Goal: Task Accomplishment & Management: Manage account settings

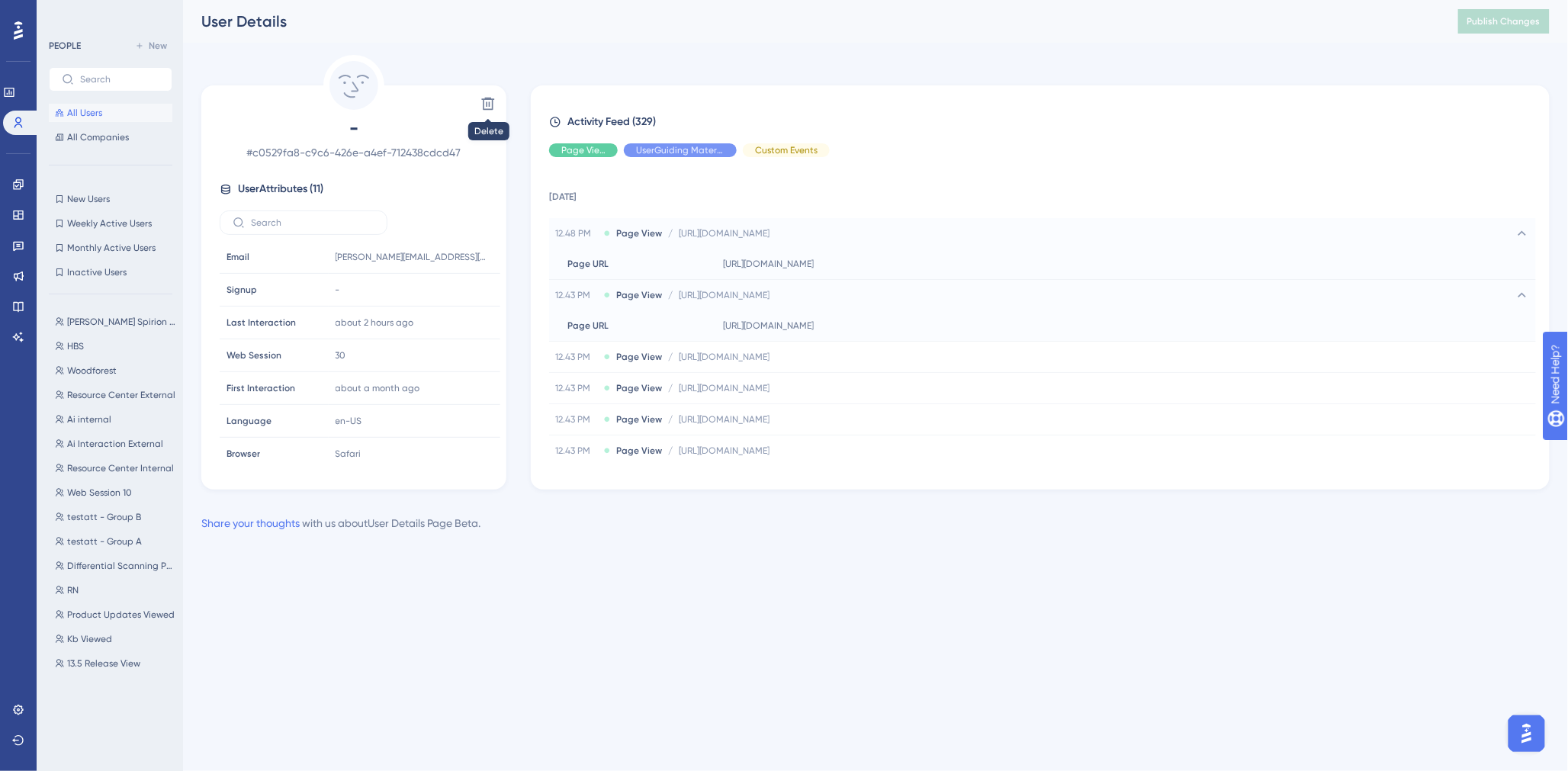
click at [90, 109] on span "All Users" at bounding box center [84, 112] width 35 height 12
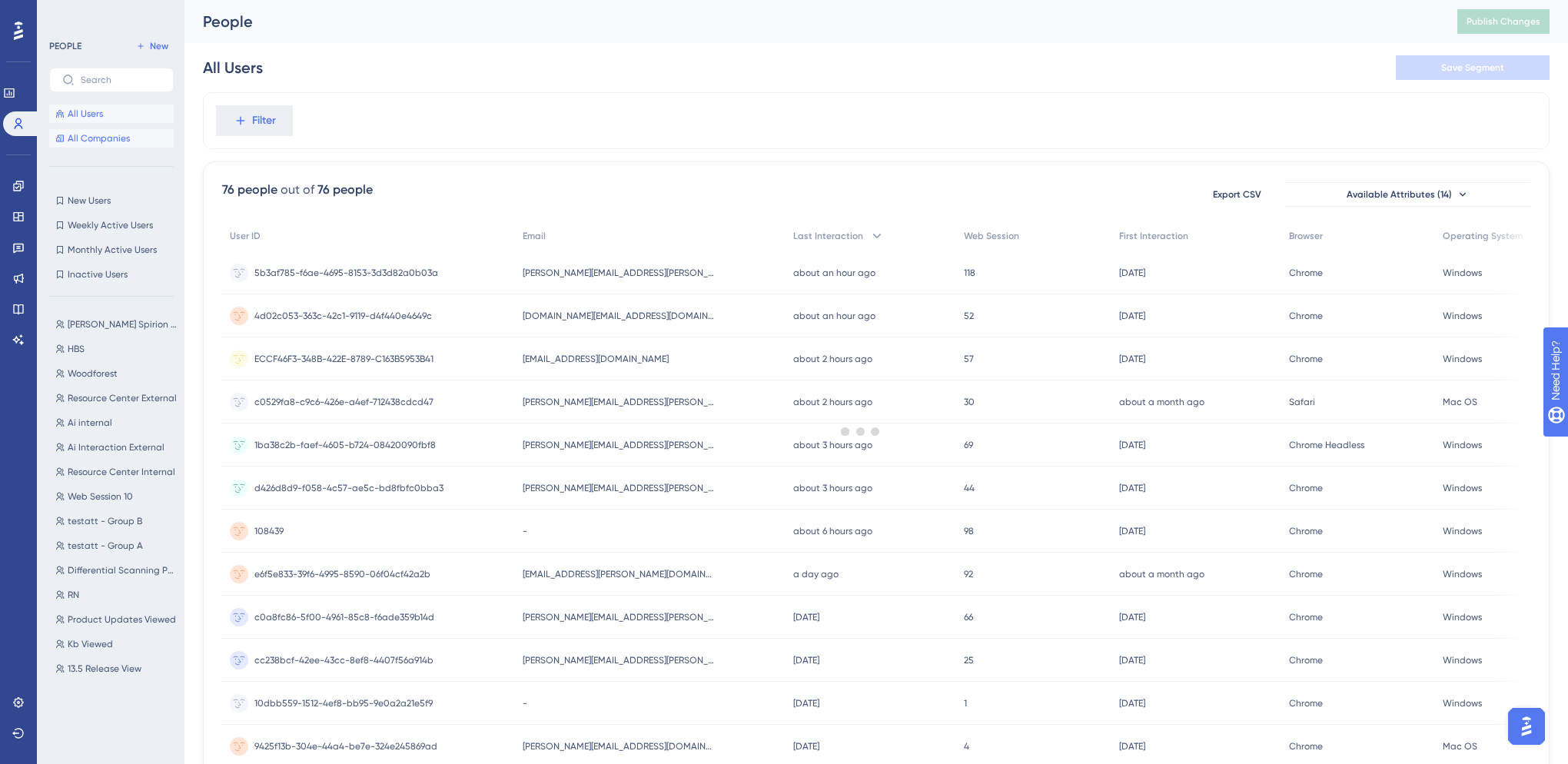
click at [90, 141] on span "All Companies" at bounding box center [99, 138] width 62 height 12
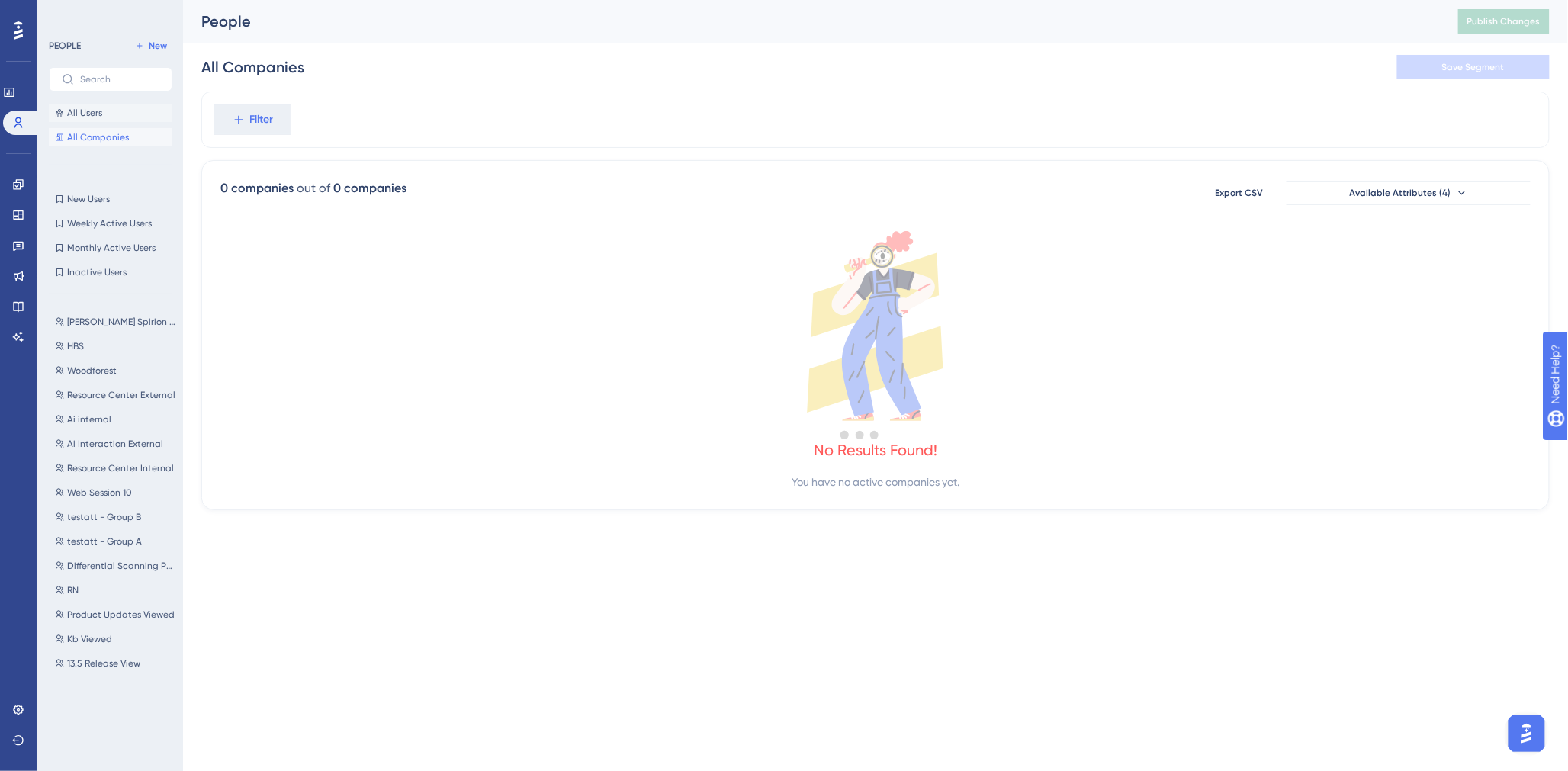
click at [84, 110] on span "All Users" at bounding box center [84, 112] width 35 height 12
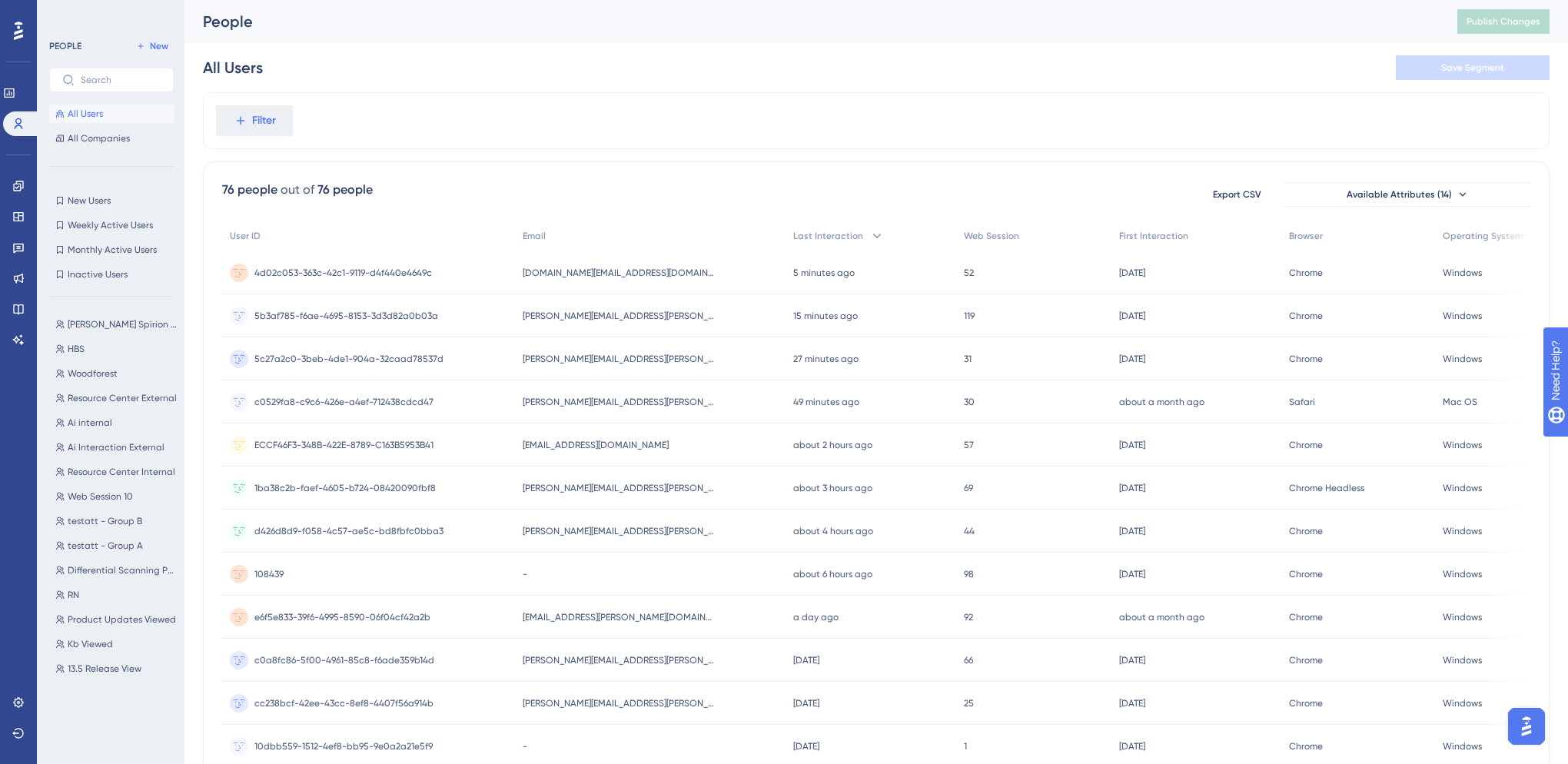
click at [662, 56] on div "All Users Save Segment" at bounding box center [876, 68] width 1347 height 49
click at [578, 355] on span "[PERSON_NAME][EMAIL_ADDRESS][PERSON_NAME][DOMAIN_NAME]" at bounding box center [619, 358] width 192 height 12
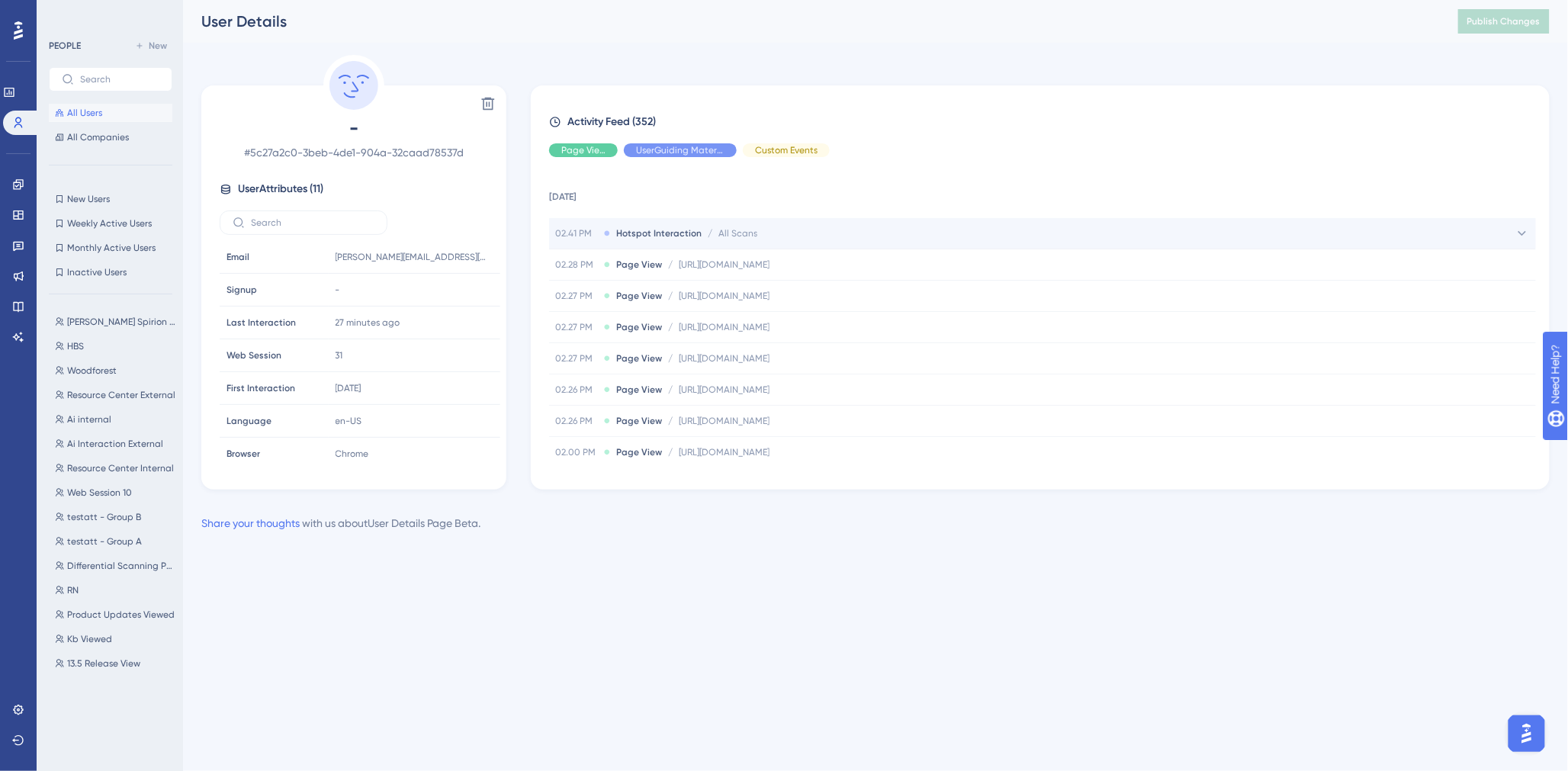
click at [785, 237] on div "02.41 PM Hotspot Interaction / All Scans All Scans" at bounding box center [1043, 233] width 988 height 31
click at [1132, 72] on div "Delete - # 5c27a2c0-3beb-4de1-904a-32caad78537d User Attributes ( 11 ) Email Em…" at bounding box center [875, 272] width 1349 height 435
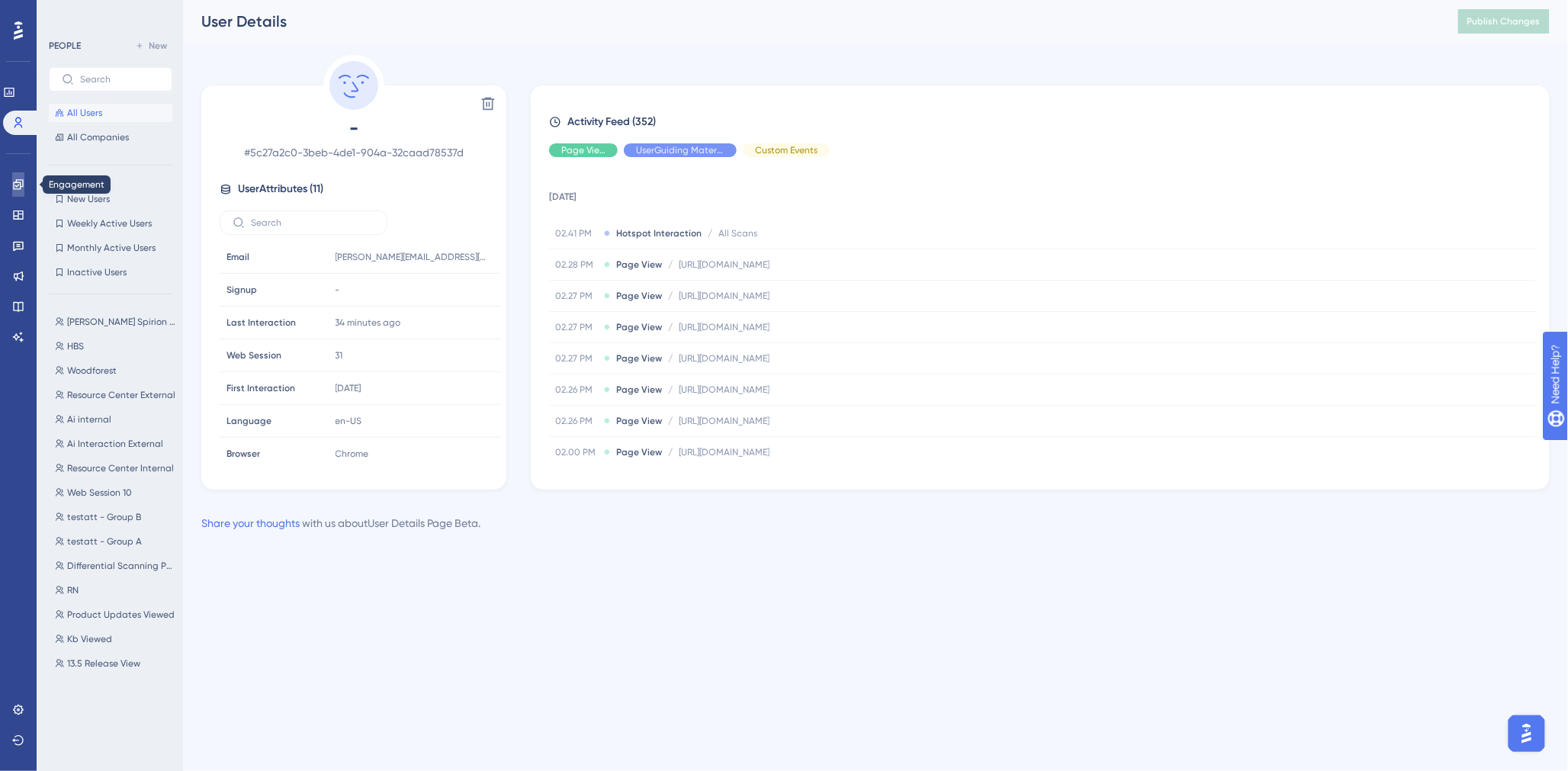
click at [18, 191] on link at bounding box center [18, 184] width 12 height 24
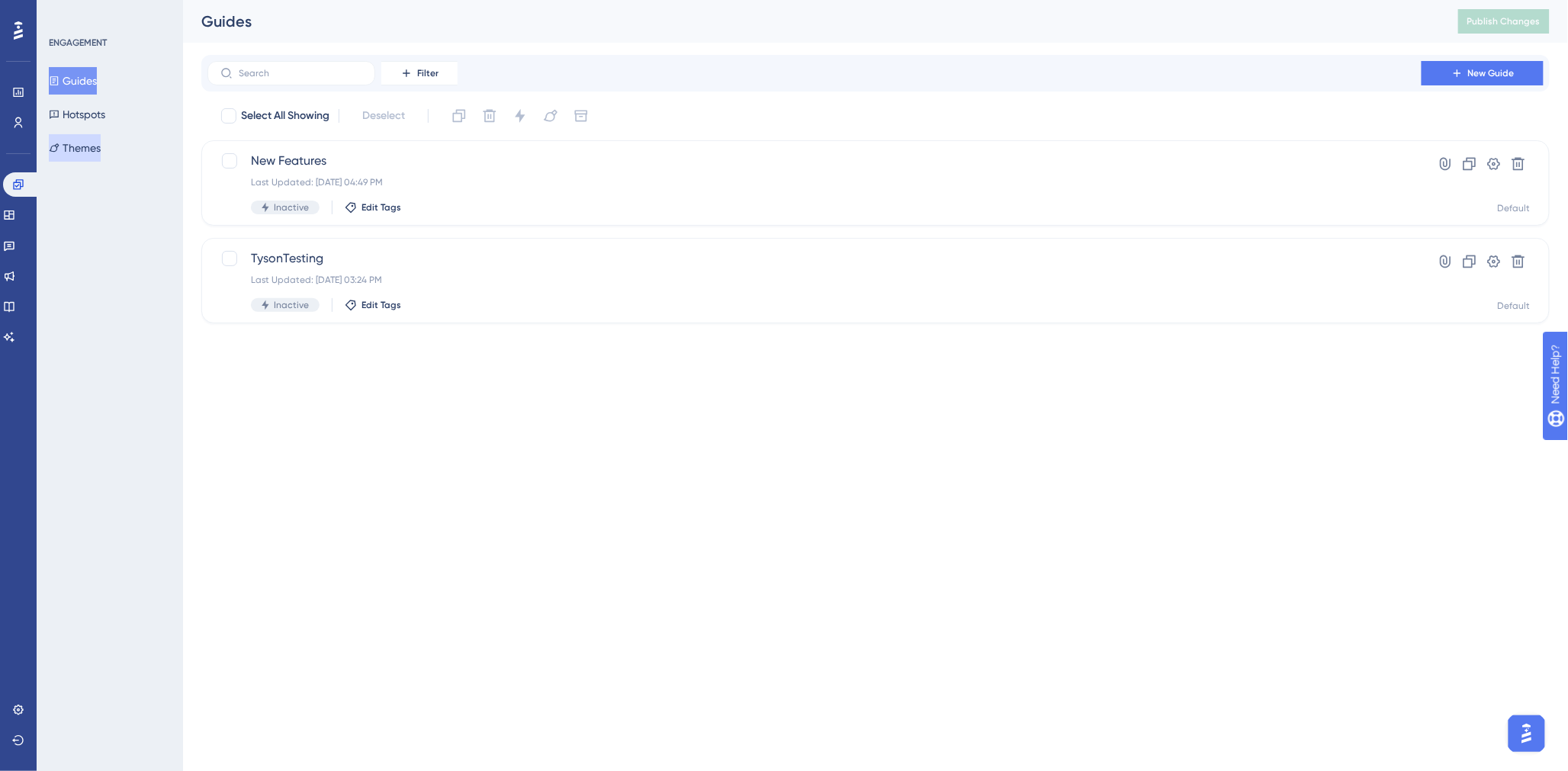
click at [92, 139] on button "Themes" at bounding box center [74, 147] width 51 height 27
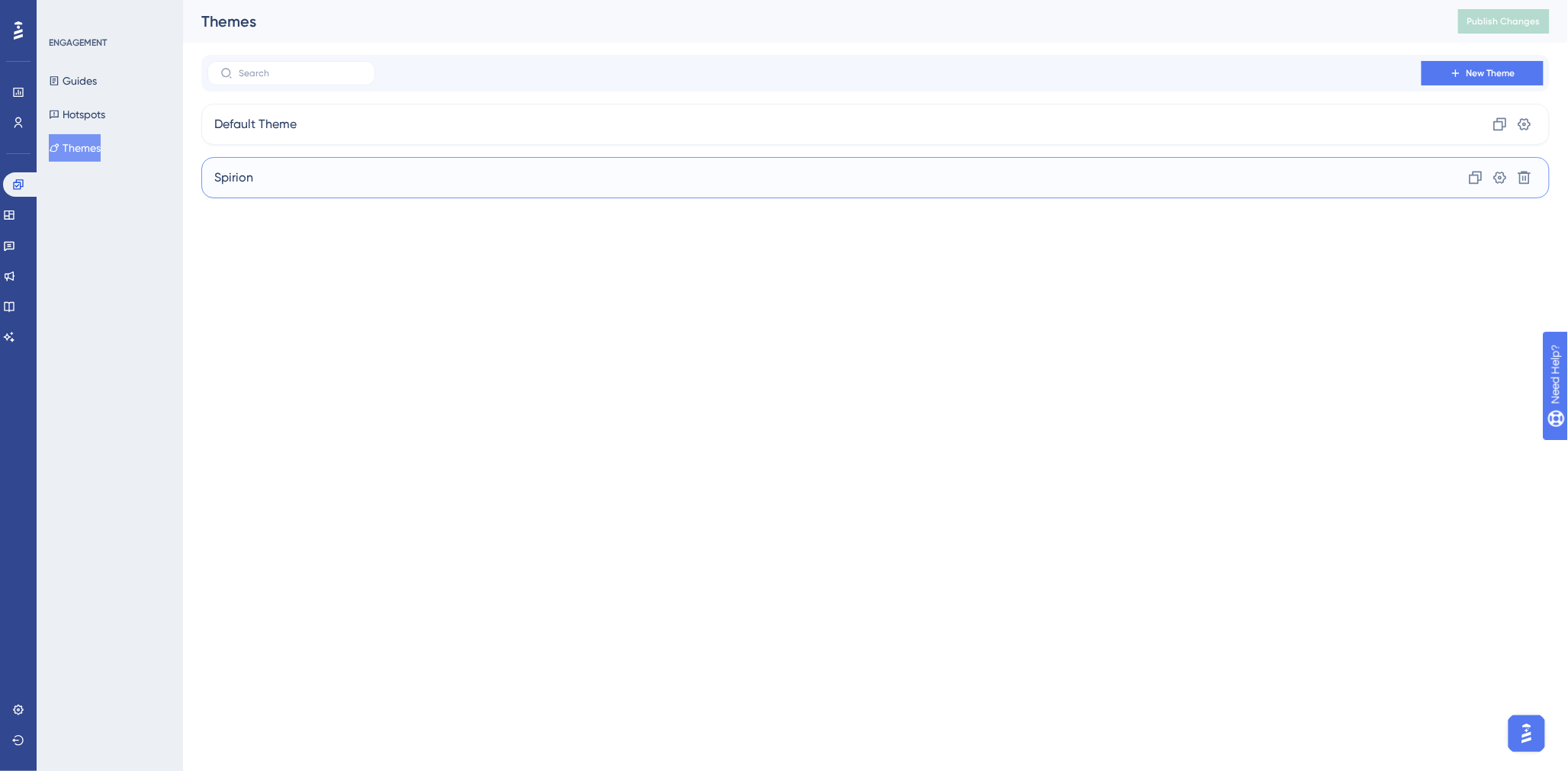
click at [281, 169] on div "Spirion Clone Settings Delete" at bounding box center [875, 178] width 1349 height 41
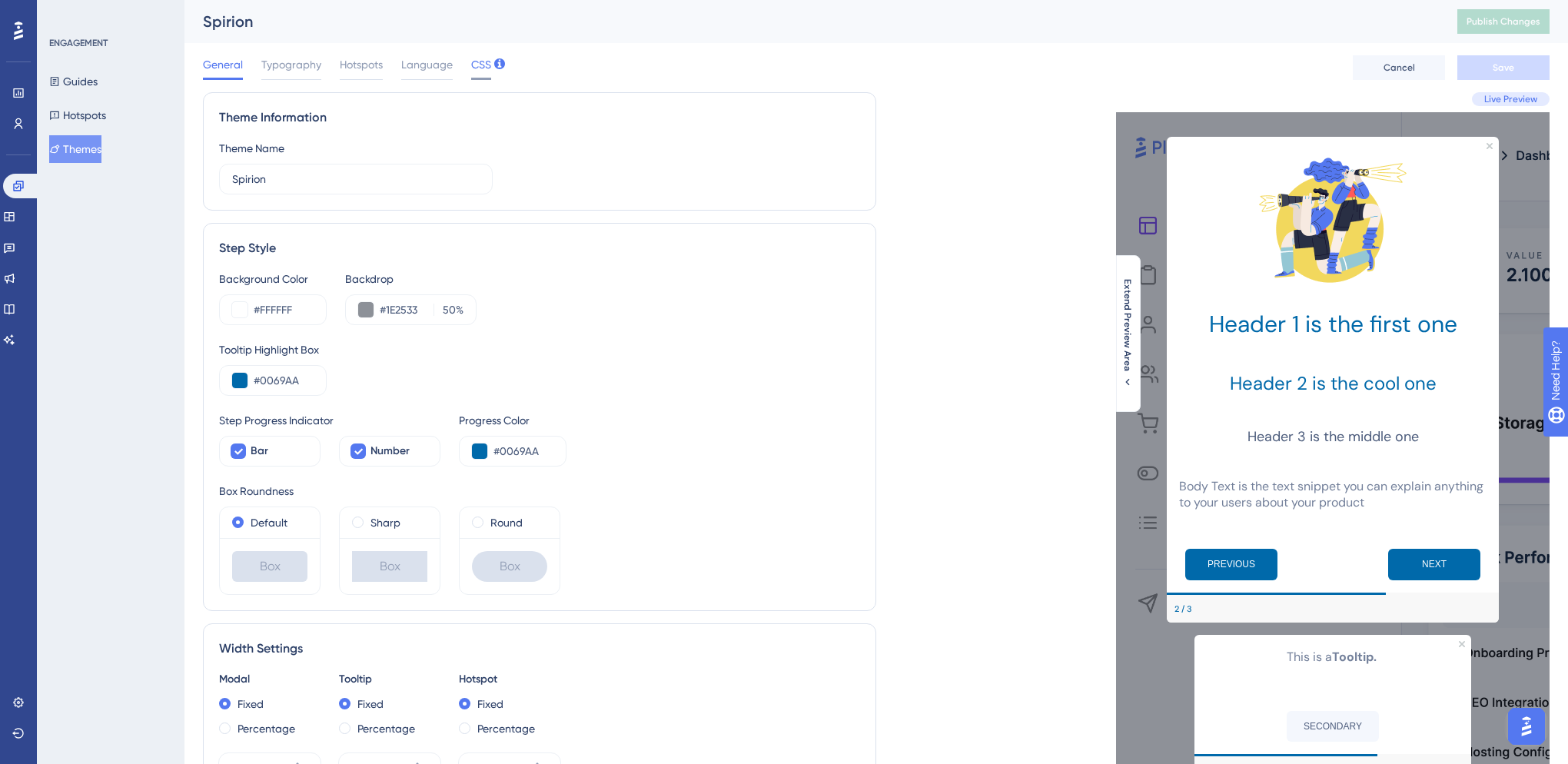
click at [487, 58] on span "CSS" at bounding box center [481, 65] width 20 height 19
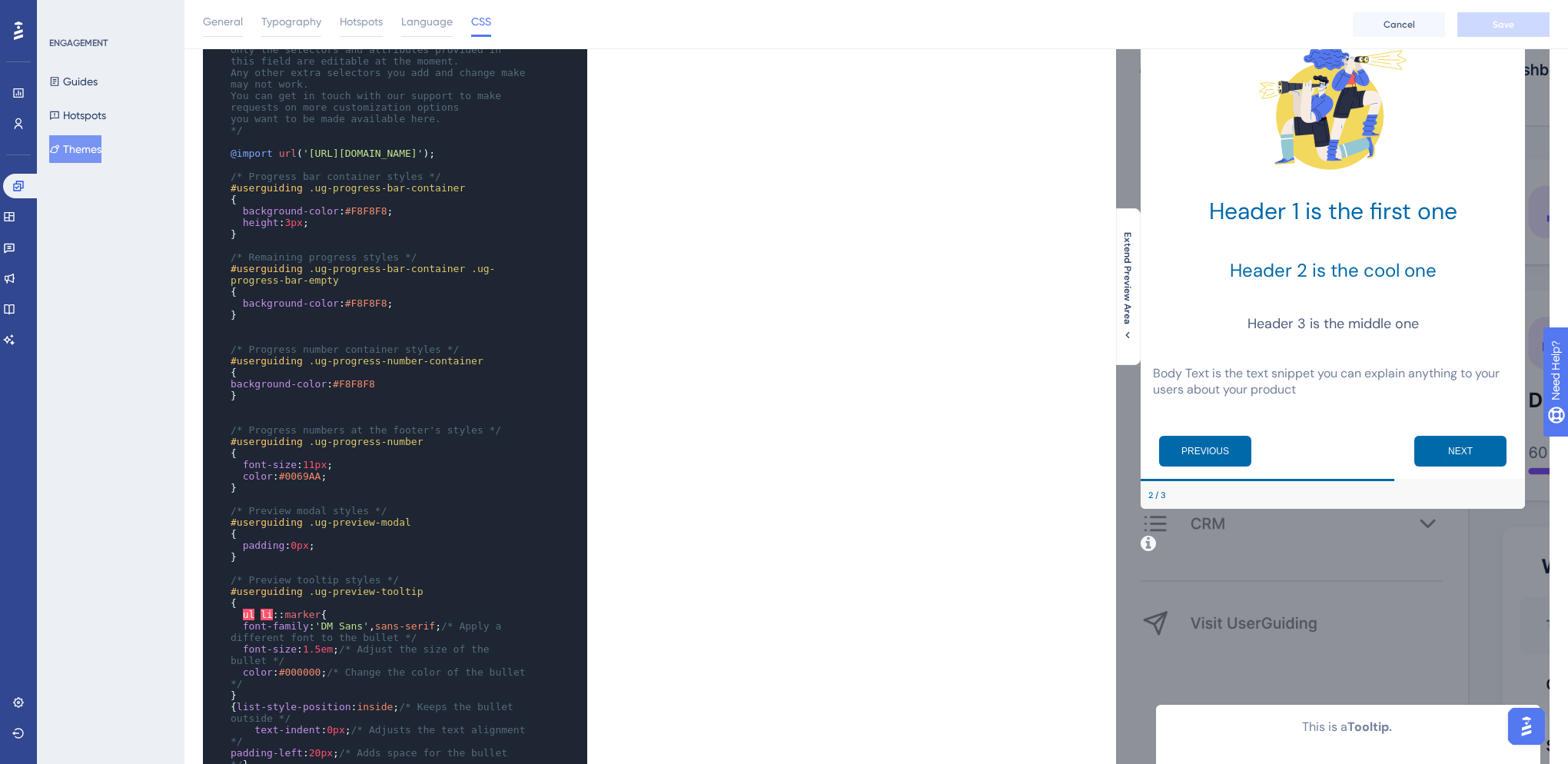
scroll to position [256, 0]
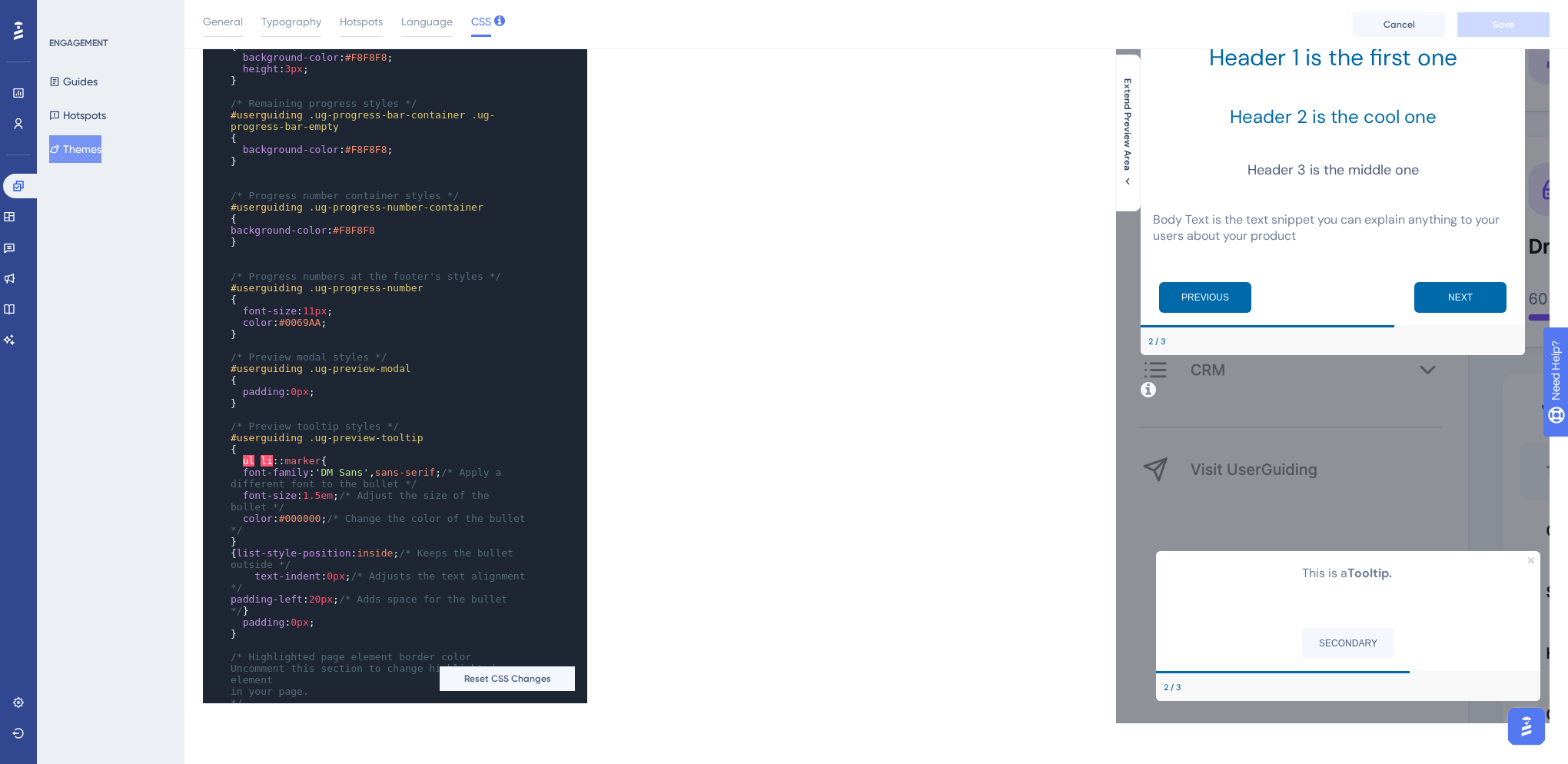
click at [339, 490] on span "/* Apply a different font to the bullet */" at bounding box center [368, 478] width 276 height 23
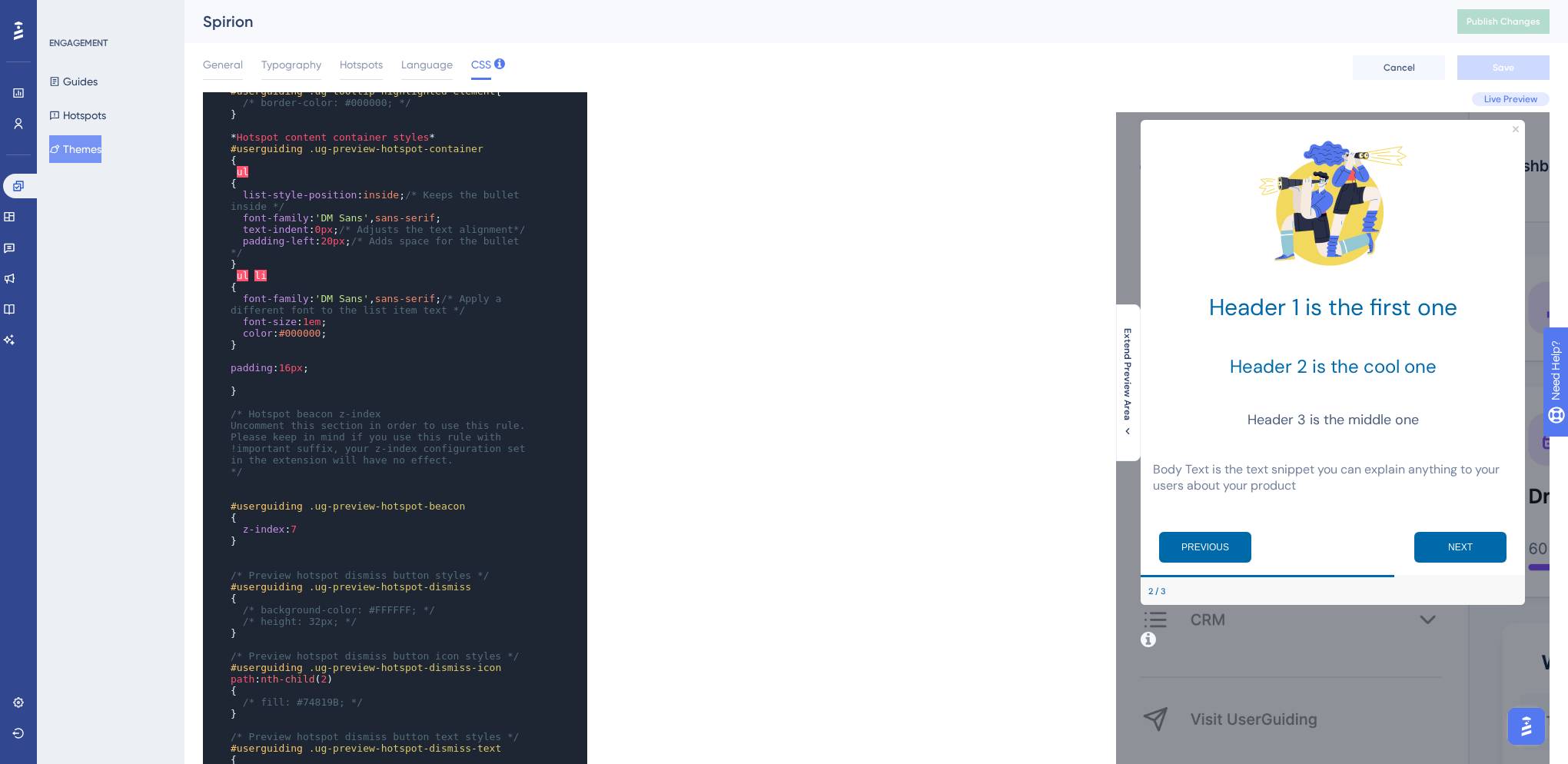
scroll to position [939, 0]
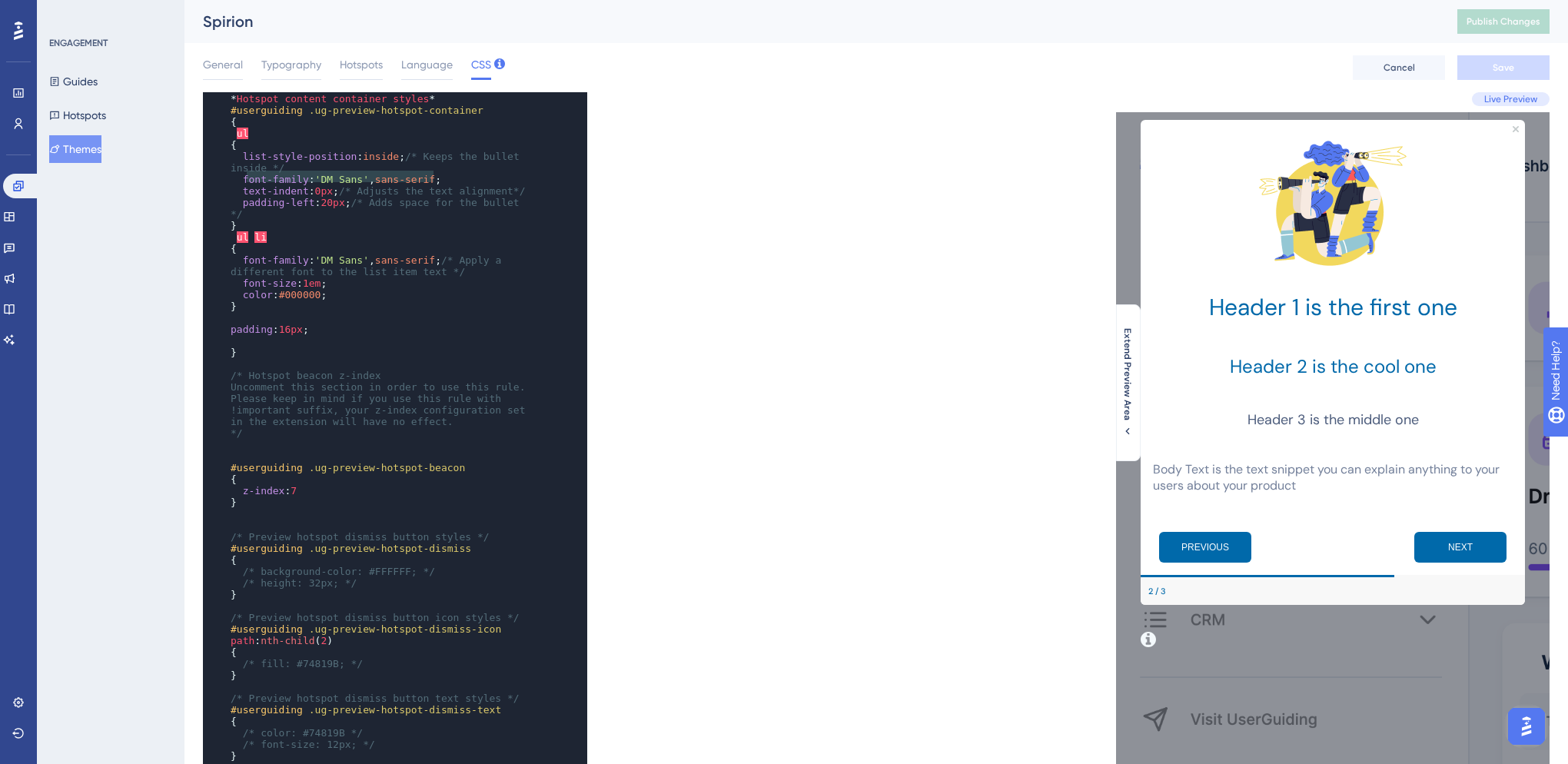
type textarea "font-family: 'DM Sans', sans-serif;"
drag, startPoint x: 441, startPoint y: 175, endPoint x: 241, endPoint y: 181, distance: 200.1
click at [241, 181] on div "#userguiding .ug-progress-number { font-size : 11px ; color : #0069AA ; } ​ /* …" at bounding box center [380, 323] width 306 height 1406
click at [243, 488] on span "z-index" at bounding box center [264, 490] width 42 height 11
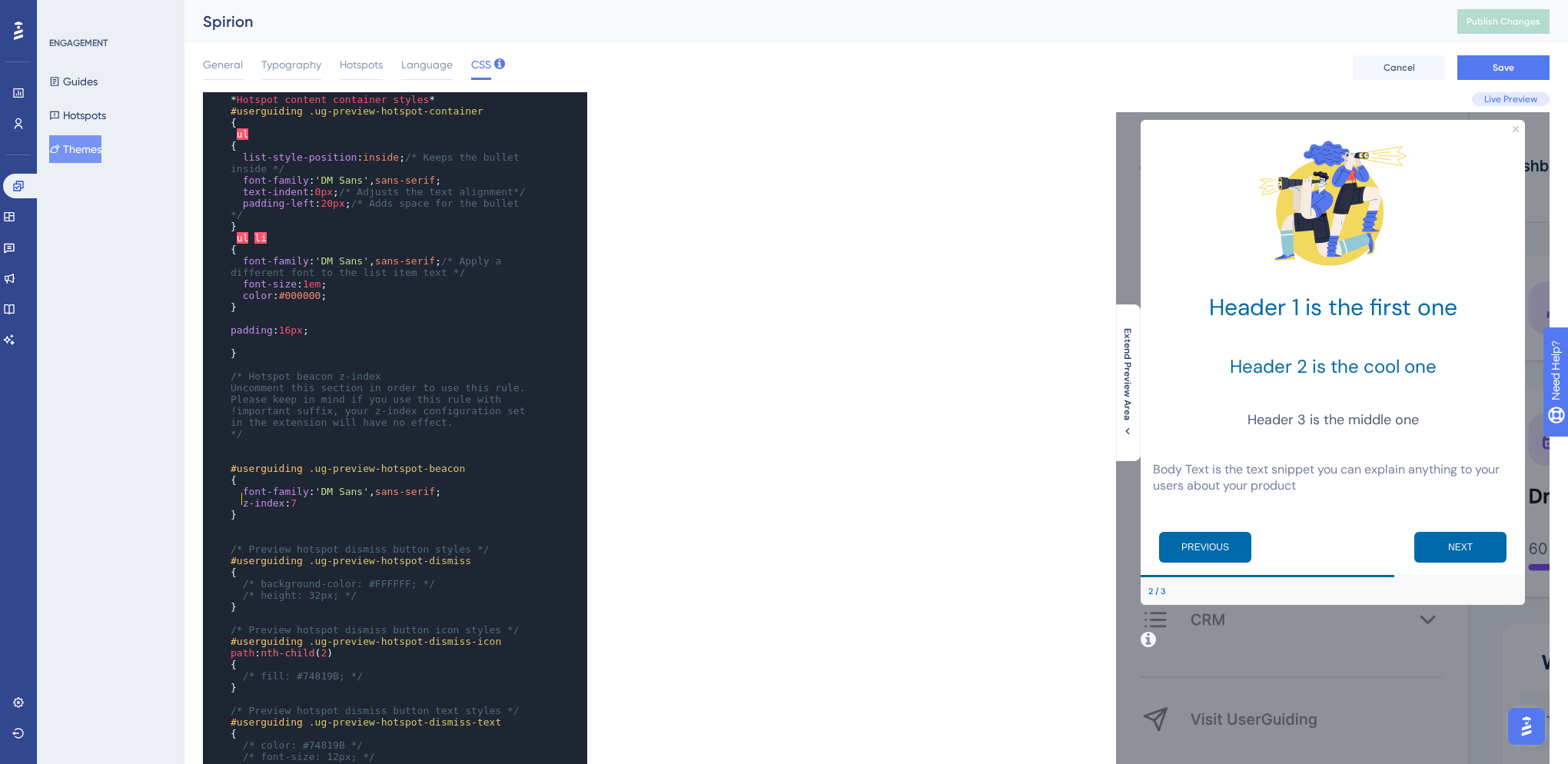
scroll to position [1023, 0]
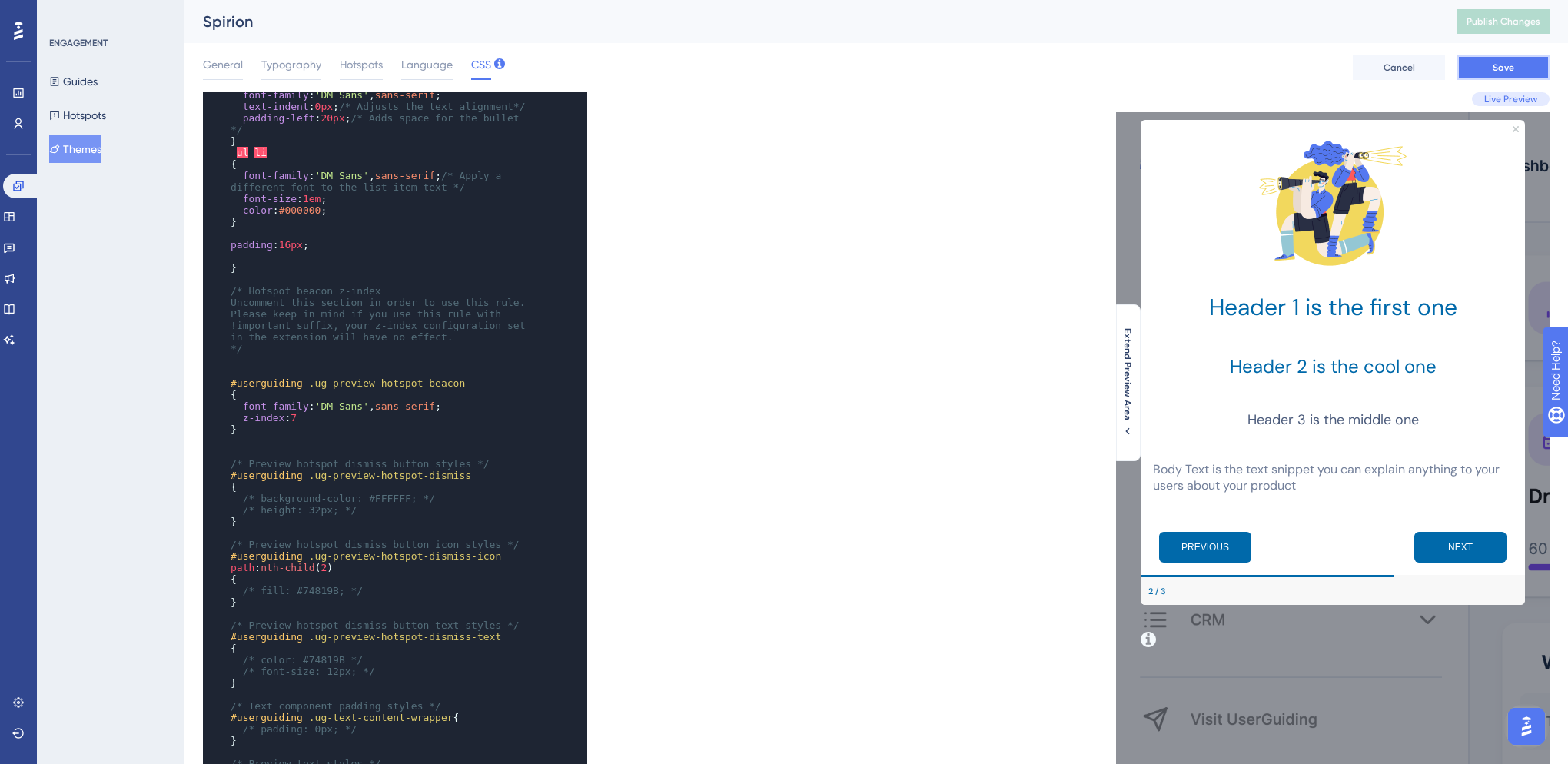
click at [1510, 76] on button "Save" at bounding box center [1504, 68] width 92 height 25
click at [1518, 26] on span "Publish Changes" at bounding box center [1504, 21] width 74 height 12
click at [15, 309] on icon at bounding box center [8, 308] width 12 height 12
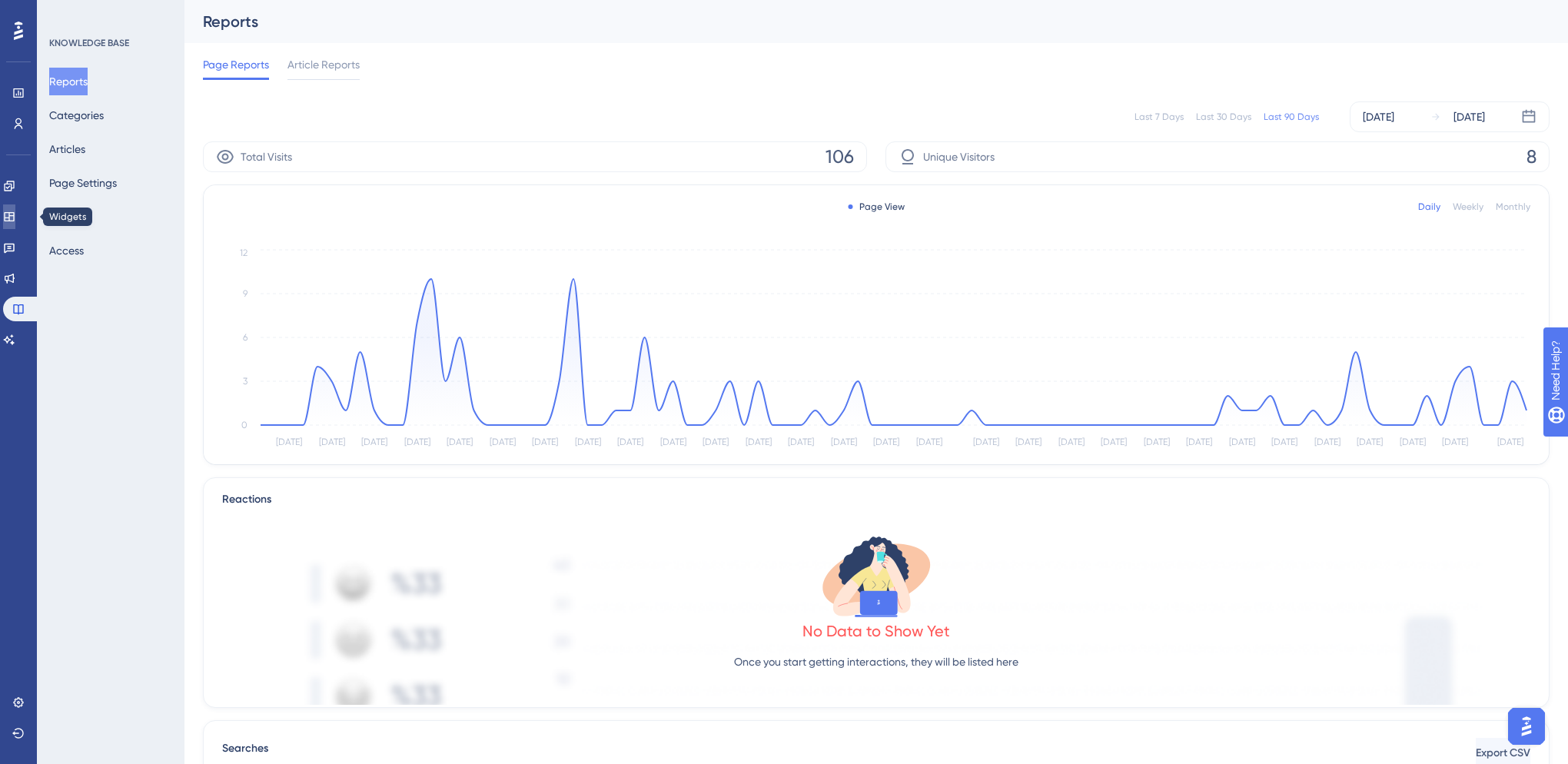
click at [14, 216] on icon at bounding box center [8, 217] width 10 height 9
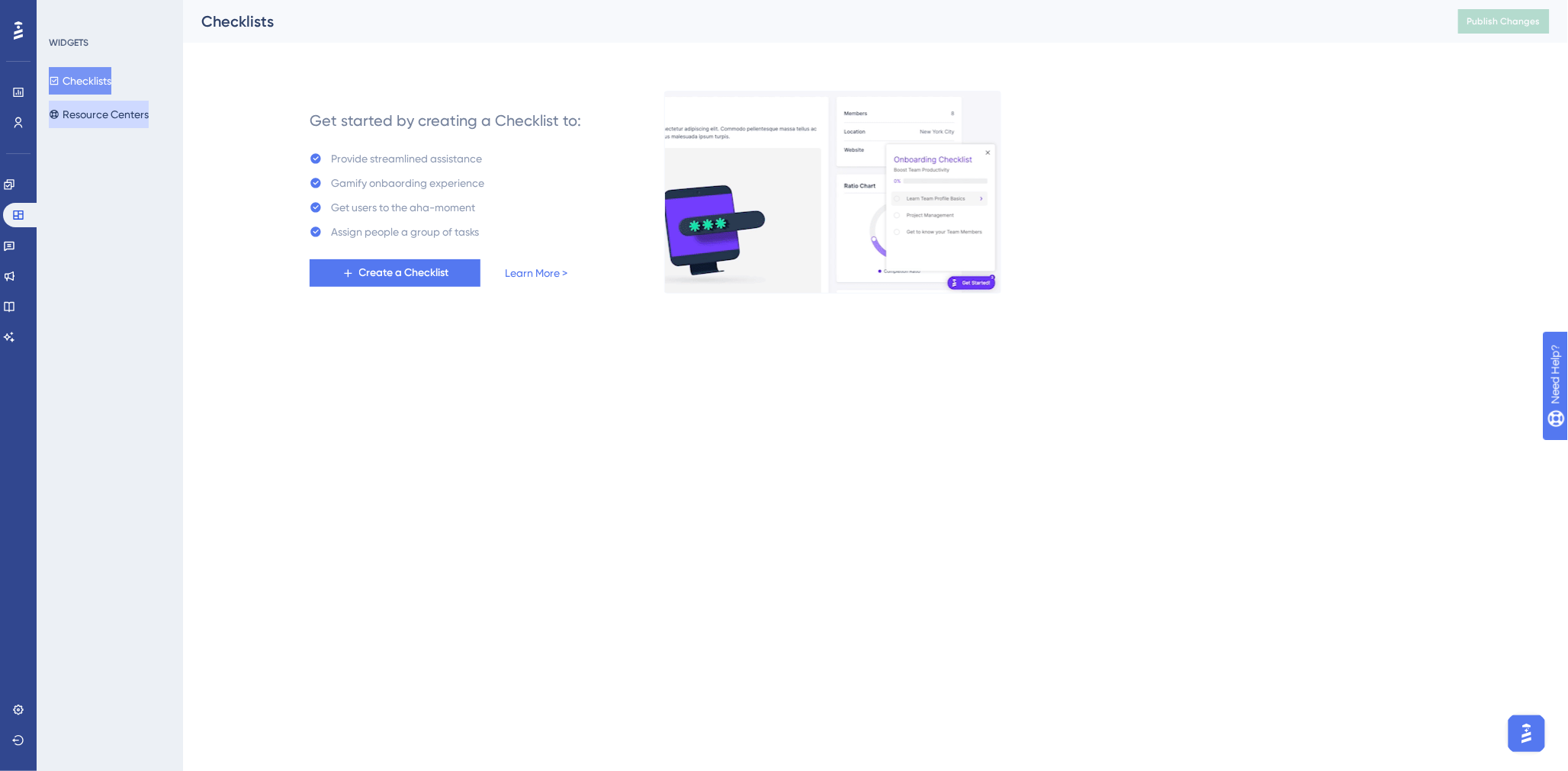
click at [111, 109] on button "Resource Centers" at bounding box center [98, 114] width 100 height 27
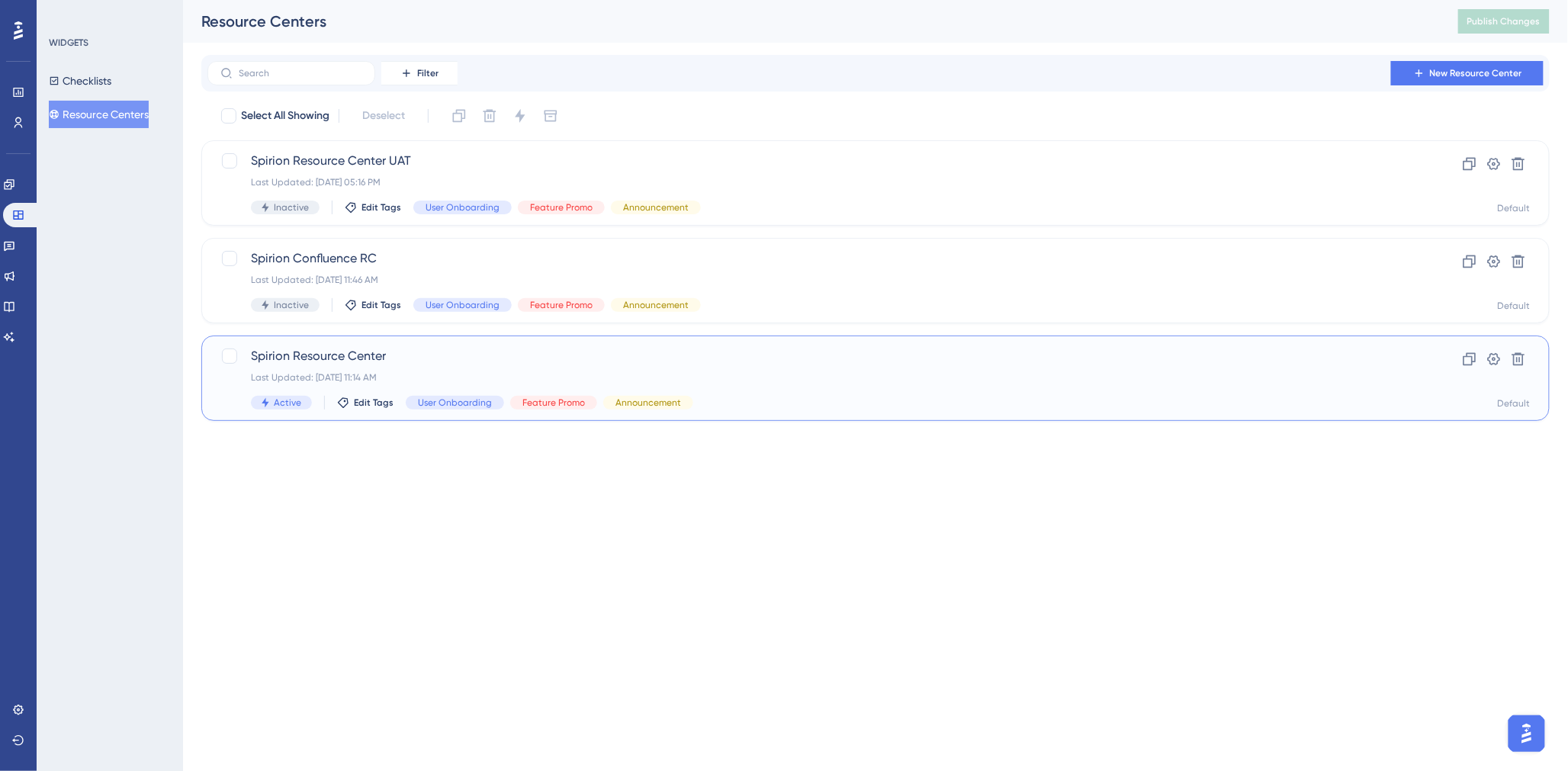
click at [467, 360] on span "Spirion Resource Center" at bounding box center [814, 356] width 1127 height 19
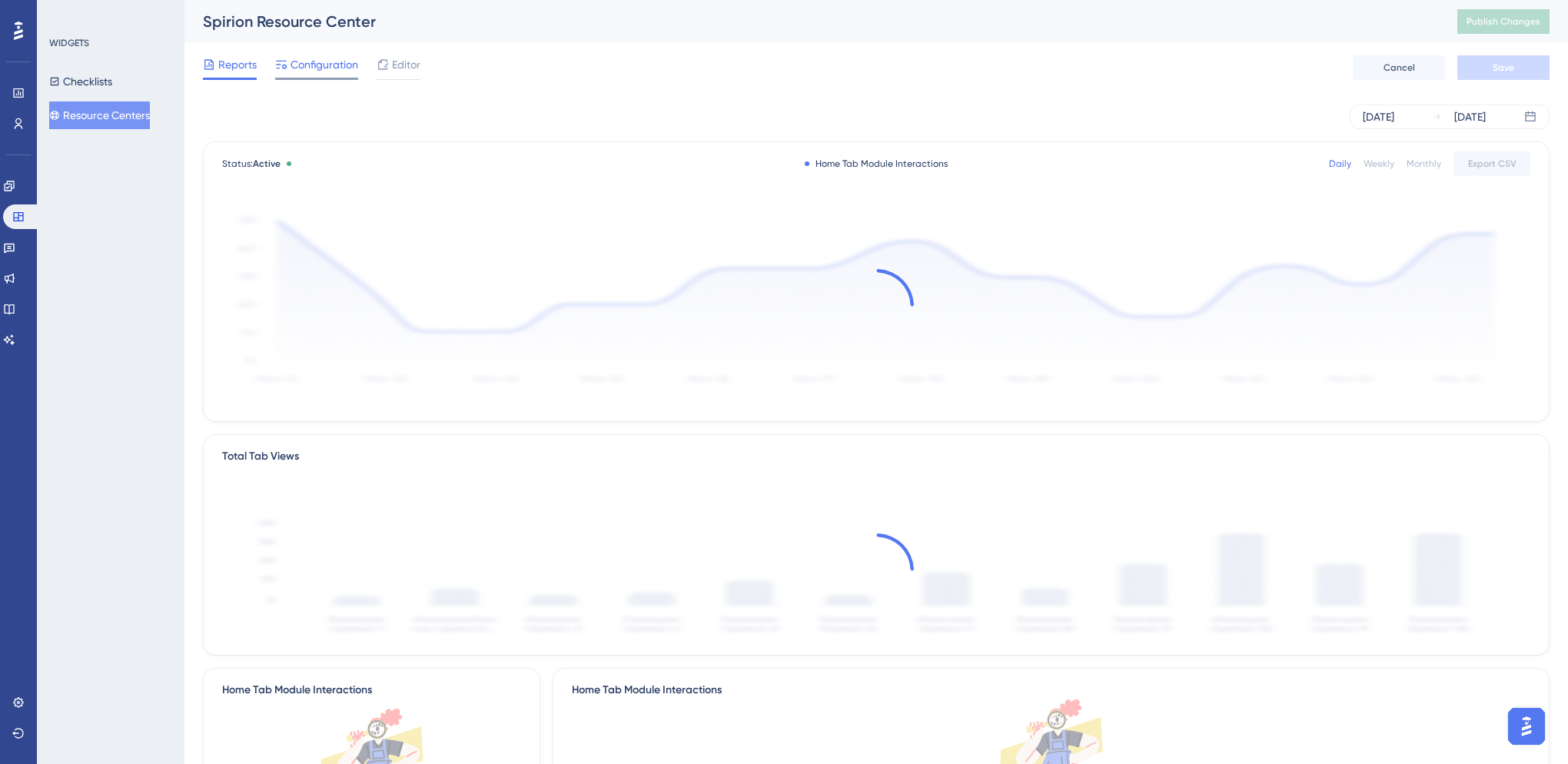
click at [329, 67] on span "Configuration" at bounding box center [325, 65] width 68 height 19
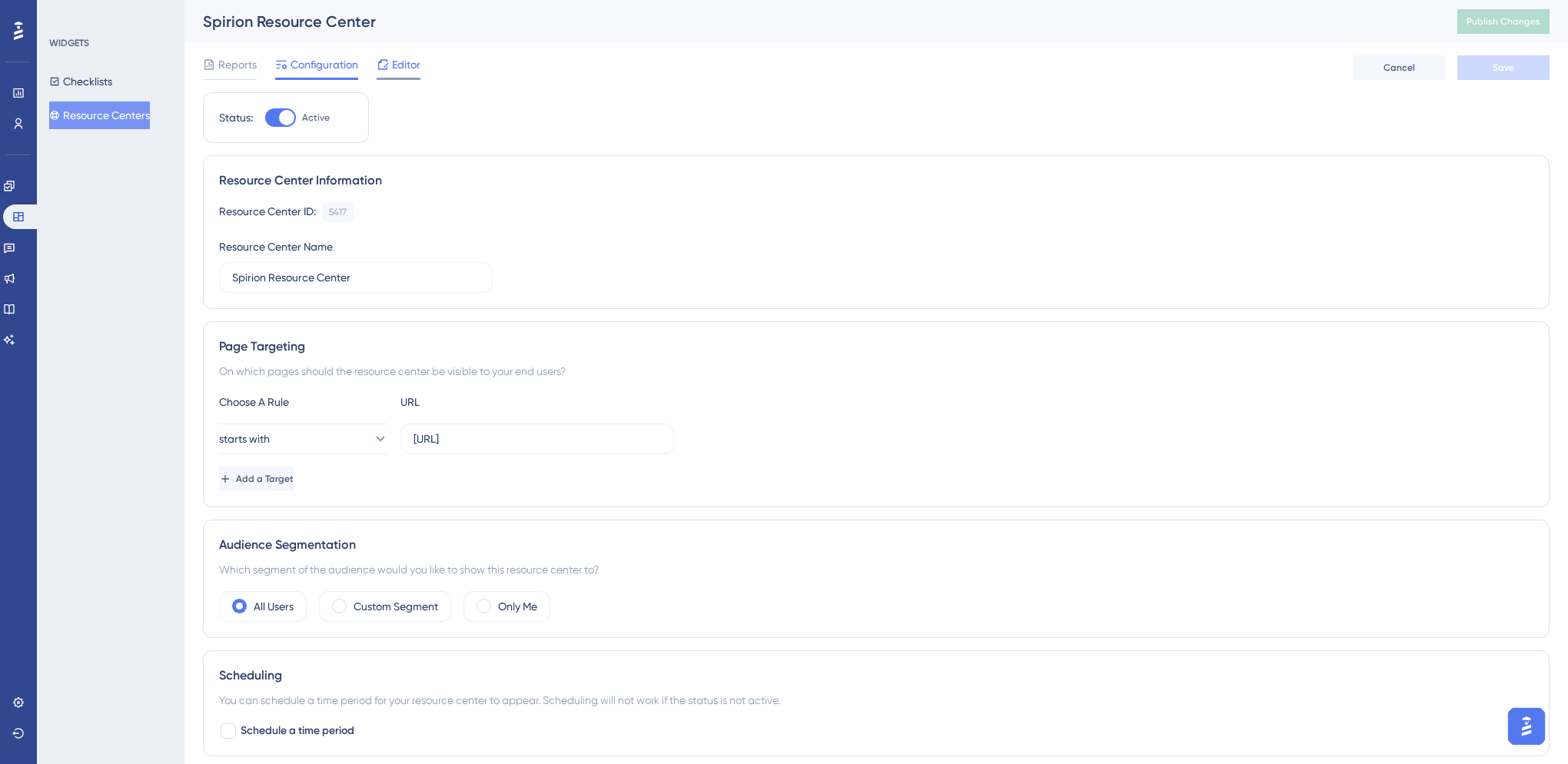
click at [401, 70] on span "Editor" at bounding box center [407, 65] width 28 height 19
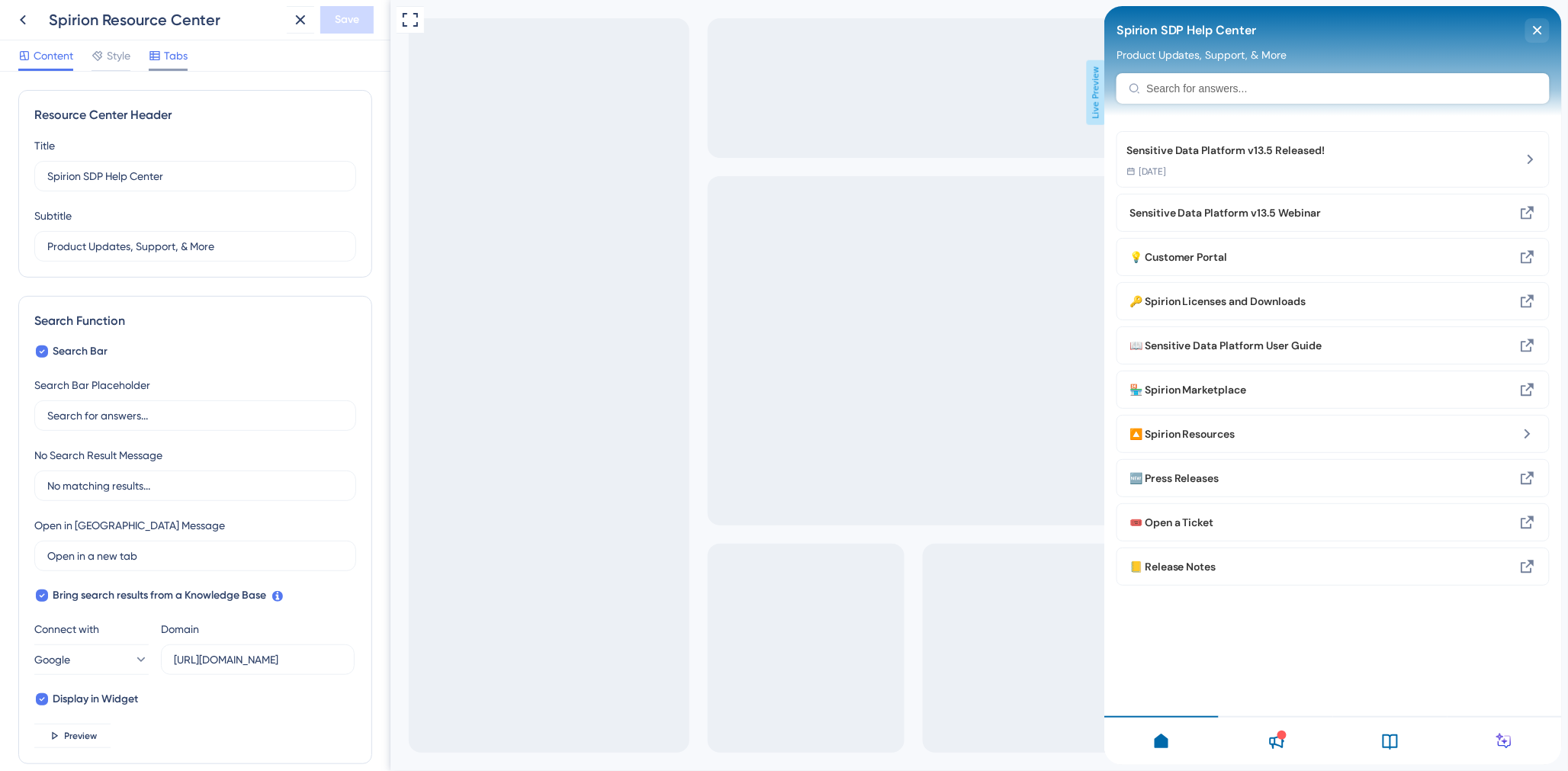
click at [172, 61] on span "Tabs" at bounding box center [175, 56] width 23 height 19
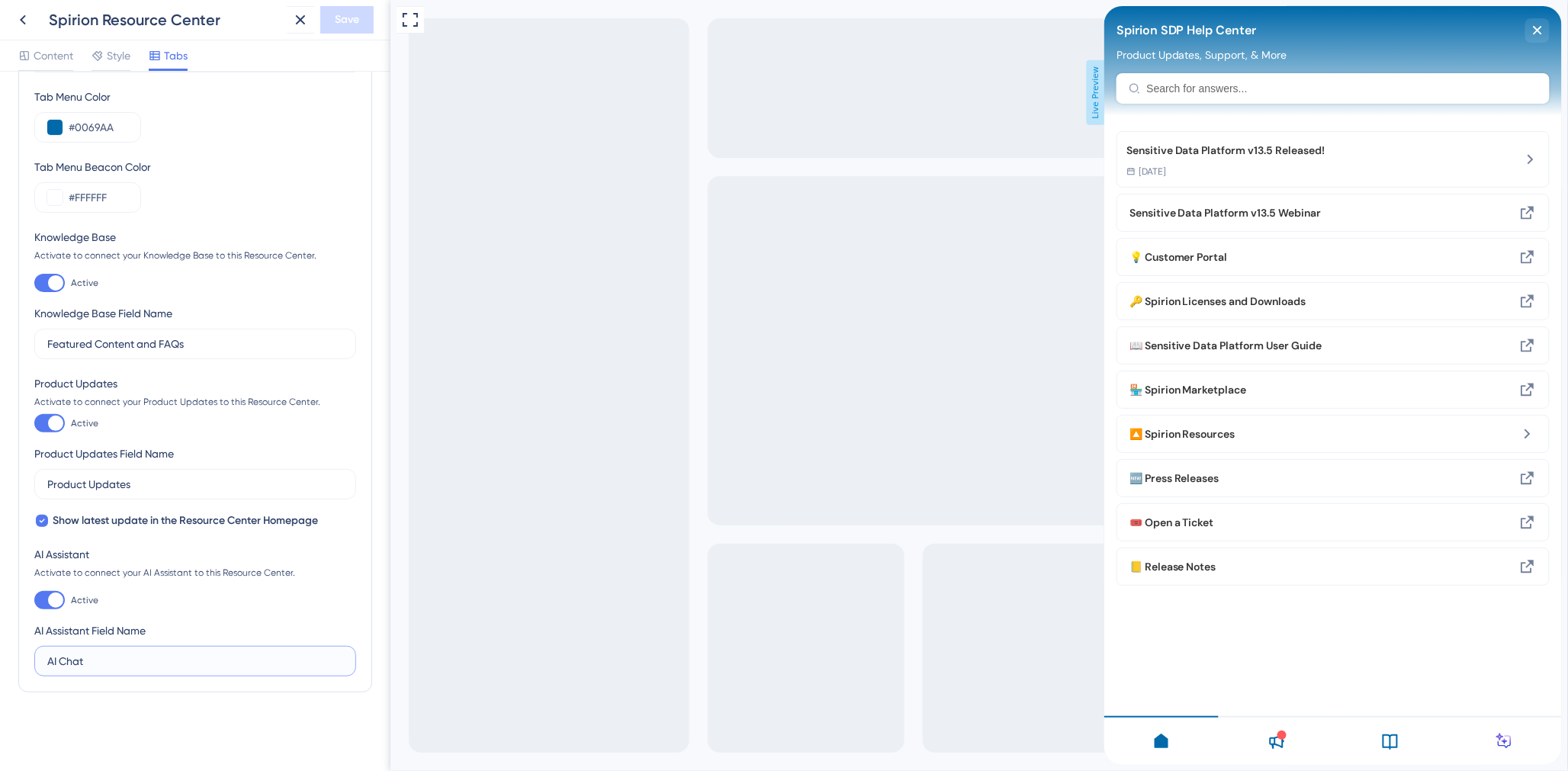
click at [73, 653] on input "AI Chat" at bounding box center [196, 662] width 296 height 17
type input "AI Help"
click at [356, 26] on span "Save" at bounding box center [347, 20] width 24 height 19
click at [1502, 741] on icon at bounding box center [1504, 741] width 7 height 7
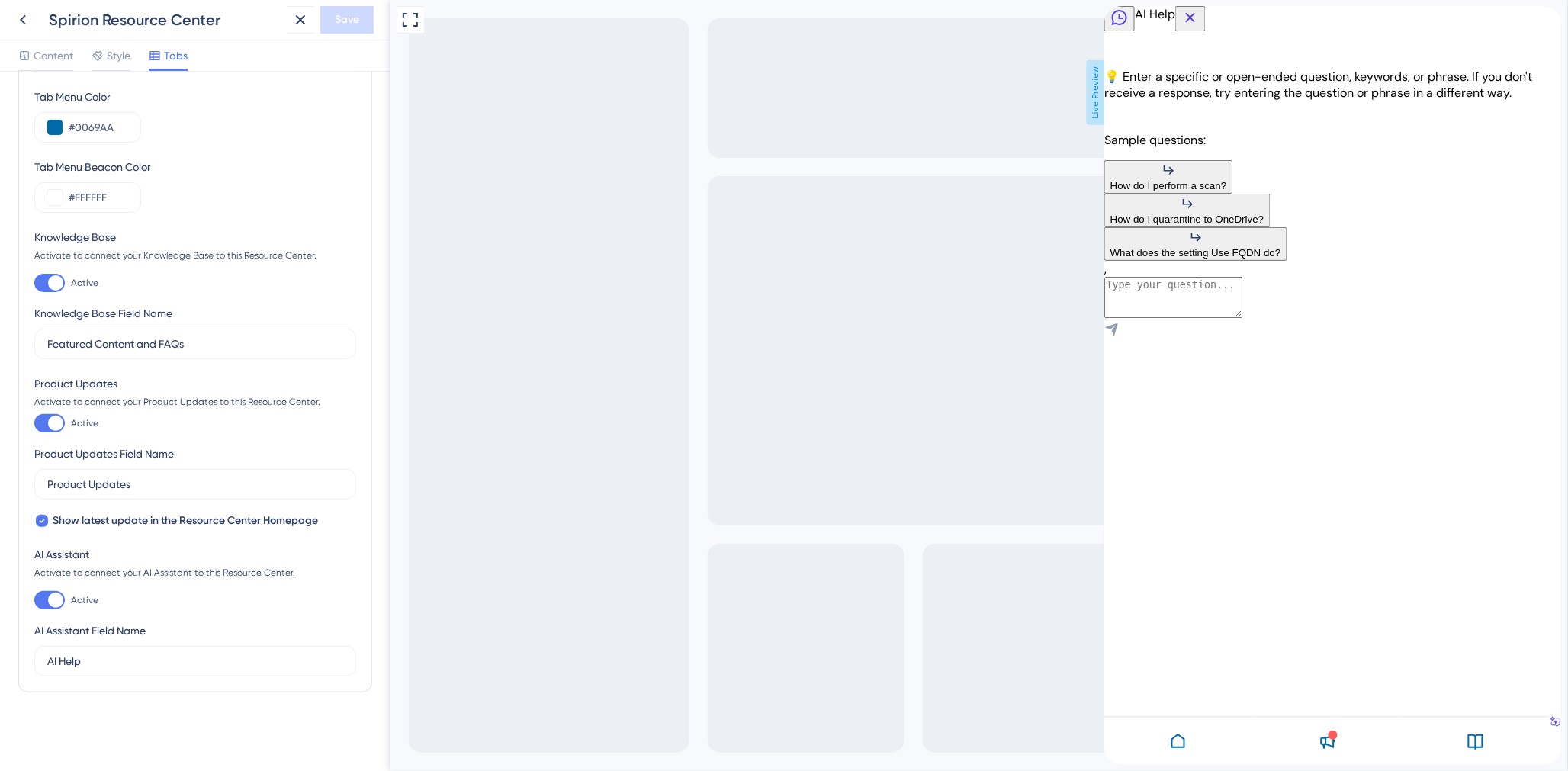
click at [1168, 749] on icon at bounding box center [1178, 741] width 19 height 19
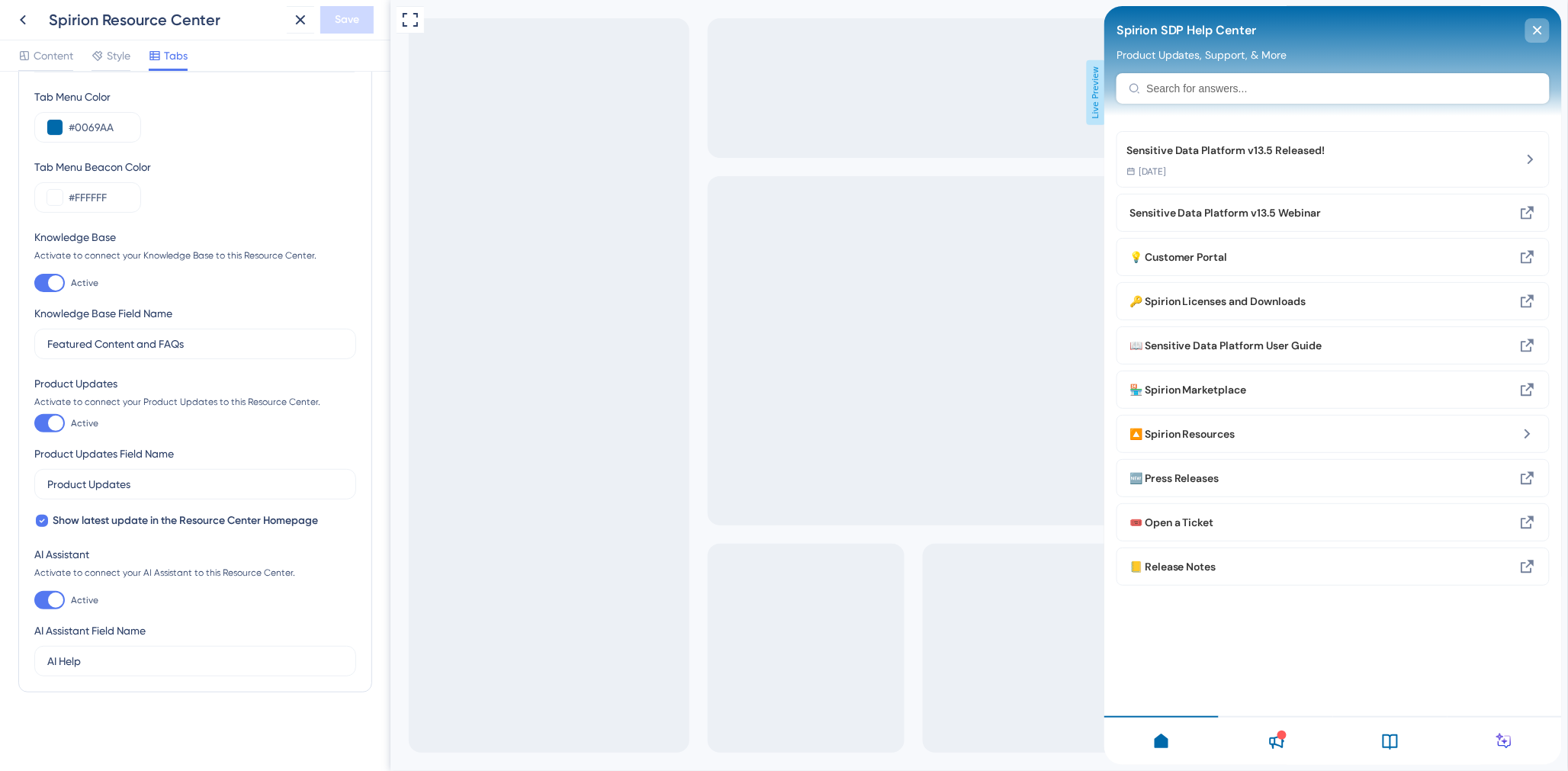
click at [1540, 27] on icon "close resource center" at bounding box center [1537, 30] width 8 height 8
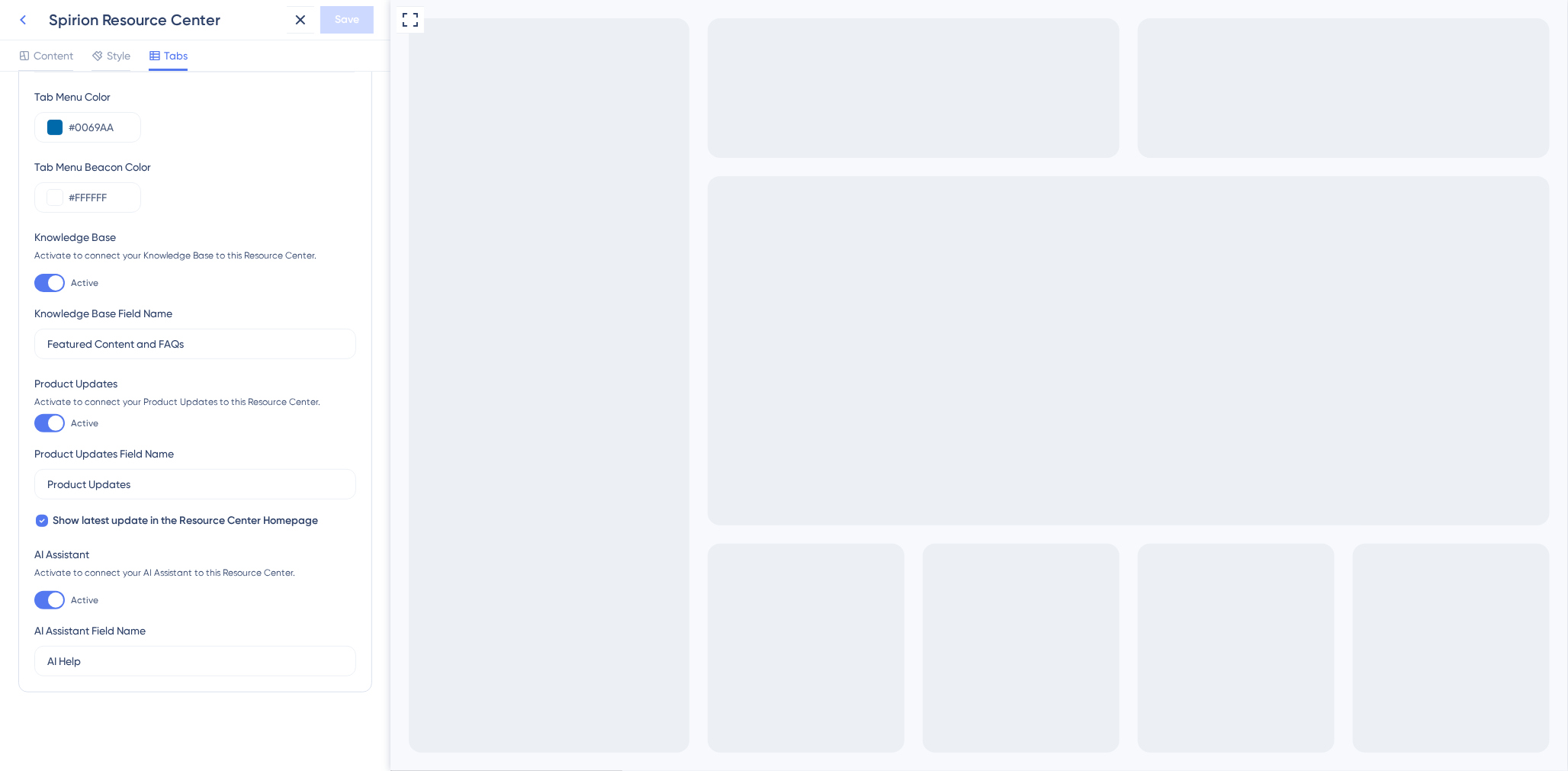
click at [19, 7] on button at bounding box center [22, 20] width 27 height 27
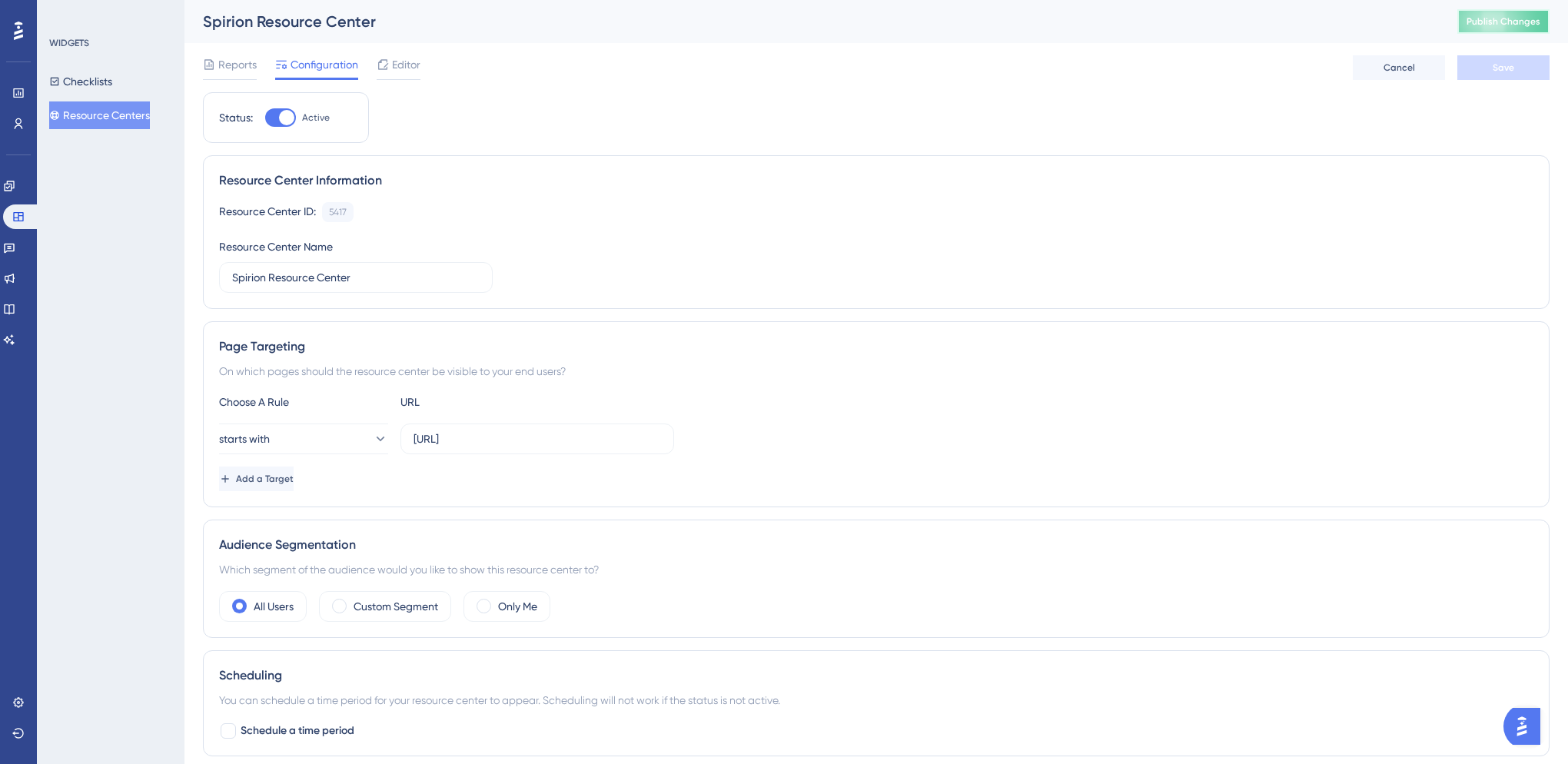
click at [1511, 26] on span "Publish Changes" at bounding box center [1504, 21] width 74 height 12
click at [15, 186] on icon at bounding box center [8, 186] width 12 height 12
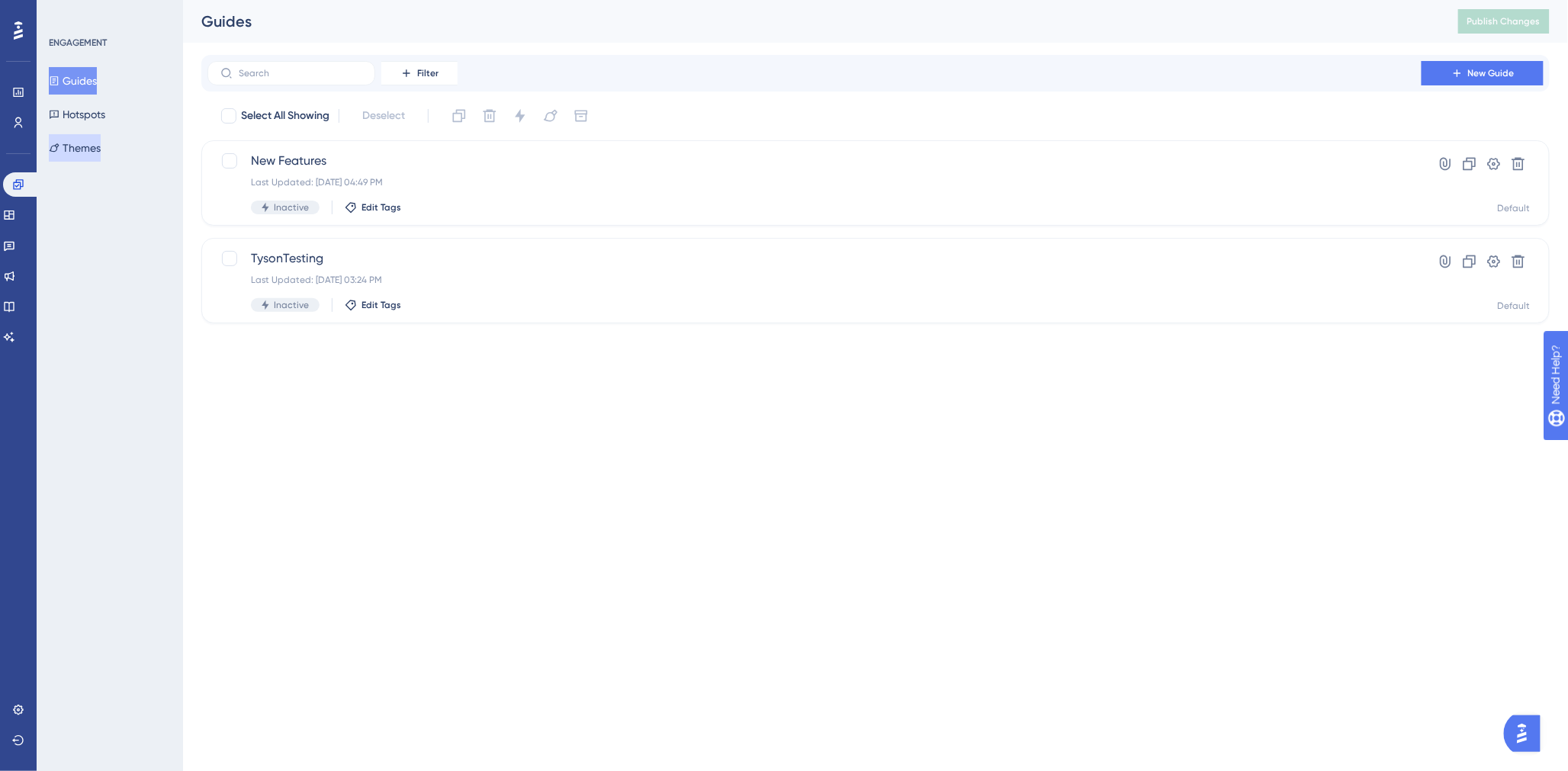
click at [92, 146] on button "Themes" at bounding box center [74, 147] width 51 height 27
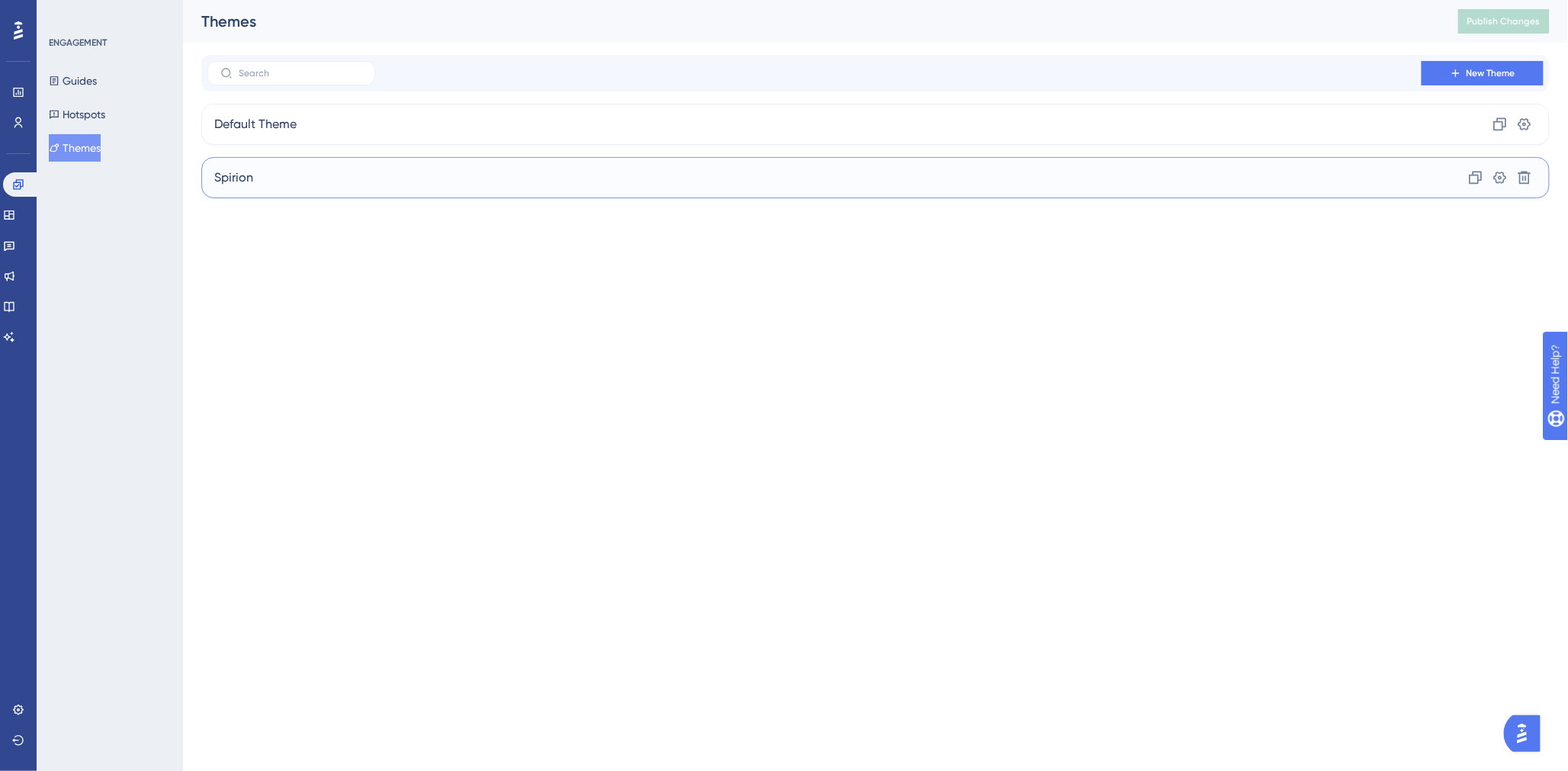
click at [264, 172] on div "Spirion Clone Settings Delete" at bounding box center [875, 178] width 1349 height 41
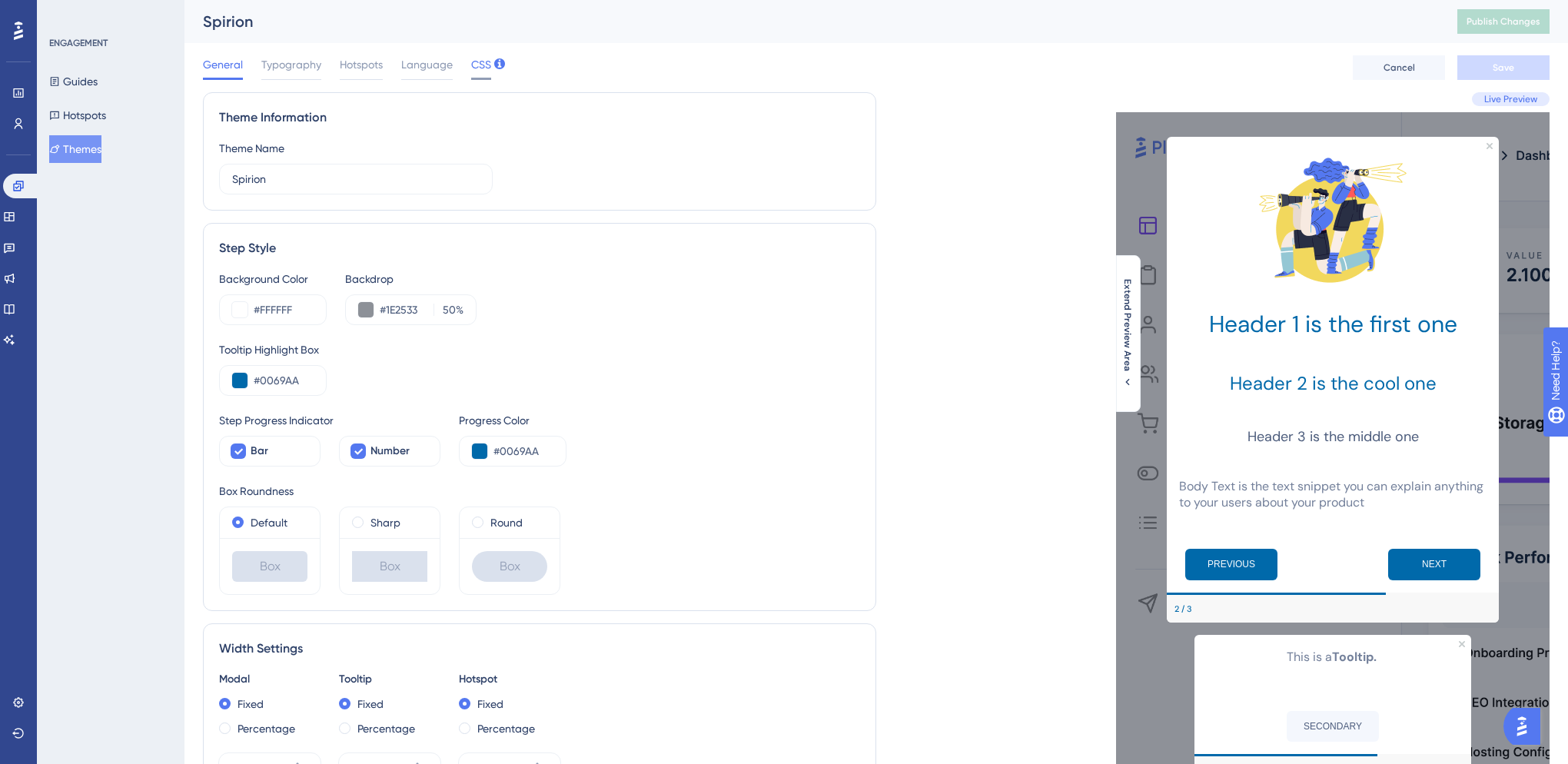
click at [478, 66] on span "CSS" at bounding box center [481, 65] width 20 height 19
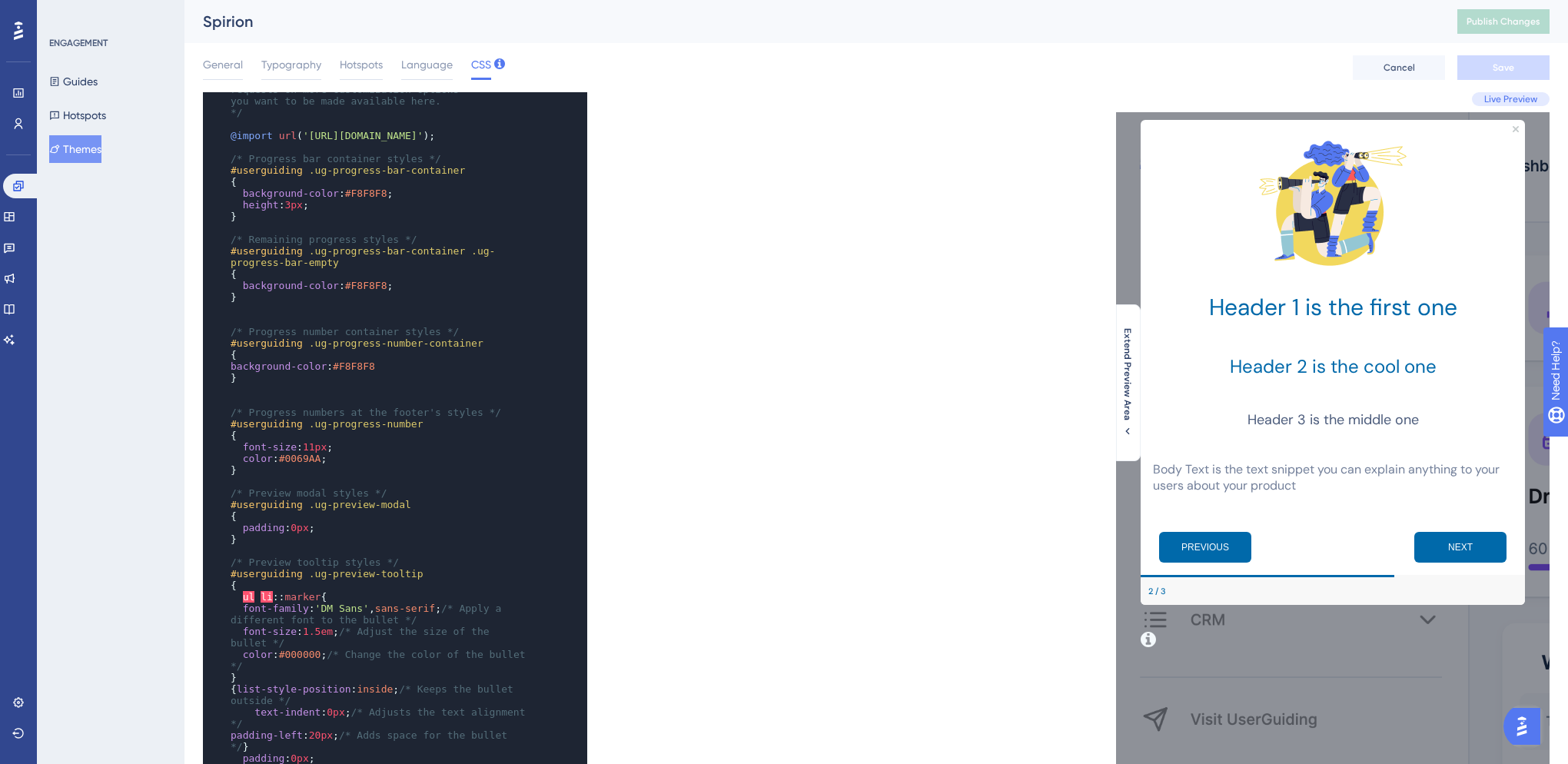
scroll to position [171, 0]
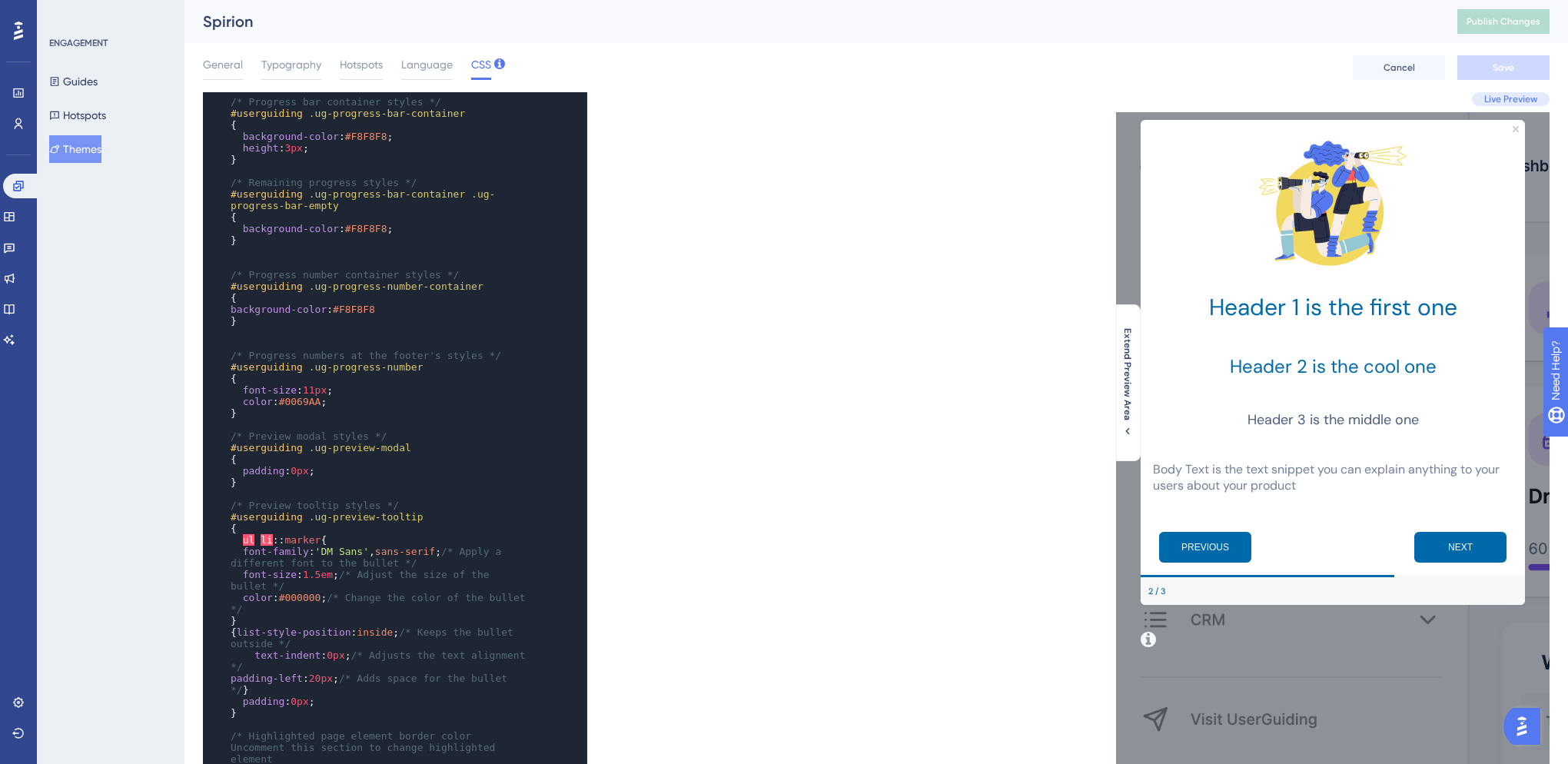
click at [235, 315] on span "background-color" at bounding box center [278, 309] width 96 height 11
type textarea "font-family: 'DM Sans', sans-serif;"
drag, startPoint x: 436, startPoint y: 586, endPoint x: 239, endPoint y: 588, distance: 197.0
click at [239, 569] on span "font-family : 'DM Sans' , sans-serif ; /* Apply a different font to the bullet …" at bounding box center [368, 557] width 276 height 23
click at [247, 142] on span "background-color" at bounding box center [292, 137] width 96 height 11
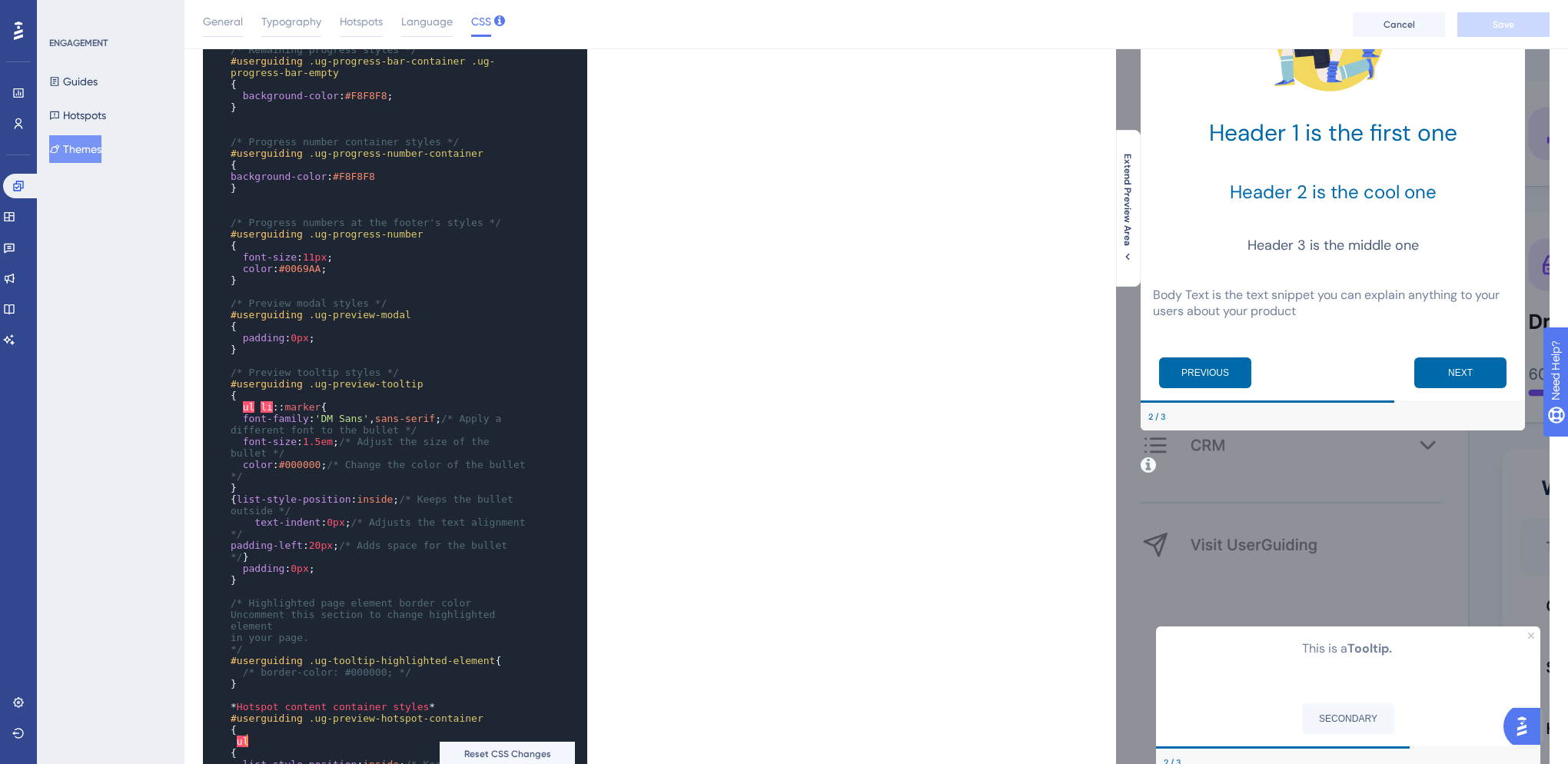
scroll to position [141, 0]
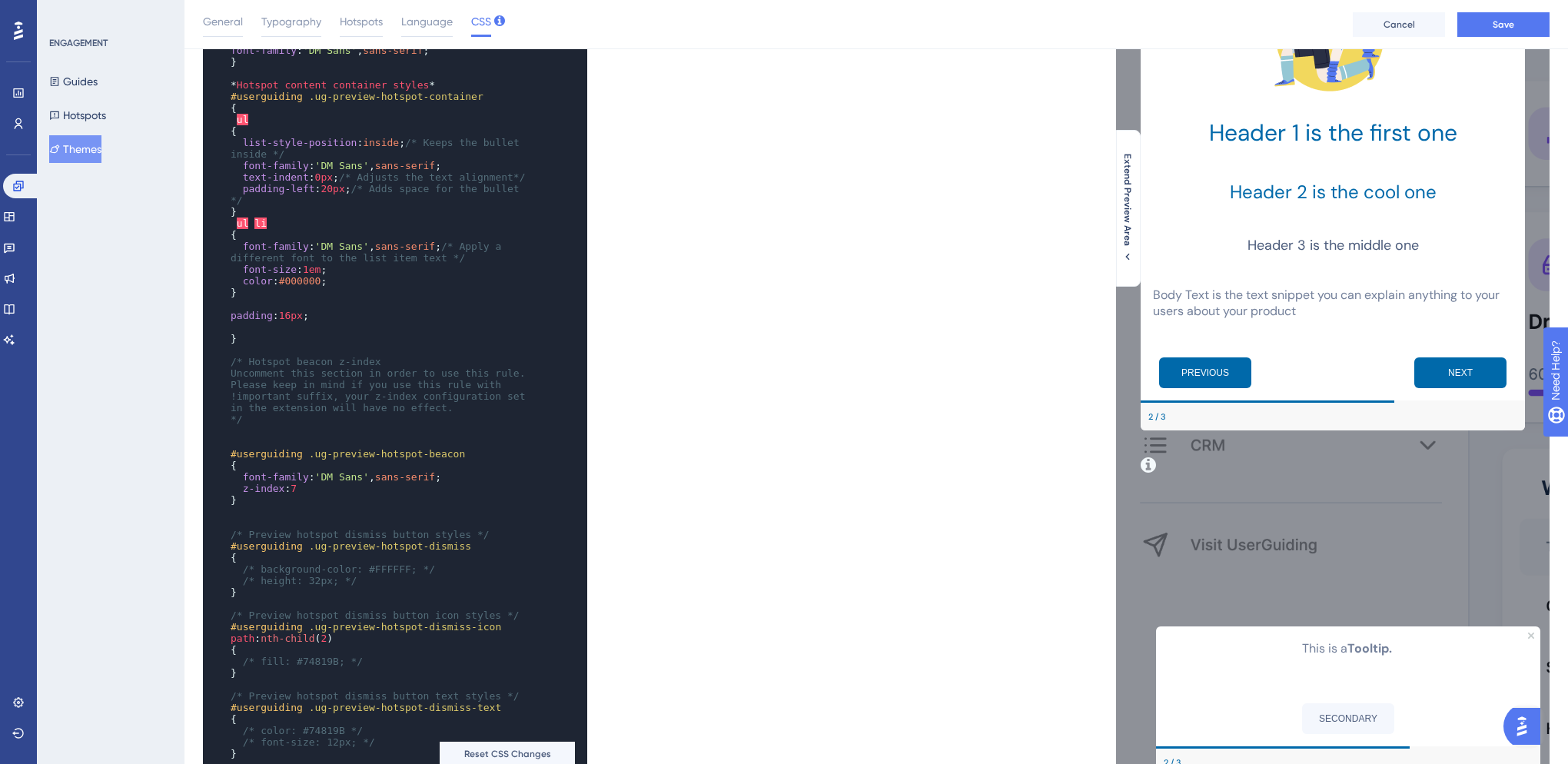
click at [367, 584] on pre "/* height: 32px; */" at bounding box center [380, 581] width 306 height 11
click at [390, 585] on pre "/* height: 32px; */" at bounding box center [380, 581] width 306 height 11
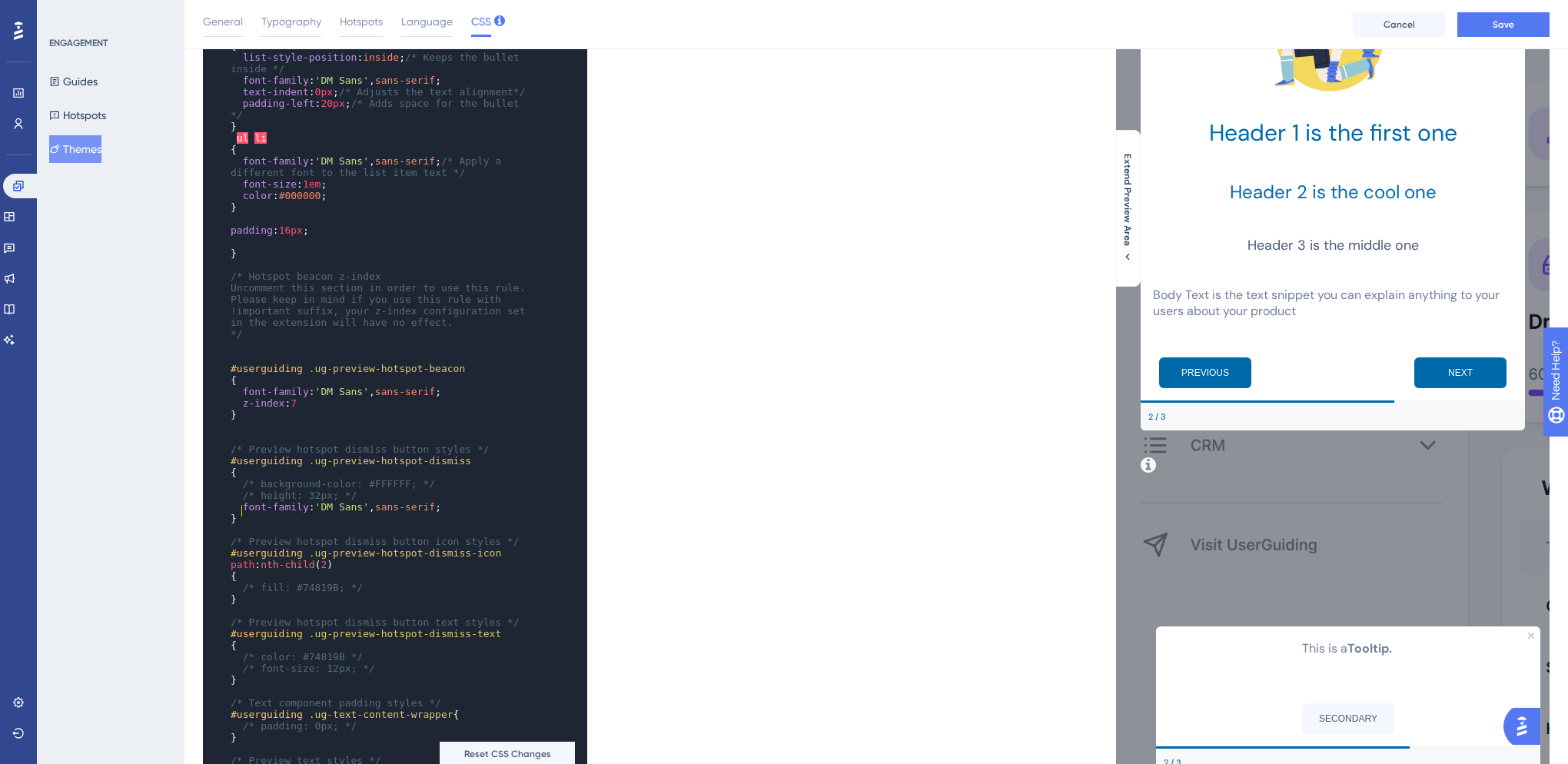
click at [347, 571] on pre "#userguiding .ug-preview-hotspot-dismiss-icon path : nth-child ( 2 )" at bounding box center [380, 558] width 306 height 23
click at [359, 593] on pre "/* fill: #74819B; */" at bounding box center [380, 588] width 306 height 11
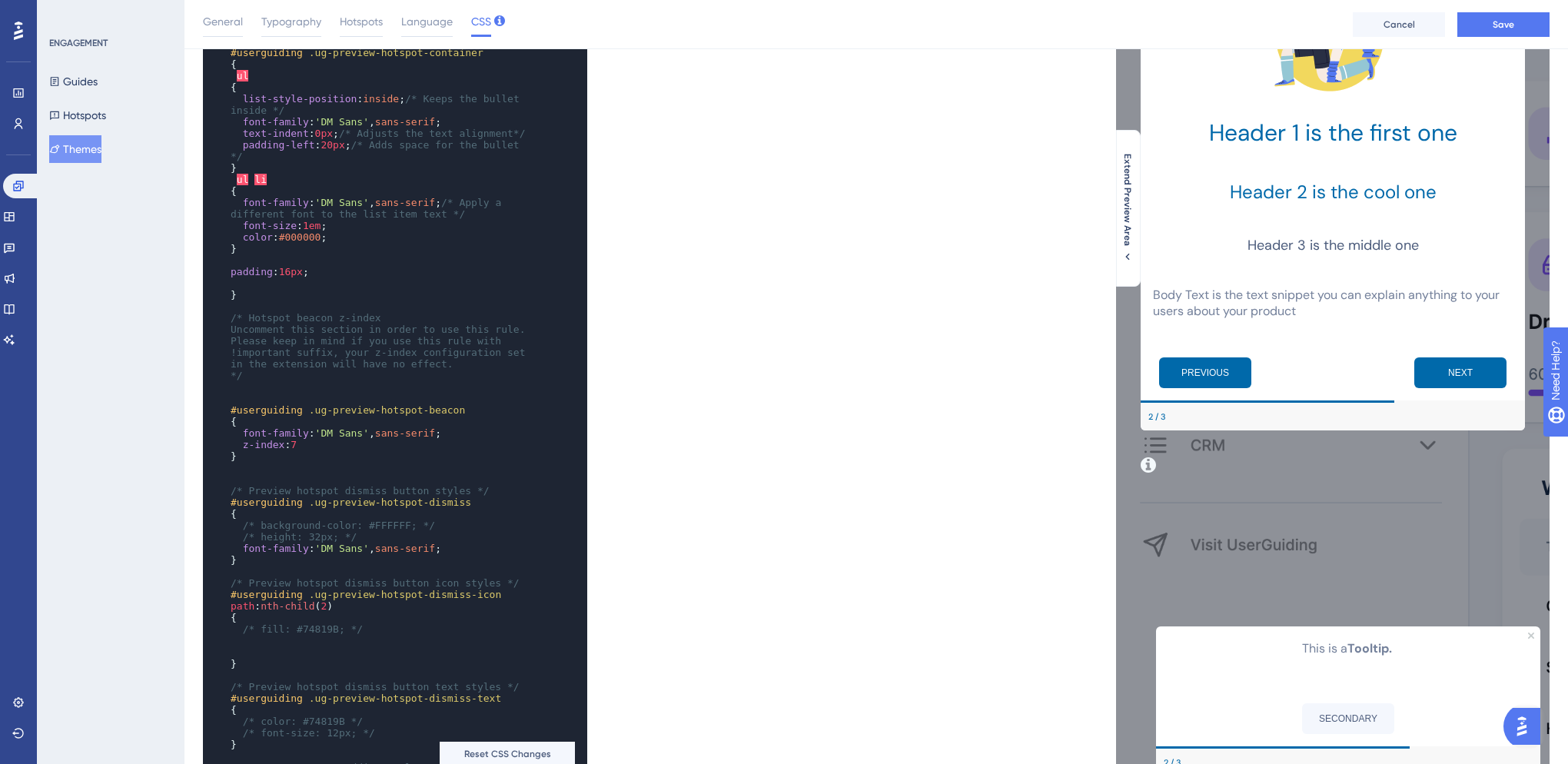
scroll to position [1020, 0]
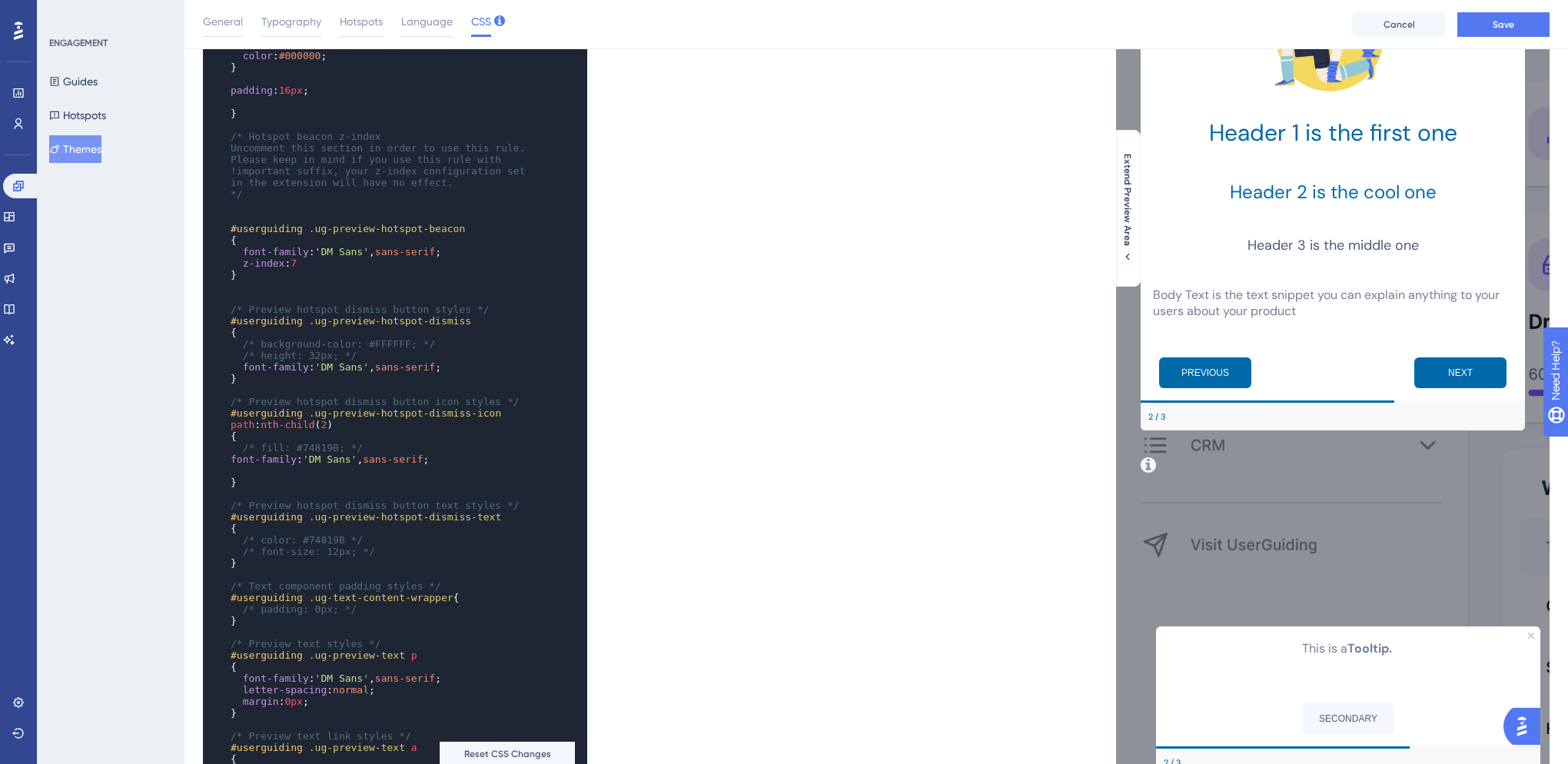
click at [234, 465] on span "font-family" at bounding box center [263, 459] width 66 height 11
click at [380, 557] on pre "/* font-size: 12px; */" at bounding box center [380, 552] width 306 height 11
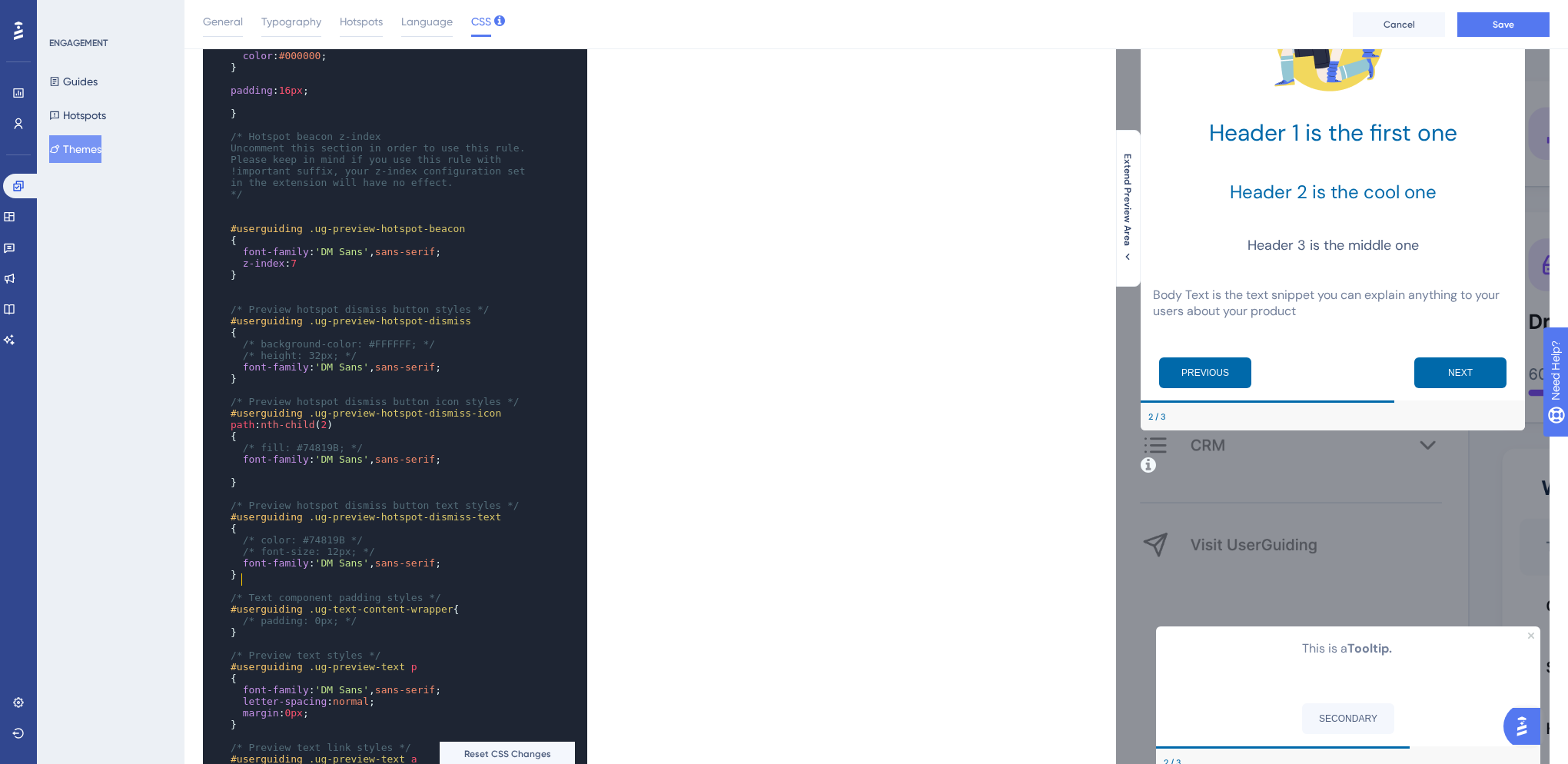
click at [372, 650] on pre "​" at bounding box center [380, 643] width 306 height 11
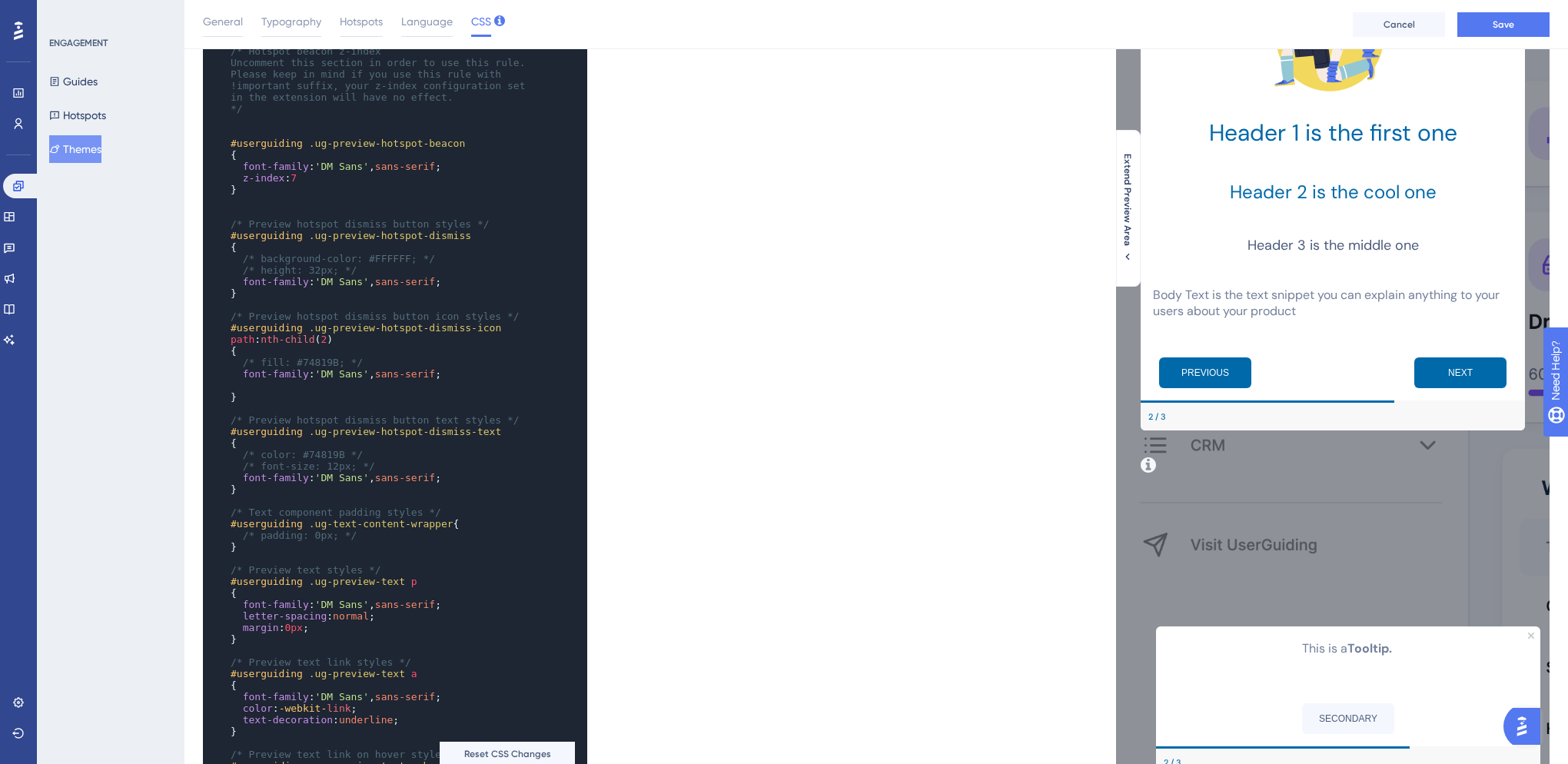
click at [359, 541] on pre "/* padding: 0px; */" at bounding box center [380, 535] width 306 height 11
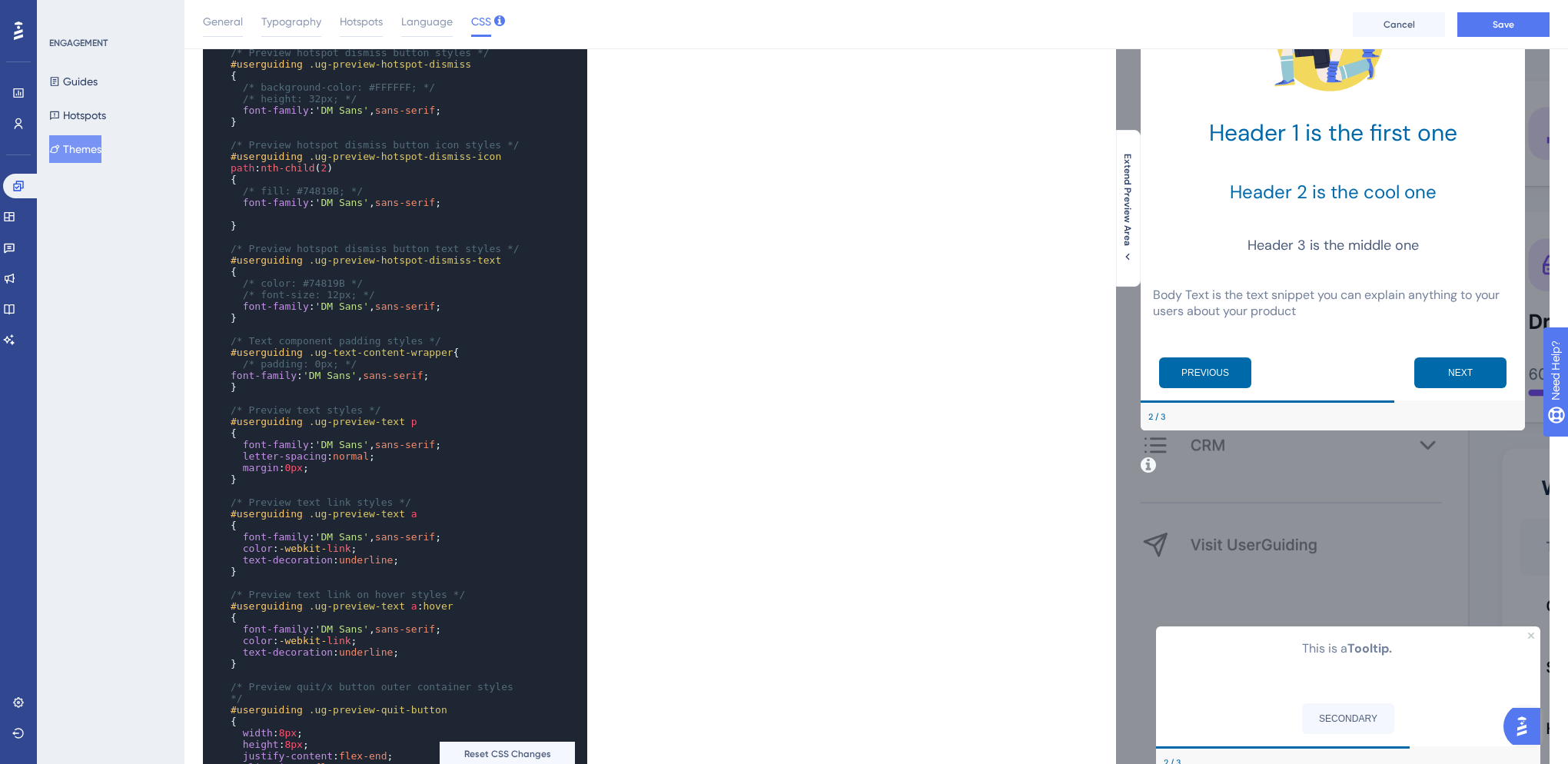
scroll to position [1447, 0]
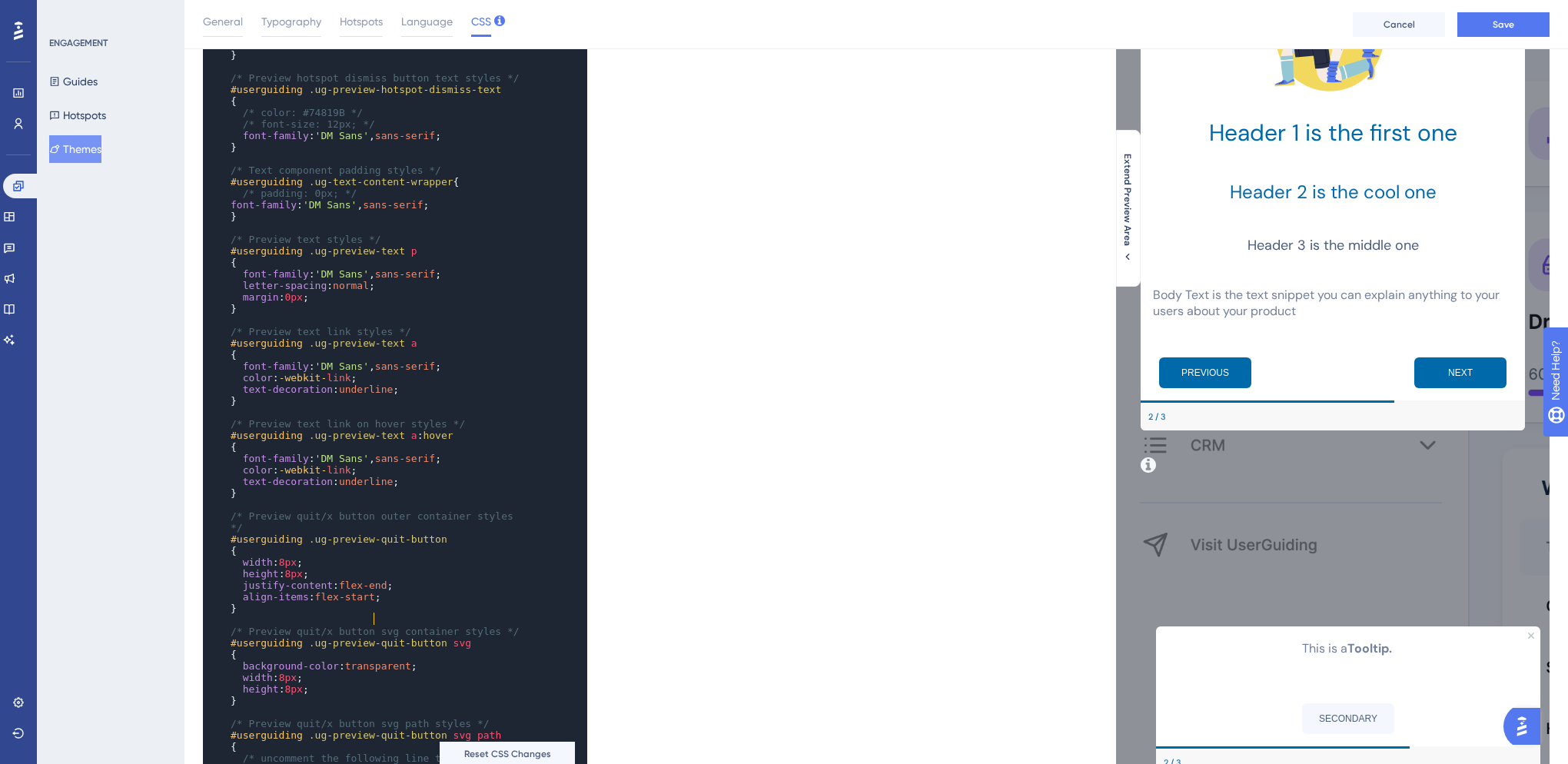
click at [406, 603] on pre "align-items : flex-start ;" at bounding box center [380, 597] width 306 height 11
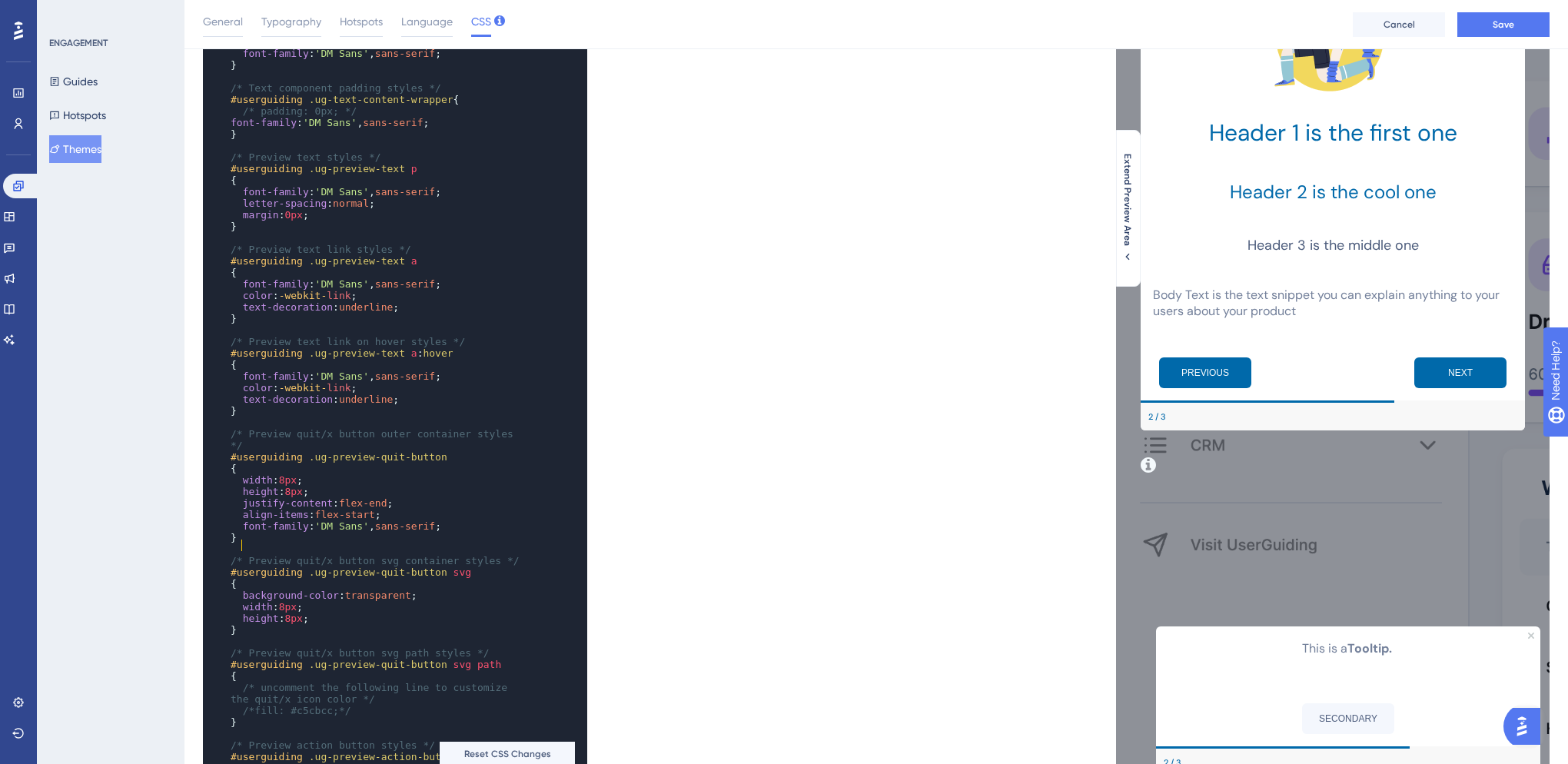
click at [247, 601] on span "background-color" at bounding box center [292, 595] width 96 height 11
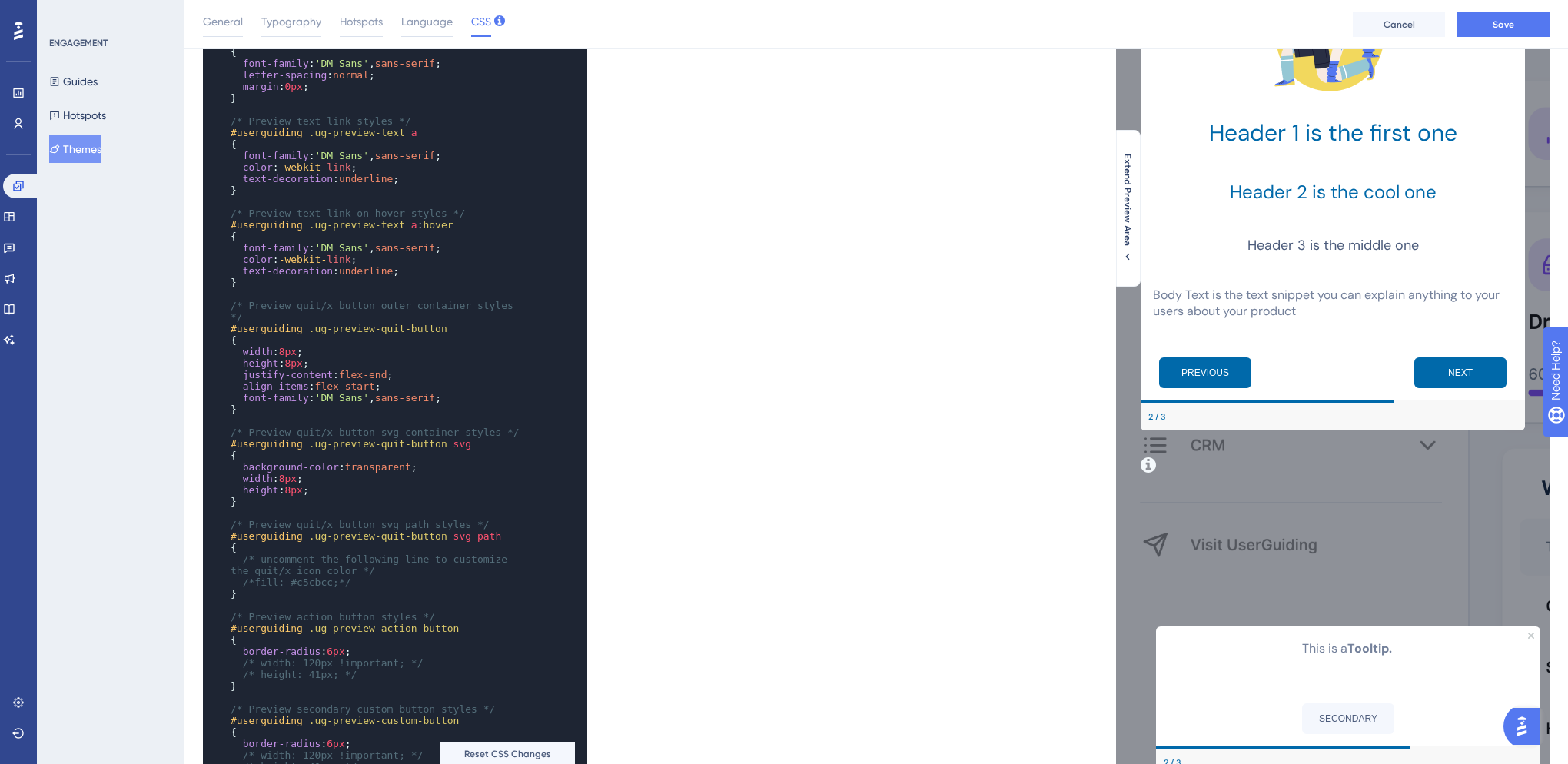
scroll to position [1671, 0]
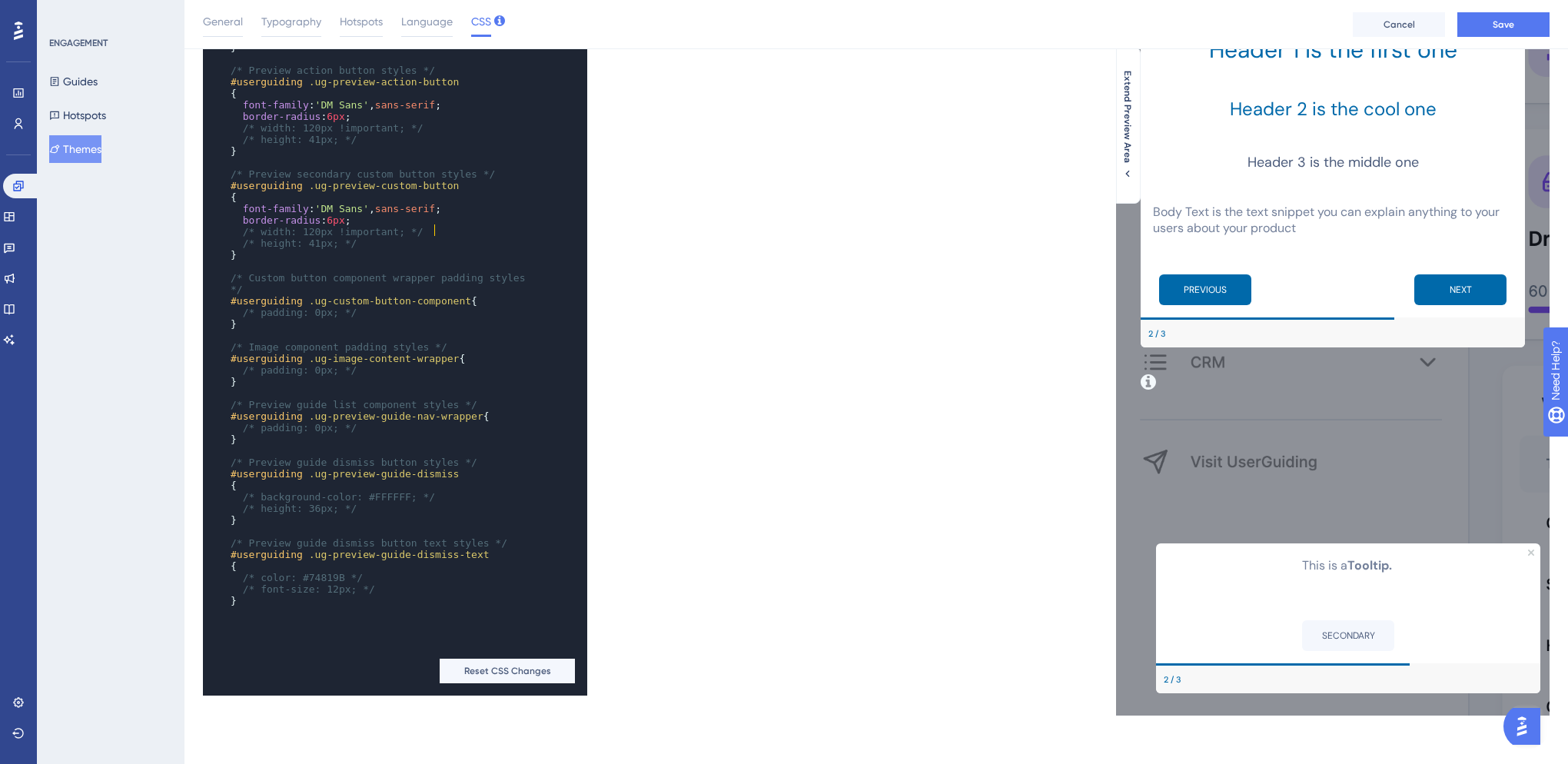
click at [232, 422] on span "#userguiding" at bounding box center [266, 416] width 73 height 11
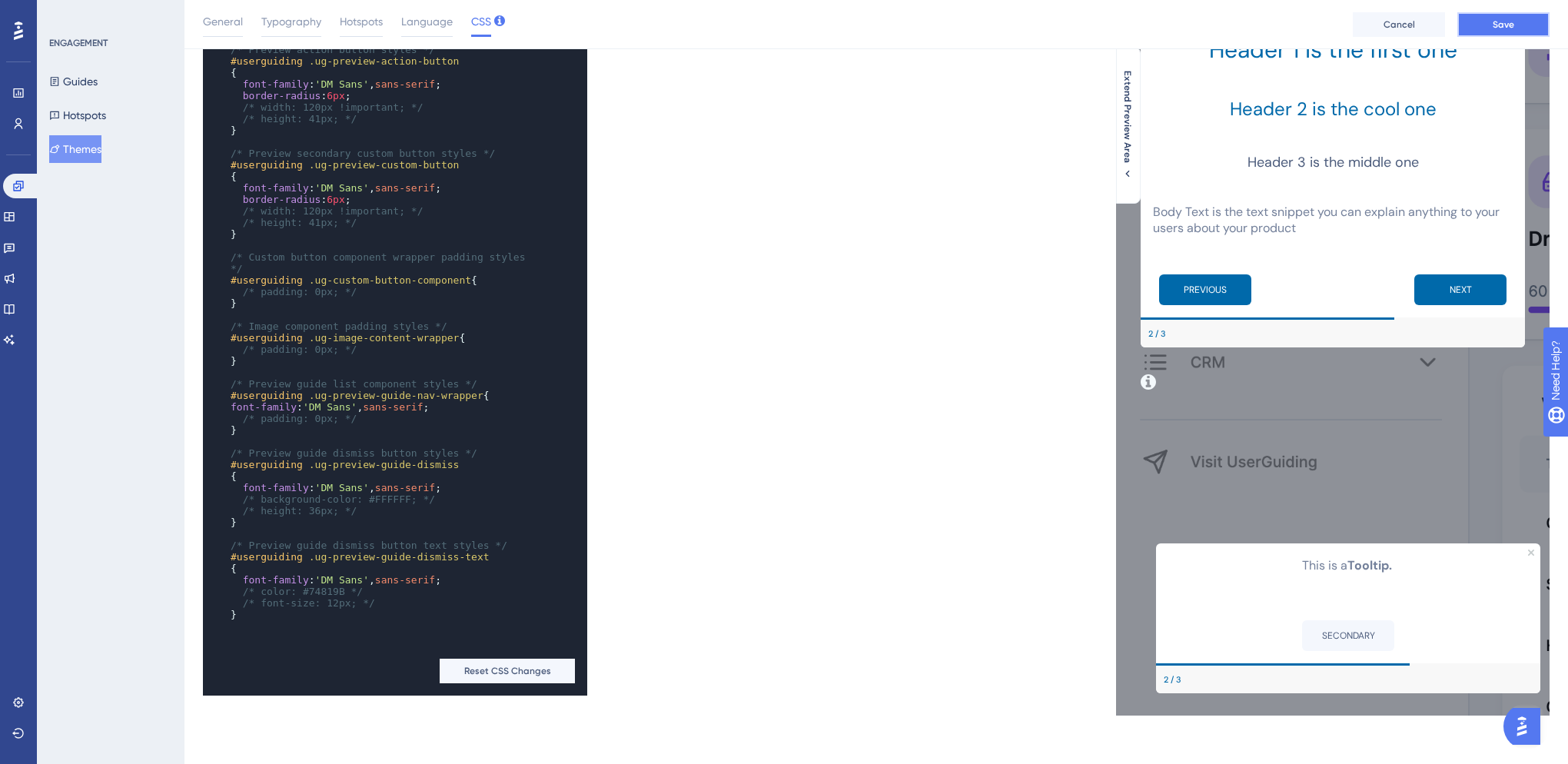
click at [1486, 25] on button "Save" at bounding box center [1504, 25] width 92 height 25
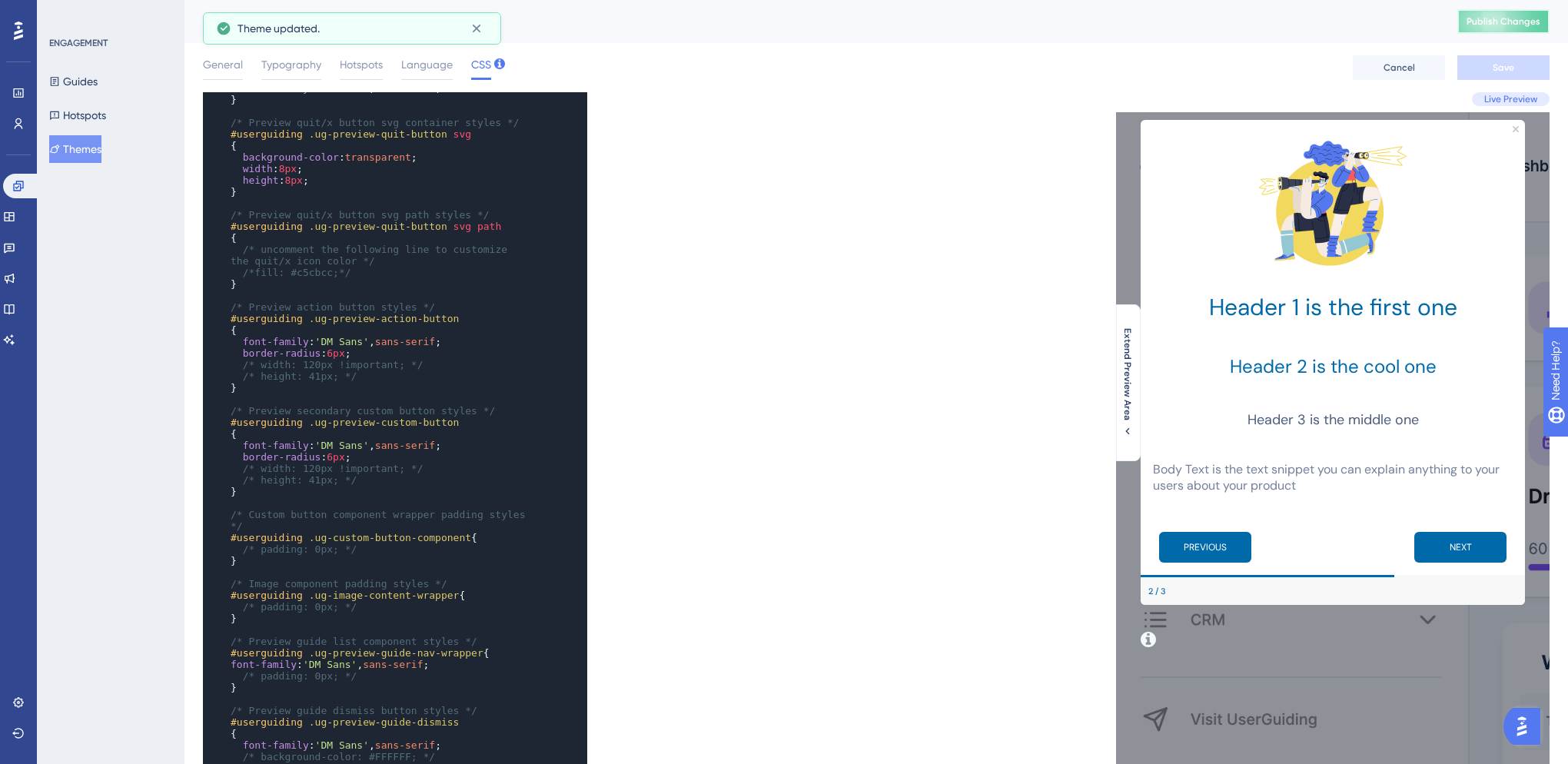
click at [1534, 22] on span "Publish Changes" at bounding box center [1504, 21] width 74 height 12
click at [93, 106] on button "Hotspots" at bounding box center [77, 115] width 57 height 27
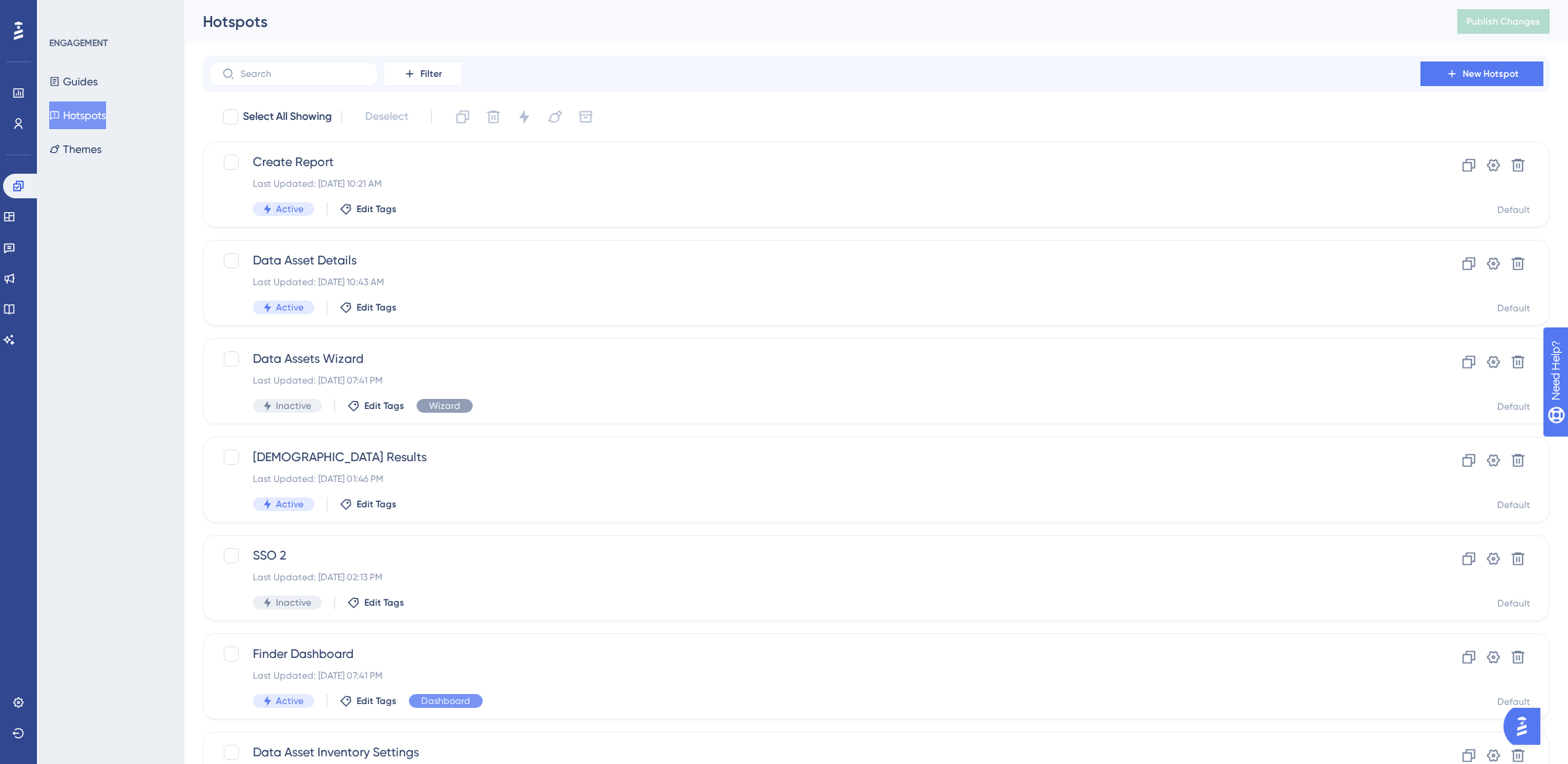
click at [778, 19] on div "Hotspots" at bounding box center [810, 21] width 1216 height 22
click at [81, 151] on button "Themes" at bounding box center [75, 148] width 52 height 27
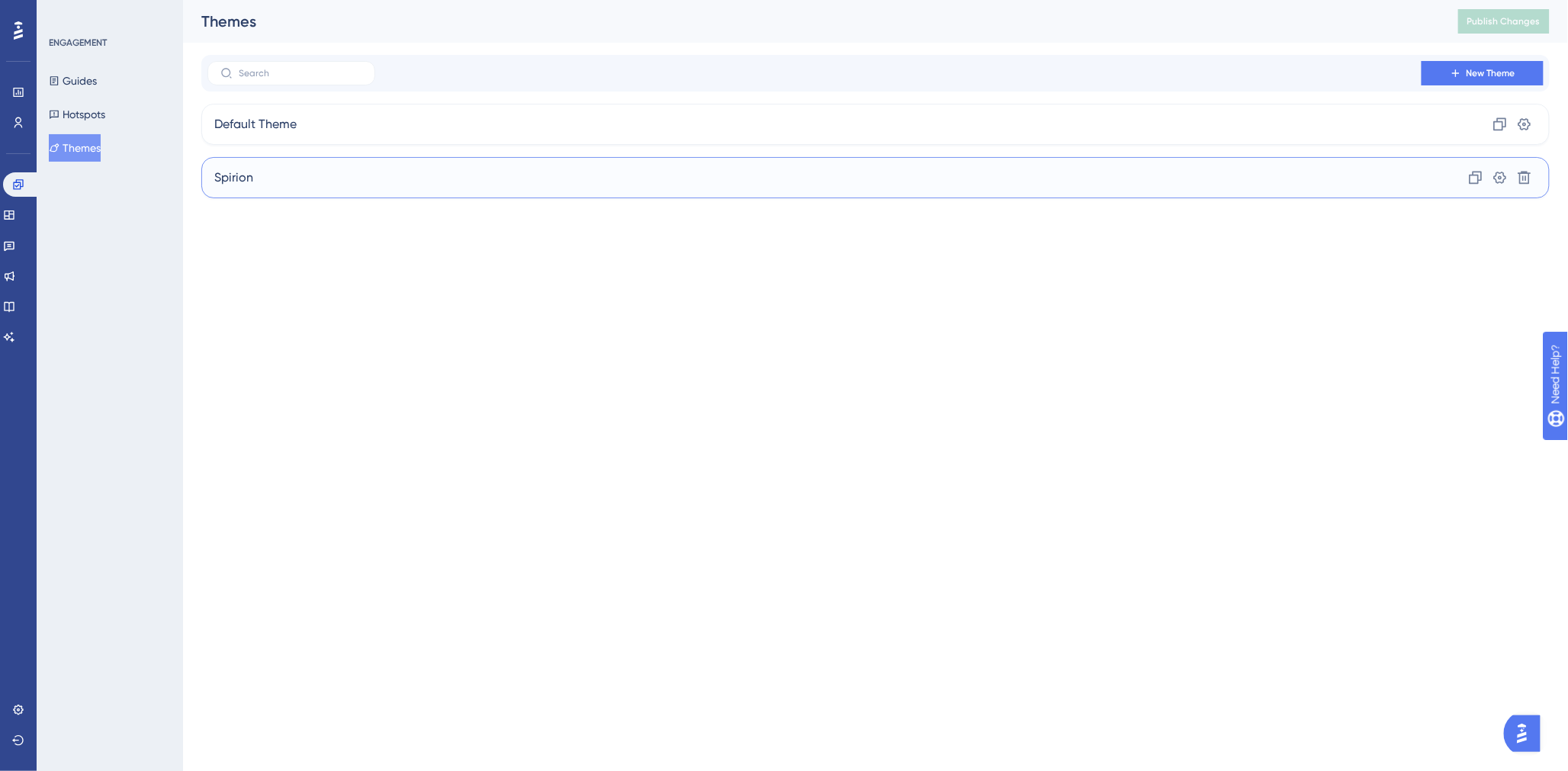
click at [240, 168] on span "Spirion" at bounding box center [234, 178] width 39 height 19
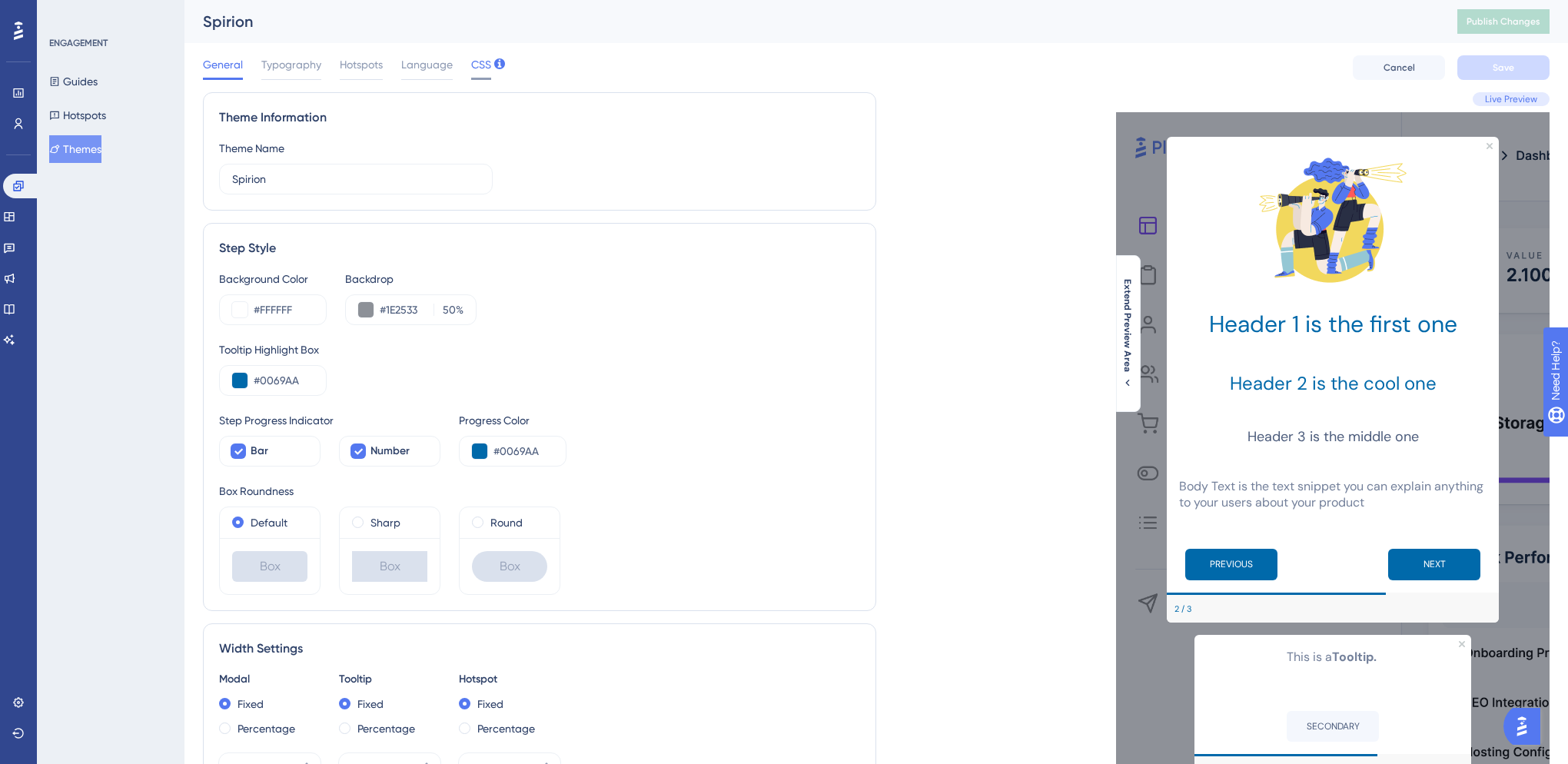
click at [476, 75] on div "CSS" at bounding box center [481, 68] width 20 height 25
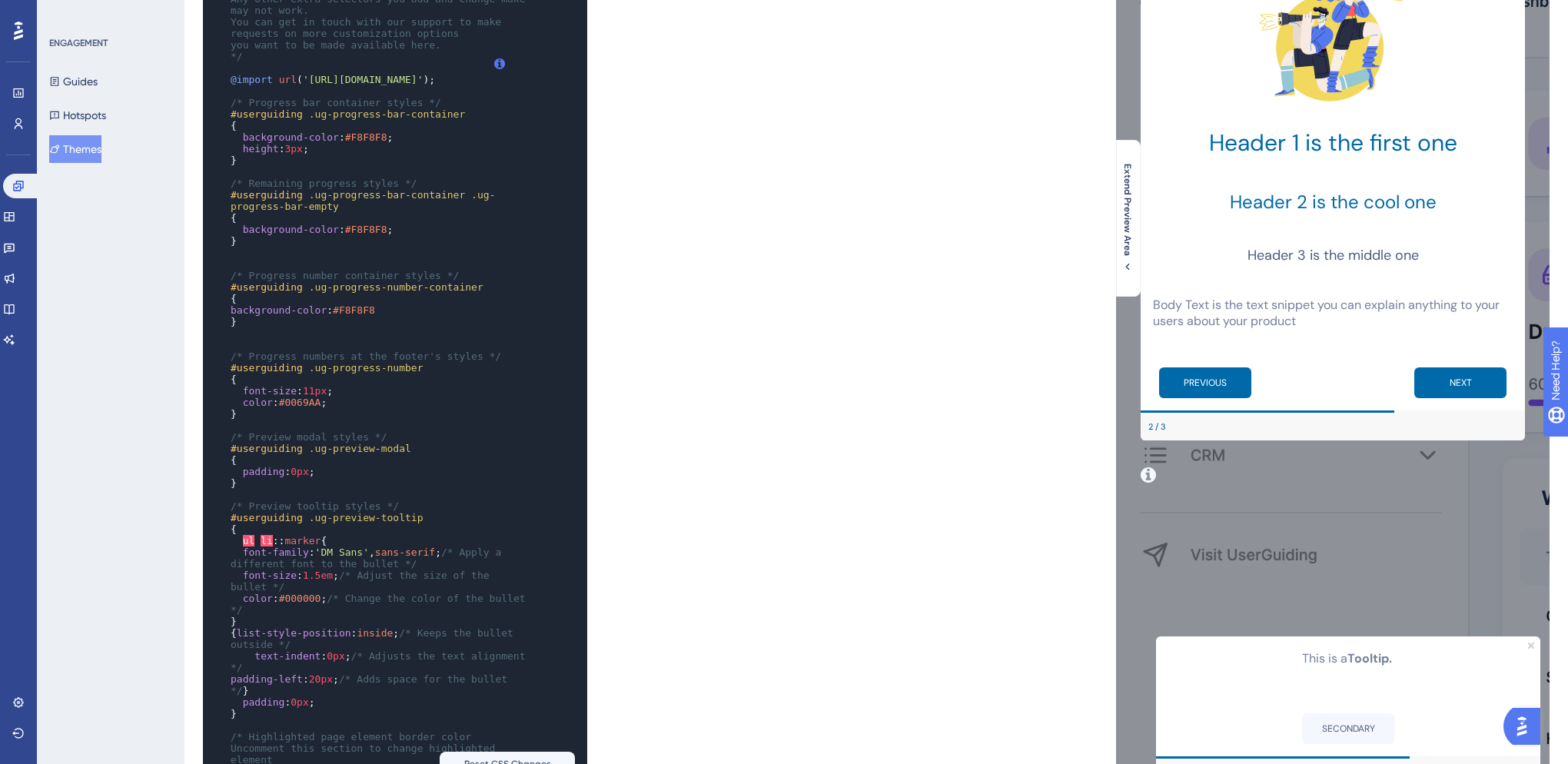
scroll to position [2, 0]
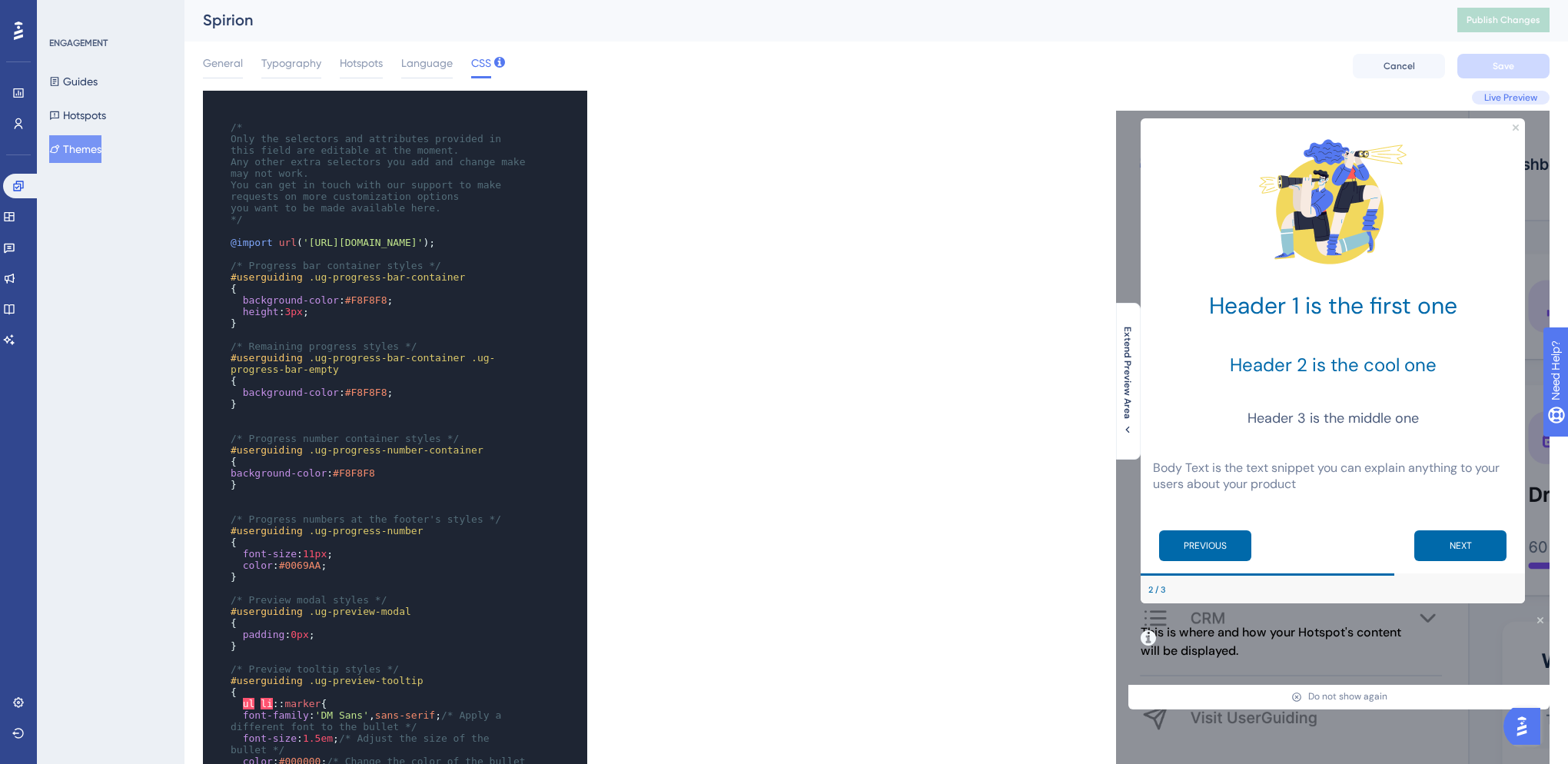
click at [1193, 680] on div "This is where and how your Hotspot's content will be displayed." at bounding box center [1276, 648] width 296 height 74
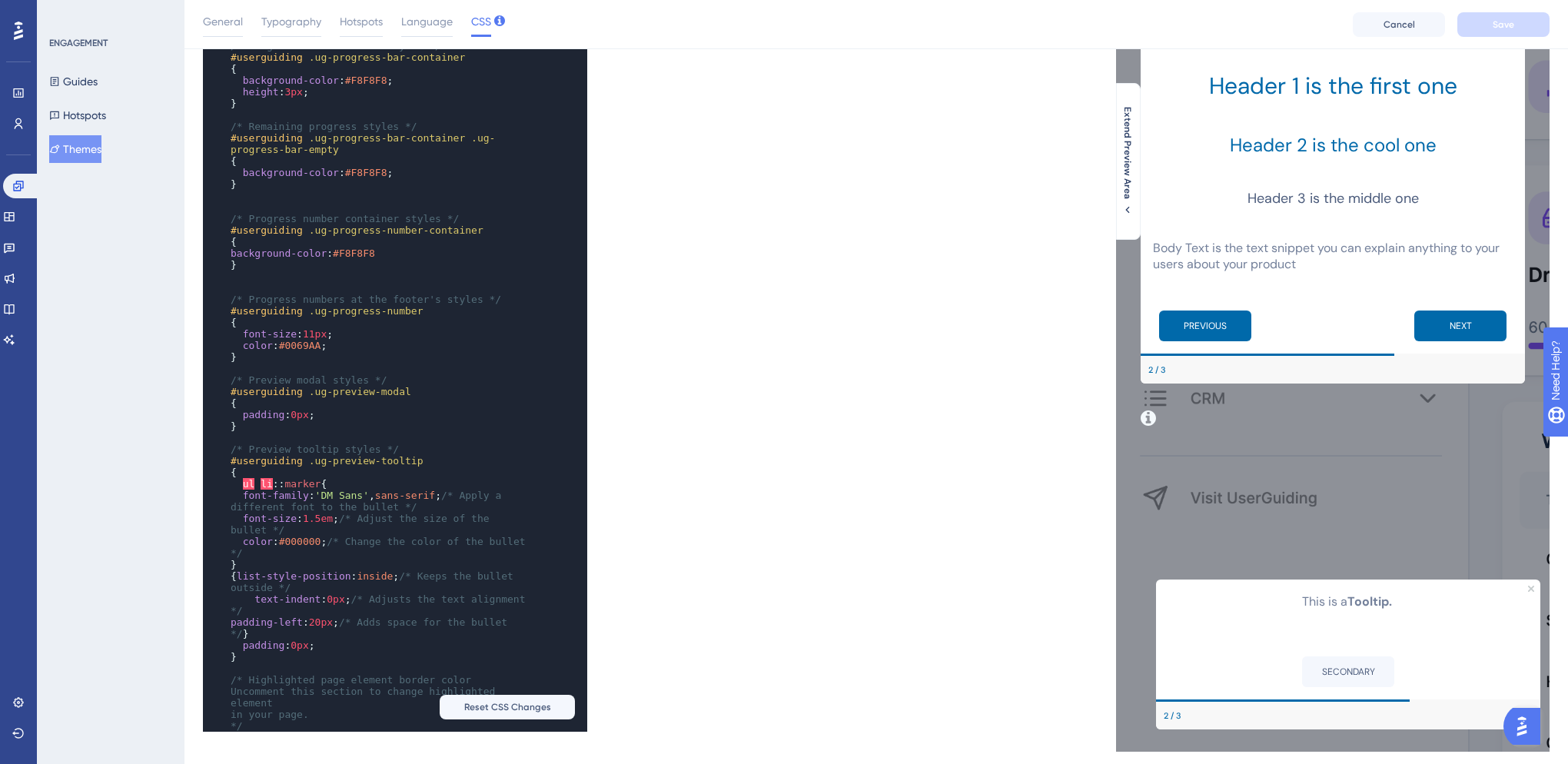
scroll to position [257, 0]
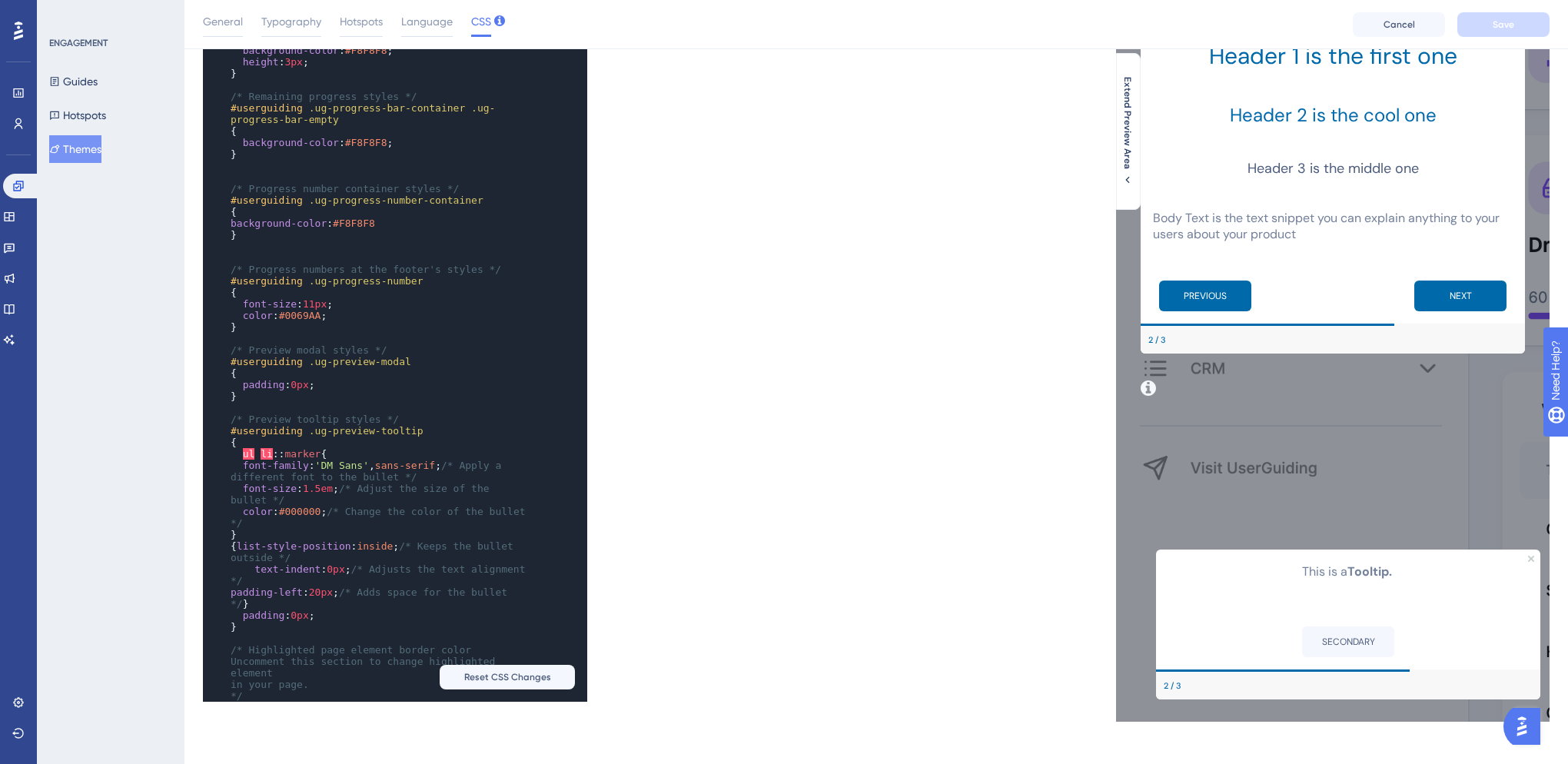
click at [1361, 570] on b "Tooltip." at bounding box center [1370, 571] width 44 height 16
click at [942, 531] on div "Live Preview Extend Preview Area" at bounding box center [1213, 281] width 674 height 881
click at [1460, 284] on button "NEXT" at bounding box center [1460, 295] width 92 height 31
click at [1460, 291] on button "NEXT" at bounding box center [1460, 295] width 92 height 31
click at [1203, 292] on button "PREVIOUS" at bounding box center [1206, 295] width 92 height 31
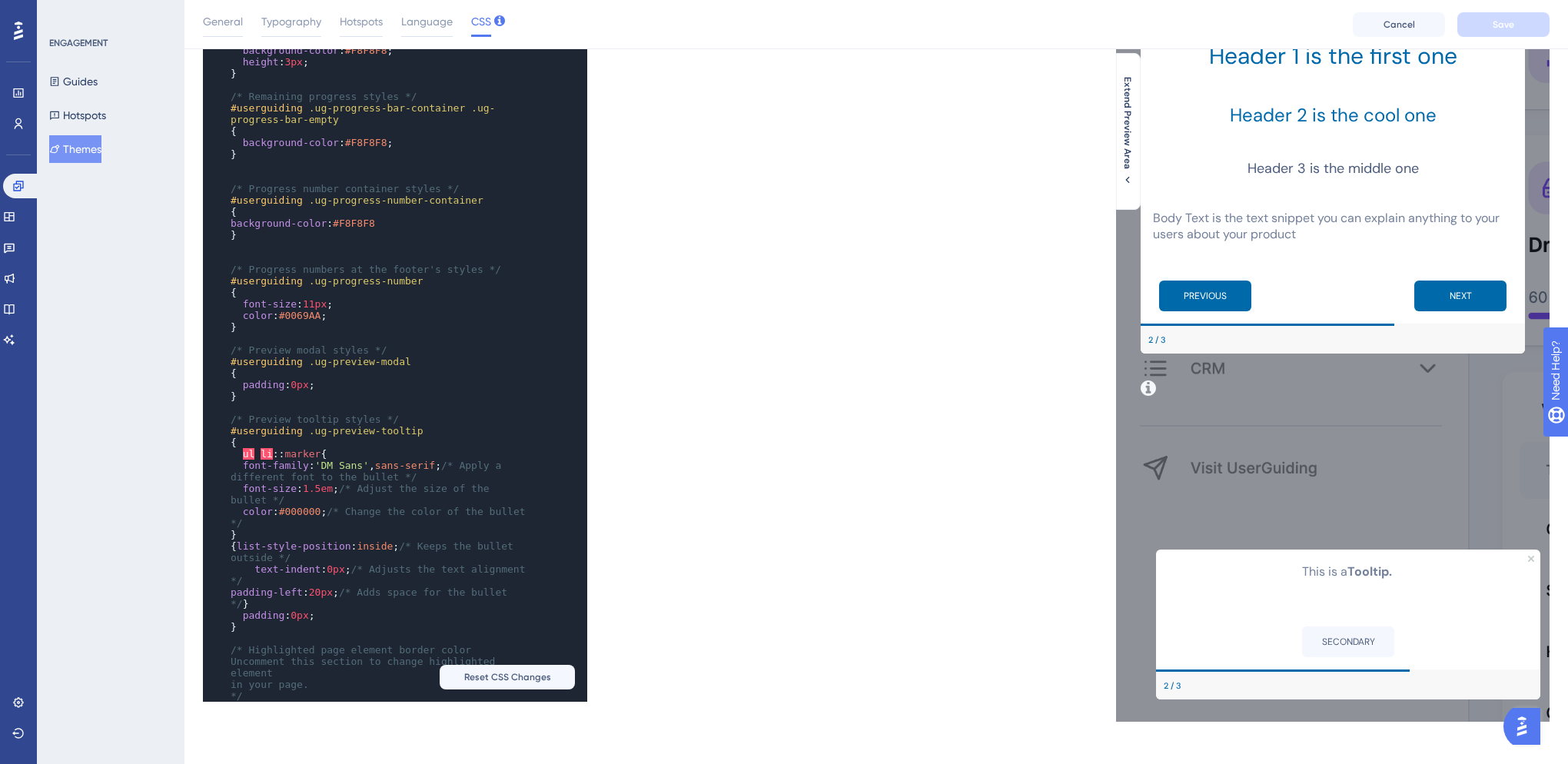
click at [1147, 337] on div "2 / 3" at bounding box center [1332, 340] width 384 height 27
click at [1158, 339] on div "2 / 3" at bounding box center [1157, 340] width 18 height 12
click at [1160, 339] on div "2 / 3" at bounding box center [1157, 340] width 18 height 12
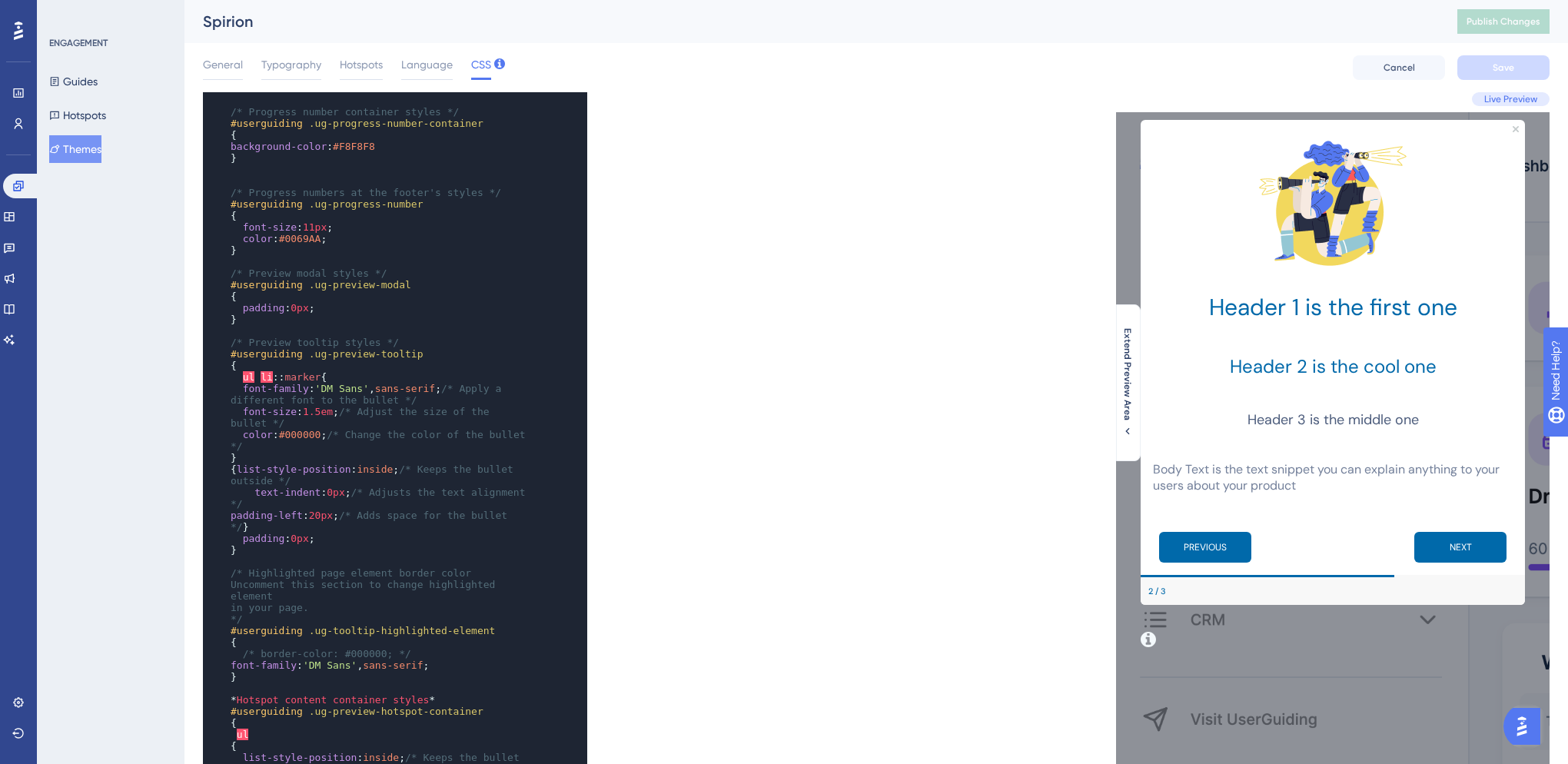
scroll to position [349, 0]
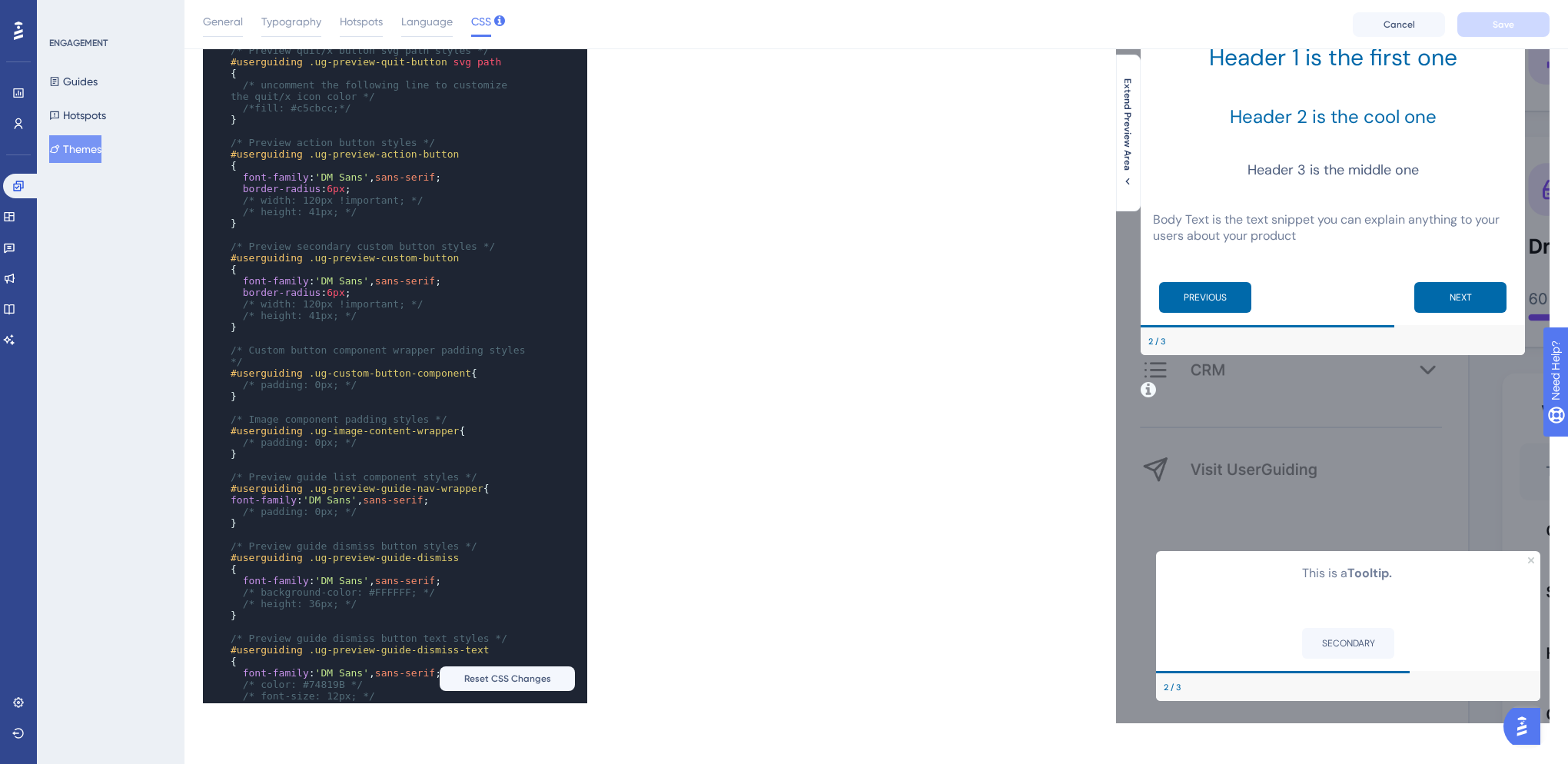
click at [243, 388] on span "/* padding: 0px; */" at bounding box center [300, 385] width 114 height 11
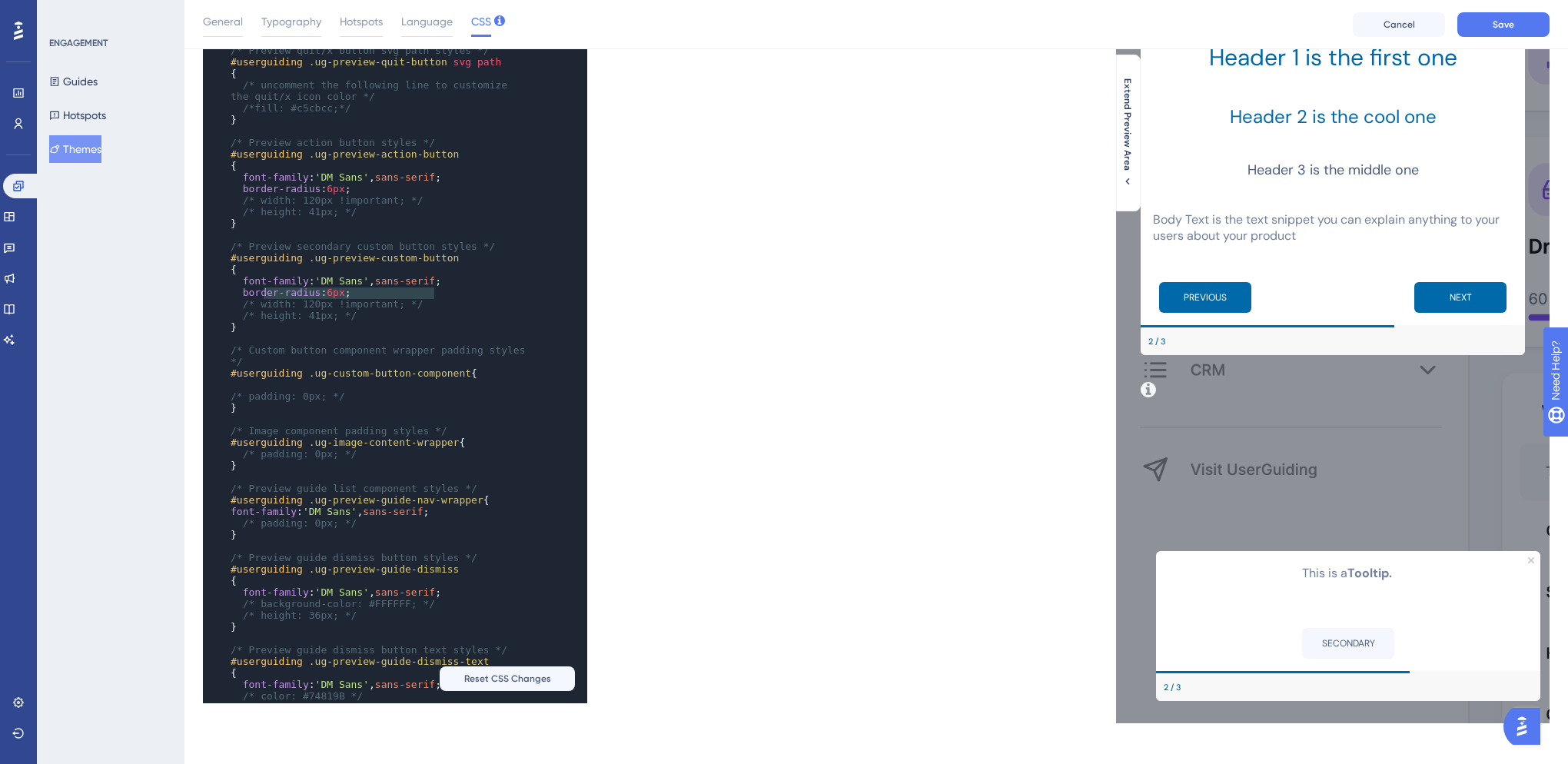
type textarea "font-family: 'DM Sans', sans-serif;"
drag, startPoint x: 441, startPoint y: 292, endPoint x: 219, endPoint y: 295, distance: 222.0
click at [219, 295] on div "x ​ /* Preview text link styles */ #userguiding .ug-preview-text a { font-famil…" at bounding box center [374, 183] width 342 height 1156
click at [272, 389] on pre at bounding box center [380, 385] width 306 height 11
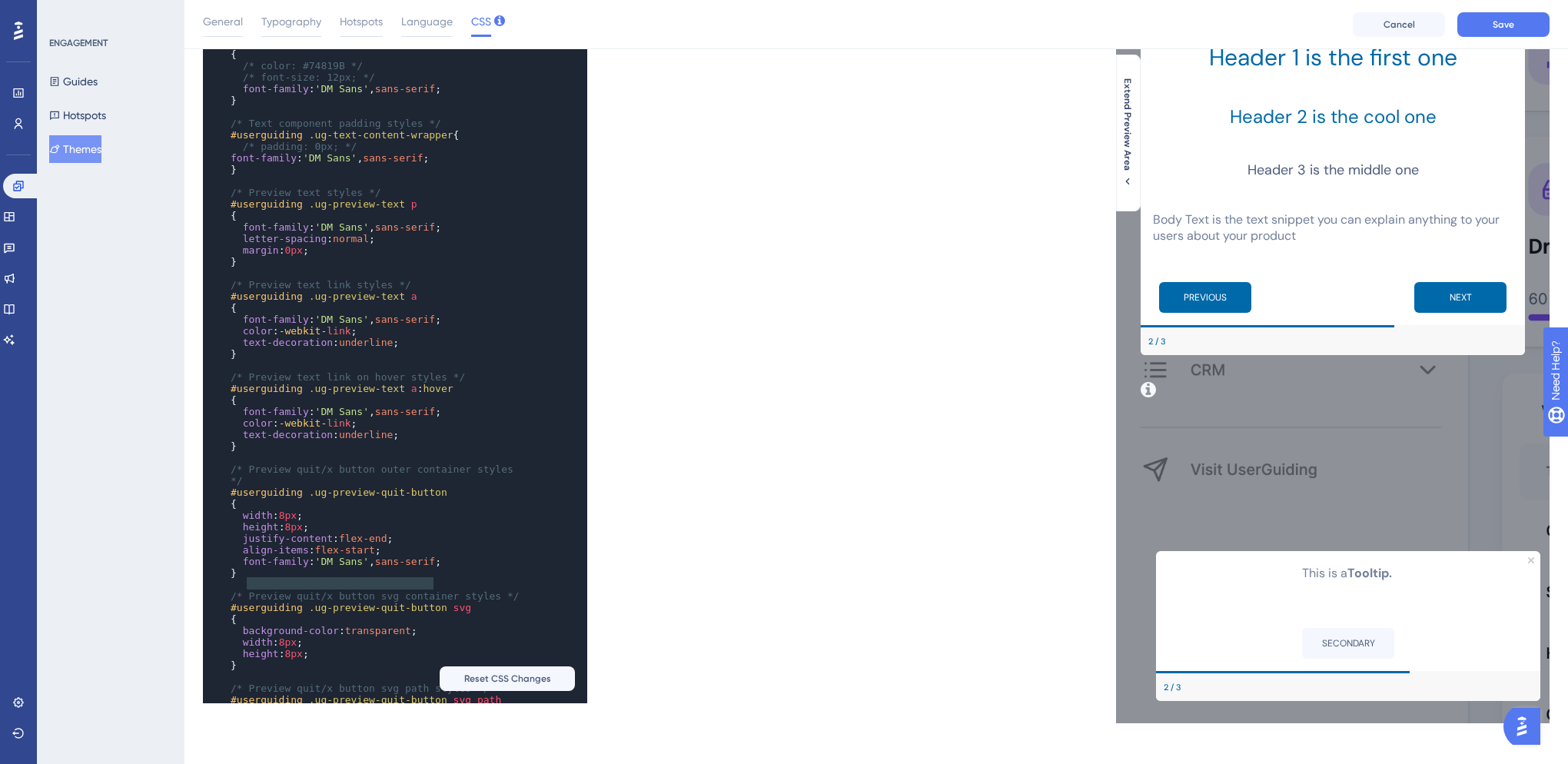
drag, startPoint x: 437, startPoint y: 585, endPoint x: 248, endPoint y: 588, distance: 189.0
click at [248, 567] on pre "font-family : 'DM Sans' , sans-serif ;" at bounding box center [380, 561] width 306 height 11
type textarea "font-family: 'DM Sans', sans-serif;"
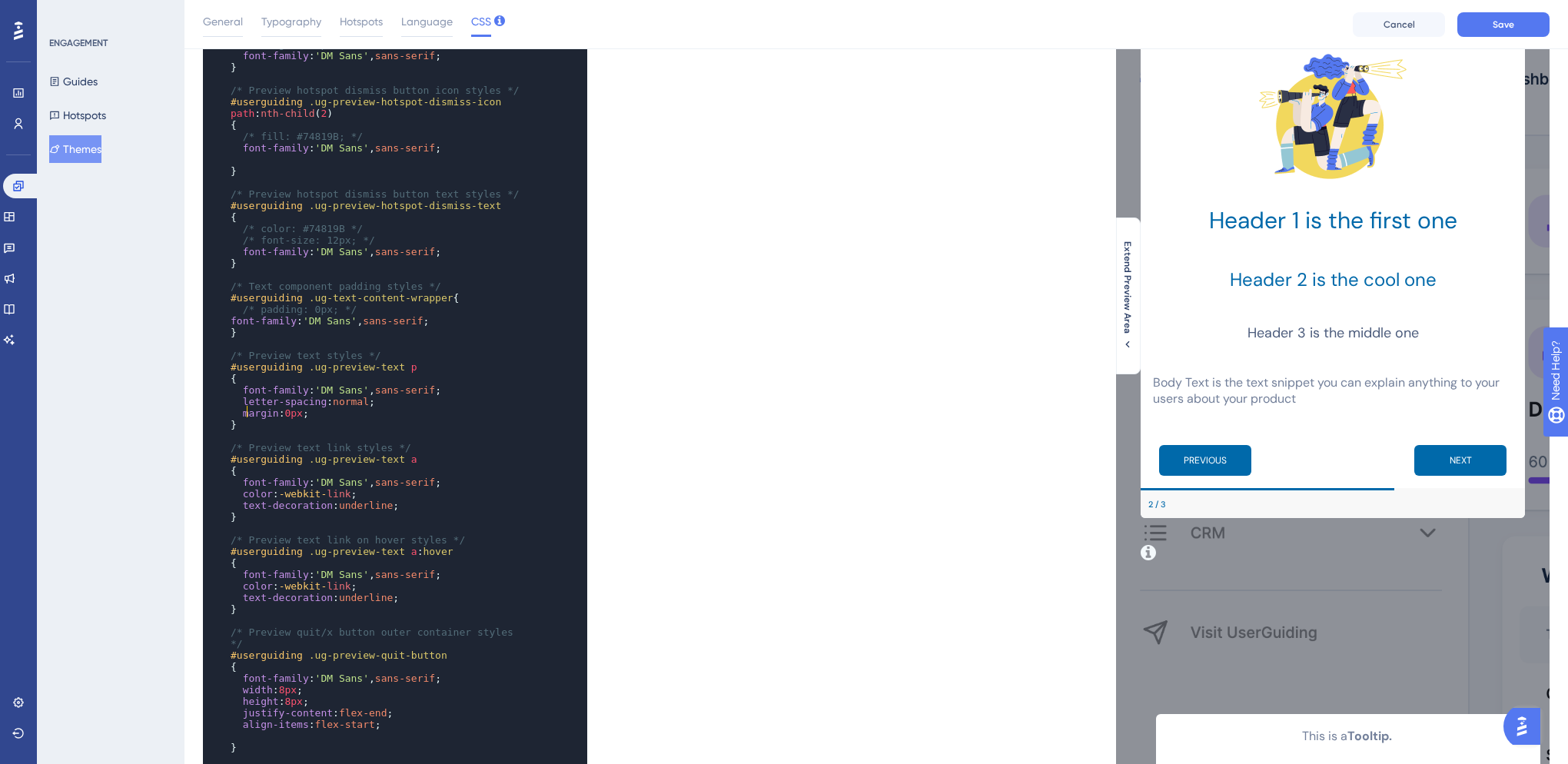
click at [247, 396] on span "font-family" at bounding box center [276, 390] width 66 height 11
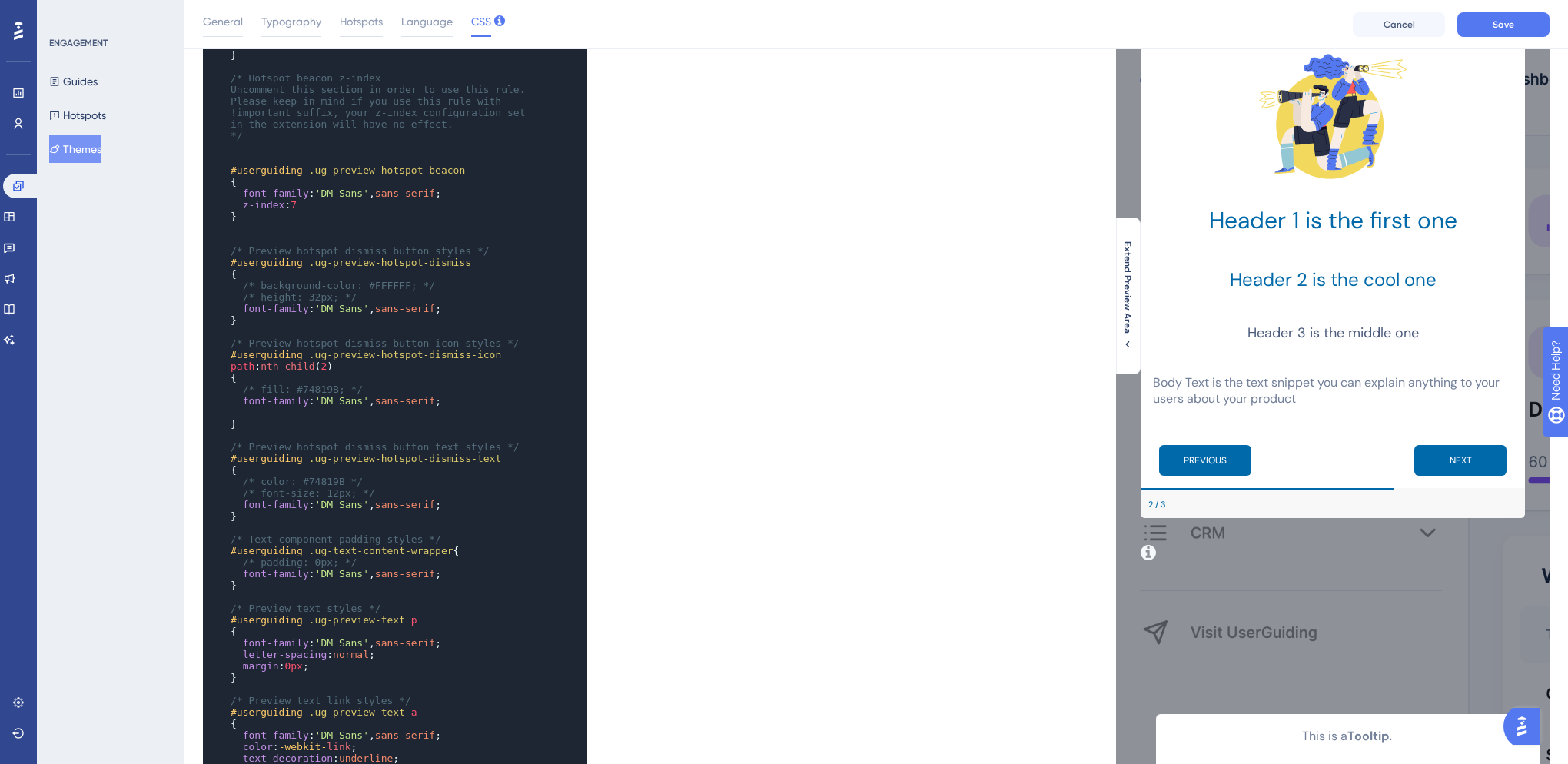
scroll to position [1148, 0]
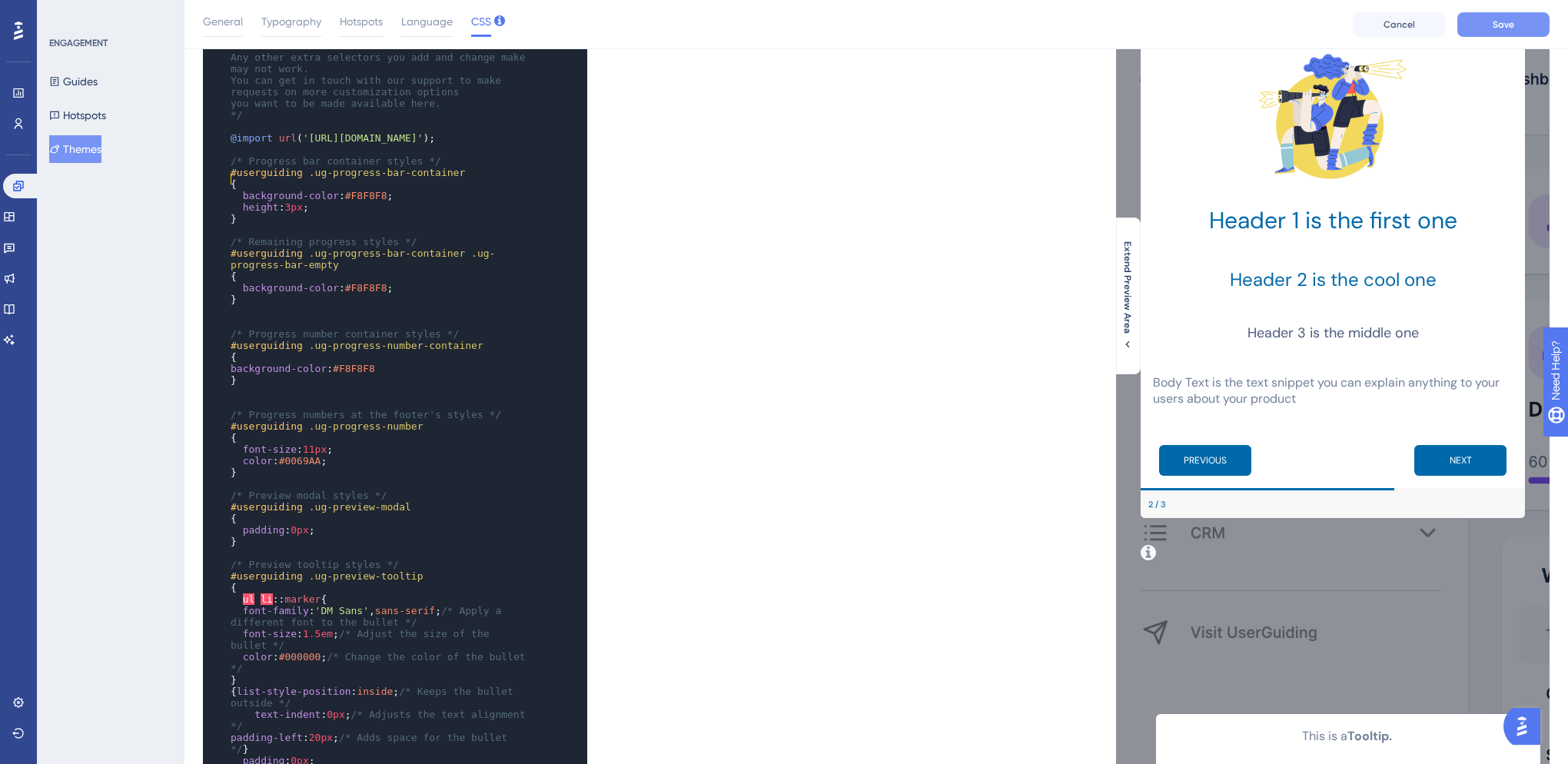
click at [1495, 27] on span "Save" at bounding box center [1504, 25] width 22 height 12
click at [473, 27] on icon at bounding box center [476, 28] width 15 height 15
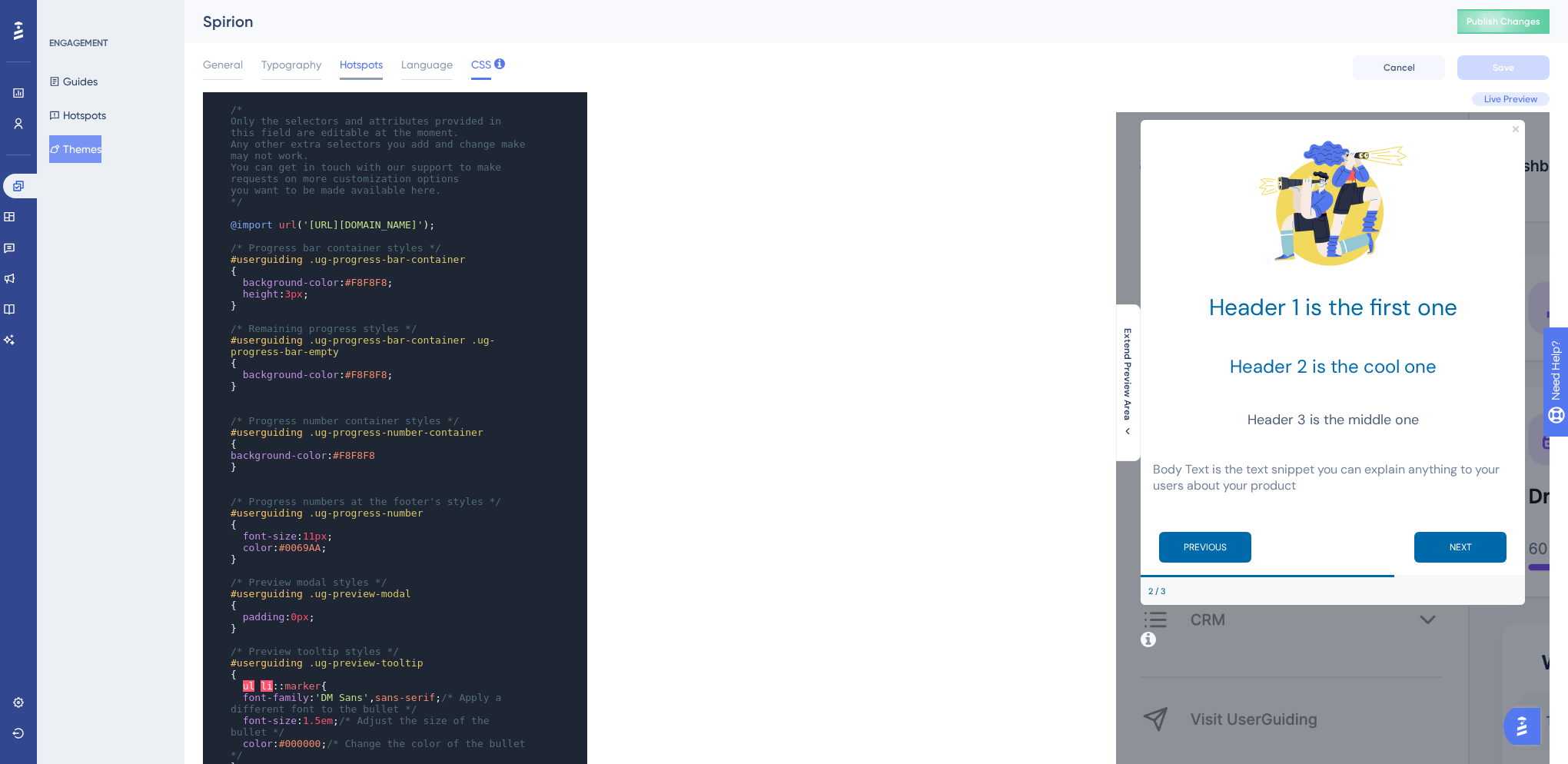
click at [355, 65] on span "Hotspots" at bounding box center [361, 65] width 43 height 19
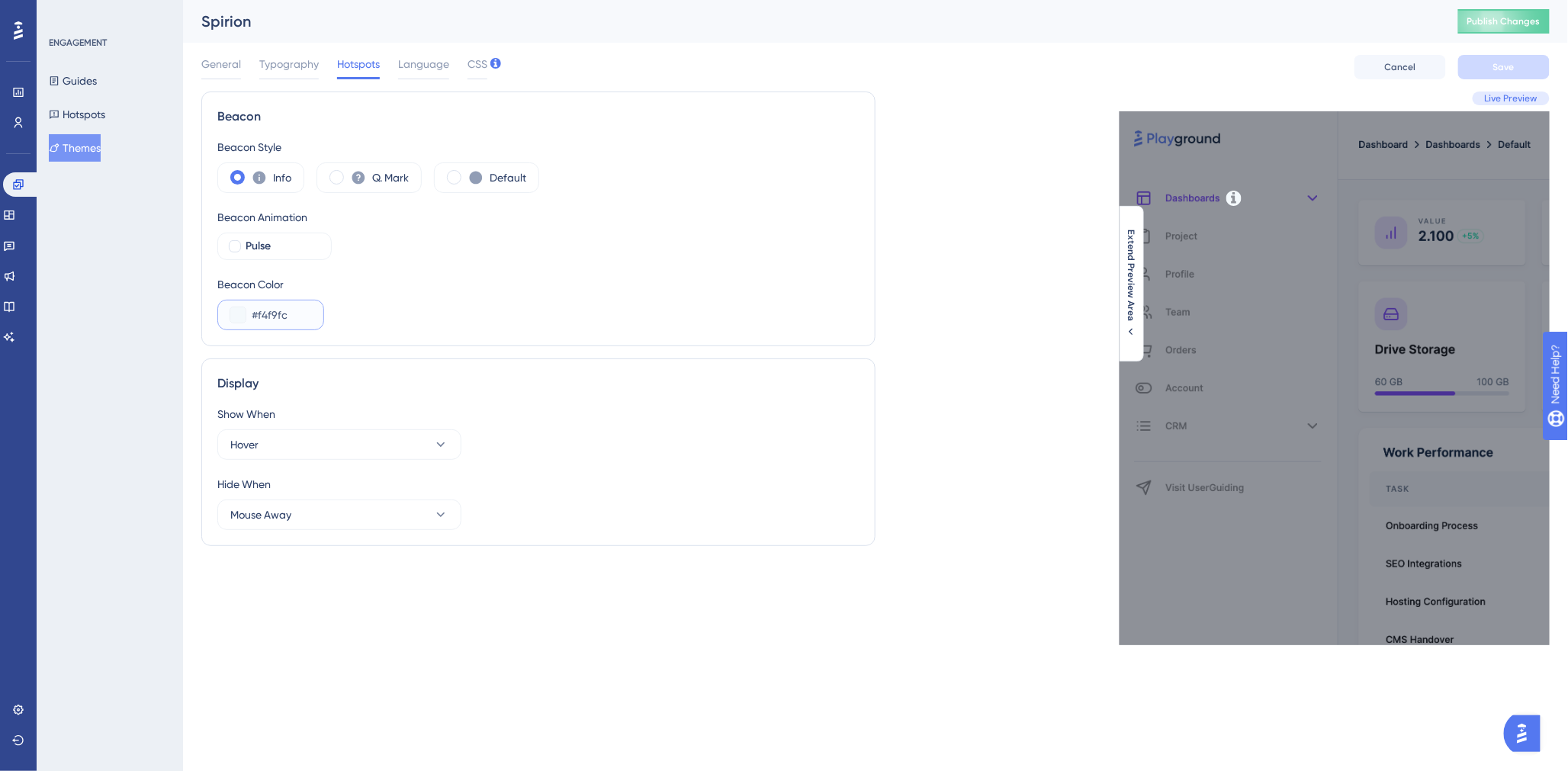
click at [270, 322] on input "#f4f9fc" at bounding box center [282, 315] width 60 height 19
click at [271, 313] on input "#f4f9fc" at bounding box center [282, 315] width 60 height 19
paste input "0069AA"
type input "#0069AA"
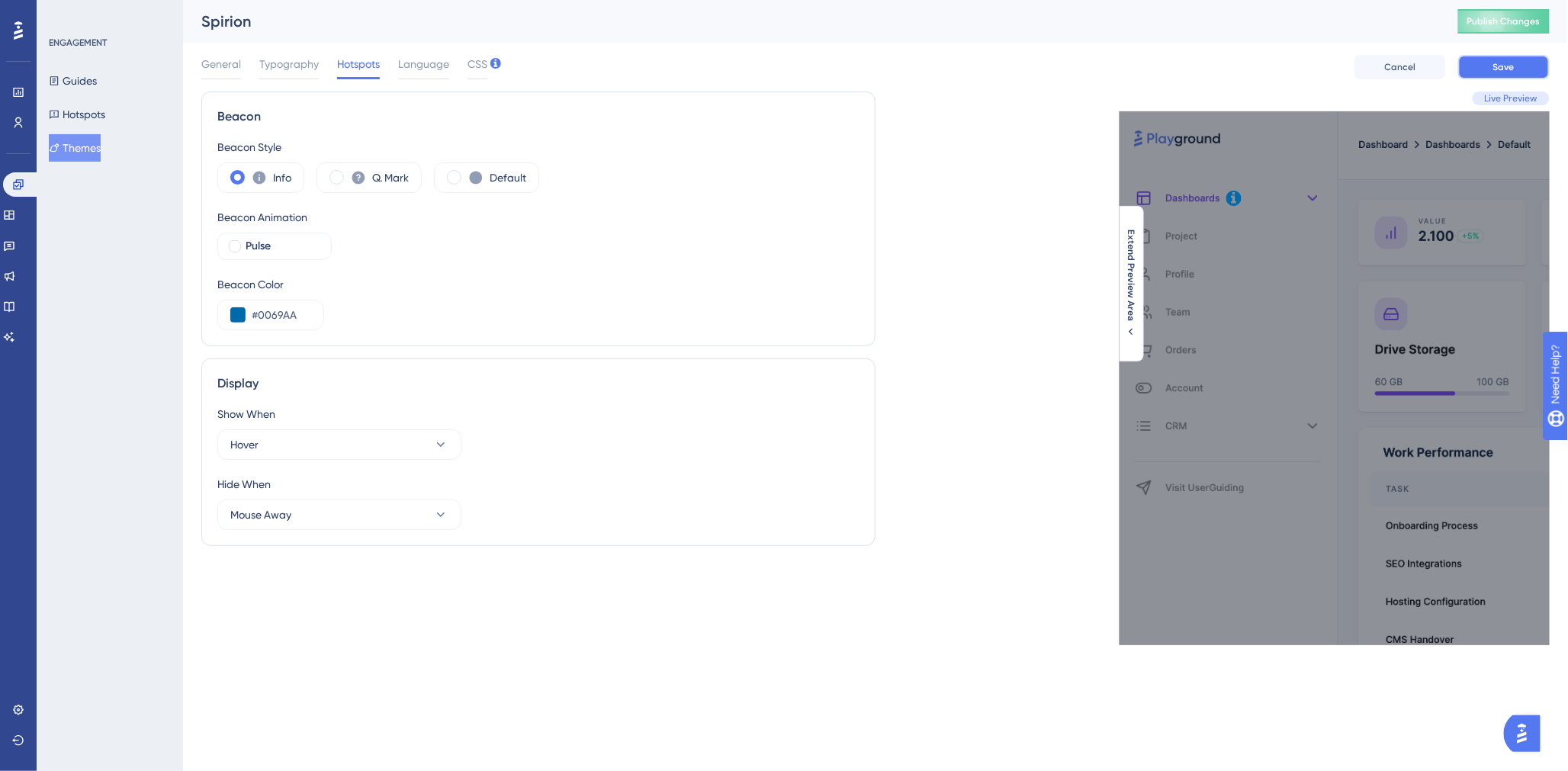
click at [1495, 61] on span "Save" at bounding box center [1504, 66] width 22 height 12
click at [1502, 26] on button "Publish Changes" at bounding box center [1504, 22] width 92 height 24
click at [473, 19] on button at bounding box center [472, 28] width 23 height 24
click at [590, 27] on div "Spirion" at bounding box center [811, 21] width 1219 height 22
click at [992, 57] on div "General Typography Hotspots Language CSS Cancel Save" at bounding box center [875, 67] width 1349 height 49
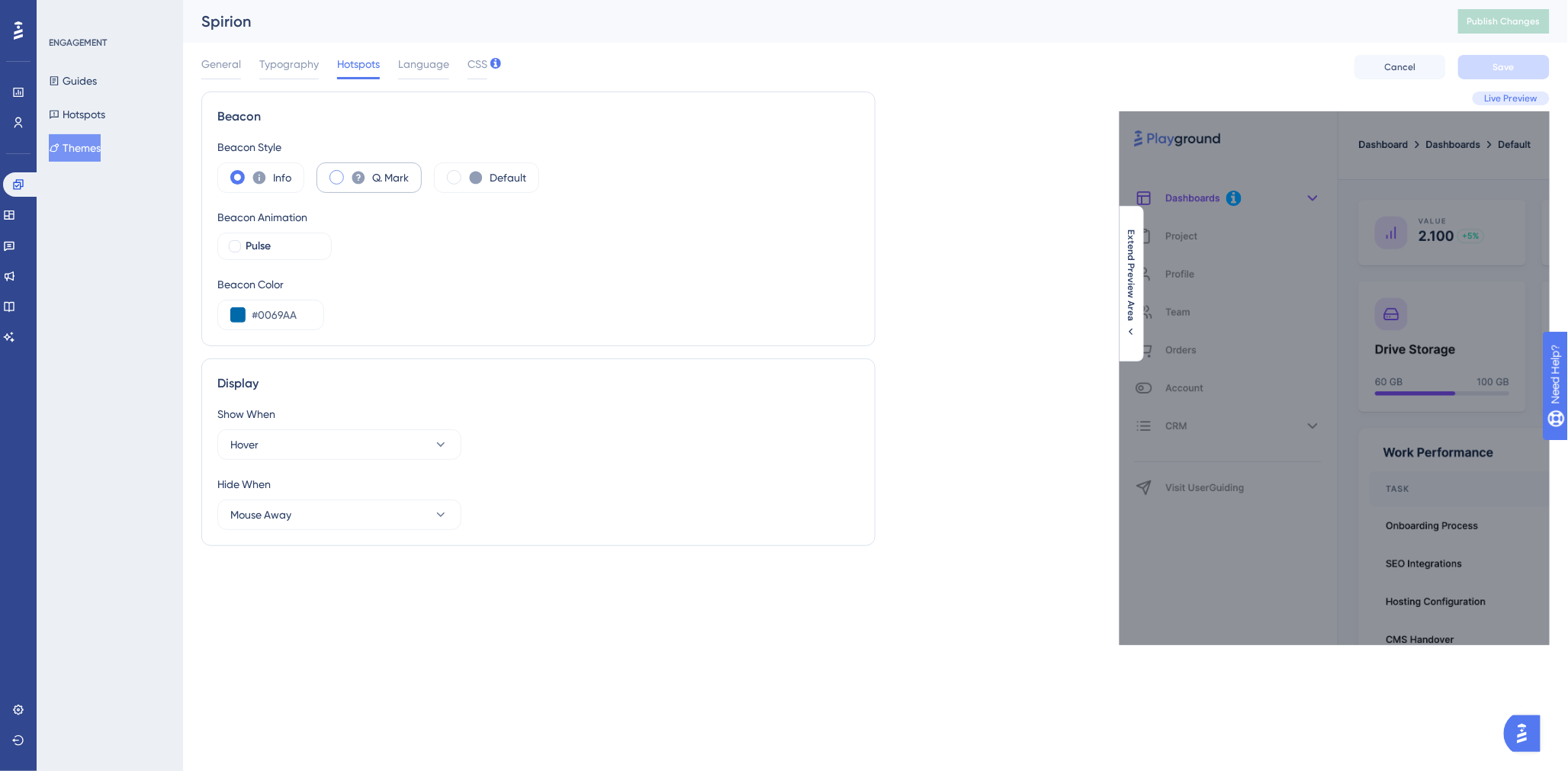
click at [332, 178] on span at bounding box center [336, 177] width 14 height 14
click at [348, 172] on input "radio" at bounding box center [348, 172] width 0 height 0
click at [459, 178] on span at bounding box center [454, 177] width 14 height 14
click at [466, 172] on input "radio" at bounding box center [466, 172] width 0 height 0
click at [233, 168] on div "Info" at bounding box center [260, 178] width 87 height 31
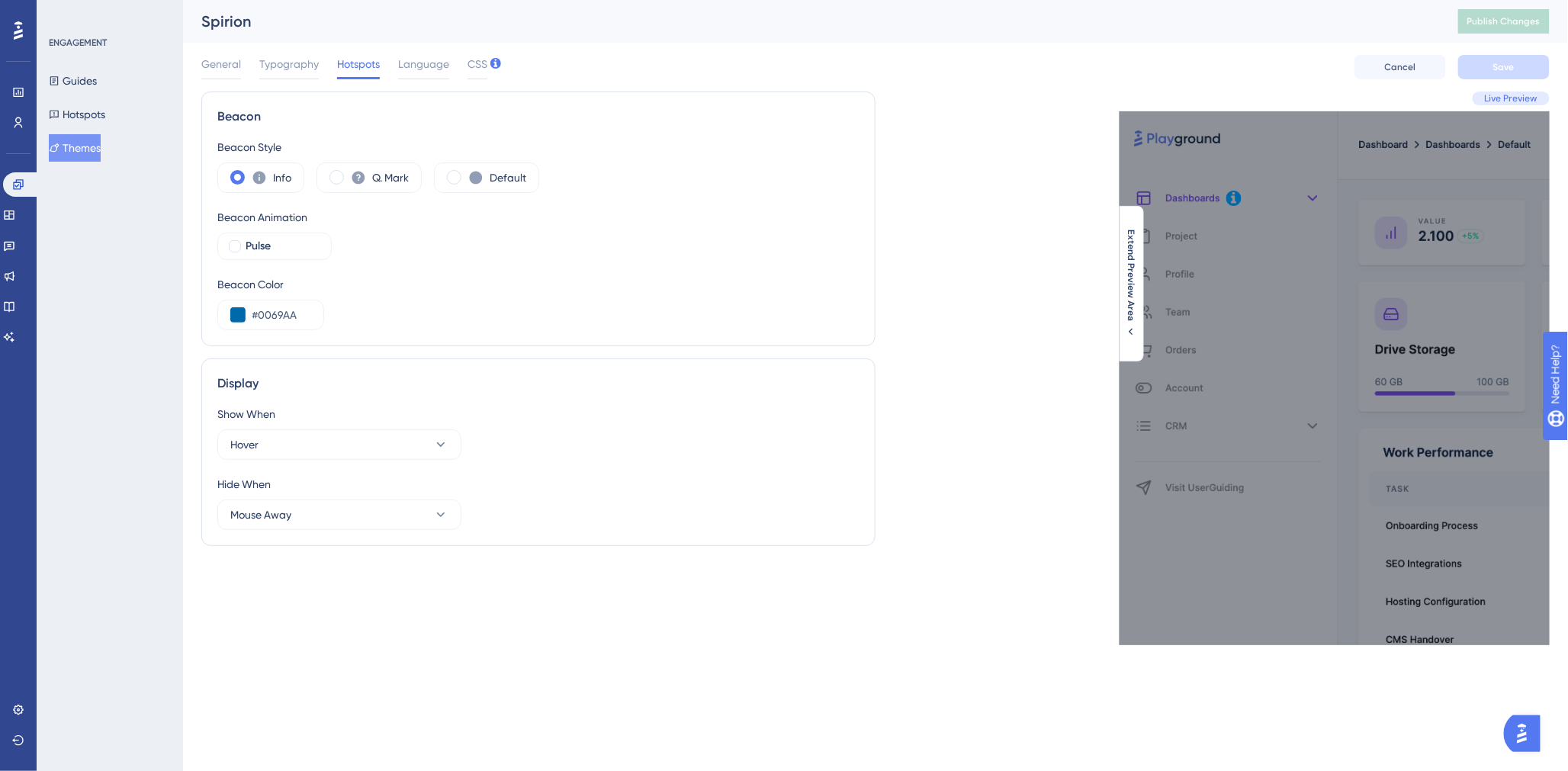
click at [688, 55] on div "General Typography Hotspots Language CSS Cancel Save" at bounding box center [875, 67] width 1349 height 49
click at [296, 61] on span "Typography" at bounding box center [289, 65] width 60 height 19
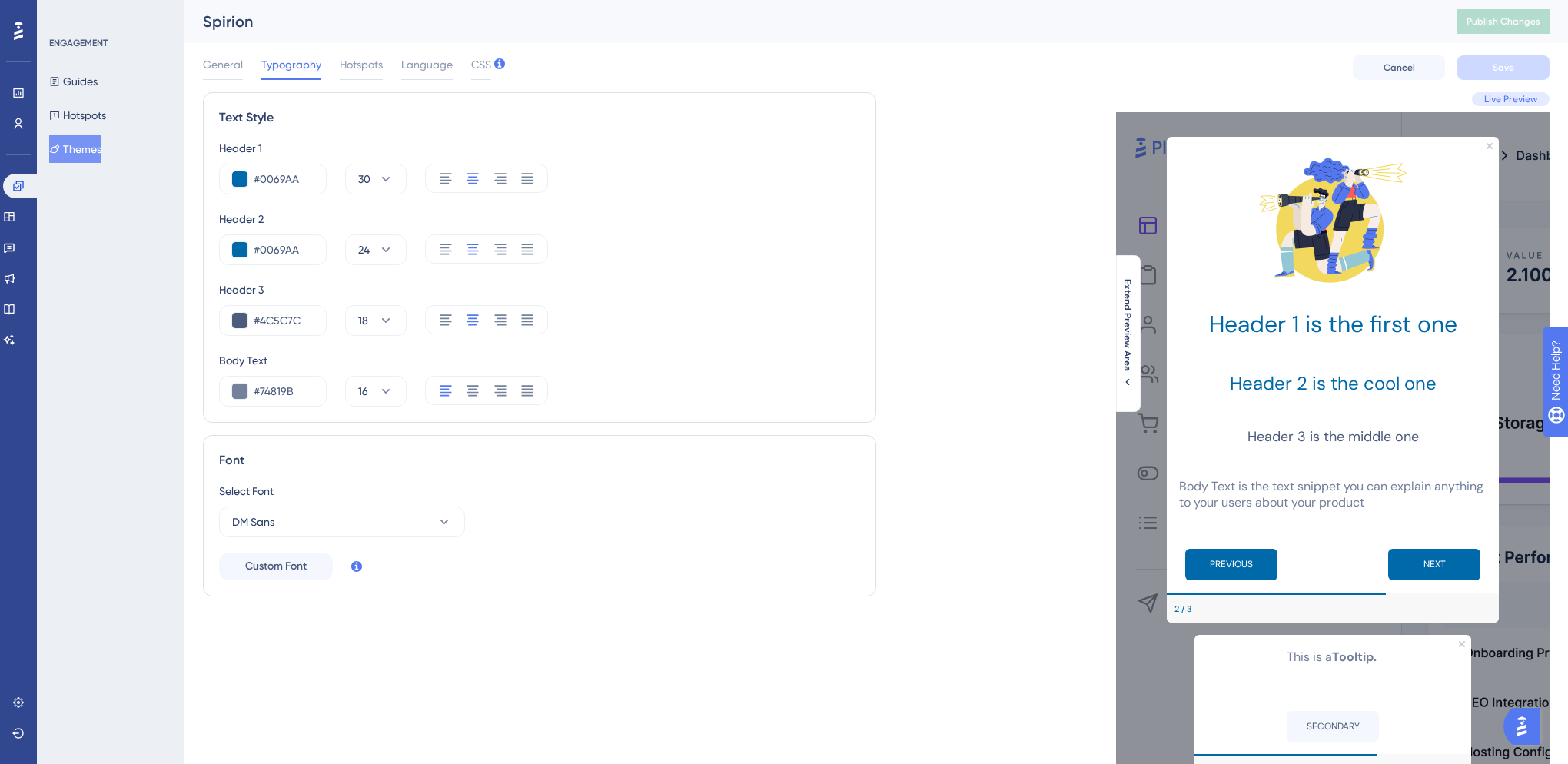
scroll to position [0, 0]
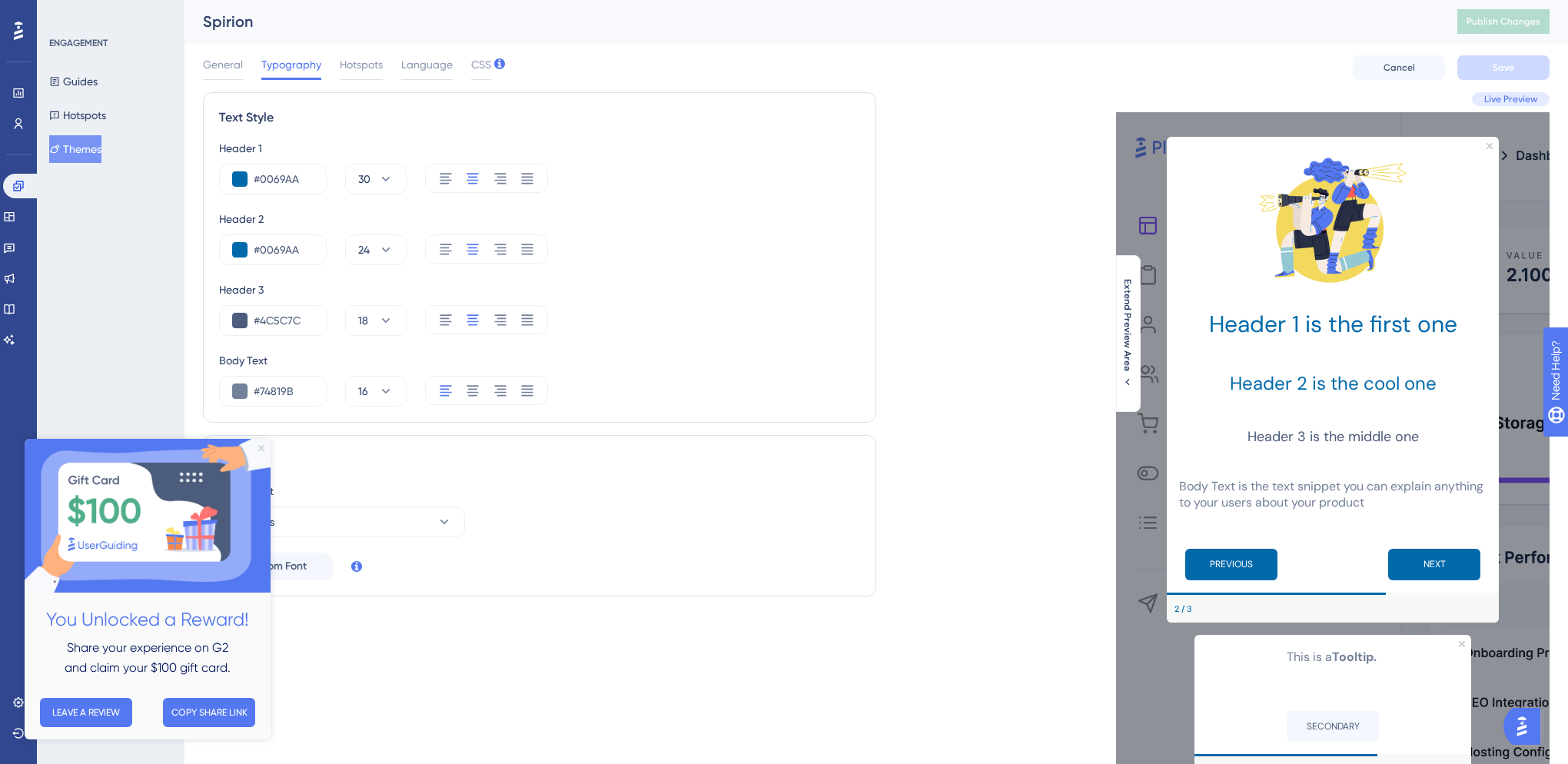
click at [259, 447] on icon "Close Preview" at bounding box center [261, 448] width 7 height 7
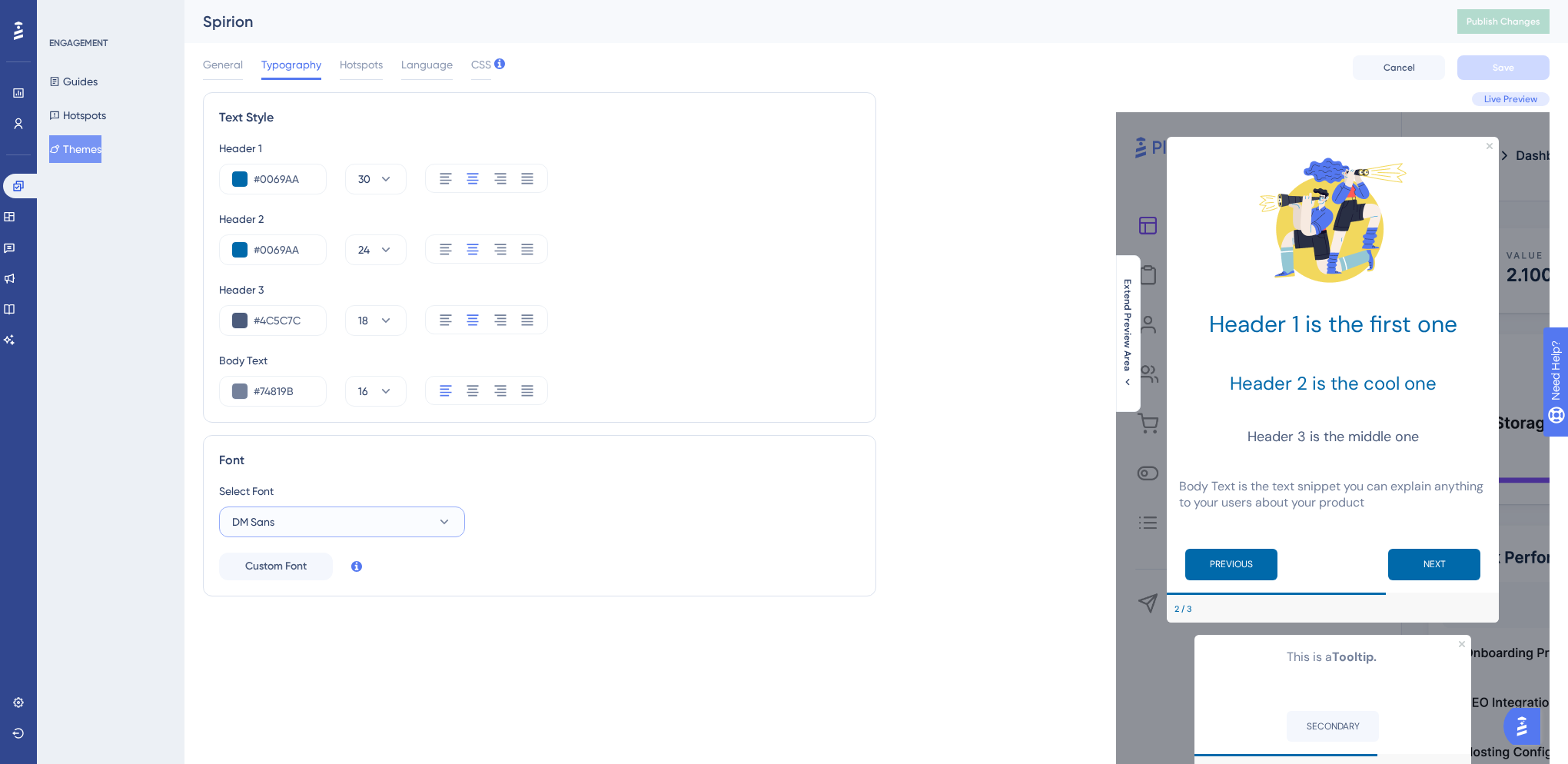
click at [268, 520] on span "DM Sans" at bounding box center [253, 523] width 42 height 19
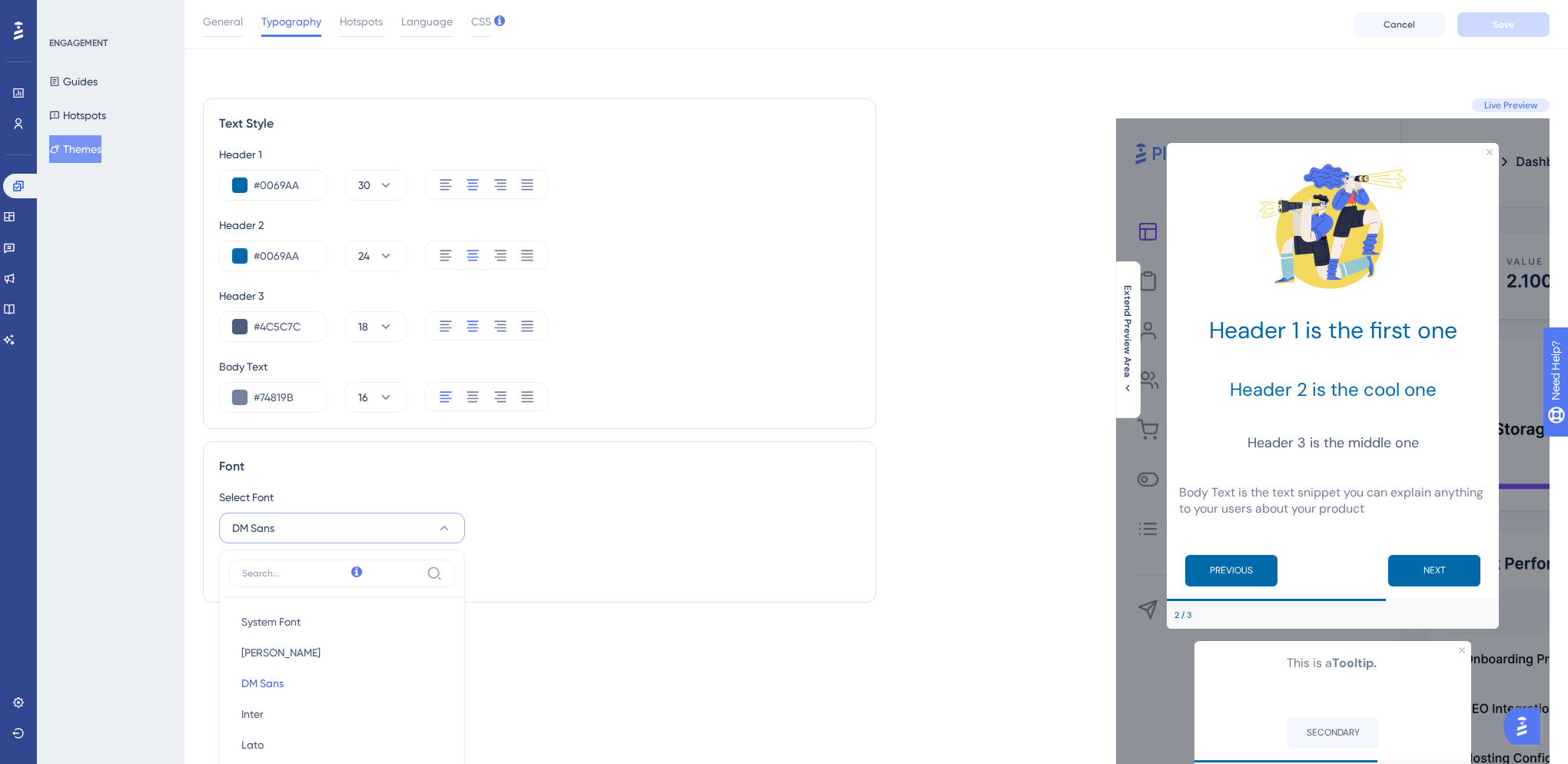
scroll to position [294, 0]
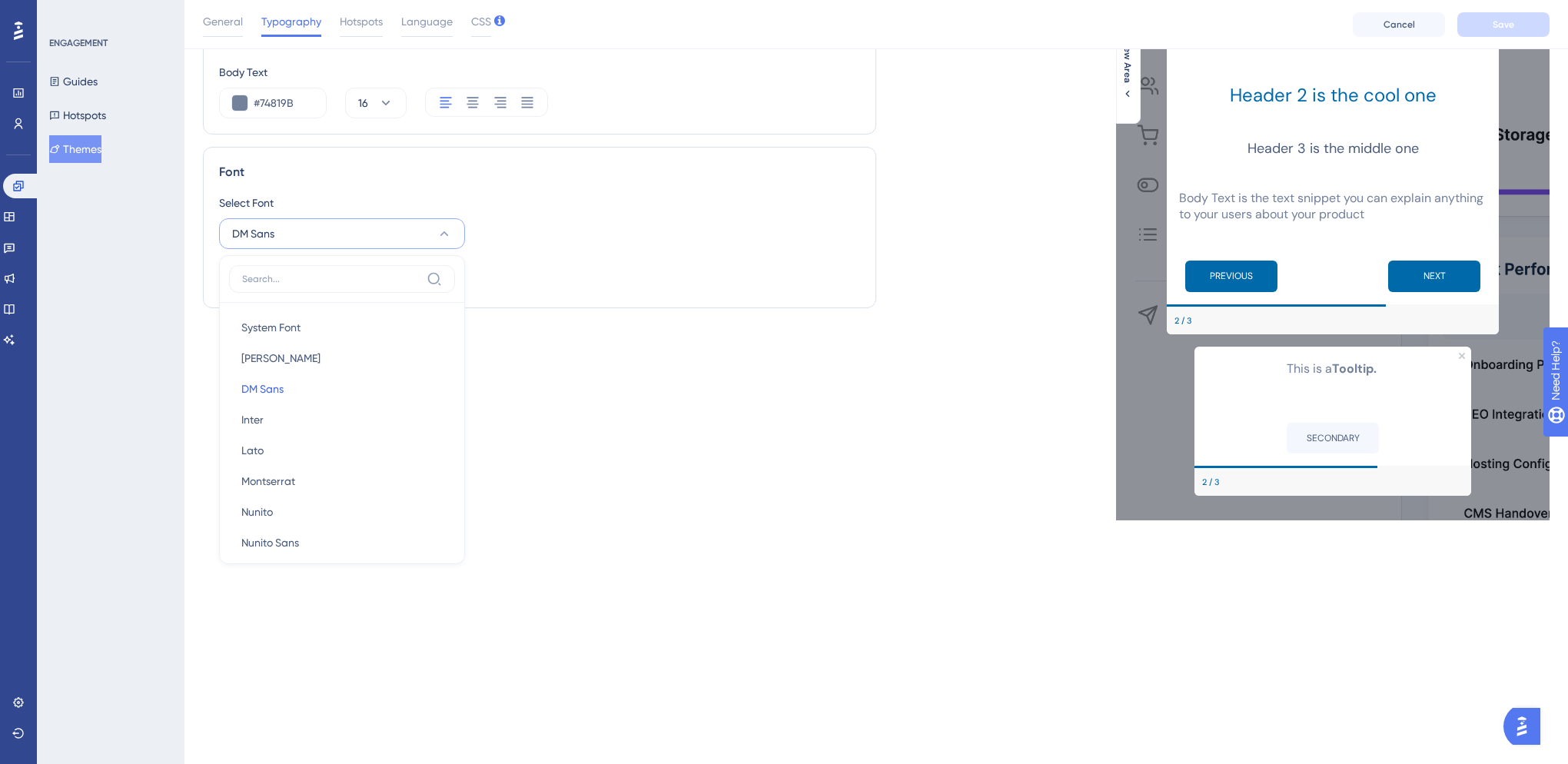
click at [636, 567] on div "Performance Users Engagement Widgets Feedback Product Updates Knowledge Base AI…" at bounding box center [784, 138] width 1568 height 864
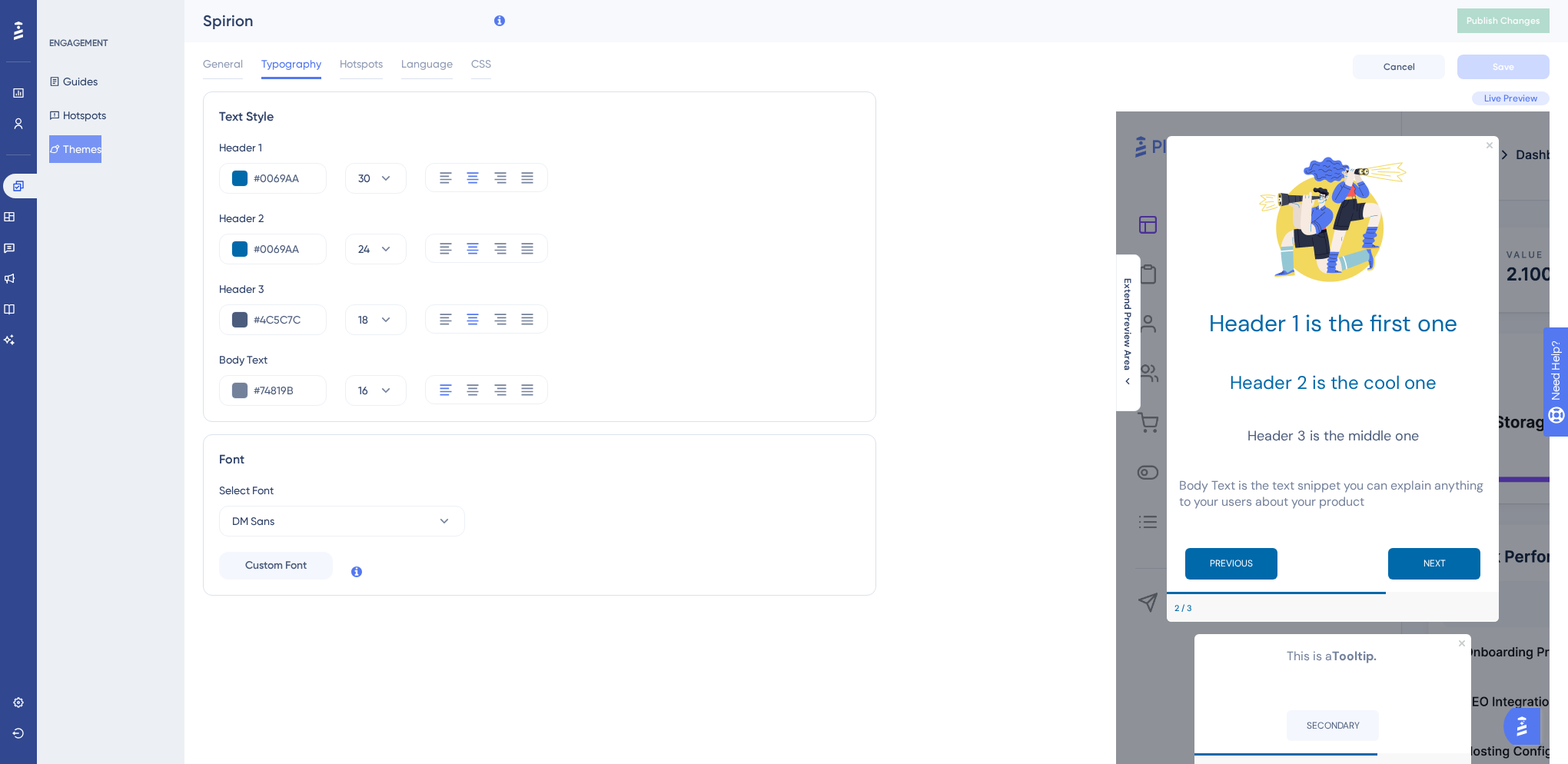
scroll to position [0, 0]
click at [639, 567] on div "Select Font DM Sans Custom Font" at bounding box center [540, 531] width 642 height 98
click at [606, 48] on div "General Typography Hotspots Language CSS Cancel Save" at bounding box center [876, 68] width 1347 height 49
click at [214, 60] on span "General" at bounding box center [223, 65] width 40 height 19
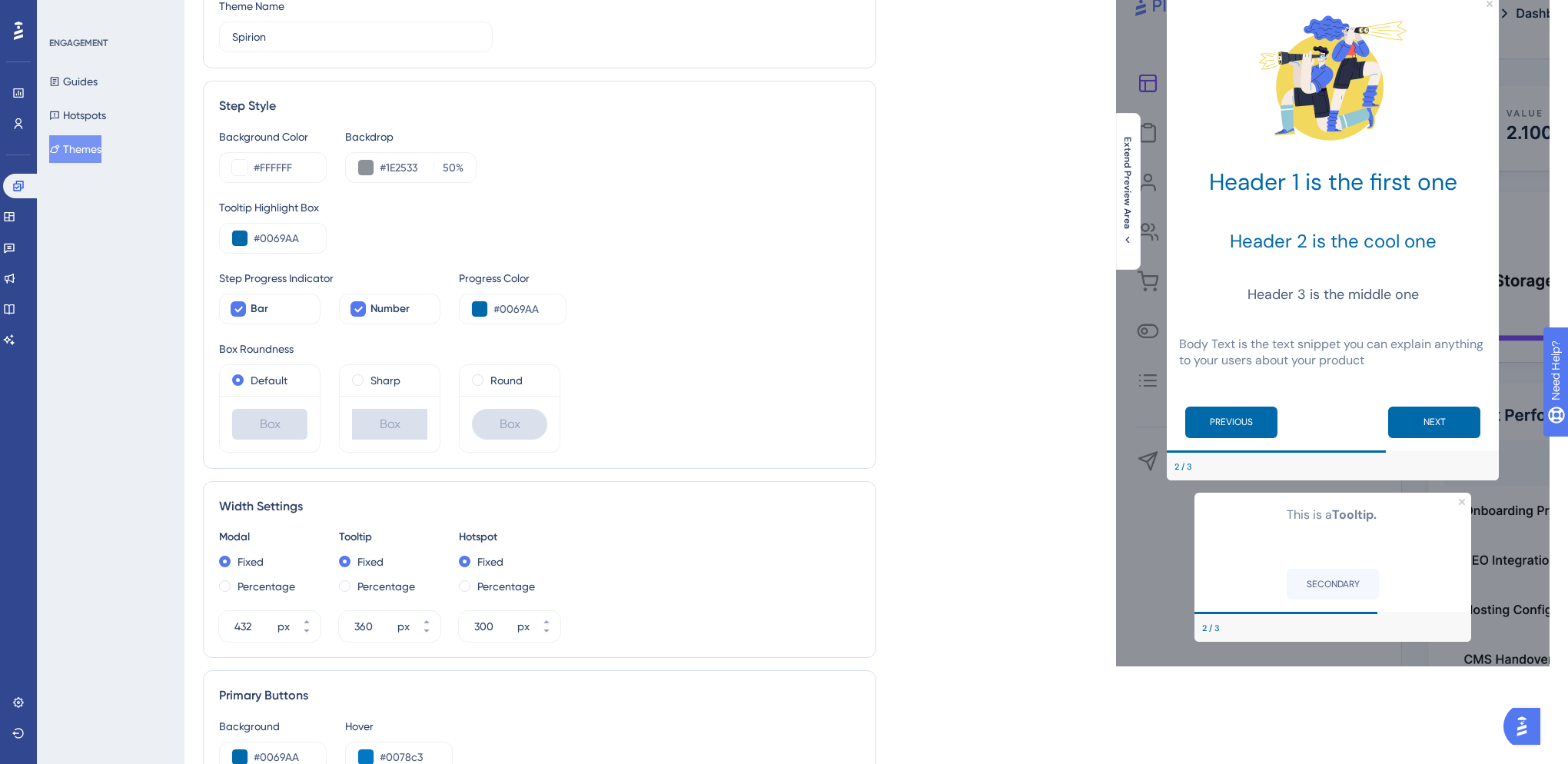
scroll to position [341, 0]
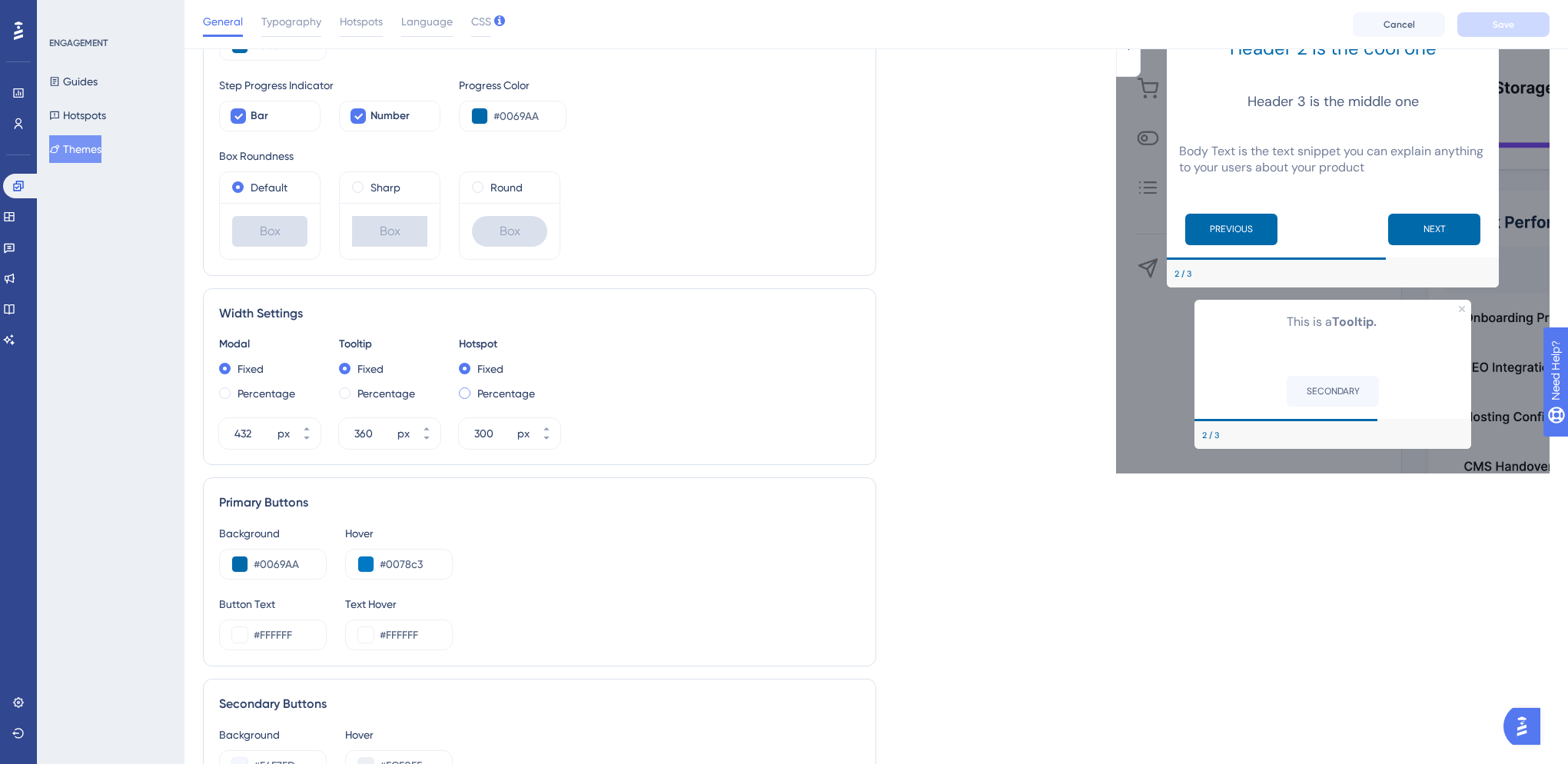
click at [463, 392] on span at bounding box center [465, 393] width 11 height 11
click at [475, 390] on input "radio" at bounding box center [475, 390] width 0 height 0
click at [546, 429] on icon at bounding box center [546, 428] width 6 height 3
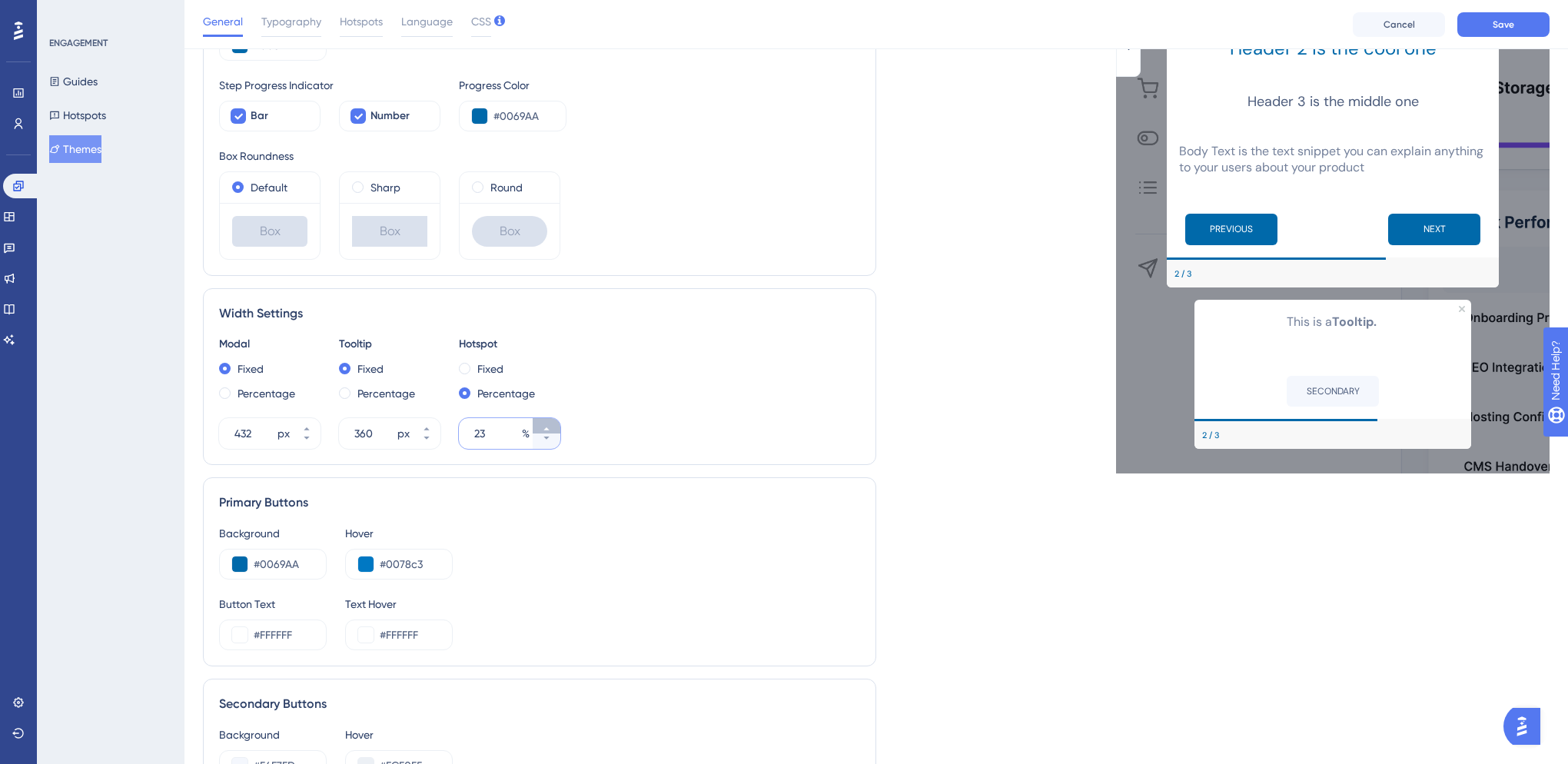
click at [546, 429] on icon at bounding box center [546, 428] width 6 height 3
type input "25"
click at [342, 394] on span at bounding box center [344, 393] width 11 height 11
click at [355, 390] on input "radio" at bounding box center [355, 390] width 0 height 0
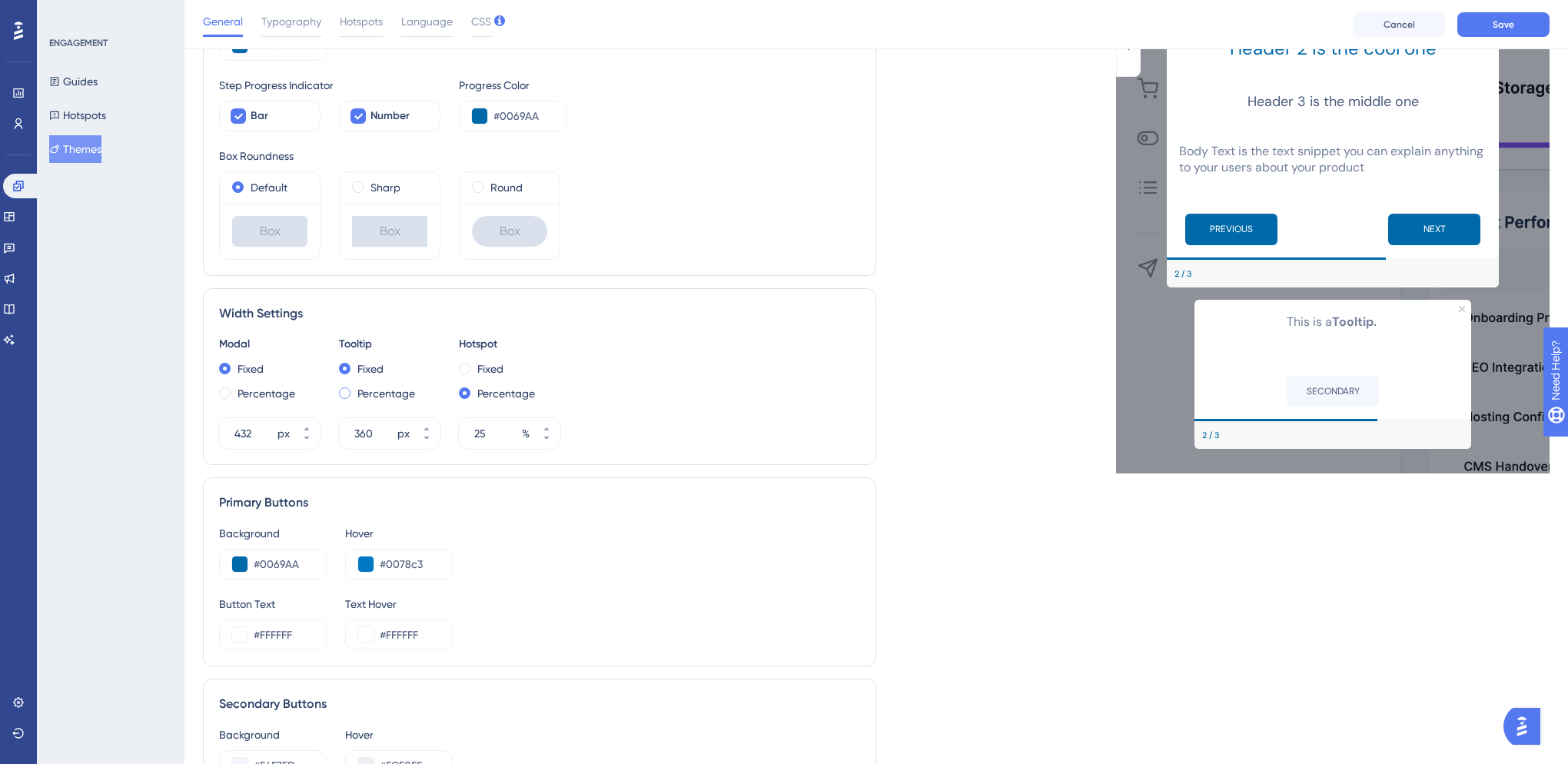
type input "25"
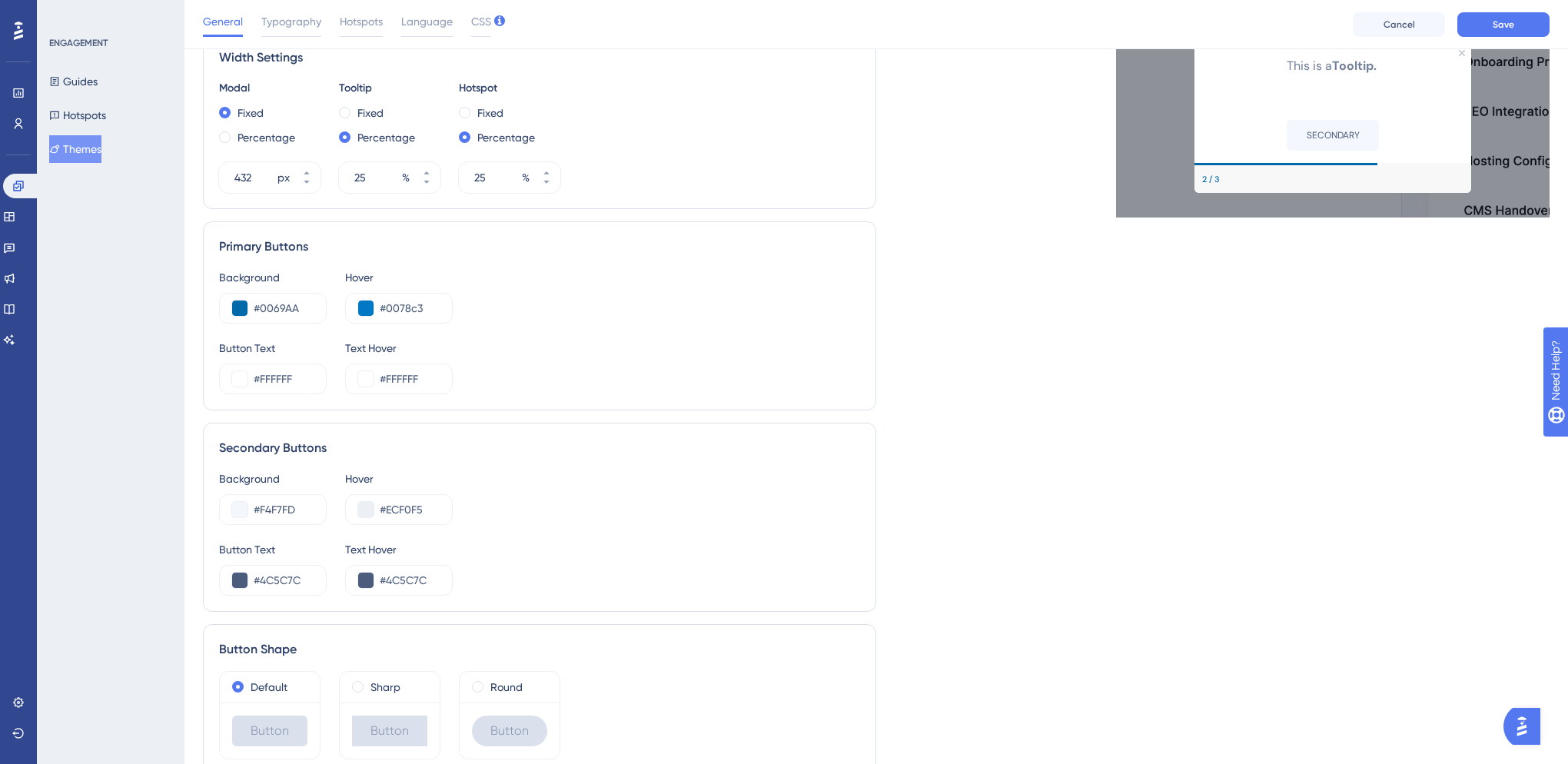
scroll to position [671, 0]
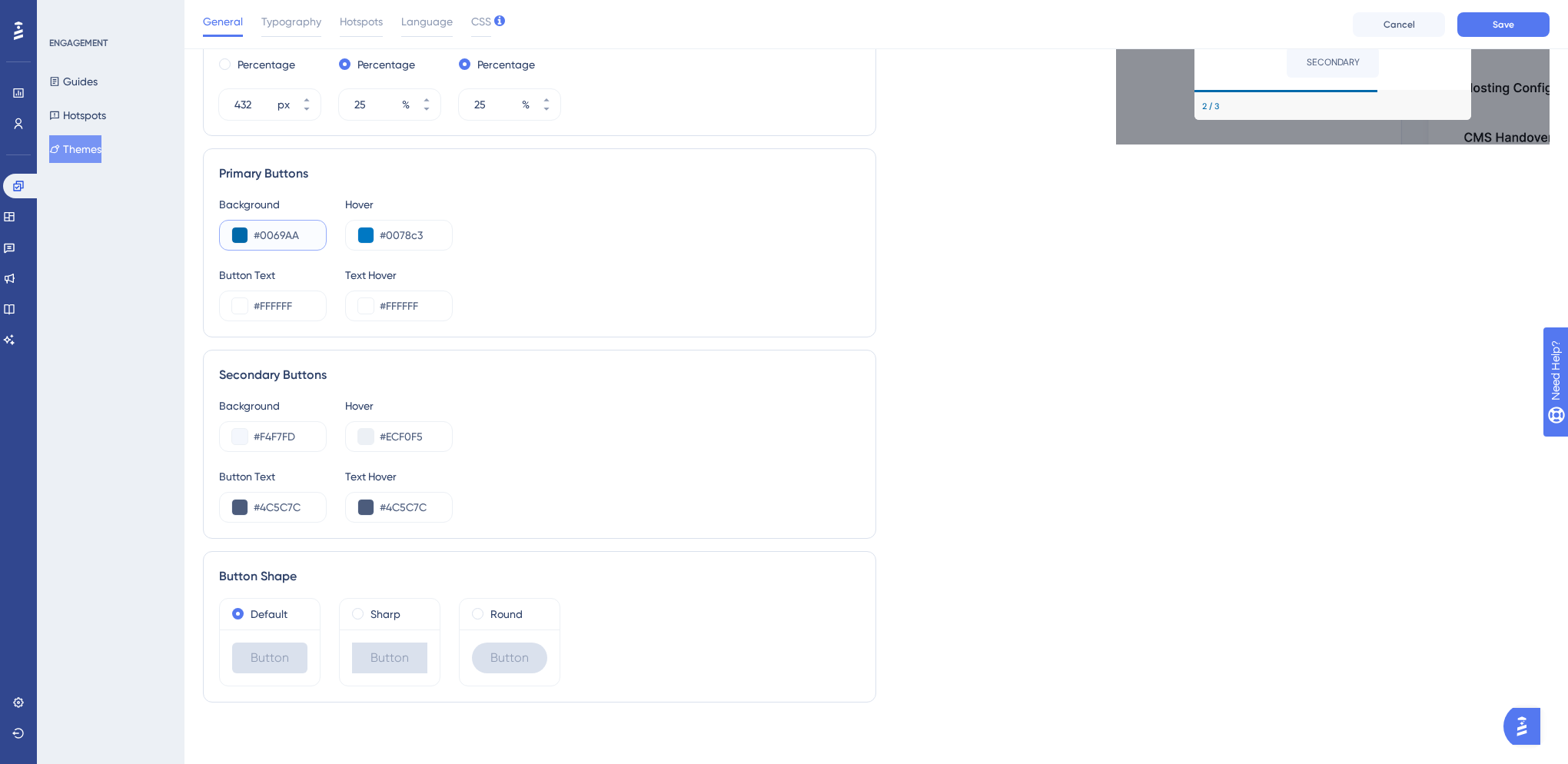
click at [292, 235] on input "#0069AA" at bounding box center [284, 236] width 60 height 19
drag, startPoint x: 300, startPoint y: 235, endPoint x: 286, endPoint y: 236, distance: 14.0
click at [286, 236] on input "#0069AA" at bounding box center [284, 236] width 60 height 19
click at [280, 236] on input "#0069AA" at bounding box center [284, 236] width 60 height 19
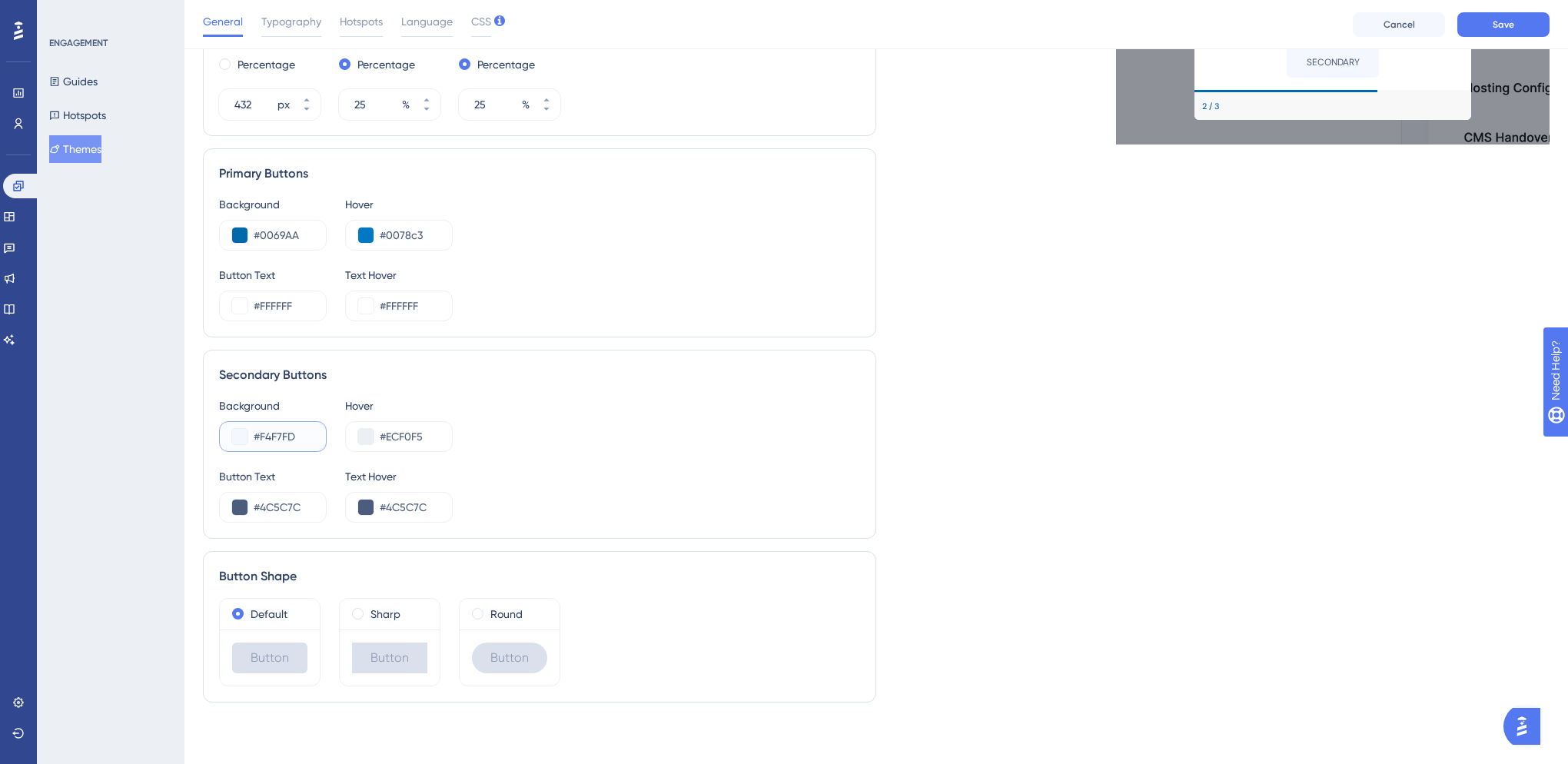
click at [285, 435] on input "#F4F7FD" at bounding box center [284, 437] width 60 height 19
paste input "0069AA"
type input "#0069AA"
click at [405, 232] on input "#0078c3" at bounding box center [410, 236] width 60 height 19
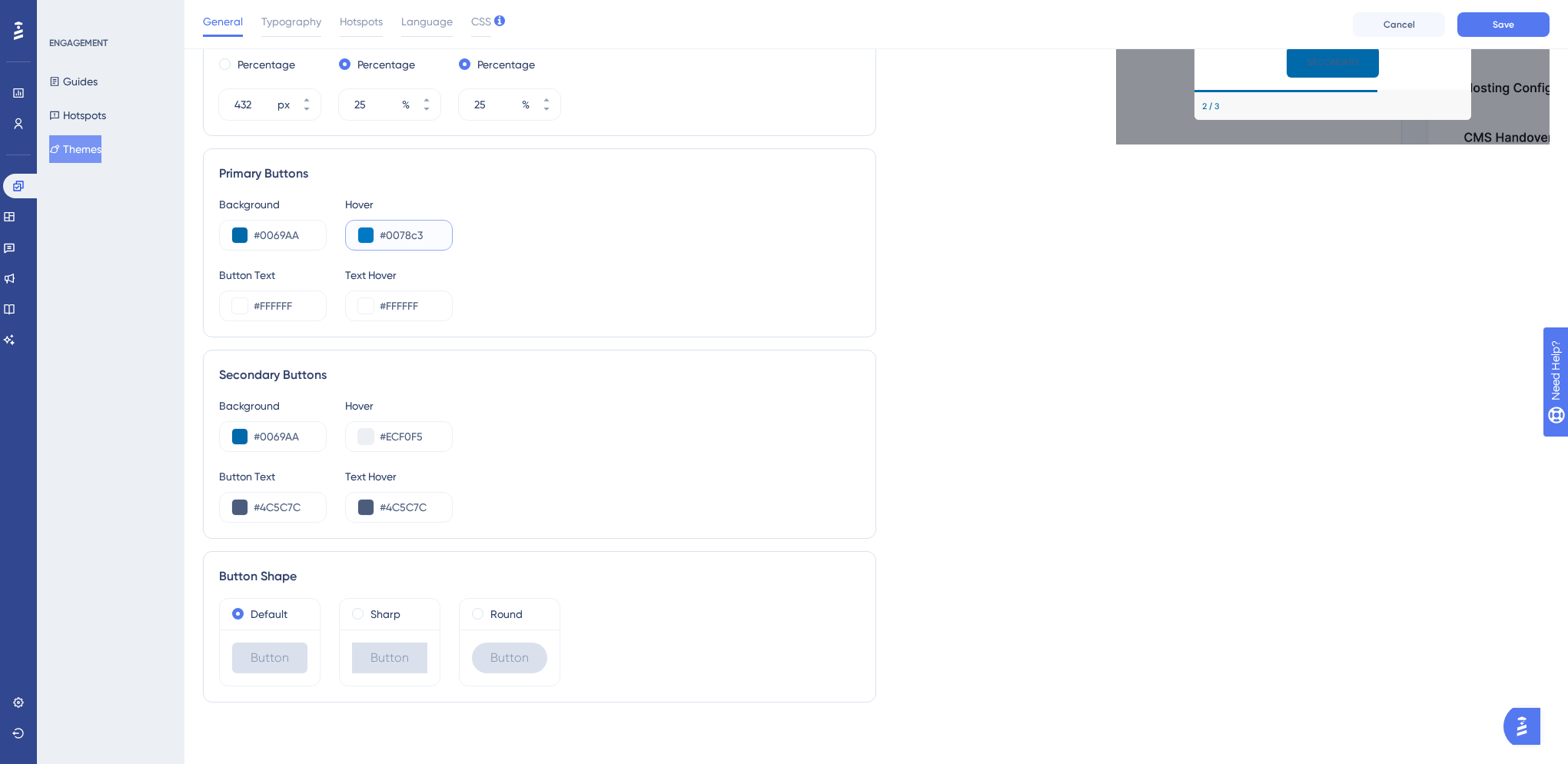
click at [405, 232] on input "#0078c3" at bounding box center [410, 236] width 60 height 19
click at [408, 430] on input "#ECF0F5" at bounding box center [410, 437] width 60 height 19
paste input "0078C3"
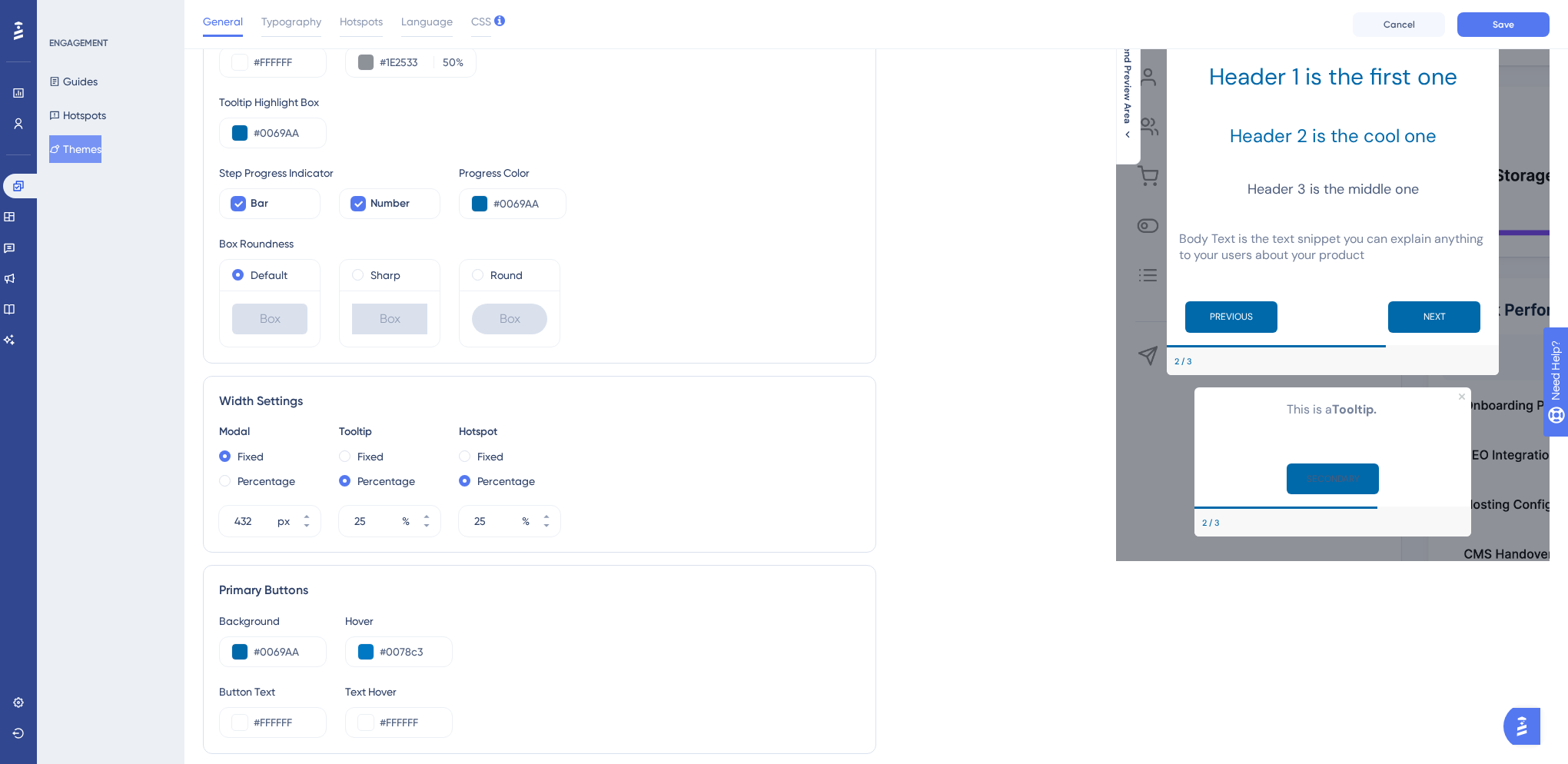
scroll to position [243, 0]
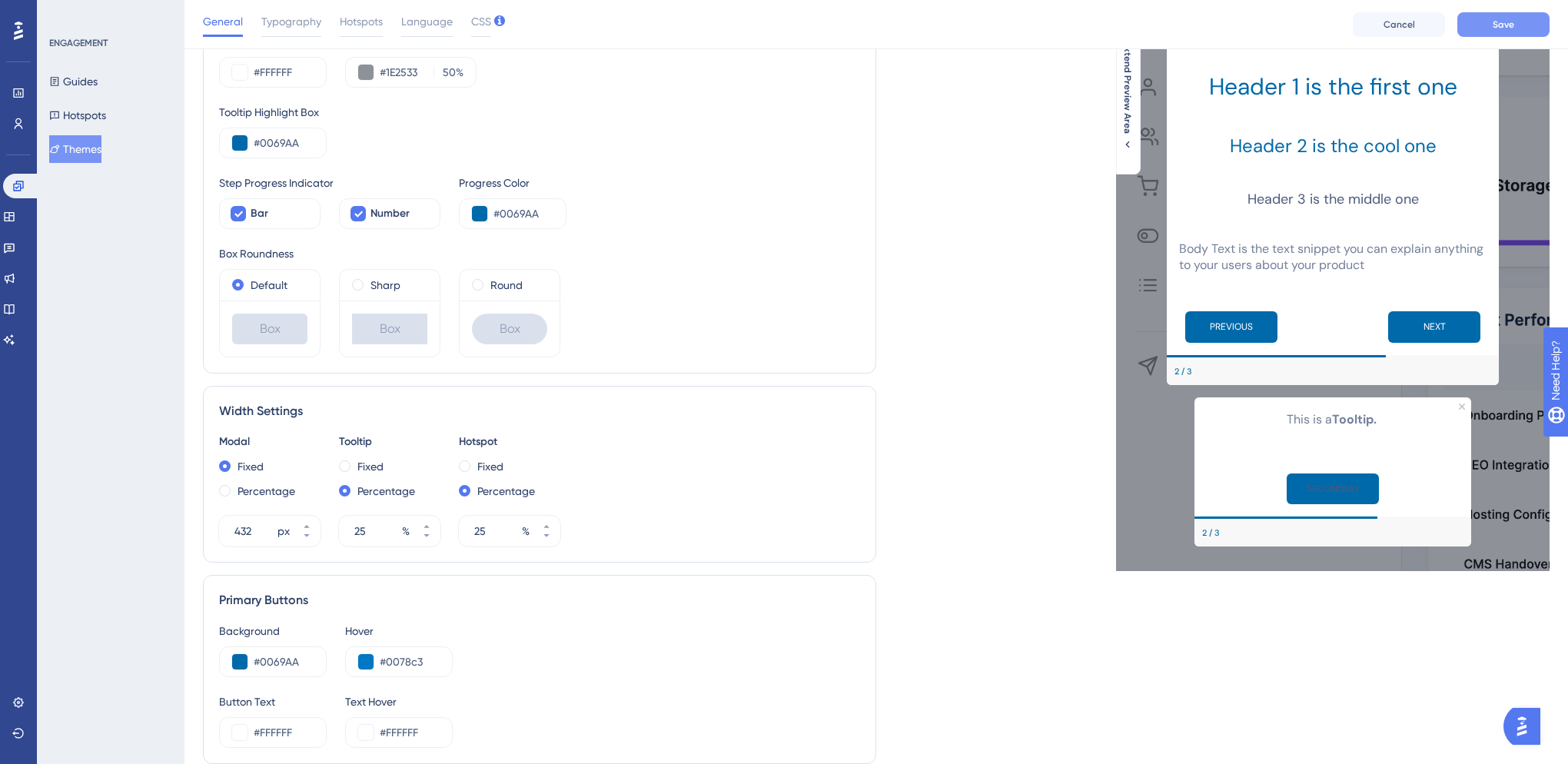
type input "#0078C3"
click at [1494, 19] on span "Save" at bounding box center [1504, 25] width 22 height 12
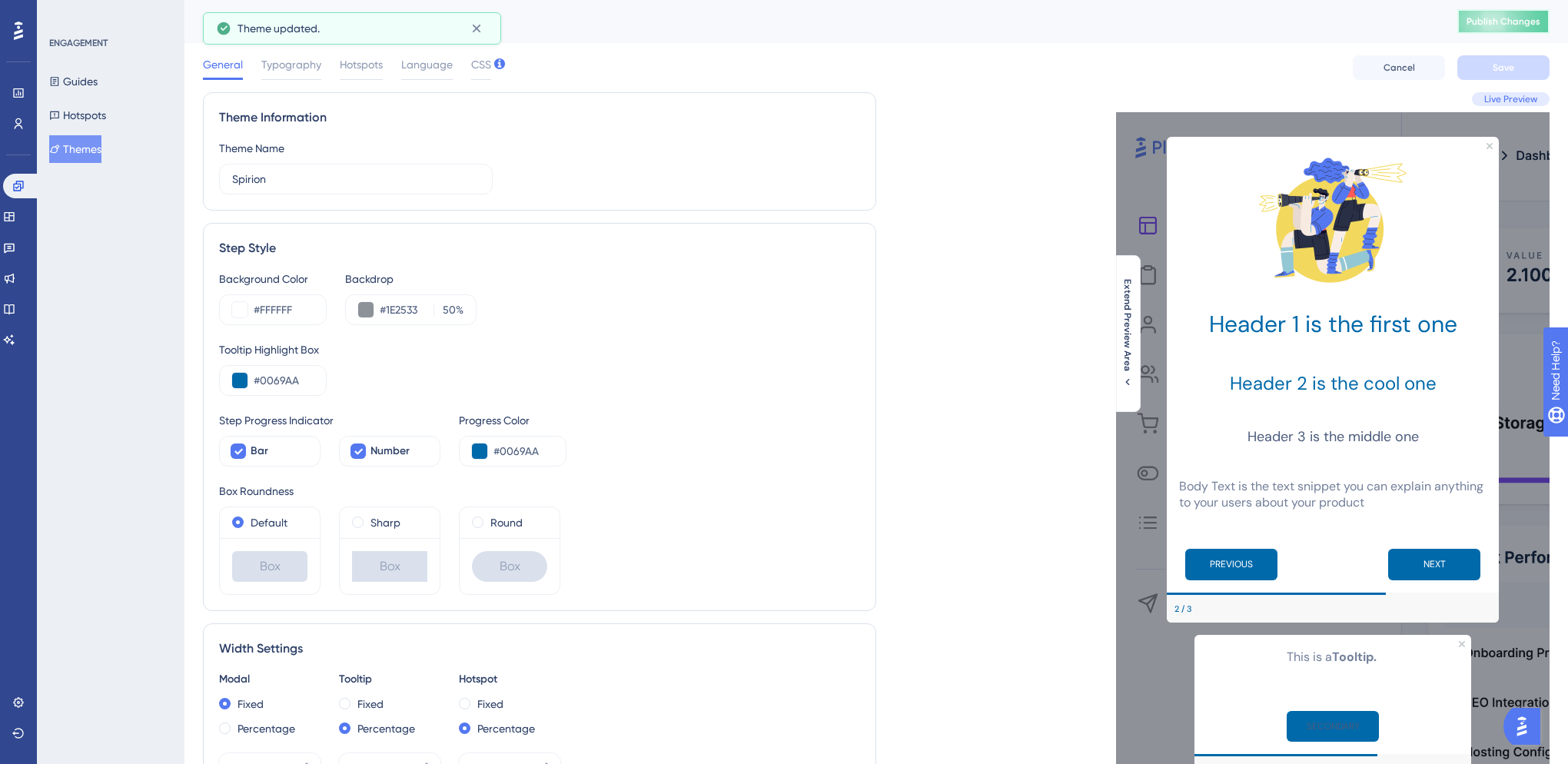
click at [1518, 9] on button "Publish Changes" at bounding box center [1504, 22] width 92 height 25
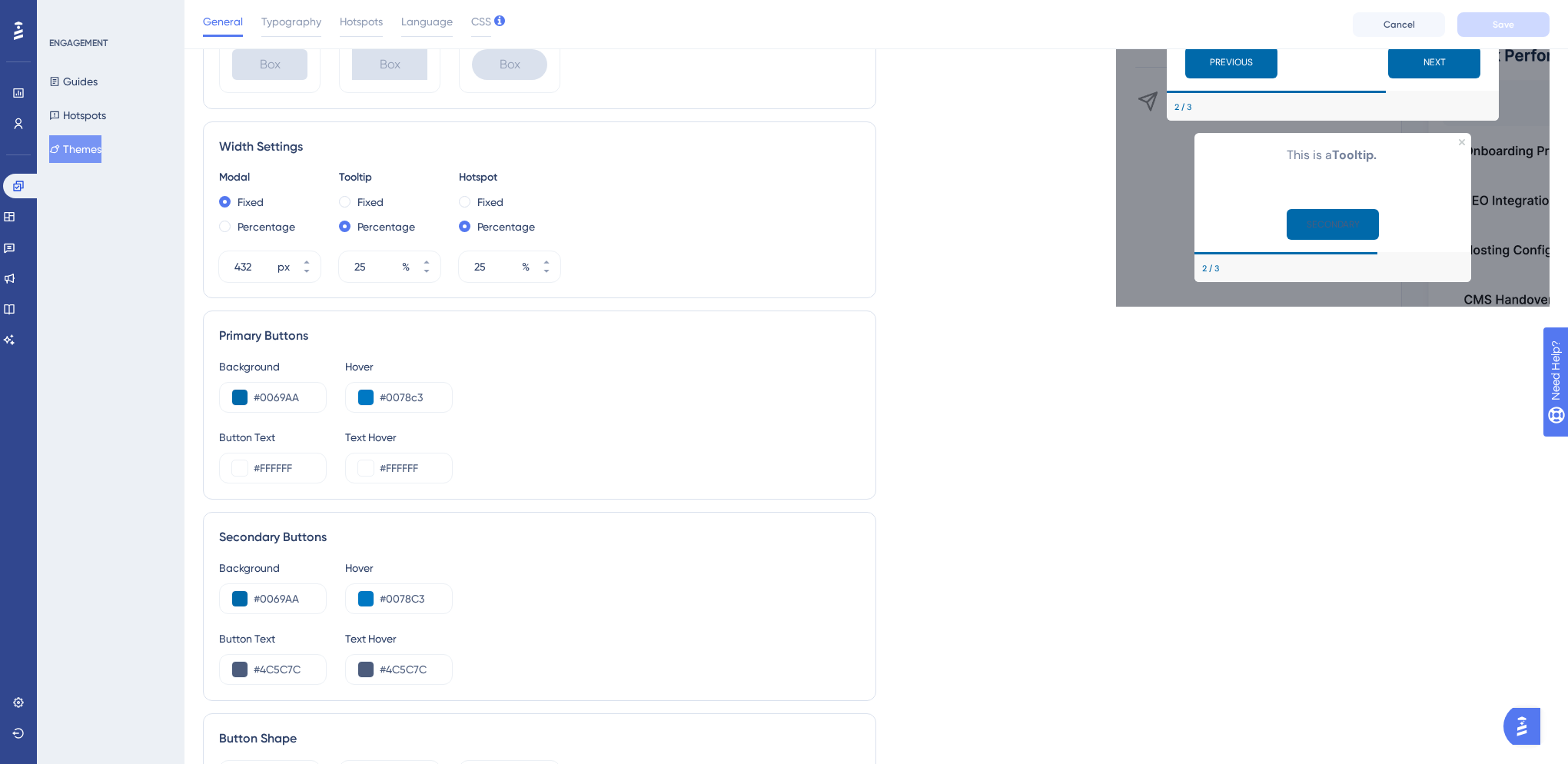
scroll to position [512, 0]
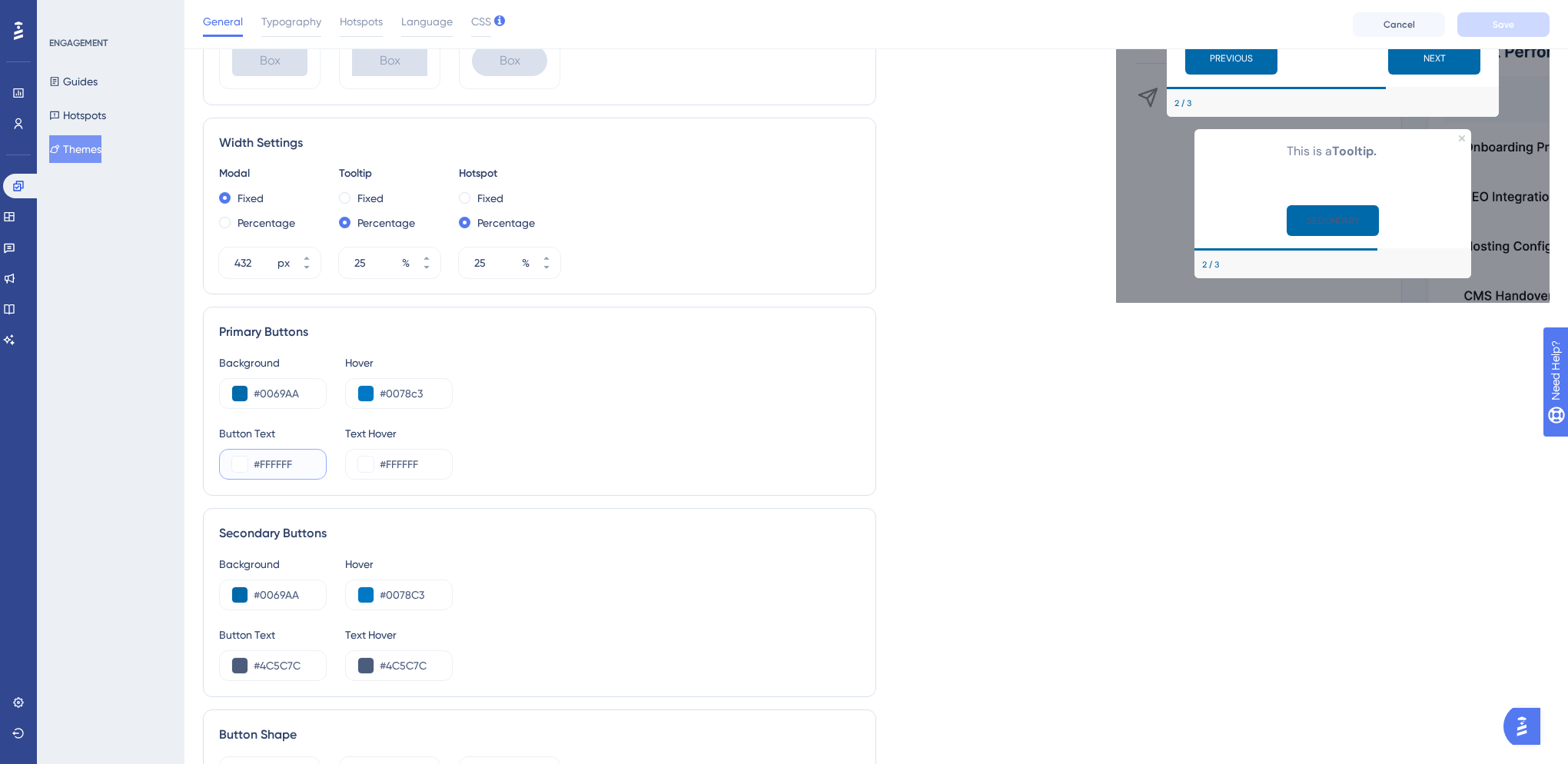
click at [285, 464] on input "#FFFFFF" at bounding box center [284, 464] width 60 height 19
click at [276, 661] on input "#4C5C7C" at bounding box center [284, 666] width 60 height 19
paste input "FFFFFF"
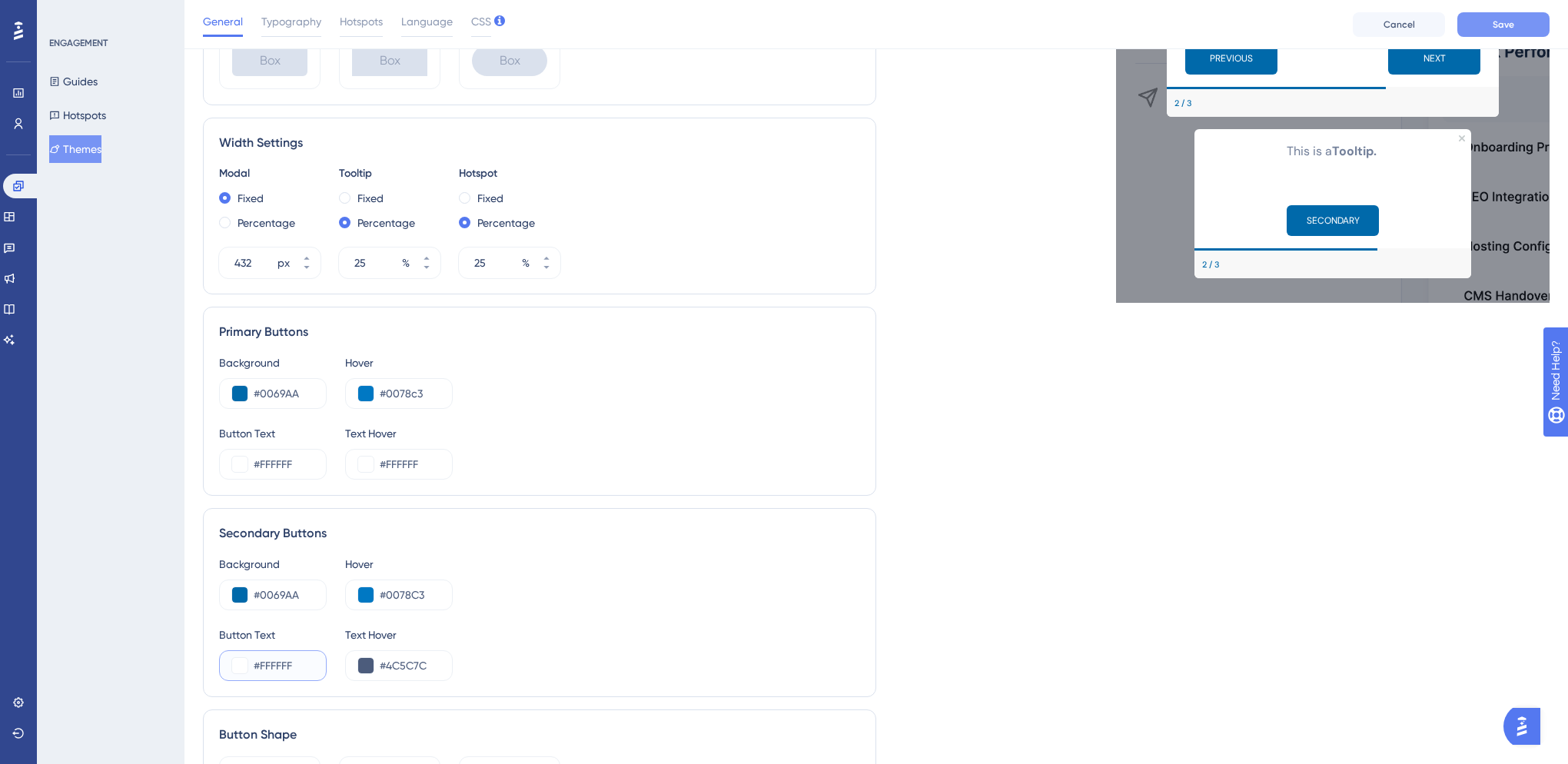
type input "#FFFFFF"
click at [1504, 19] on span "Save" at bounding box center [1504, 25] width 22 height 12
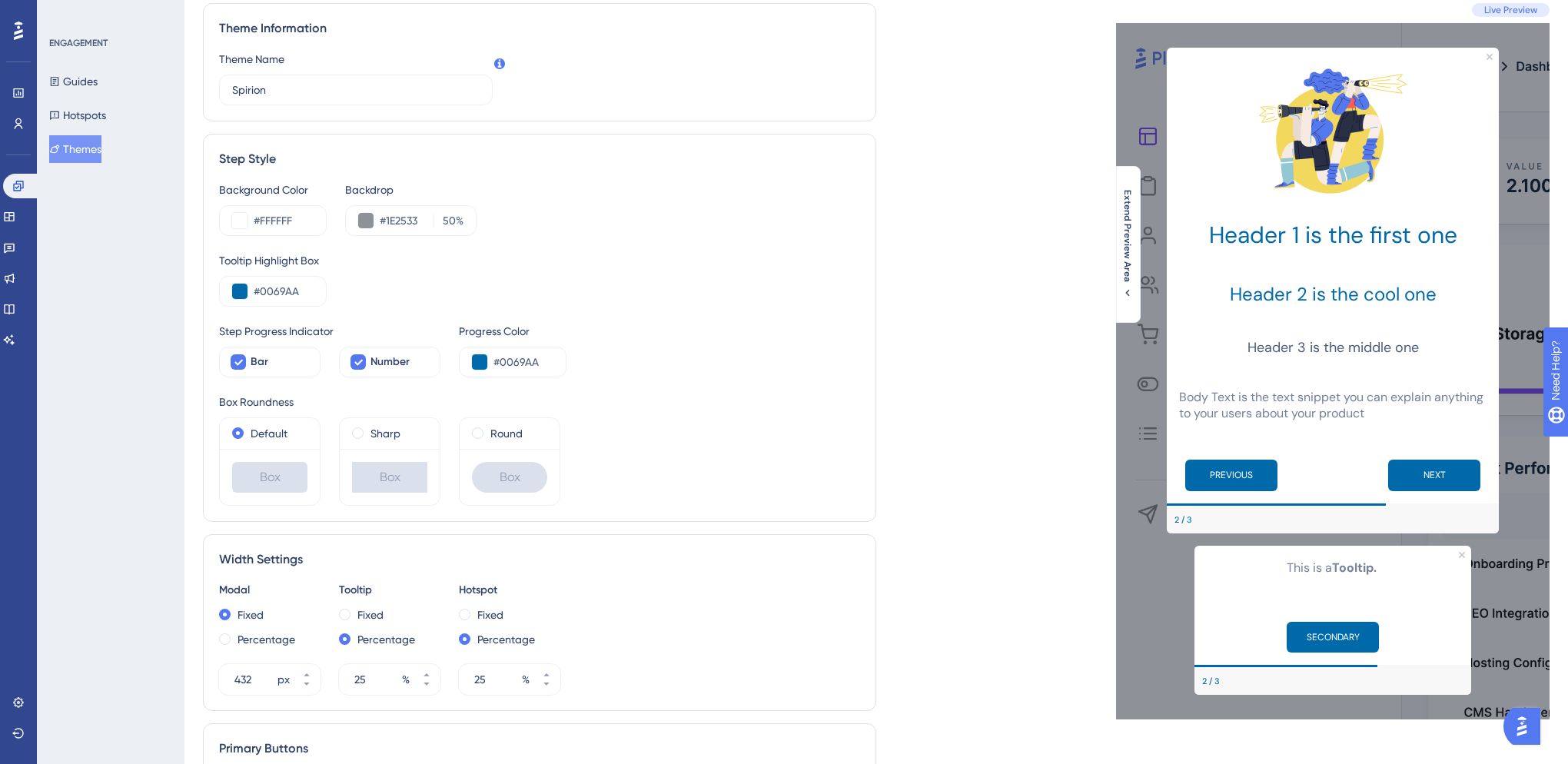
scroll to position [0, 0]
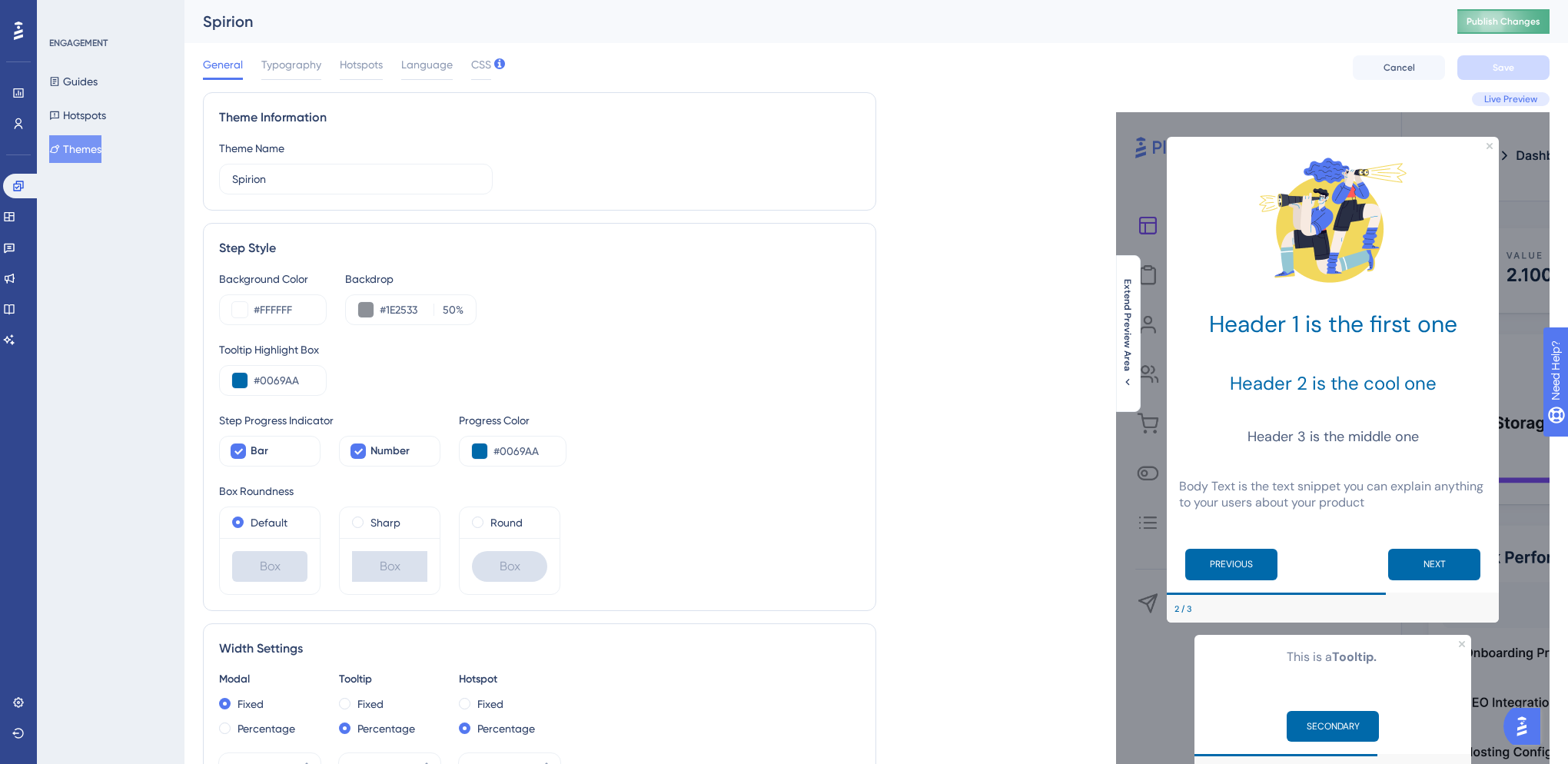
click at [1533, 27] on span "Publish Changes" at bounding box center [1504, 21] width 74 height 12
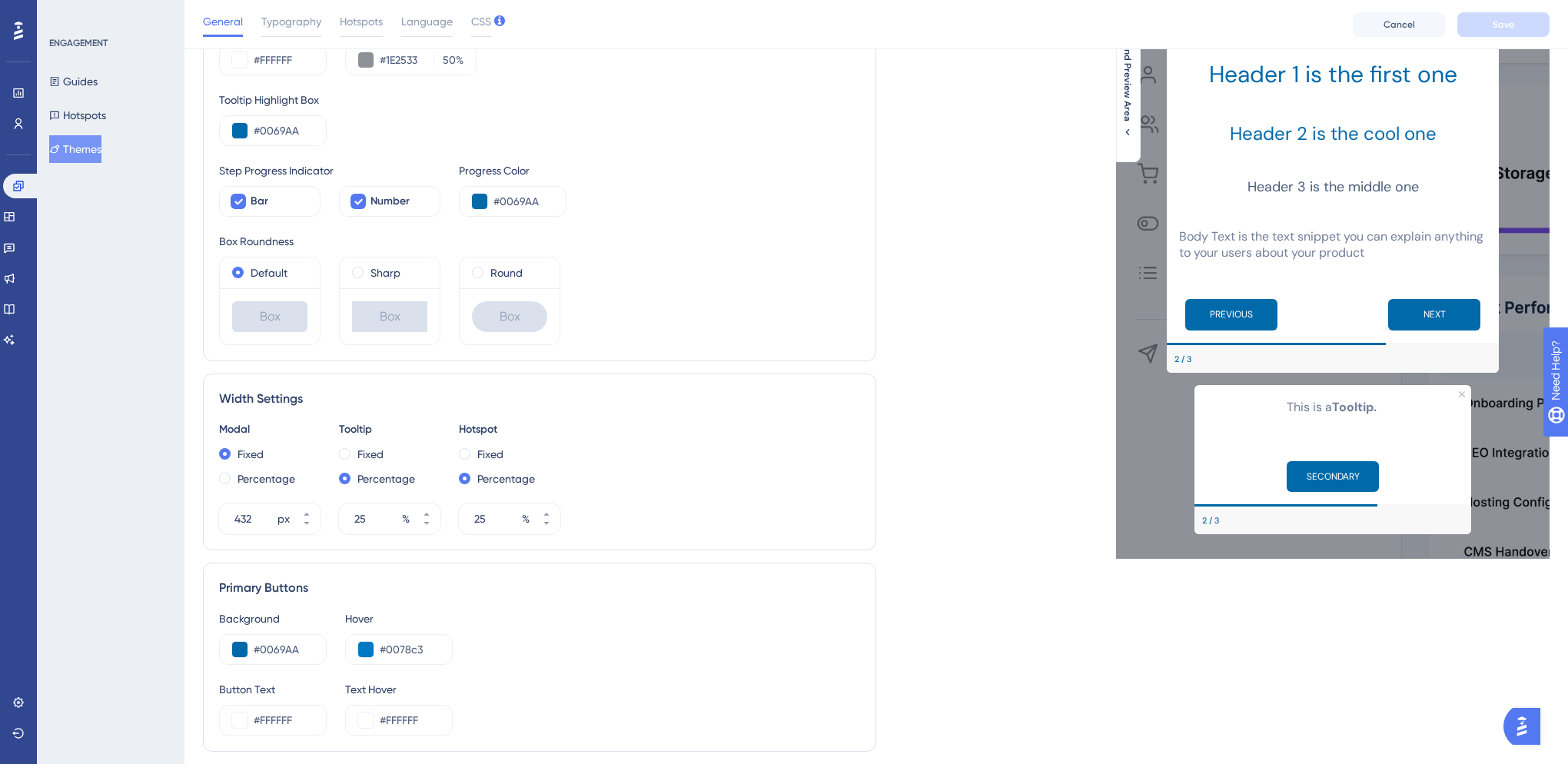
scroll to position [341, 0]
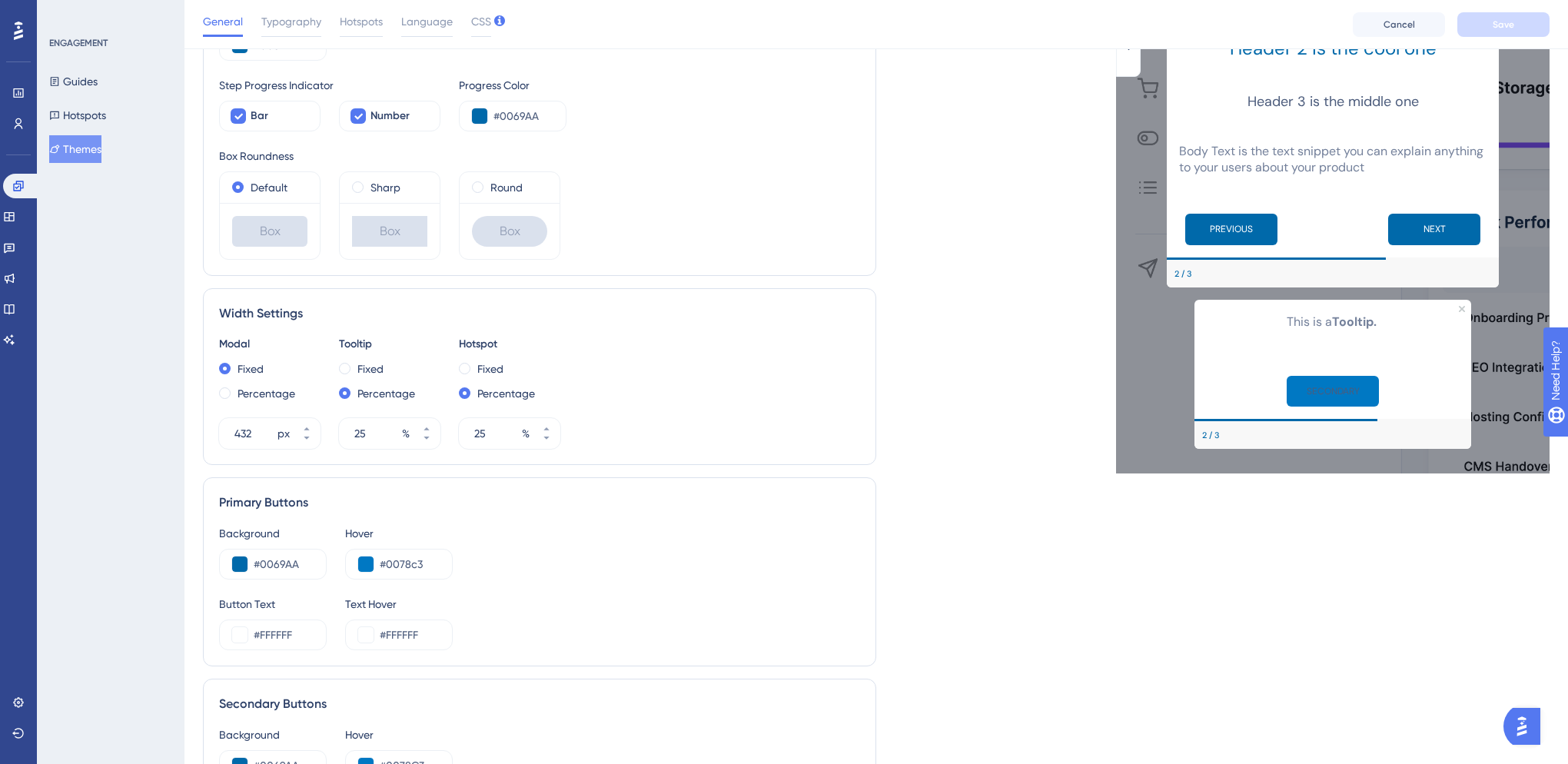
click at [1340, 390] on button "SECONDARY" at bounding box center [1333, 390] width 92 height 31
click at [1210, 430] on div "2 / 3" at bounding box center [1211, 435] width 18 height 12
click at [1200, 214] on button "PREVIOUS" at bounding box center [1232, 229] width 92 height 31
click at [1425, 226] on button "NEXT" at bounding box center [1435, 229] width 92 height 31
click at [1438, 252] on div "PREVIOUS NEXT" at bounding box center [1333, 229] width 332 height 56
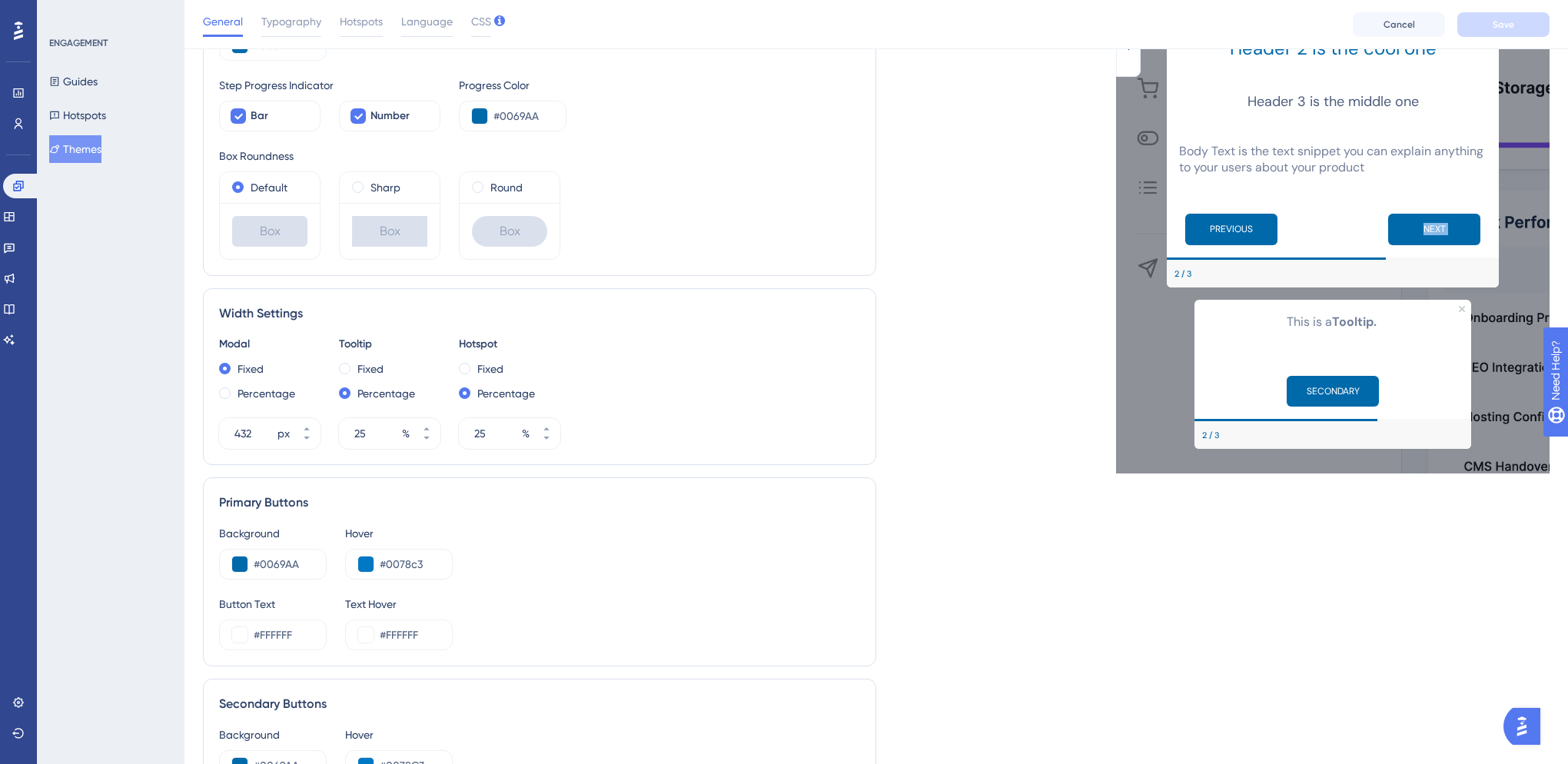
drag, startPoint x: 1331, startPoint y: 254, endPoint x: 1428, endPoint y: 258, distance: 97.1
click at [1428, 258] on div "Header 1 is the first one Header 2 is the cool one Header 3 is the middle one B…" at bounding box center [1333, 44] width 332 height 486
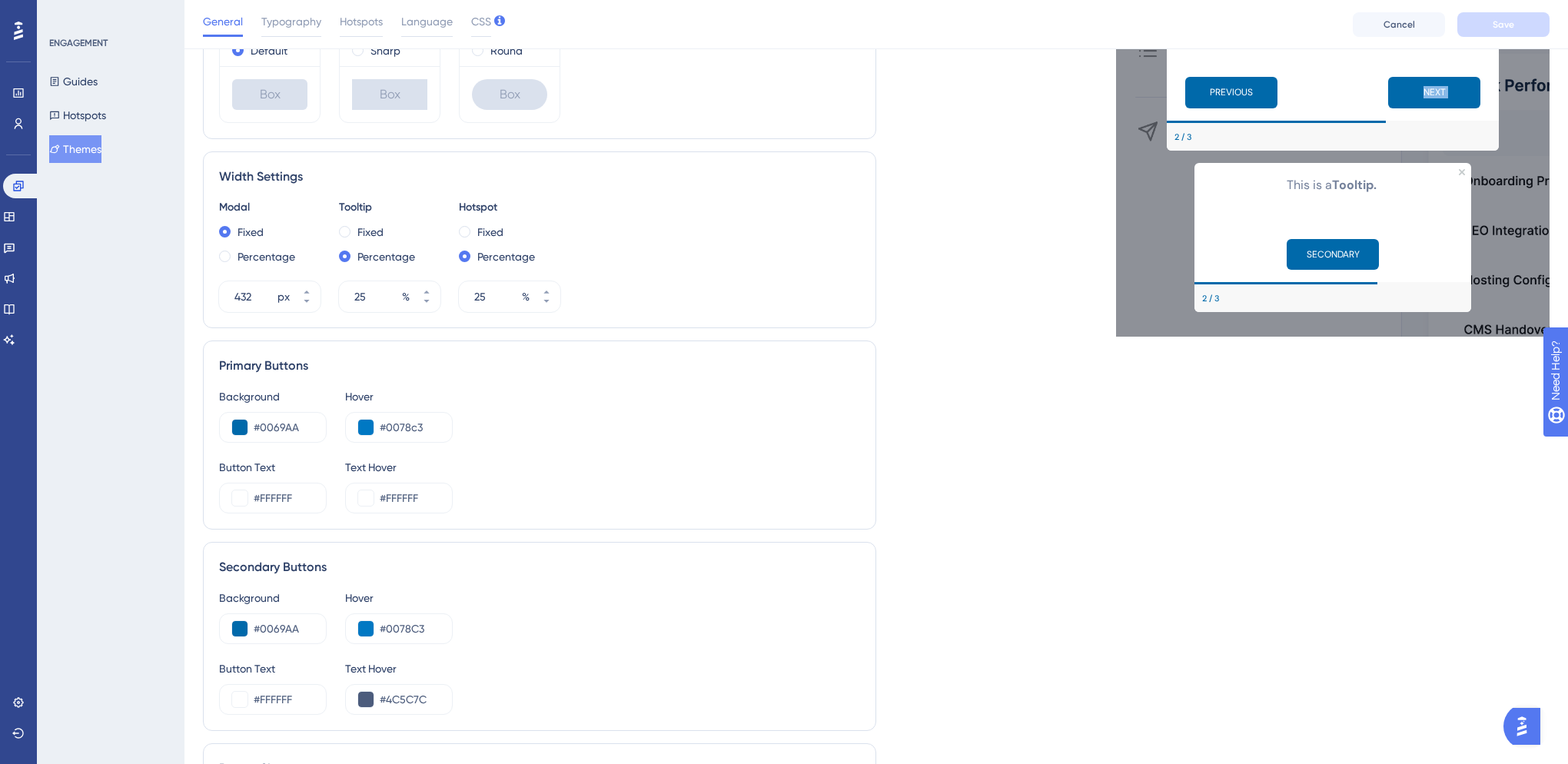
scroll to position [426, 0]
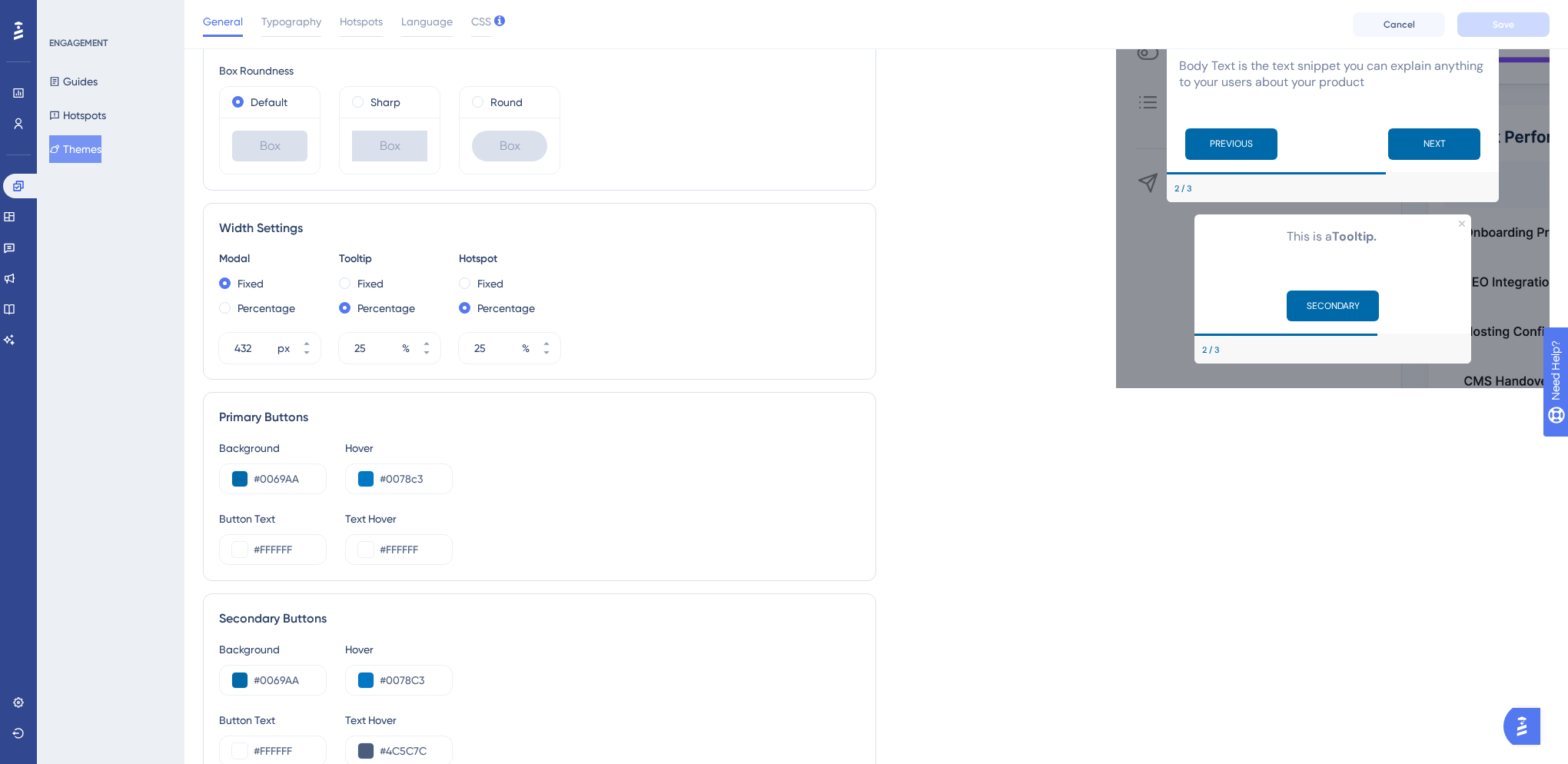
click at [1315, 226] on p "This is a Tooltip." at bounding box center [1332, 236] width 252 height 20
click at [1350, 235] on b "Tooltip." at bounding box center [1354, 236] width 44 height 16
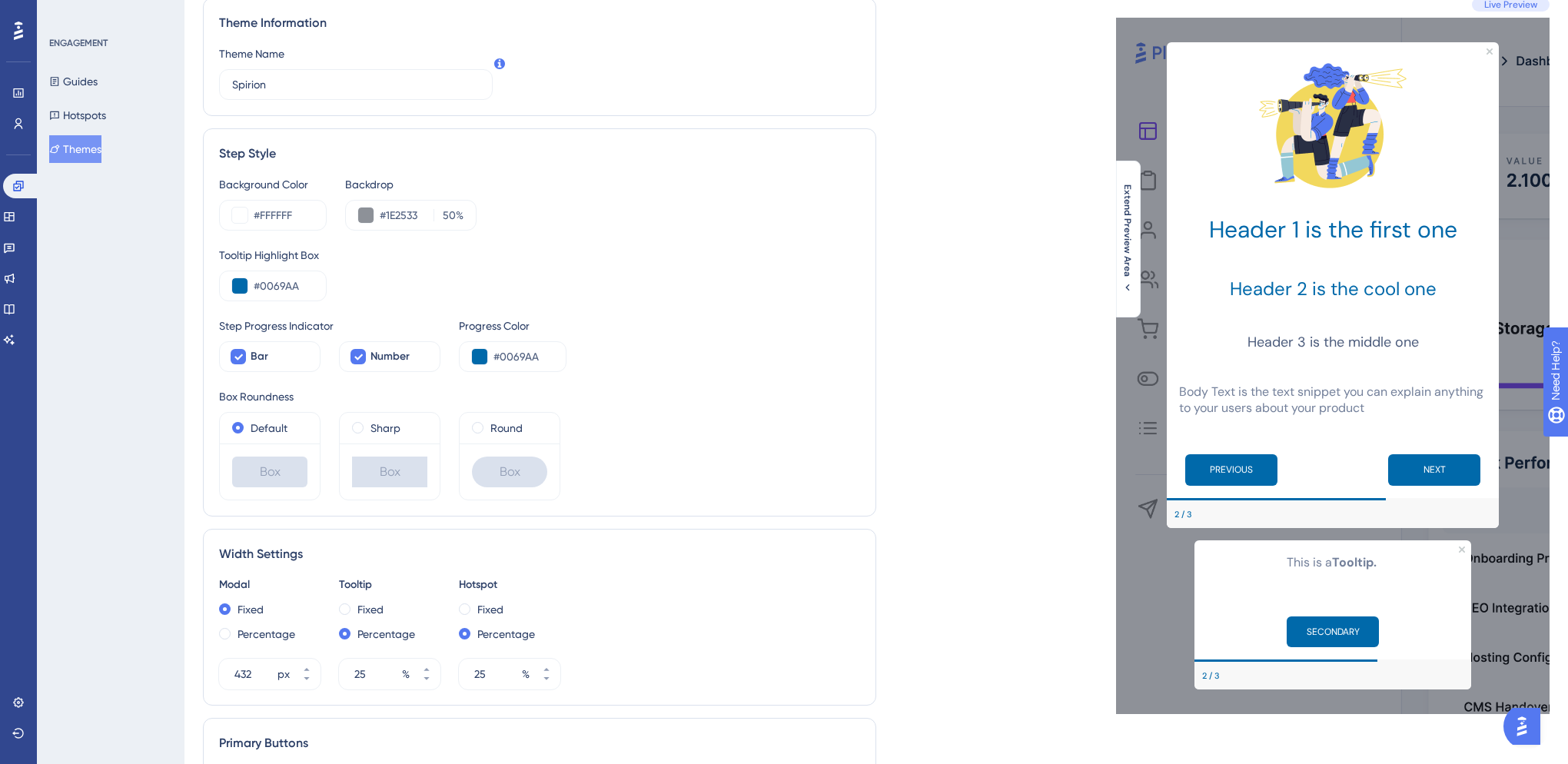
scroll to position [0, 0]
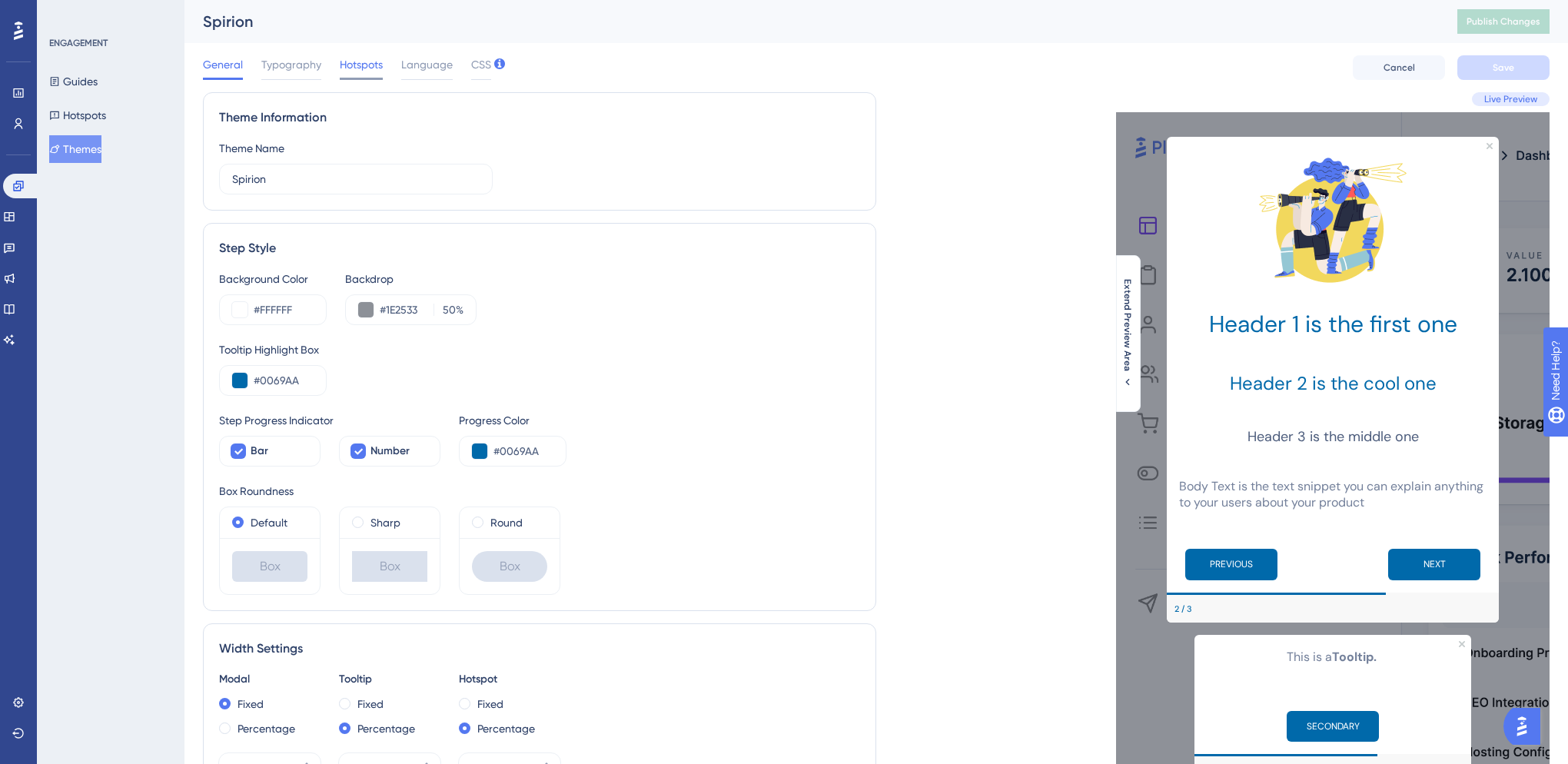
click at [372, 60] on span "Hotspots" at bounding box center [361, 65] width 43 height 19
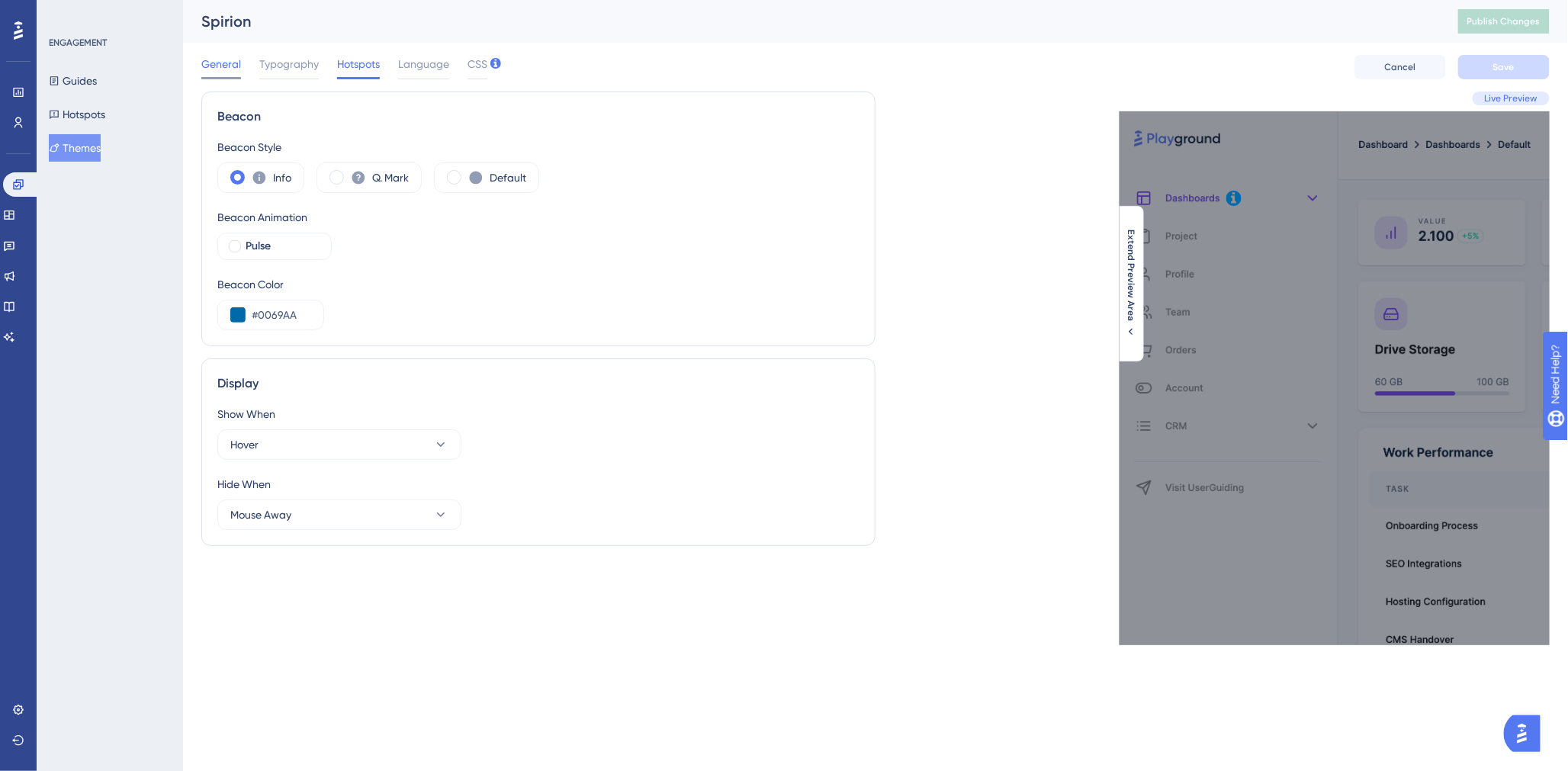
click at [210, 66] on span "General" at bounding box center [221, 65] width 39 height 19
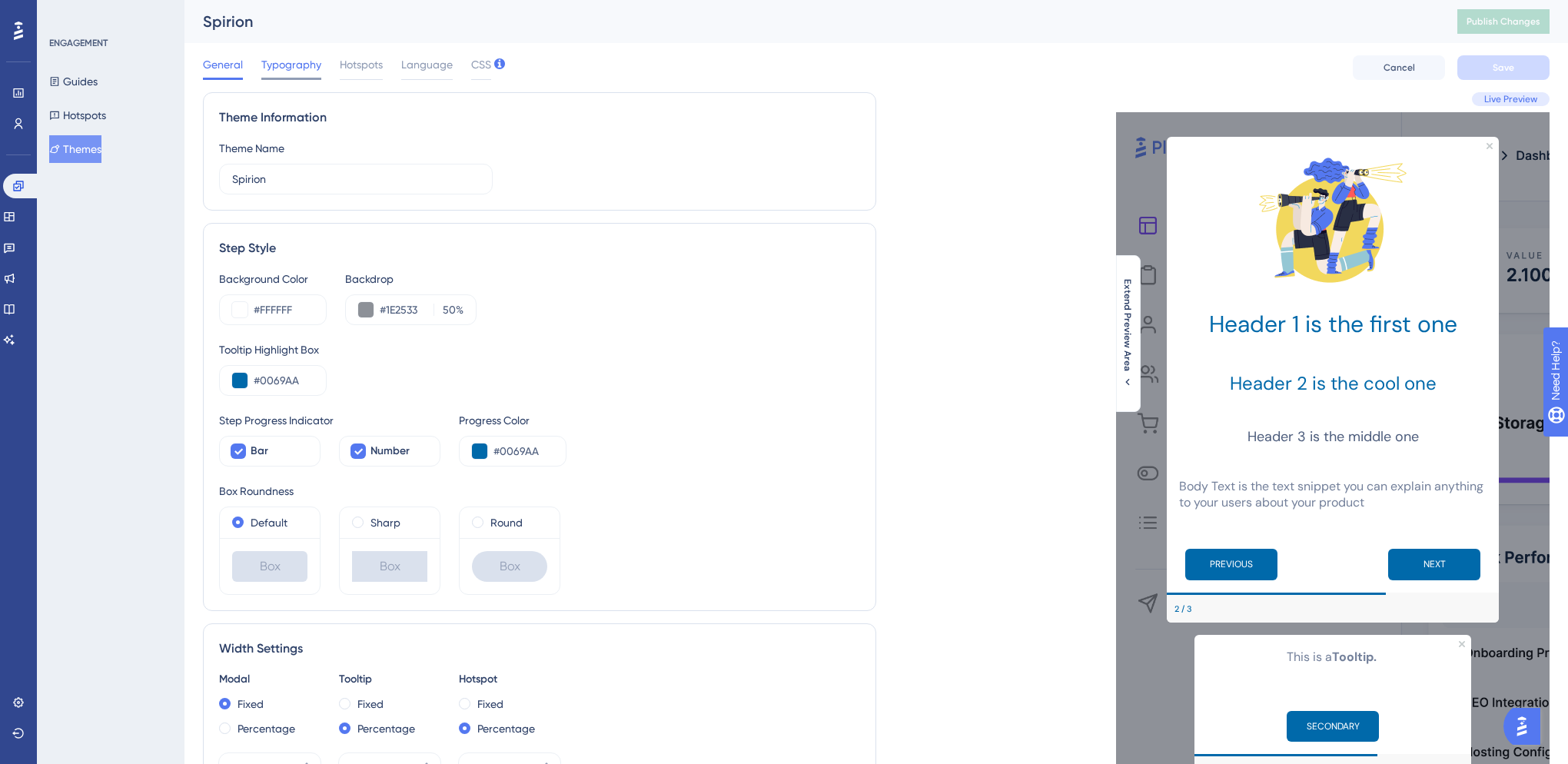
click at [290, 62] on span "Typography" at bounding box center [292, 65] width 60 height 19
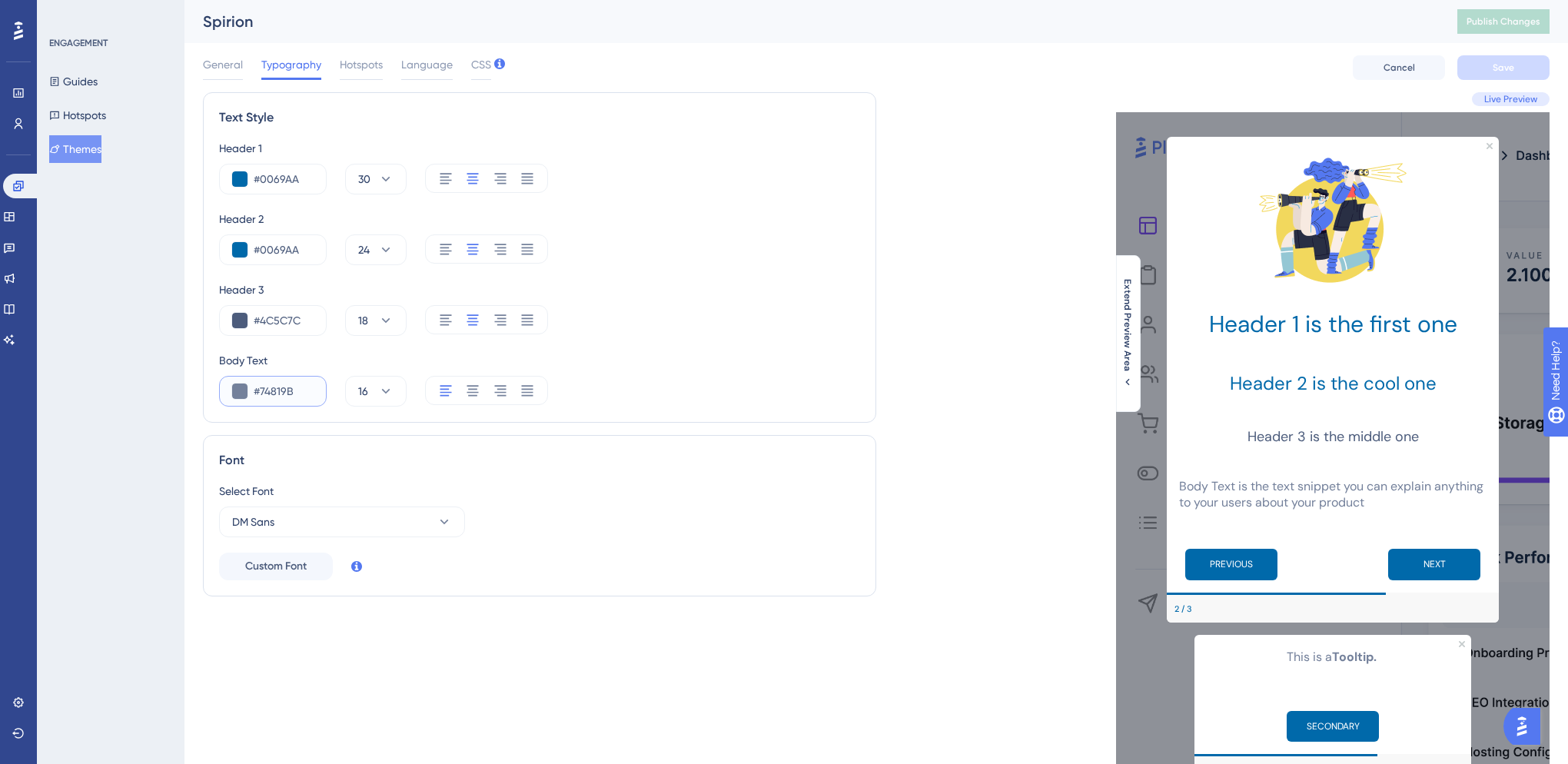
click at [282, 389] on input "#74819B" at bounding box center [284, 391] width 60 height 19
click at [141, 543] on div "ENGAGEMENT Guides Hotspots Themes" at bounding box center [110, 382] width 147 height 764
click at [228, 72] on span "General" at bounding box center [223, 65] width 40 height 19
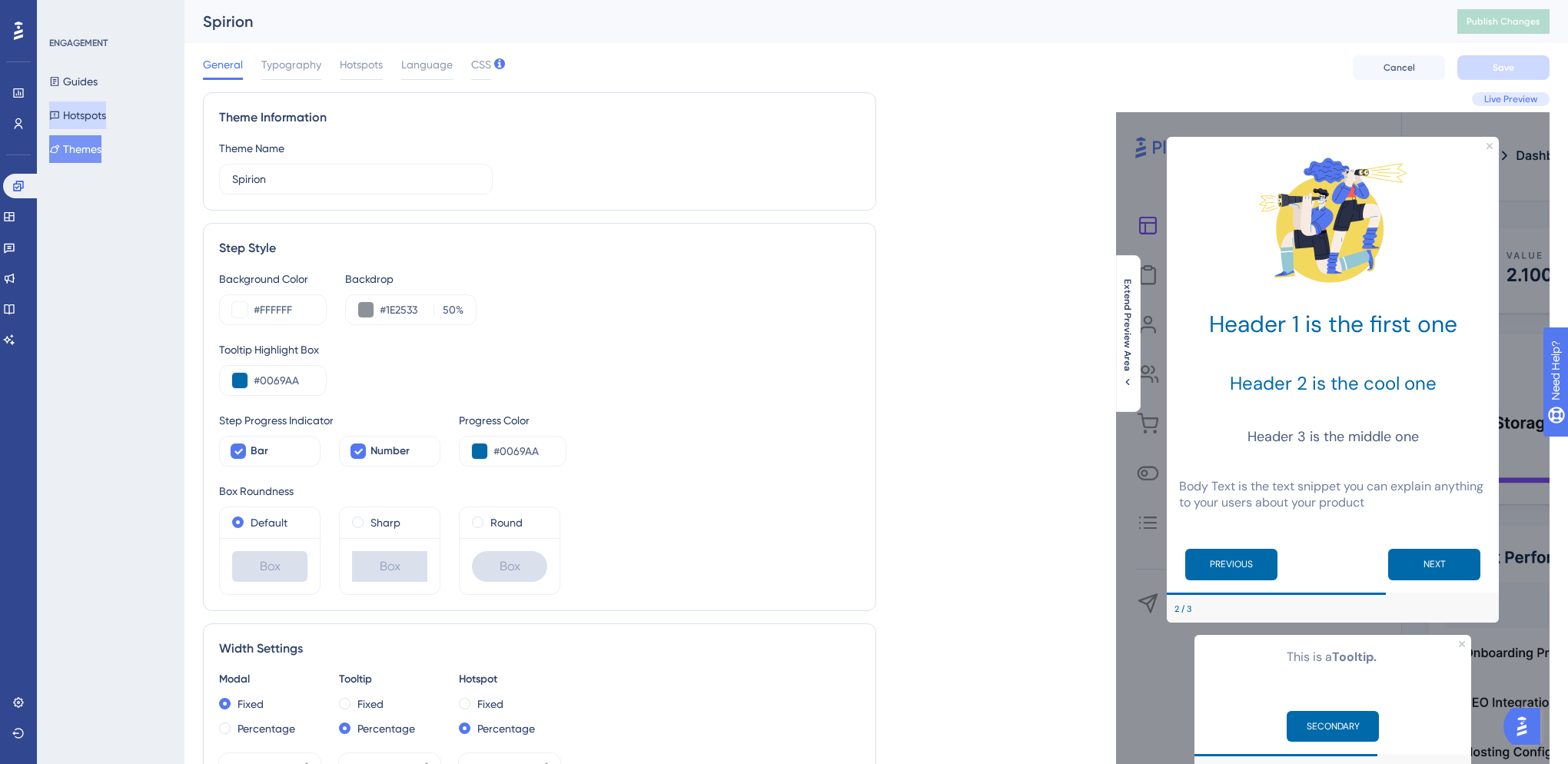
click at [106, 111] on button "Hotspots" at bounding box center [77, 115] width 57 height 27
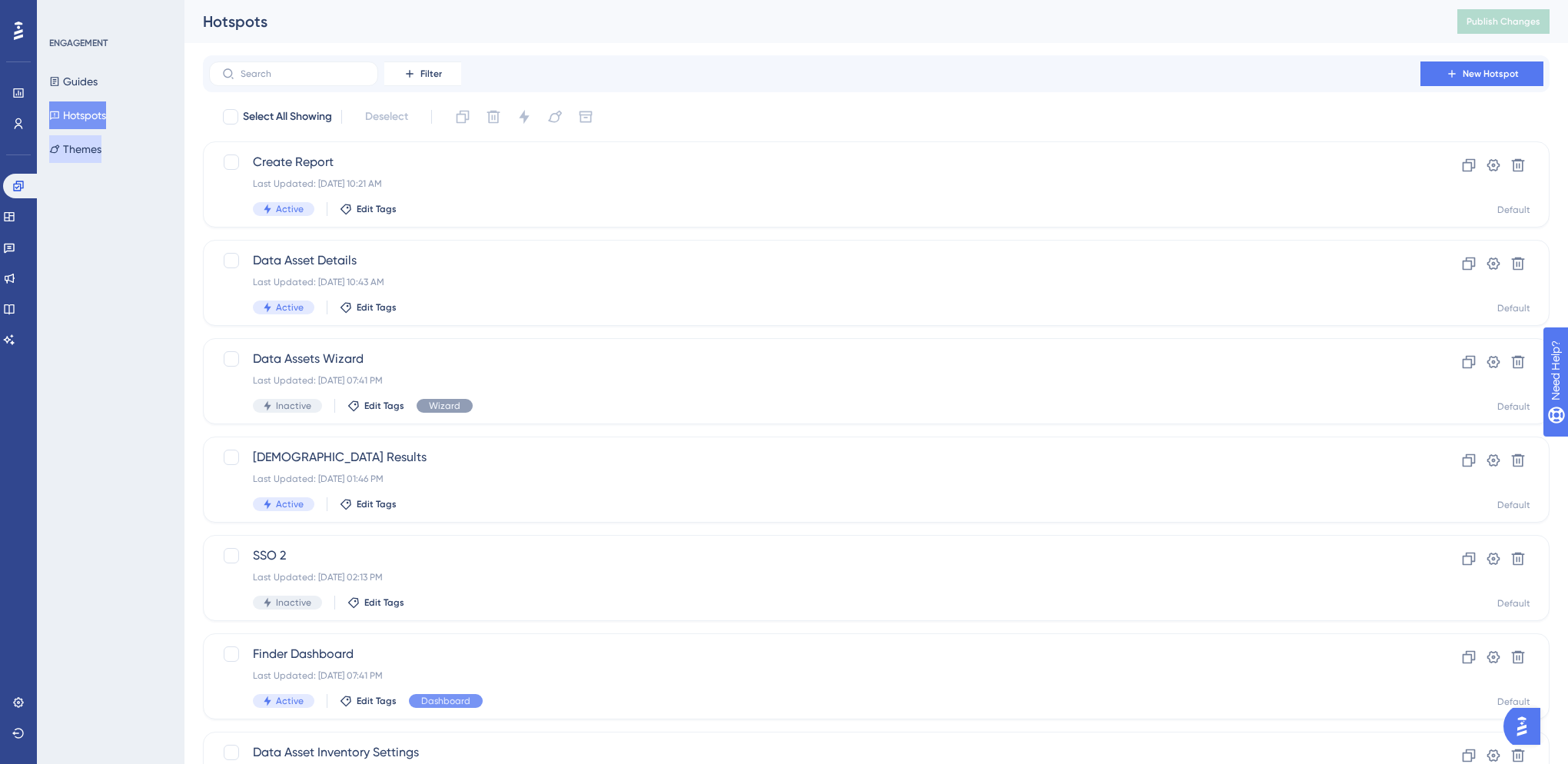
click at [60, 147] on icon at bounding box center [54, 148] width 10 height 10
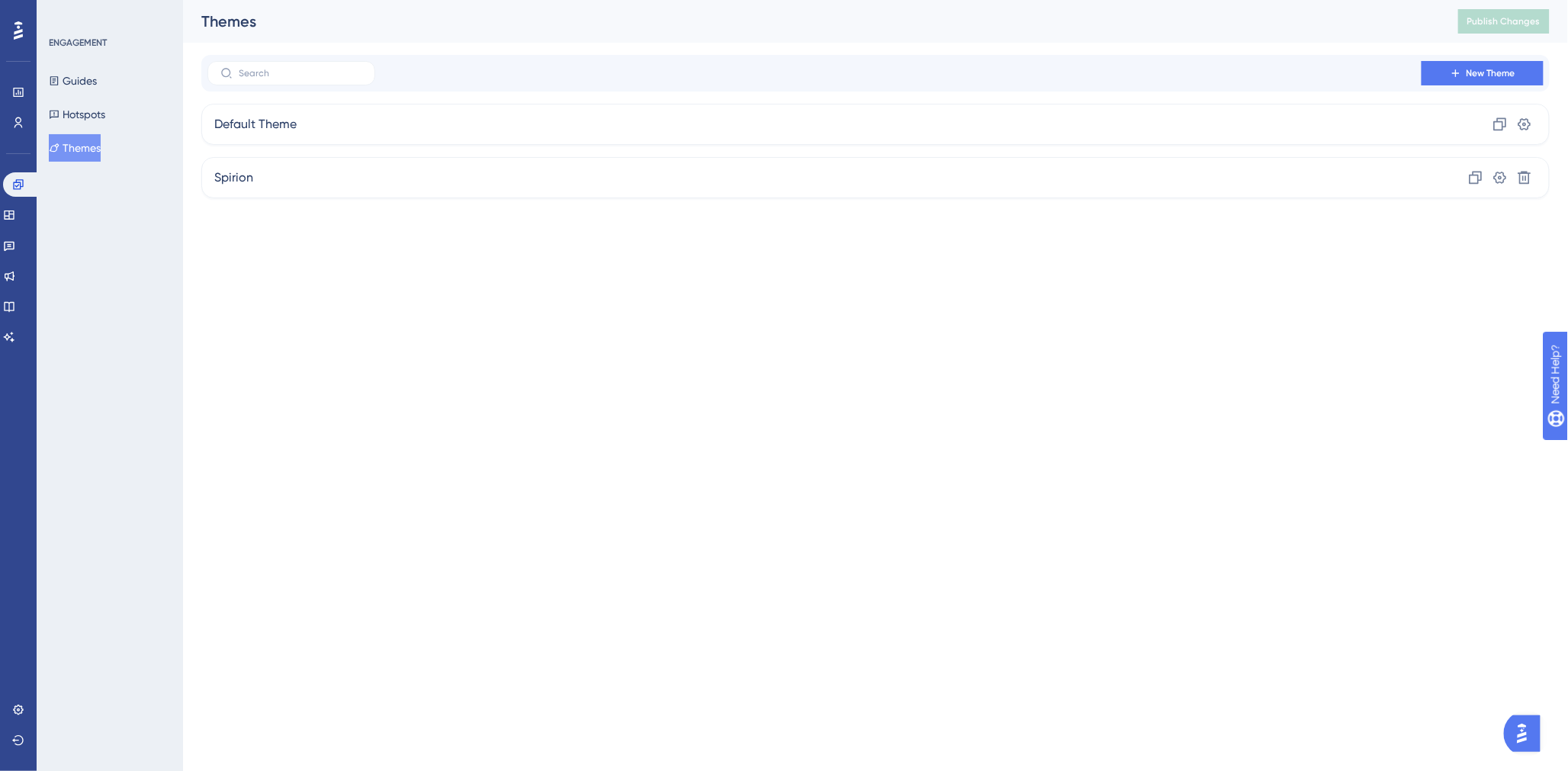
click at [293, 95] on div "New Theme Default Theme Clone Settings Spirion Clone Settings Delete" at bounding box center [875, 126] width 1349 height 143
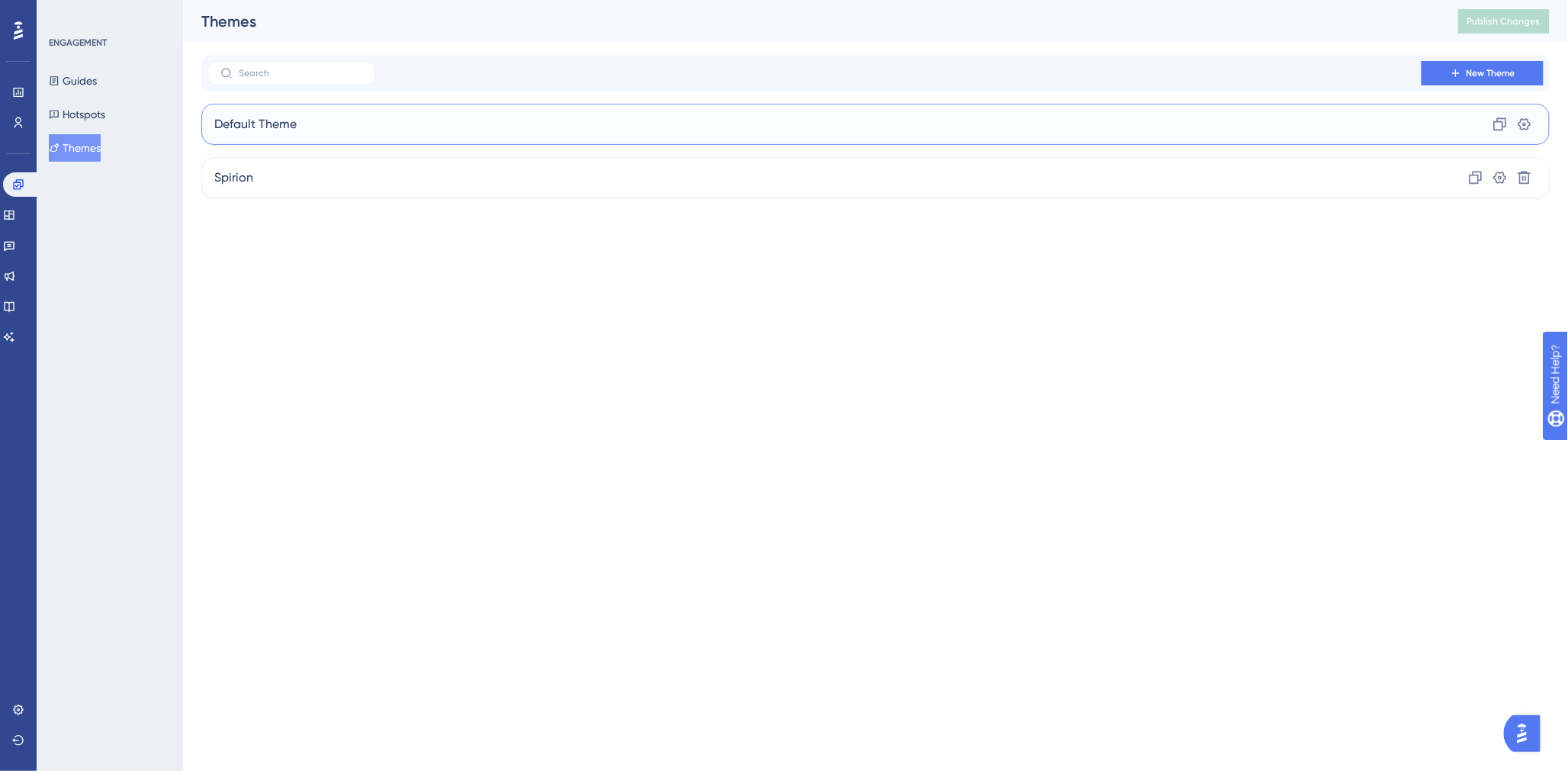
click at [296, 119] on span "Default Theme" at bounding box center [256, 124] width 82 height 19
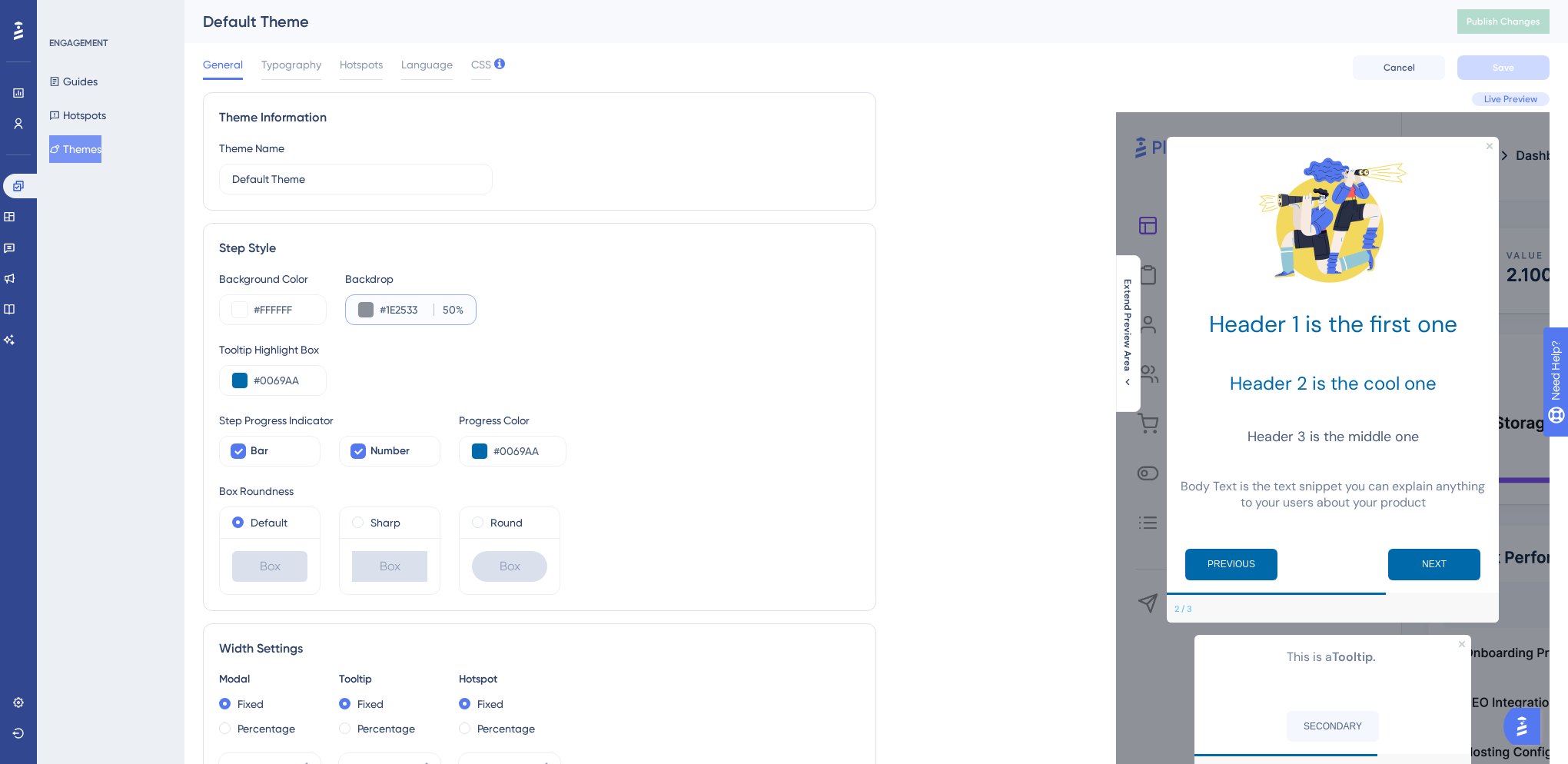
click at [406, 309] on input "#1E2533" at bounding box center [404, 310] width 48 height 19
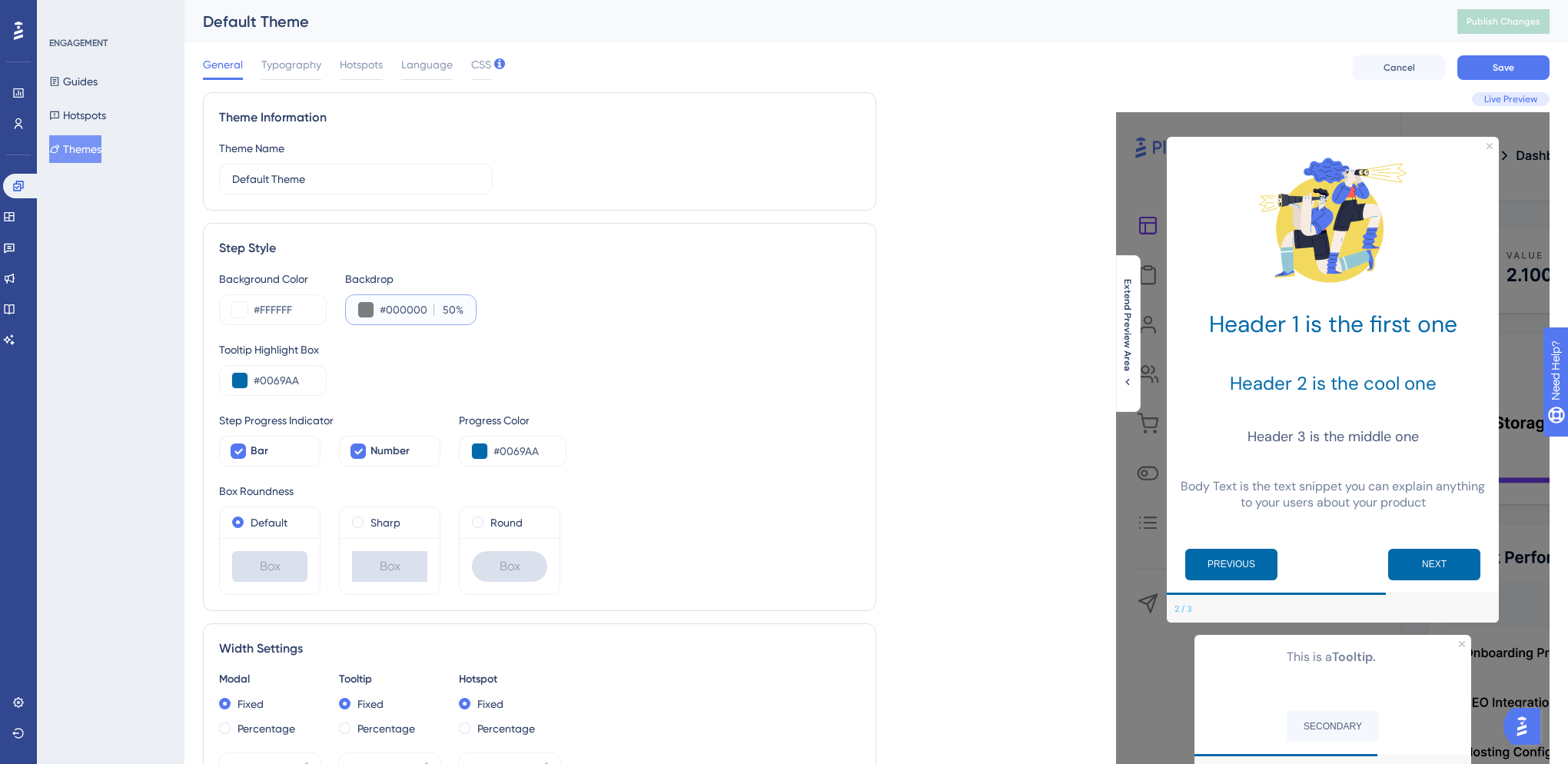
type input "#000000"
click at [459, 313] on label "50 %" at bounding box center [449, 310] width 30 height 19
click at [456, 313] on input "50" at bounding box center [447, 310] width 17 height 19
click at [454, 312] on input "50" at bounding box center [447, 310] width 17 height 19
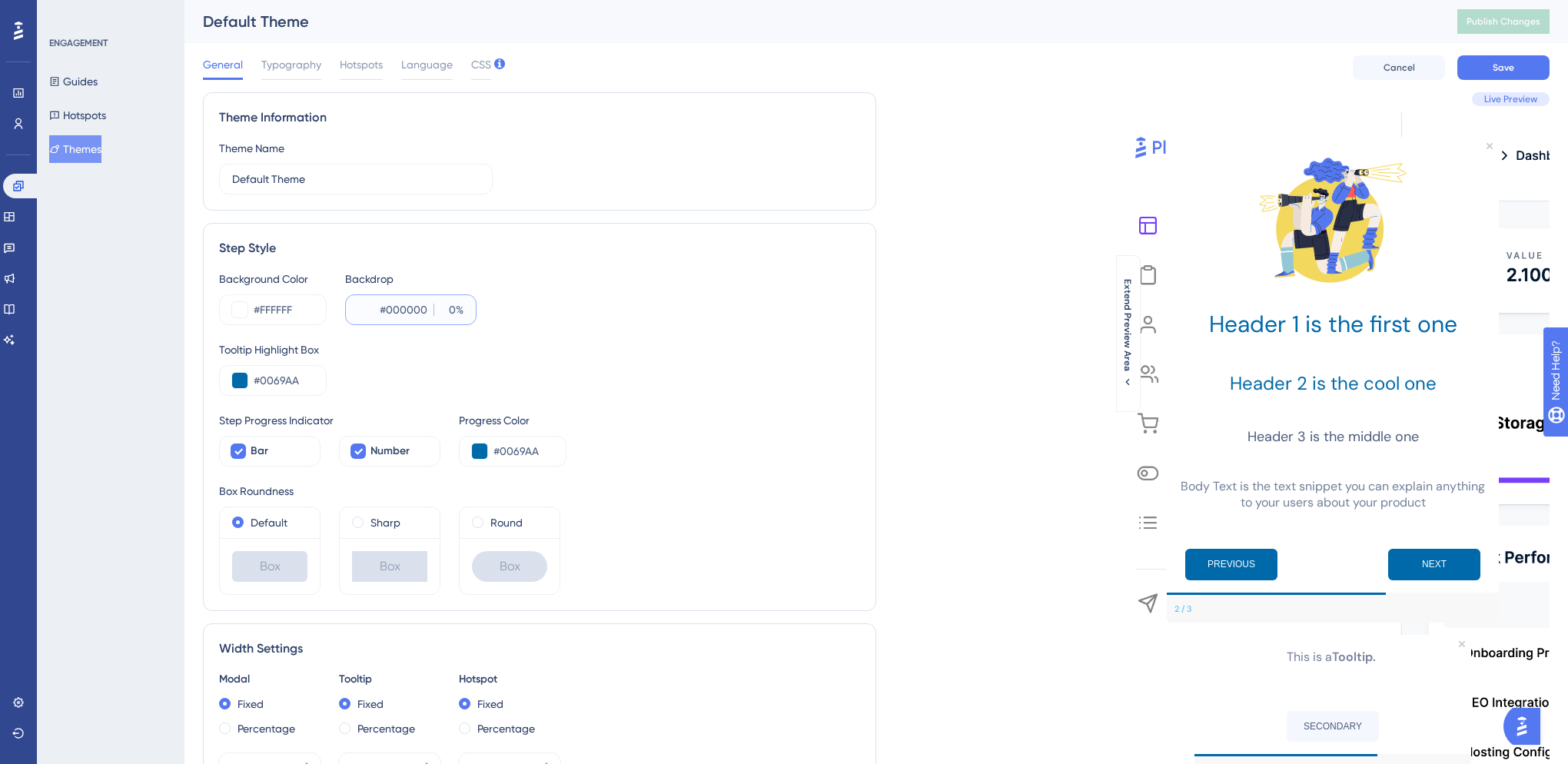
type input "50"
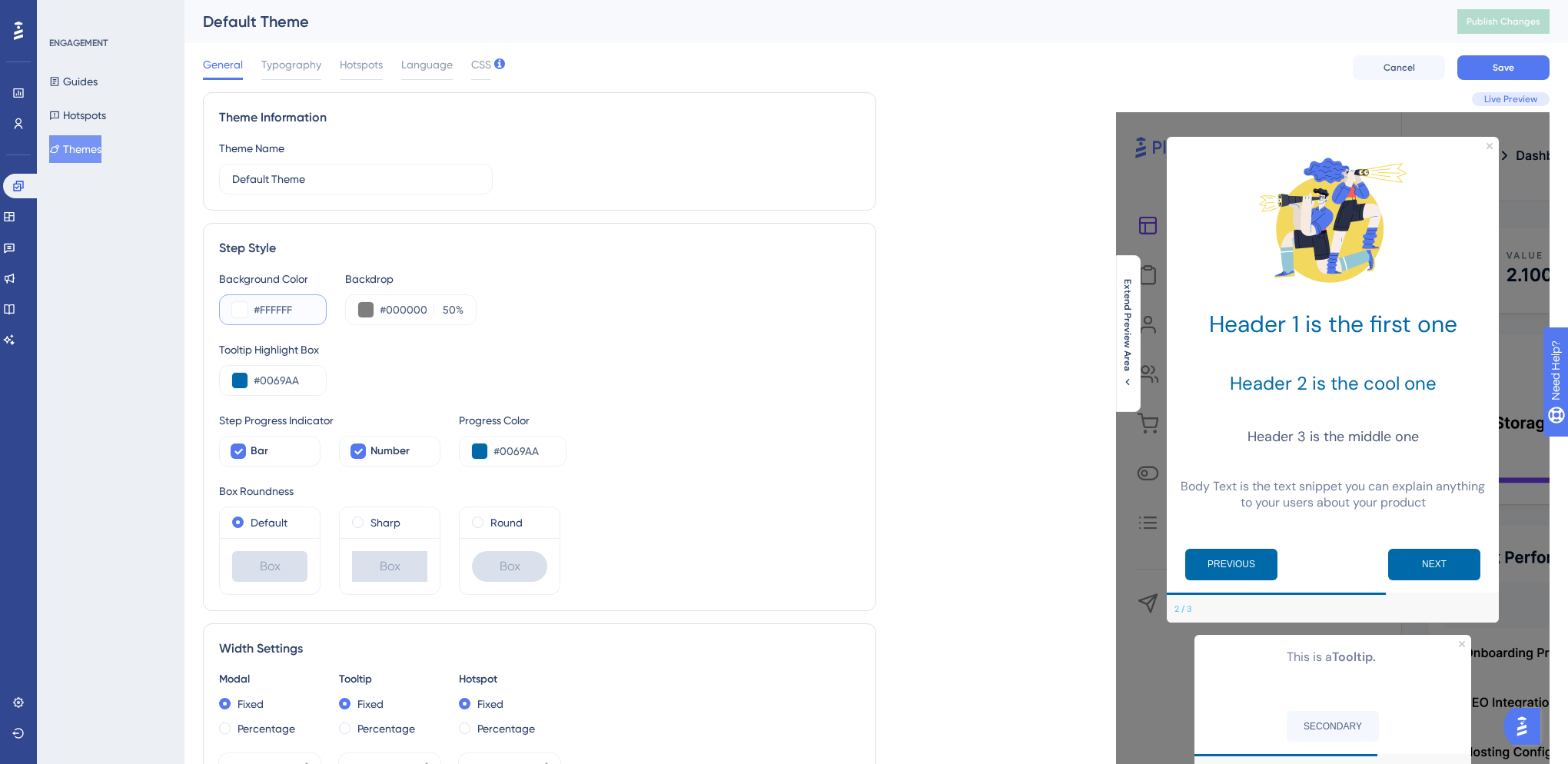
click at [281, 318] on input "#FFFFFF" at bounding box center [284, 310] width 60 height 19
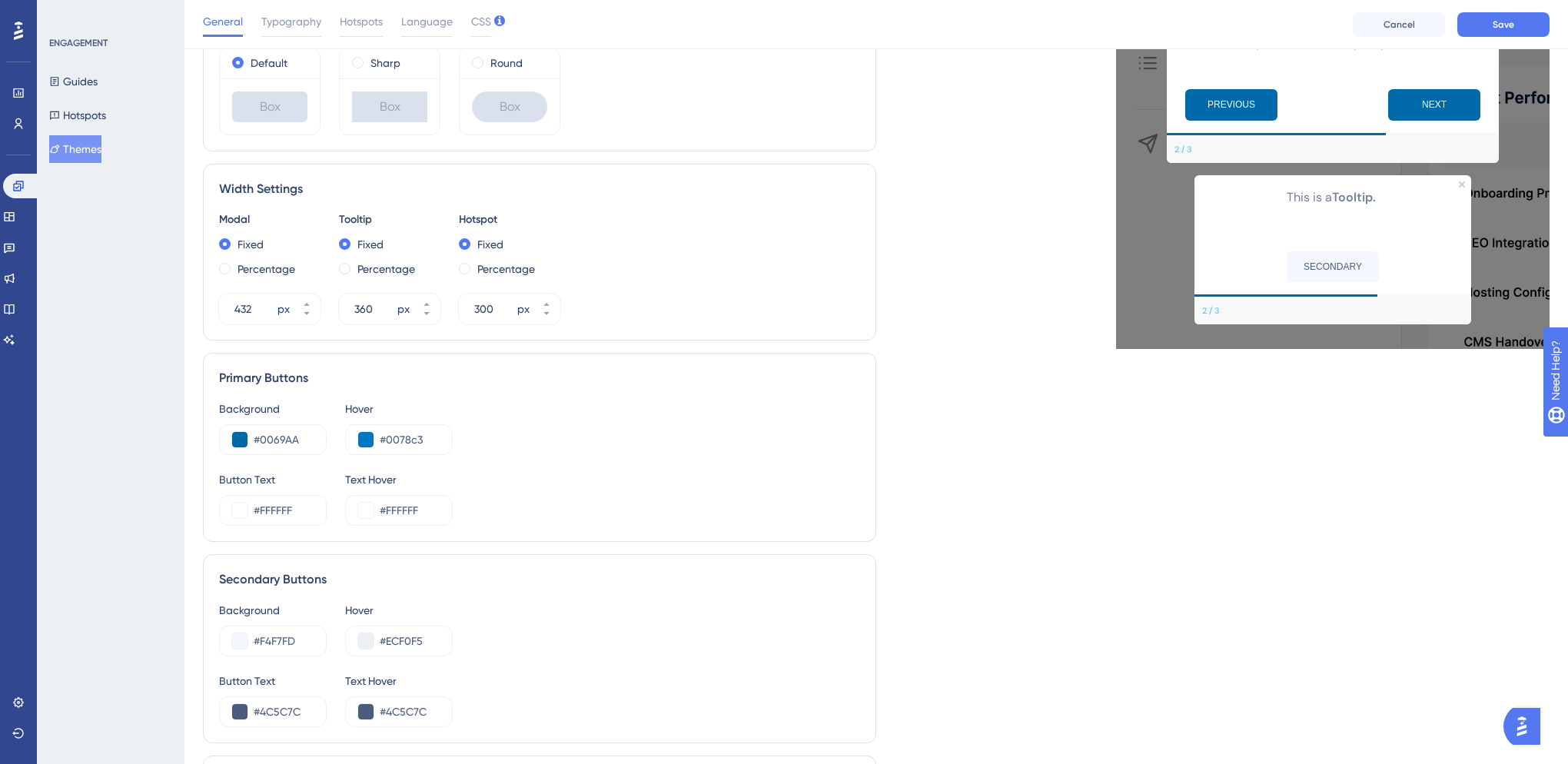
scroll to position [512, 0]
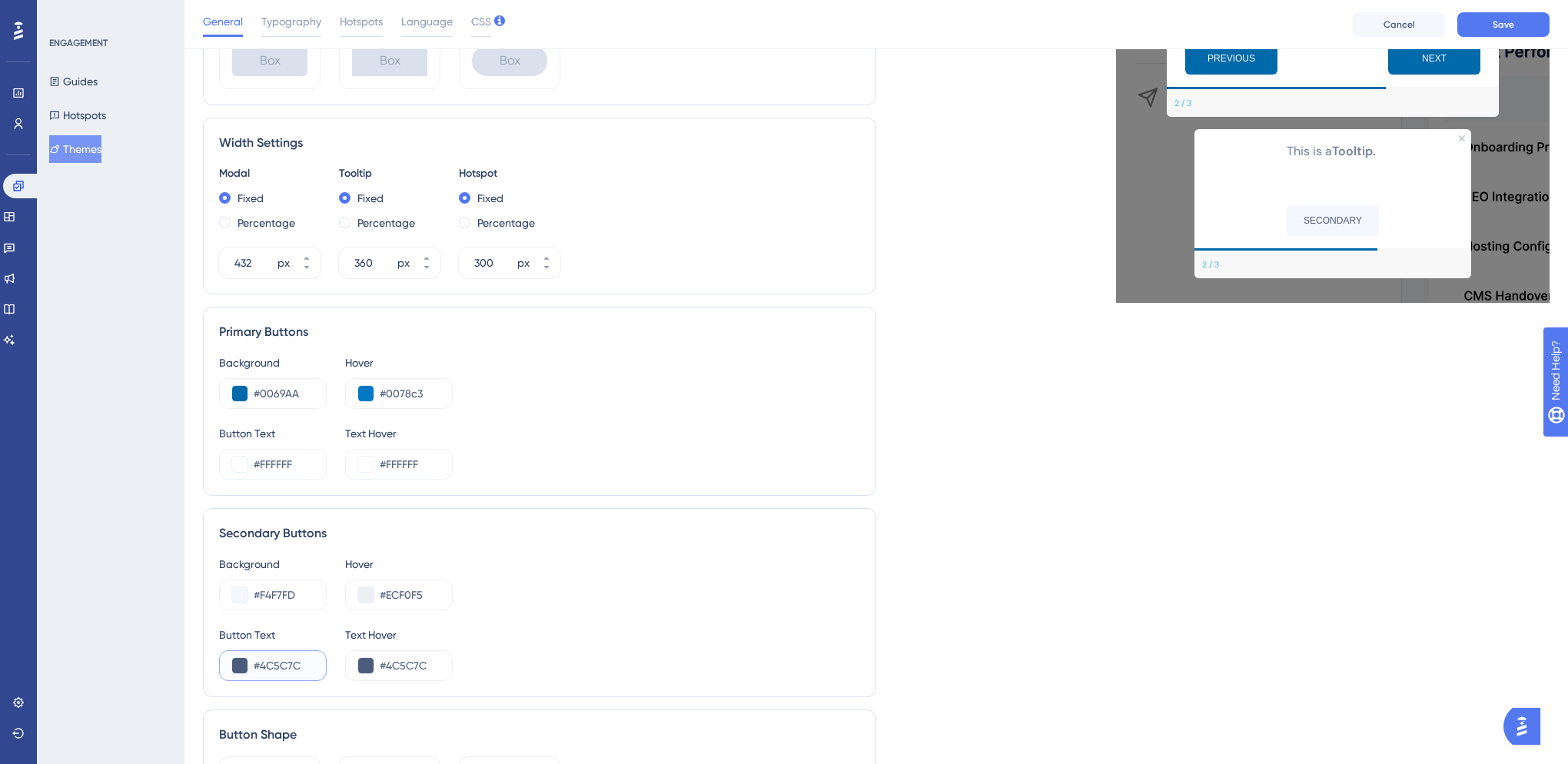
click at [288, 665] on input "#4C5C7C" at bounding box center [284, 666] width 60 height 19
type input "#000000"
click at [1310, 544] on div "Live Preview Header 1 is the first one Header 2 is the cool one Header 3 is the…" at bounding box center [1213, 230] width 674 height 1287
click at [288, 387] on input "#0069AA" at bounding box center [284, 393] width 60 height 19
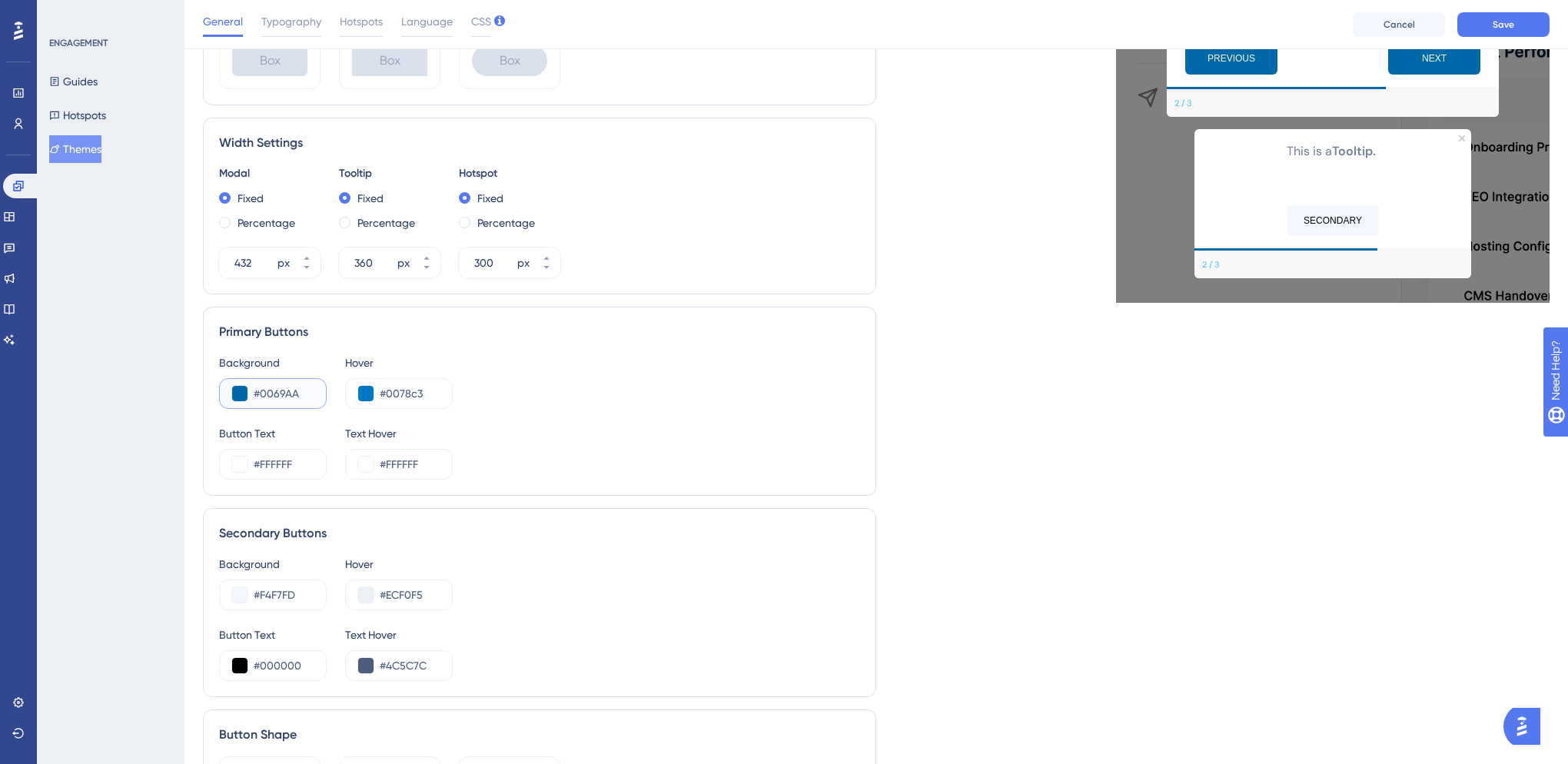
click at [288, 387] on input "#0069AA" at bounding box center [284, 393] width 60 height 19
click at [278, 592] on input "#F4F7FD" at bounding box center [284, 595] width 60 height 19
paste input "0069AA"
type input "#0069AA"
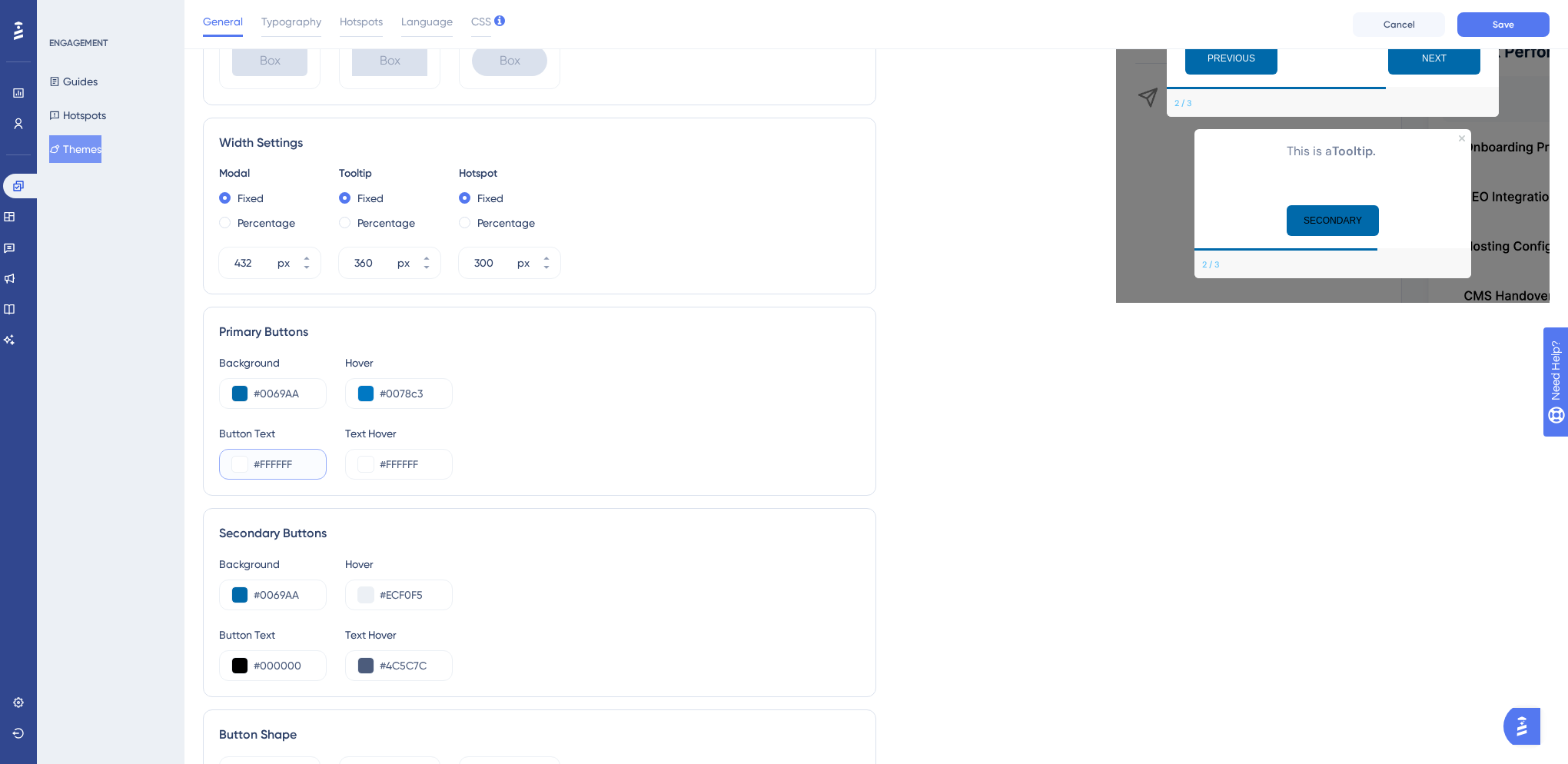
click at [277, 463] on input "#FFFFFF" at bounding box center [284, 464] width 60 height 19
click at [278, 665] on input "#000000" at bounding box center [284, 666] width 60 height 19
paste input "FFFFFF"
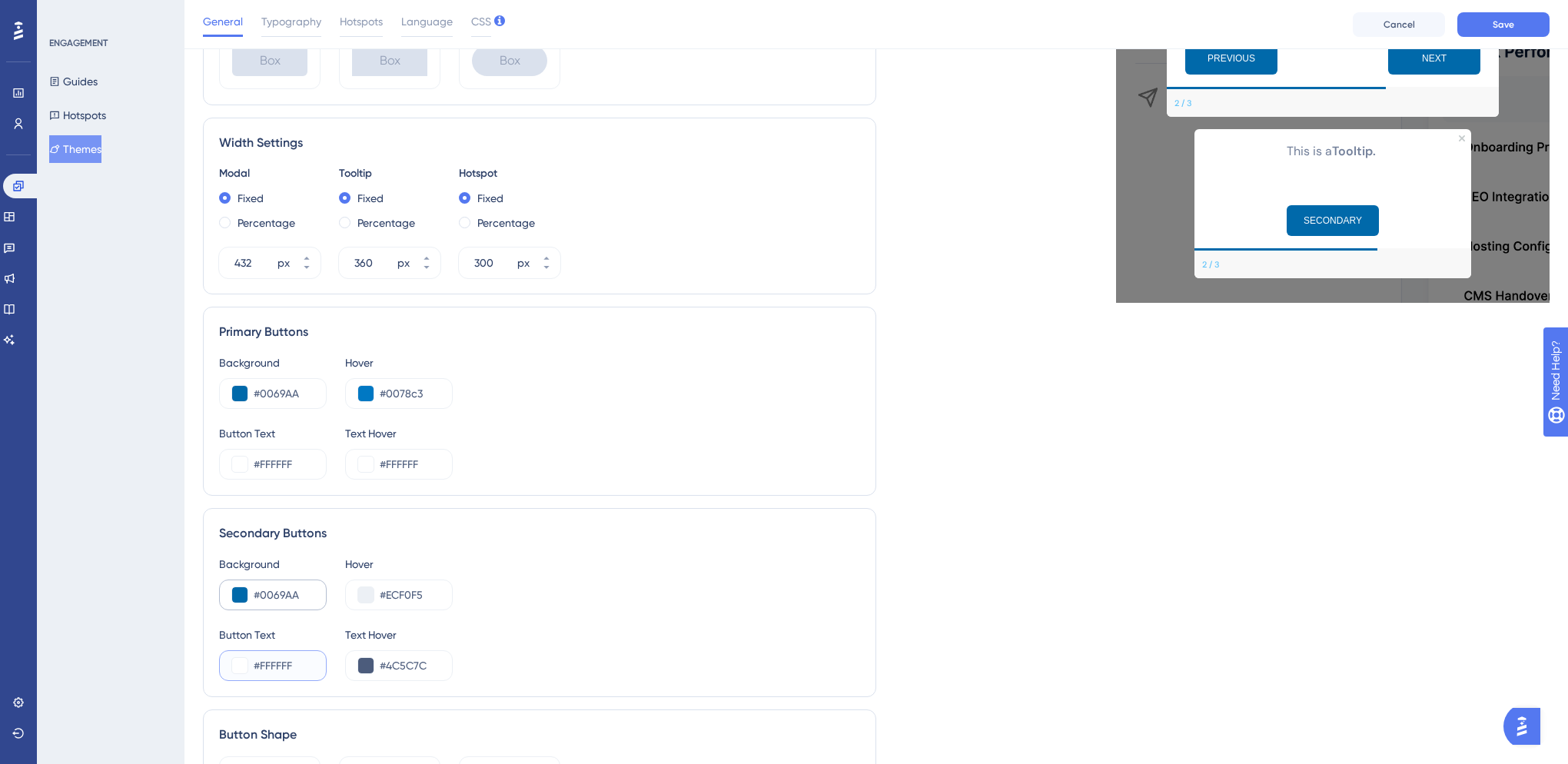
type input "#FFFFFF"
click at [265, 592] on input "#0069AA" at bounding box center [284, 595] width 60 height 19
click at [403, 596] on input "#ECF0F5" at bounding box center [410, 595] width 60 height 19
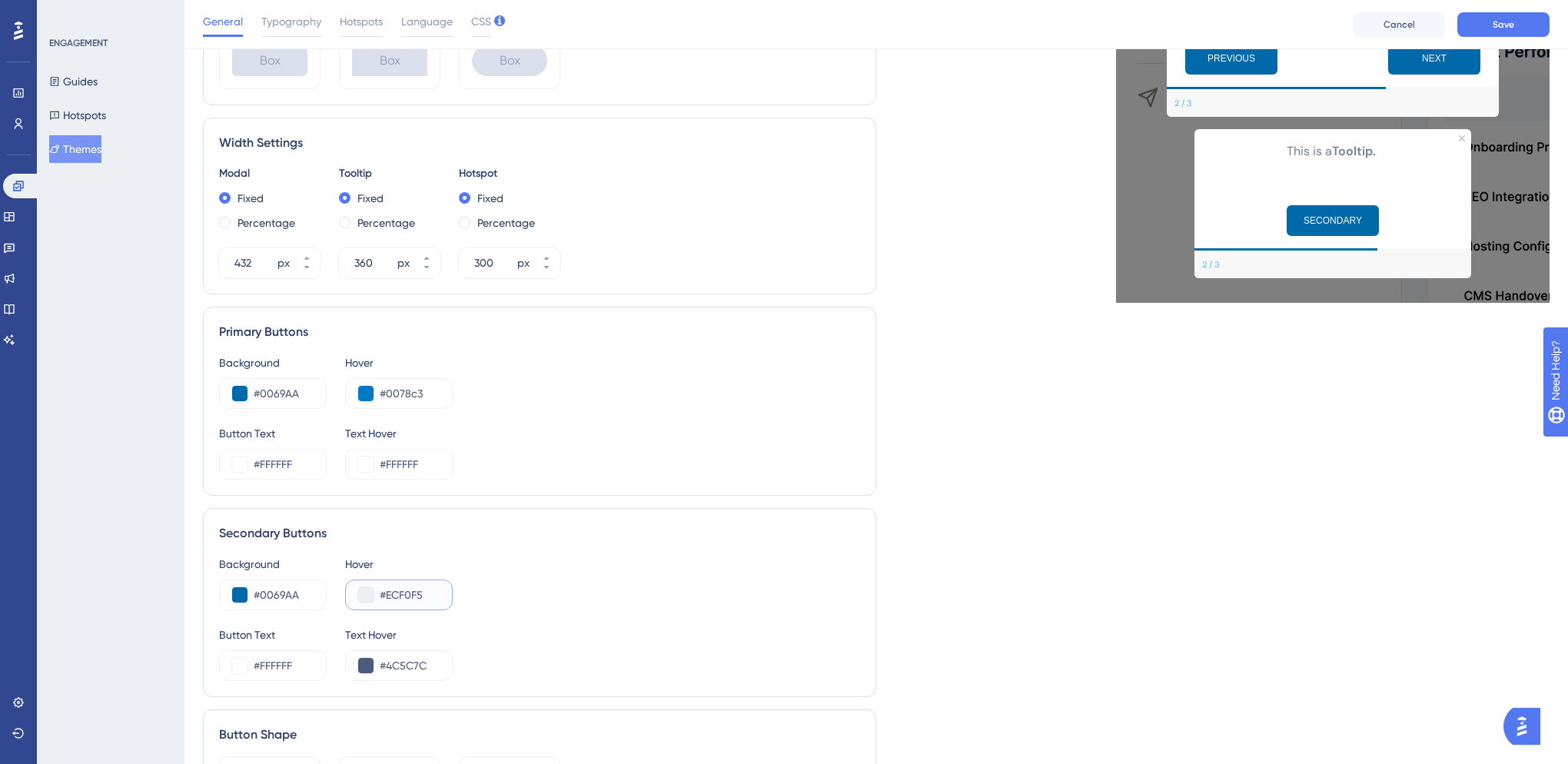
paste input "0069AA"
type input "#0069AA"
click at [1512, 25] on span "Save" at bounding box center [1504, 25] width 22 height 12
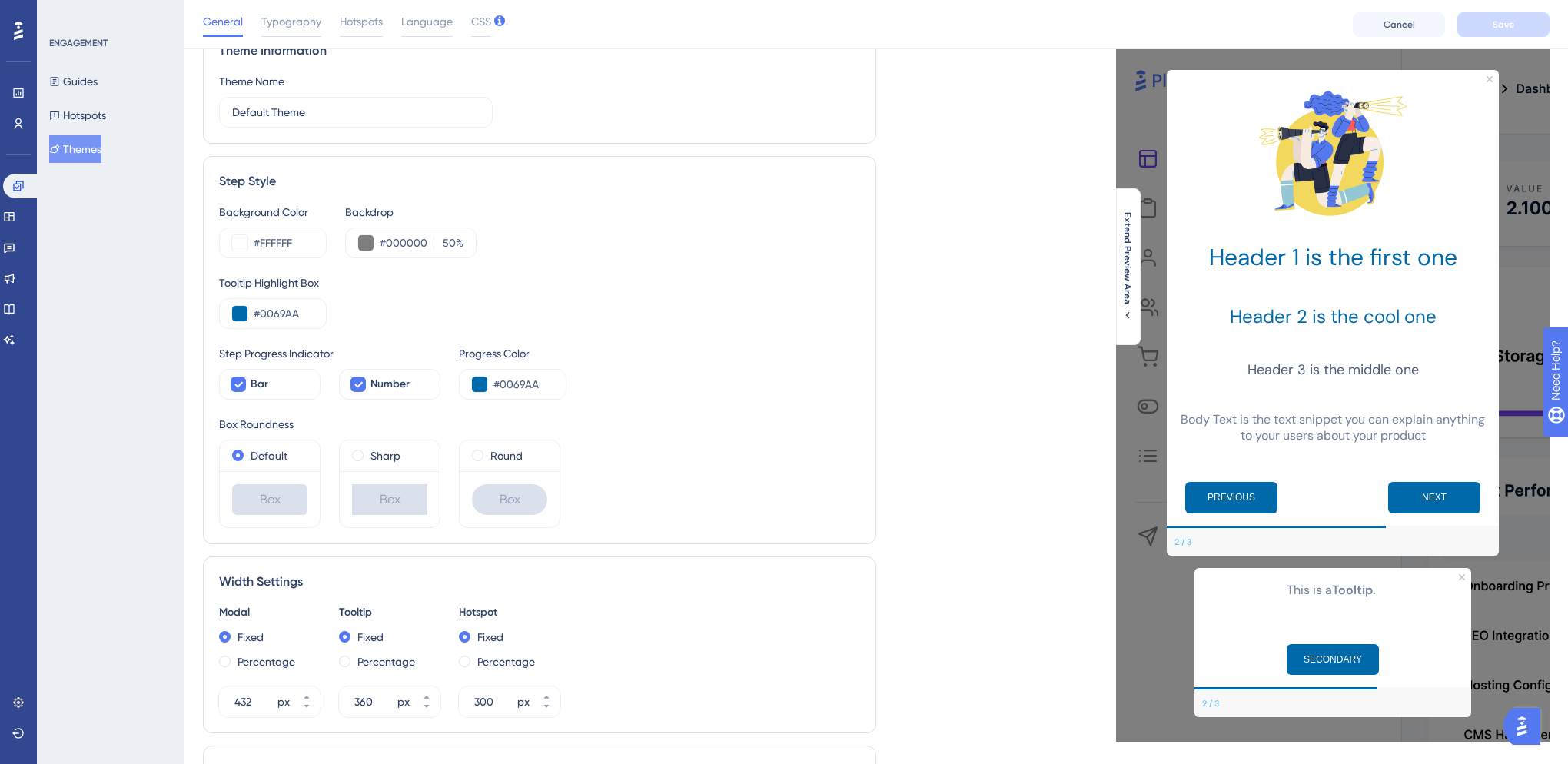
scroll to position [158, 0]
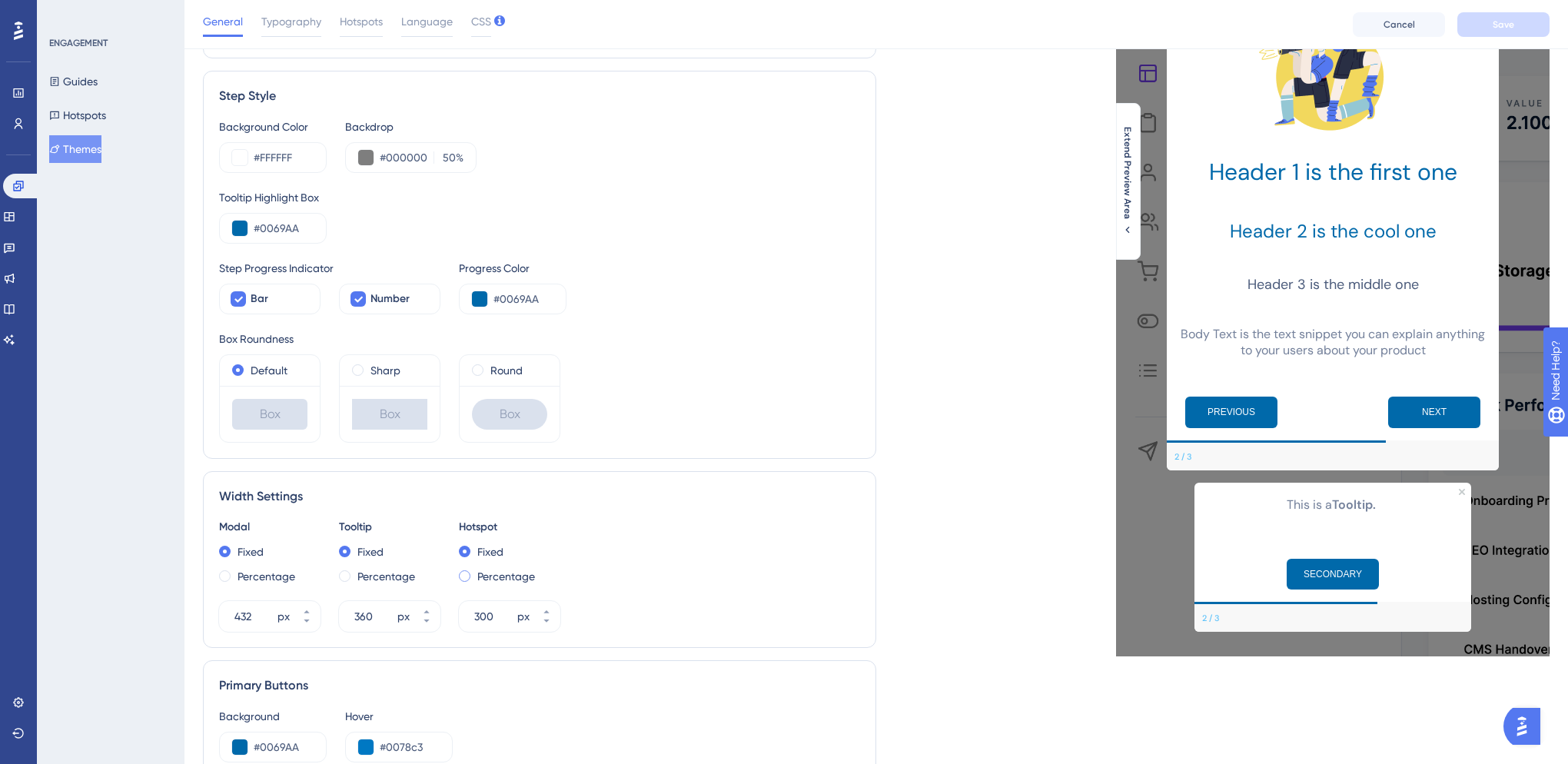
drag, startPoint x: 480, startPoint y: 582, endPoint x: 466, endPoint y: 581, distance: 14.0
click at [480, 581] on label "Percentage" at bounding box center [506, 576] width 58 height 19
type input "20"
click at [384, 579] on label "Percentage" at bounding box center [386, 576] width 58 height 19
type input "25"
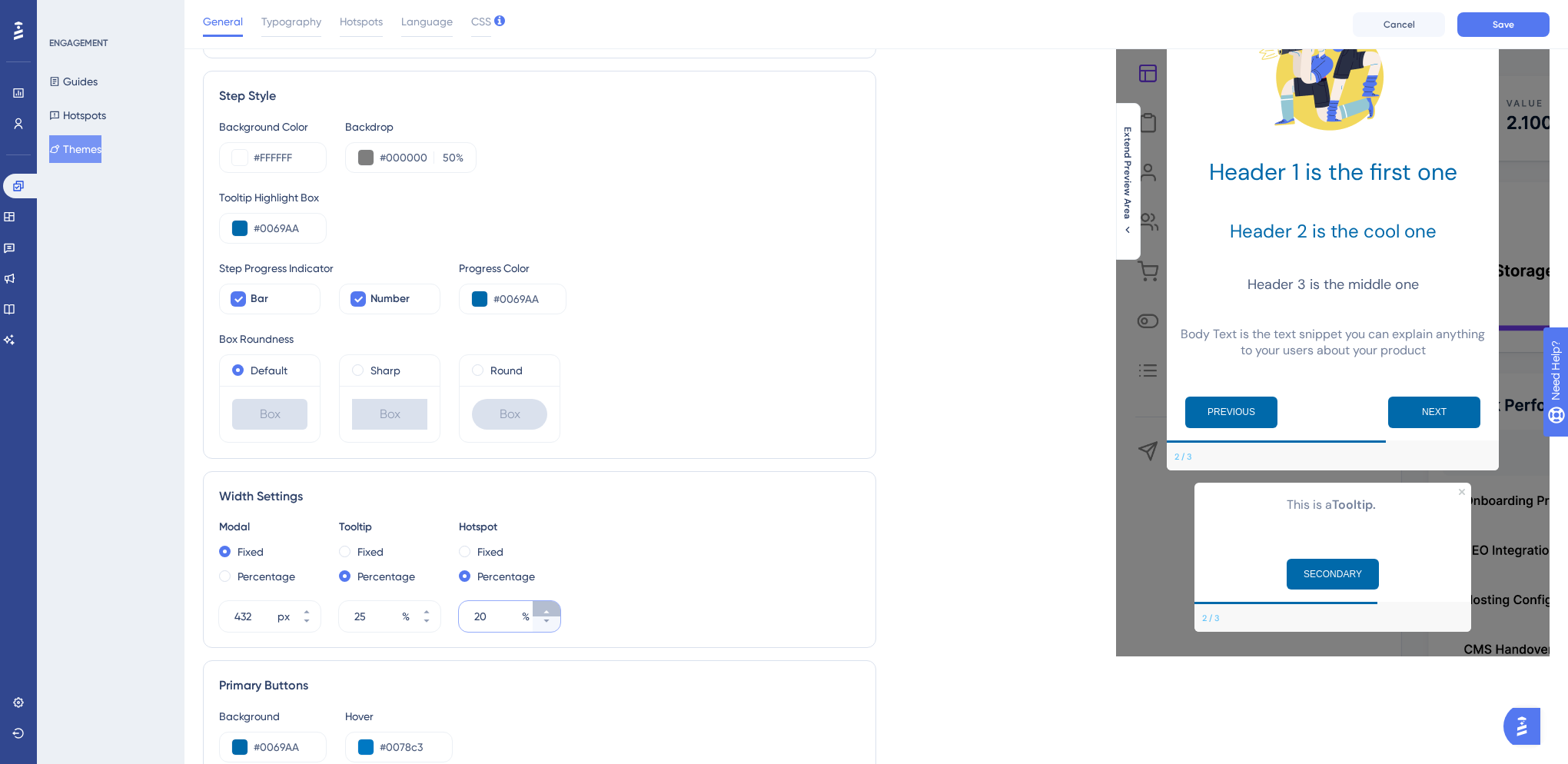
click at [554, 610] on button "20 %" at bounding box center [546, 608] width 27 height 15
click at [554, 610] on button "21 %" at bounding box center [546, 608] width 27 height 15
click at [554, 610] on button "22 %" at bounding box center [546, 608] width 27 height 15
click at [554, 610] on button "23 %" at bounding box center [546, 608] width 27 height 15
click at [554, 610] on button "24 %" at bounding box center [546, 608] width 27 height 15
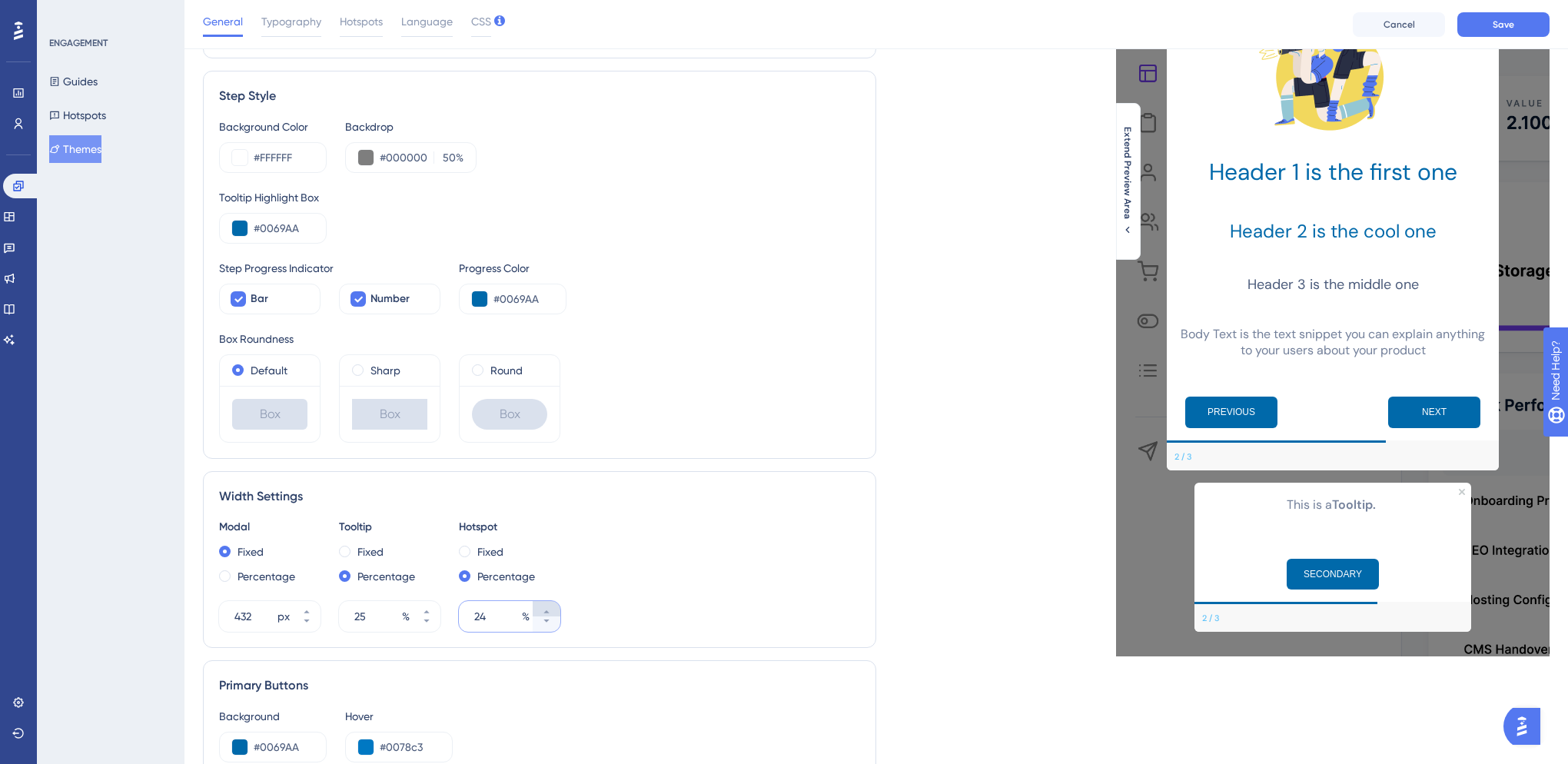
type input "25"
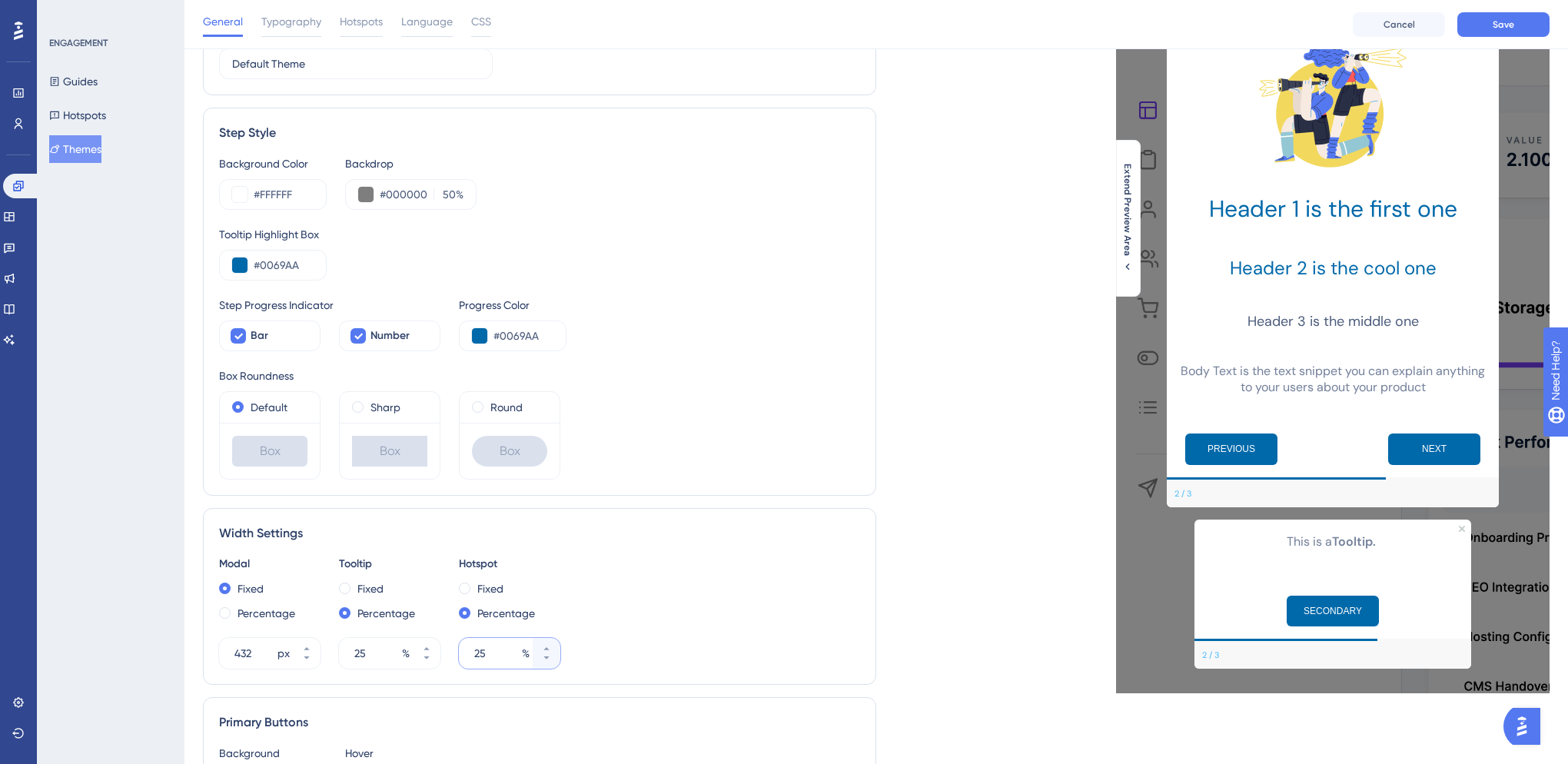
scroll to position [171, 0]
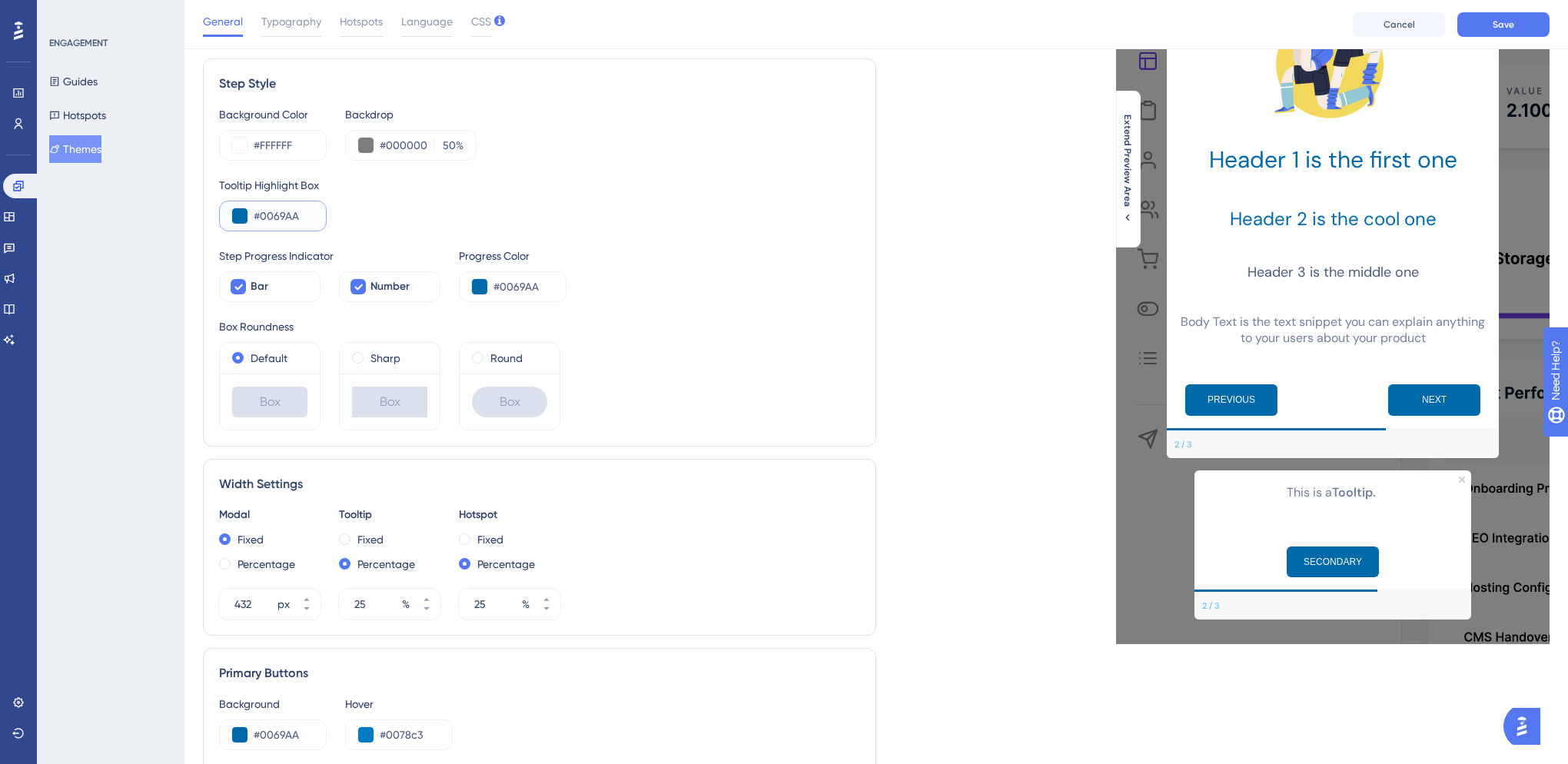
click at [287, 214] on input "#0069AA" at bounding box center [284, 216] width 60 height 19
click at [280, 218] on input "#0069AA" at bounding box center [284, 216] width 60 height 19
type input "#0069AA"
click at [1526, 20] on button "Save" at bounding box center [1504, 25] width 92 height 25
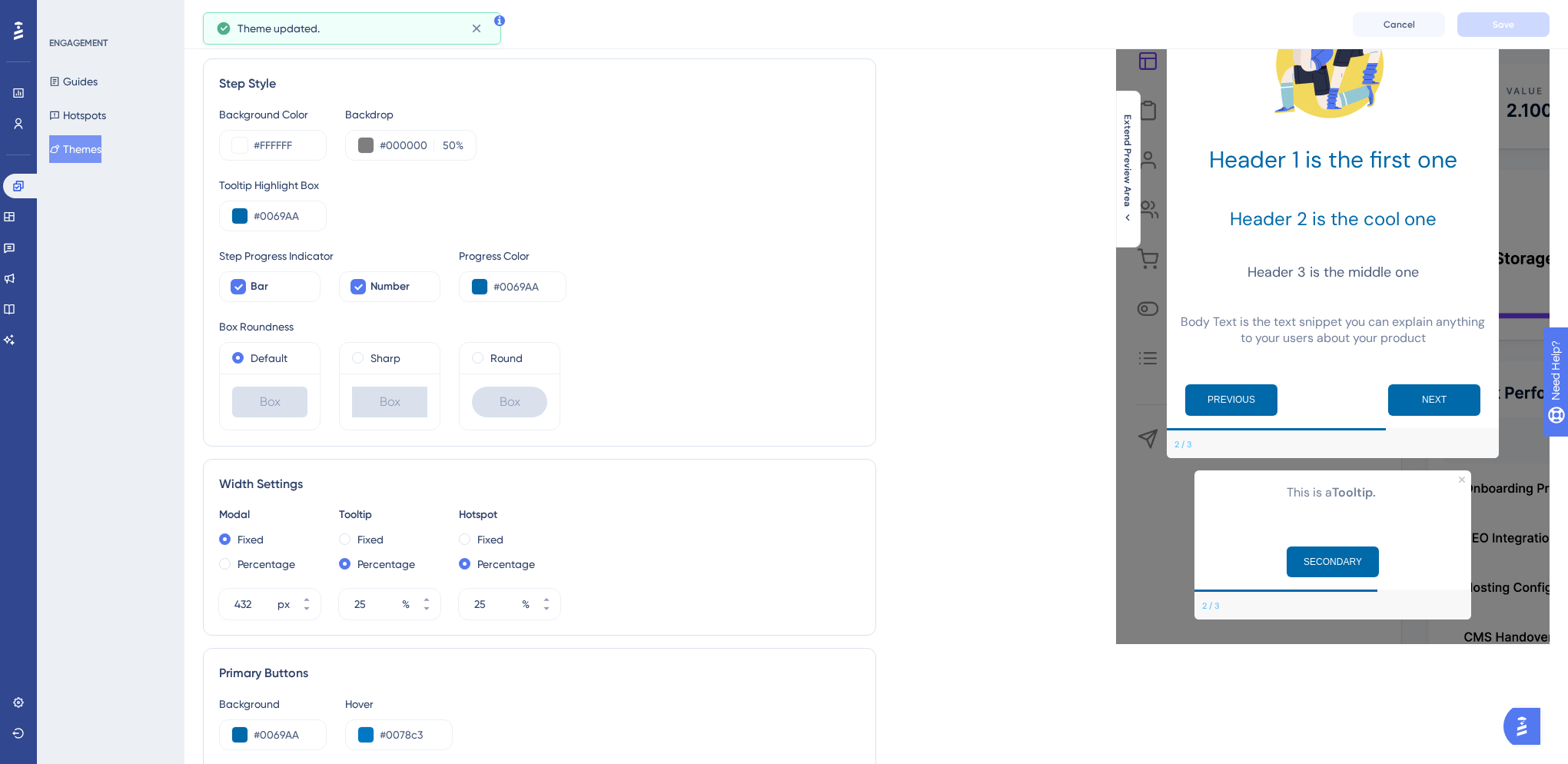
scroll to position [0, 0]
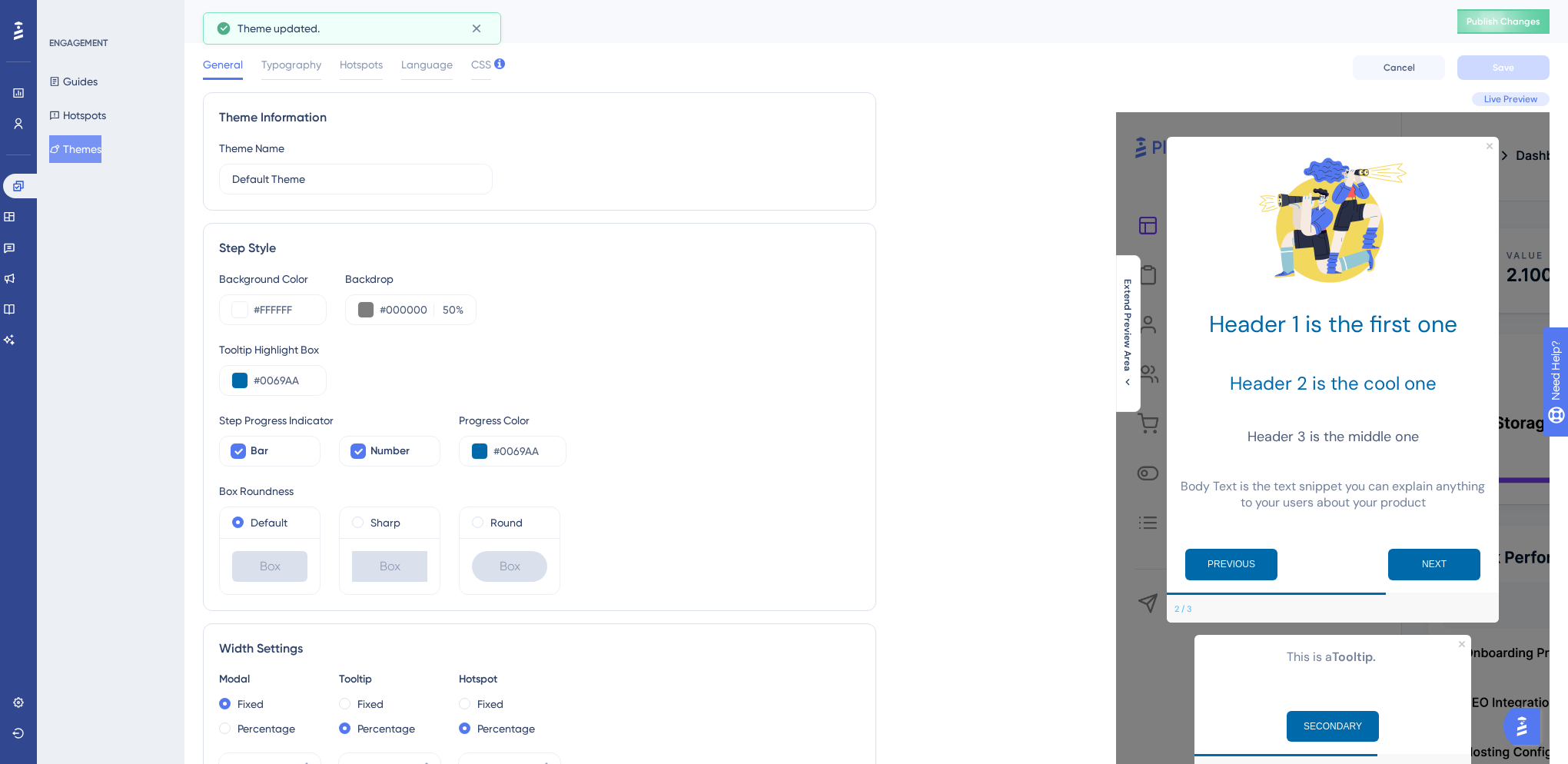
click at [1541, 35] on div "Default Theme Publish Changes" at bounding box center [876, 22] width 1384 height 43
click at [1530, 26] on span "Publish Changes" at bounding box center [1504, 21] width 74 height 12
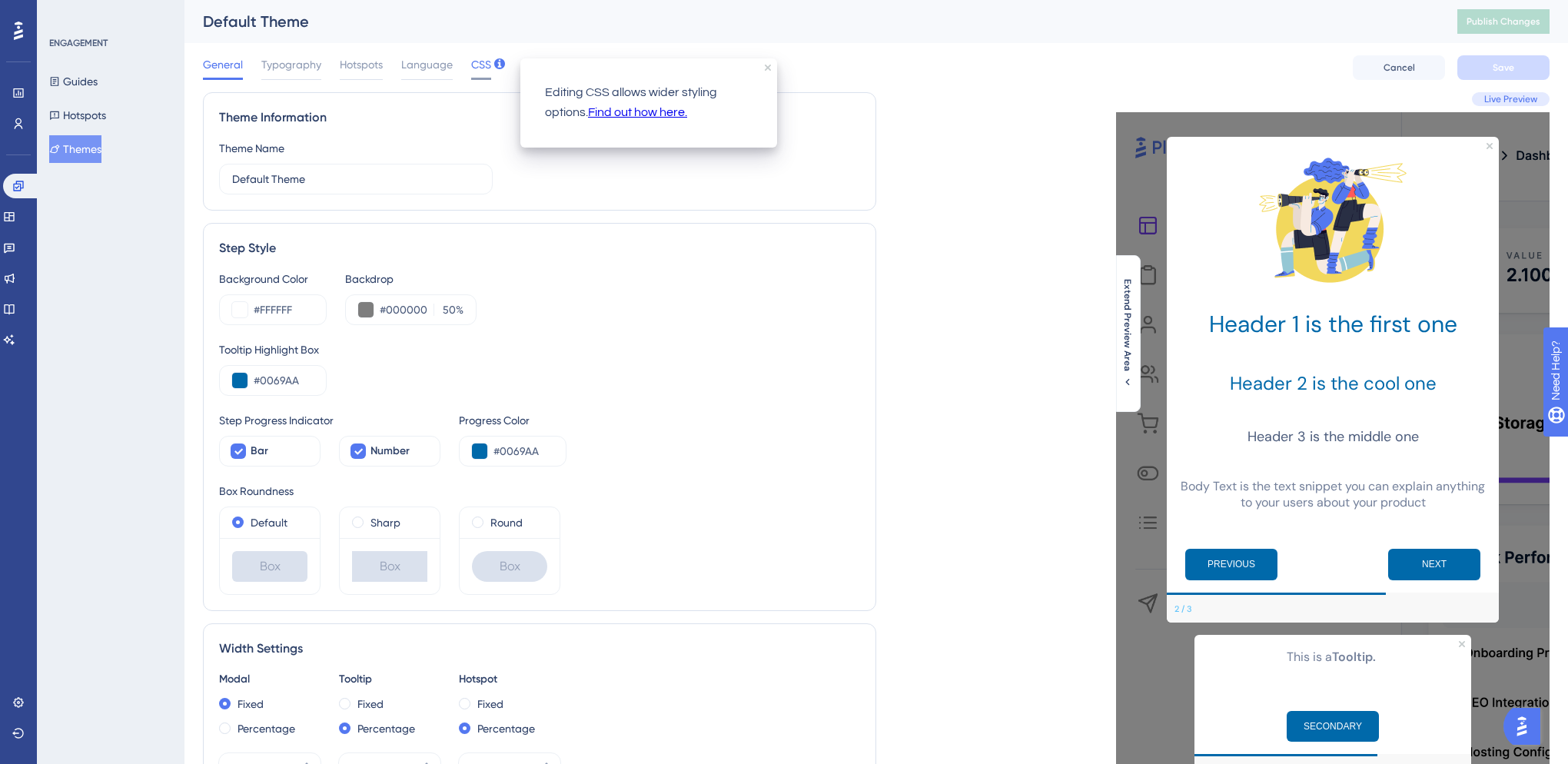
click at [484, 58] on span "CSS" at bounding box center [481, 65] width 20 height 19
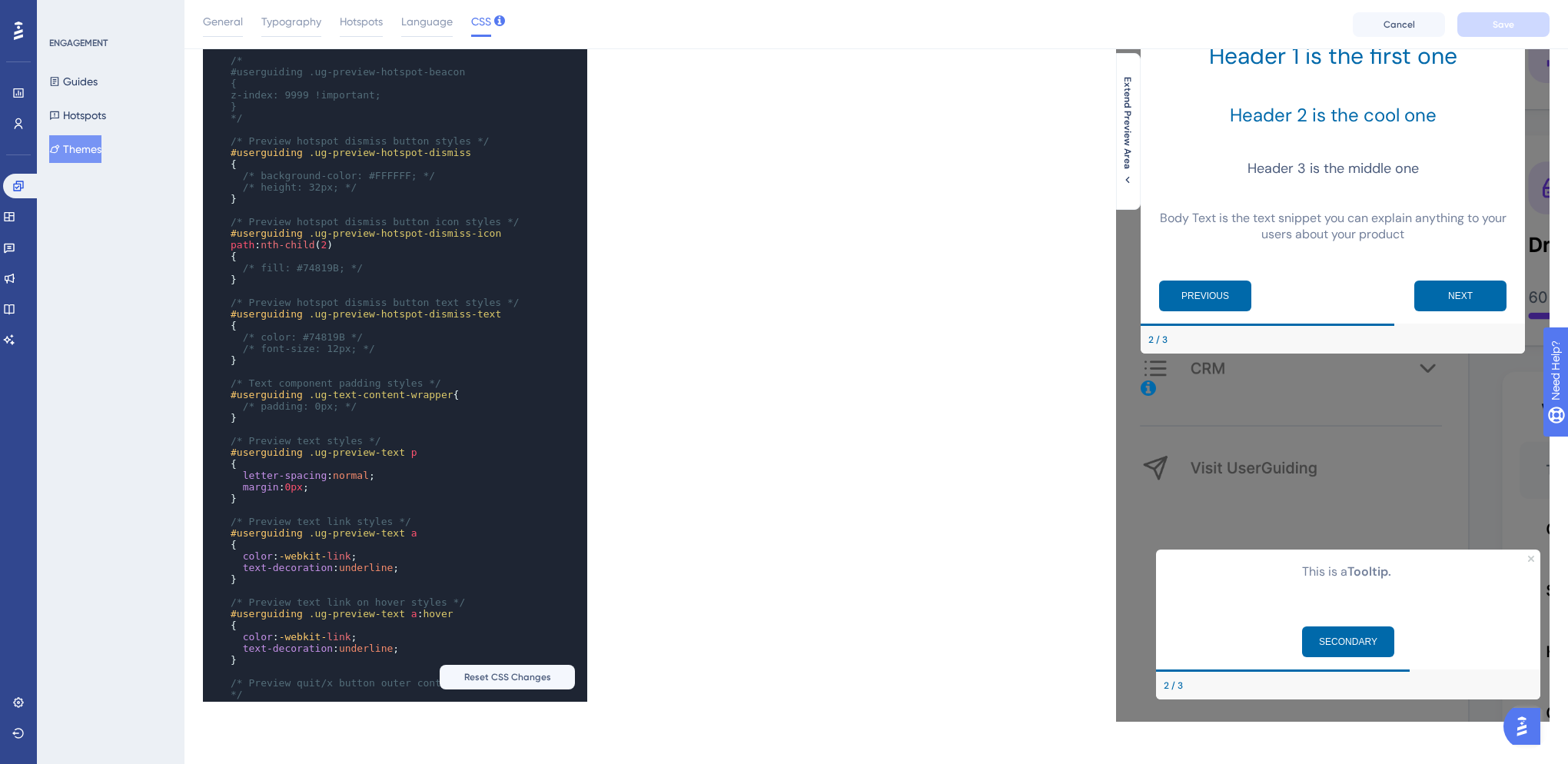
scroll to position [696, 0]
click at [1534, 558] on icon "Close Preview" at bounding box center [1531, 558] width 7 height 7
click at [1532, 558] on icon "Close Preview" at bounding box center [1531, 558] width 7 height 7
click at [1533, 558] on icon "Close Preview" at bounding box center [1531, 558] width 7 height 7
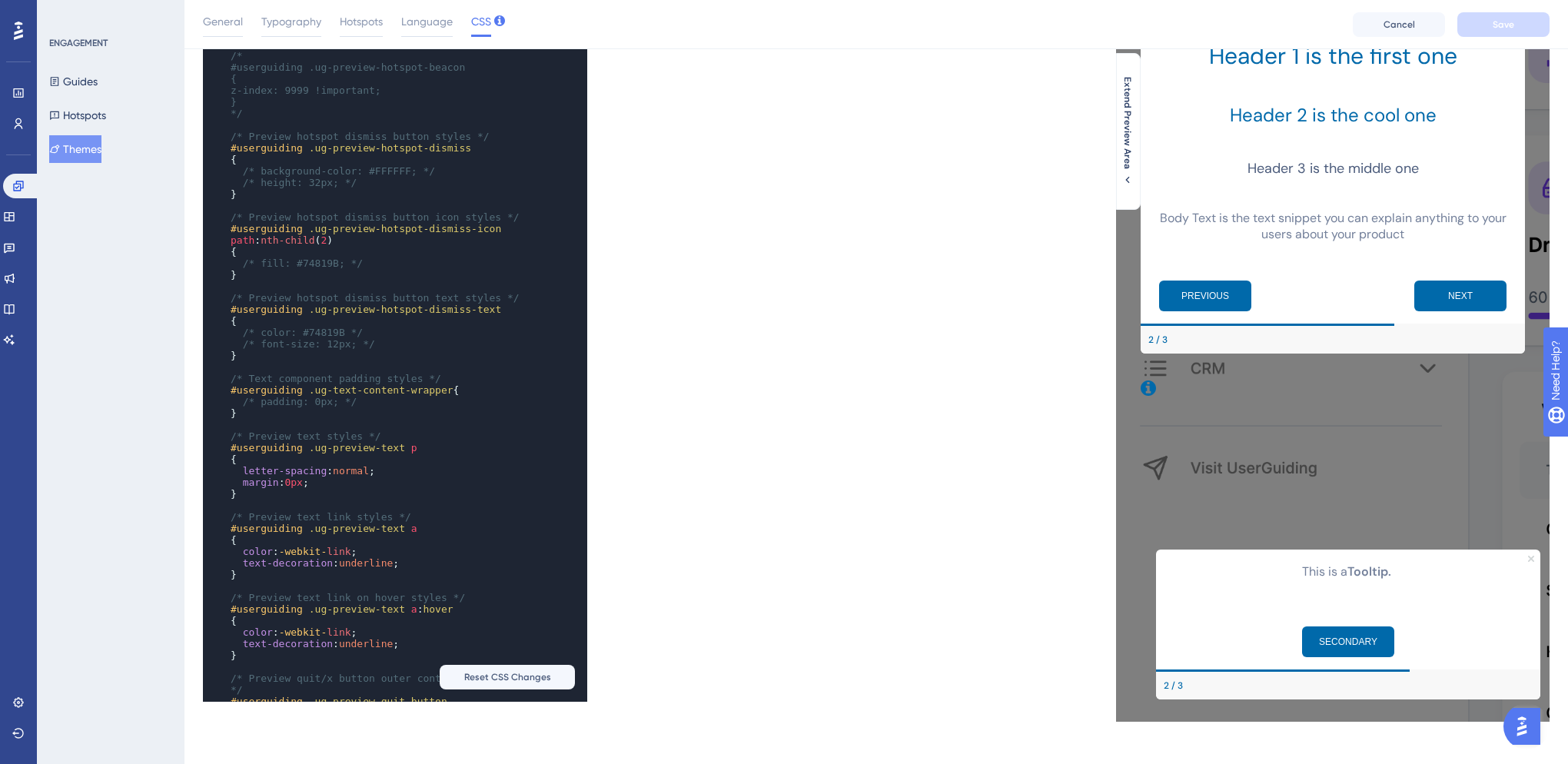
click at [1533, 561] on icon "Close Preview" at bounding box center [1531, 558] width 7 height 7
click at [1480, 576] on p "This is a Tooltip." at bounding box center [1348, 572] width 359 height 20
click at [1533, 561] on icon "Close Preview" at bounding box center [1531, 558] width 7 height 7
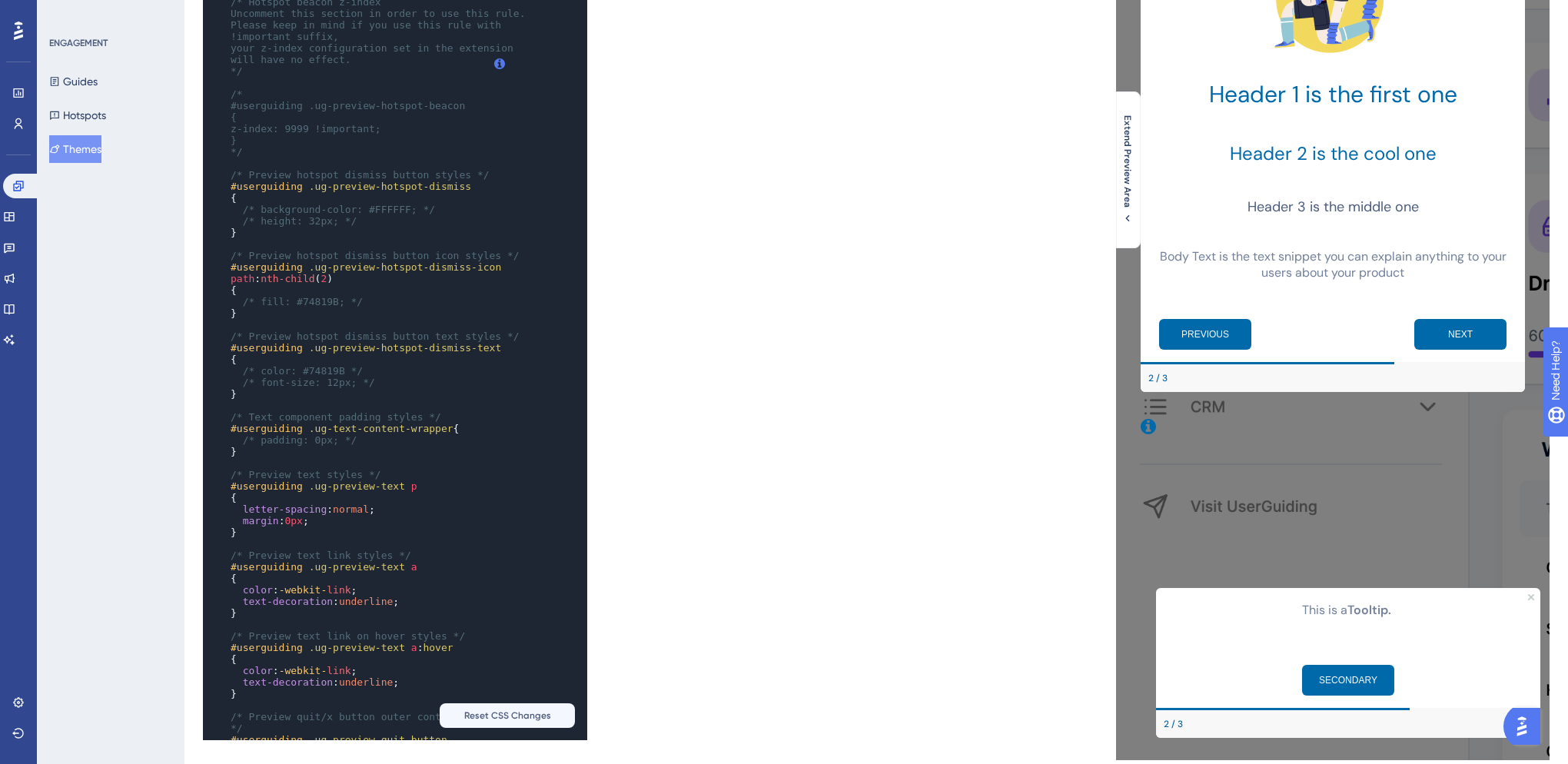
scroll to position [0, 0]
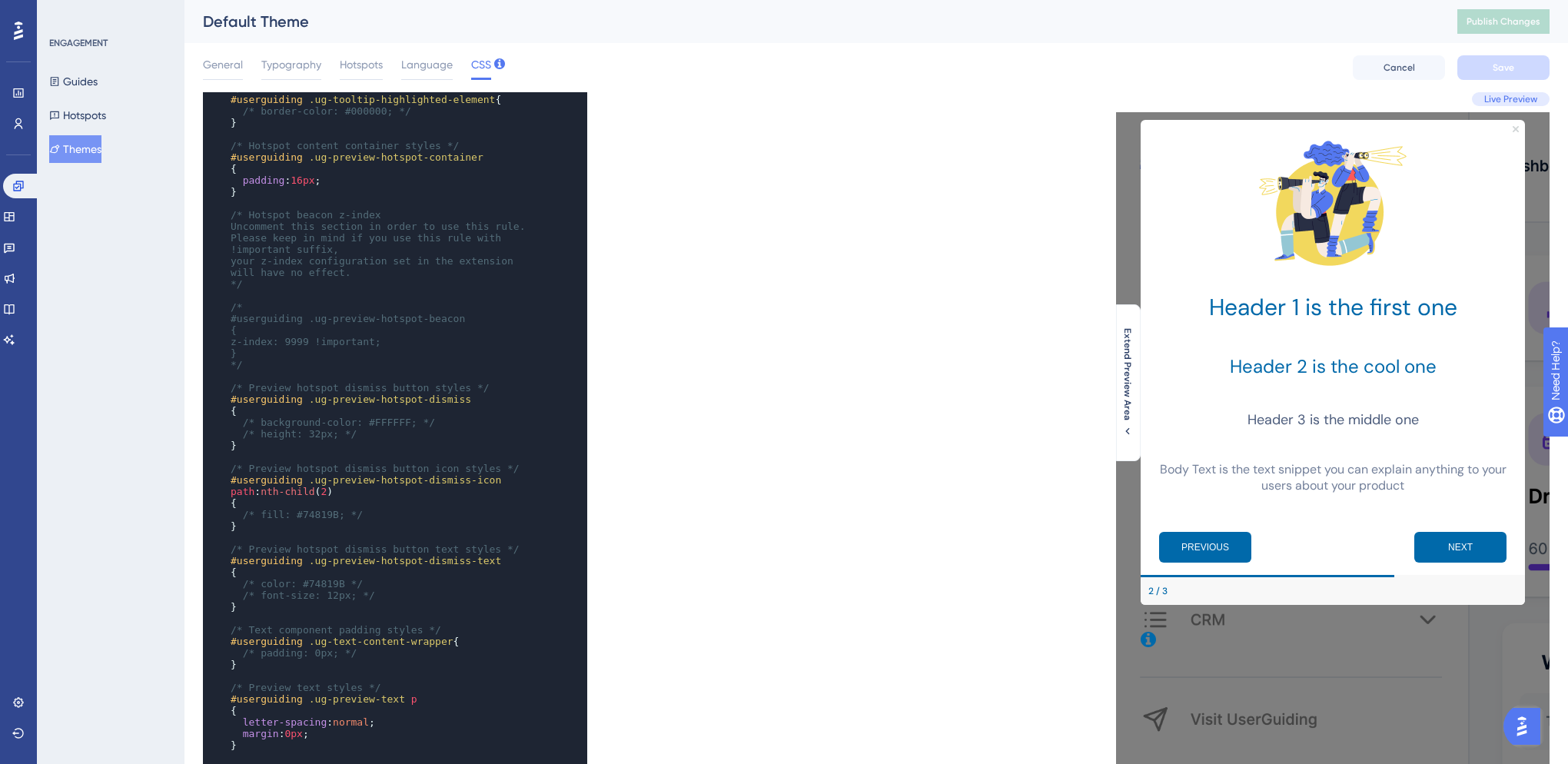
click at [1515, 132] on icon "Close Preview" at bounding box center [1516, 129] width 7 height 7
click at [1128, 401] on span "Extend Preview Area" at bounding box center [1127, 374] width 12 height 92
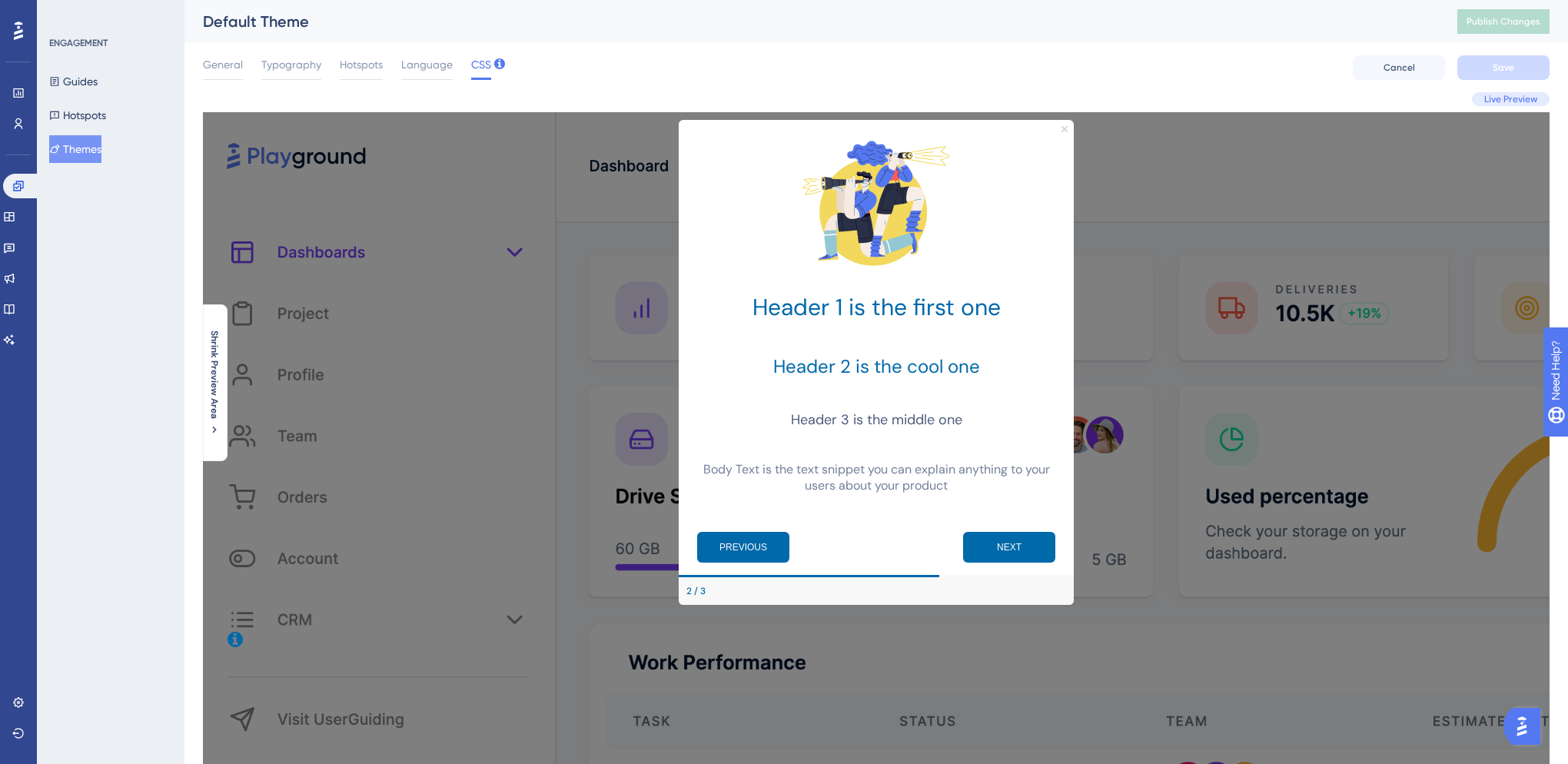
click at [1064, 131] on icon "Close Preview" at bounding box center [1064, 129] width 7 height 7
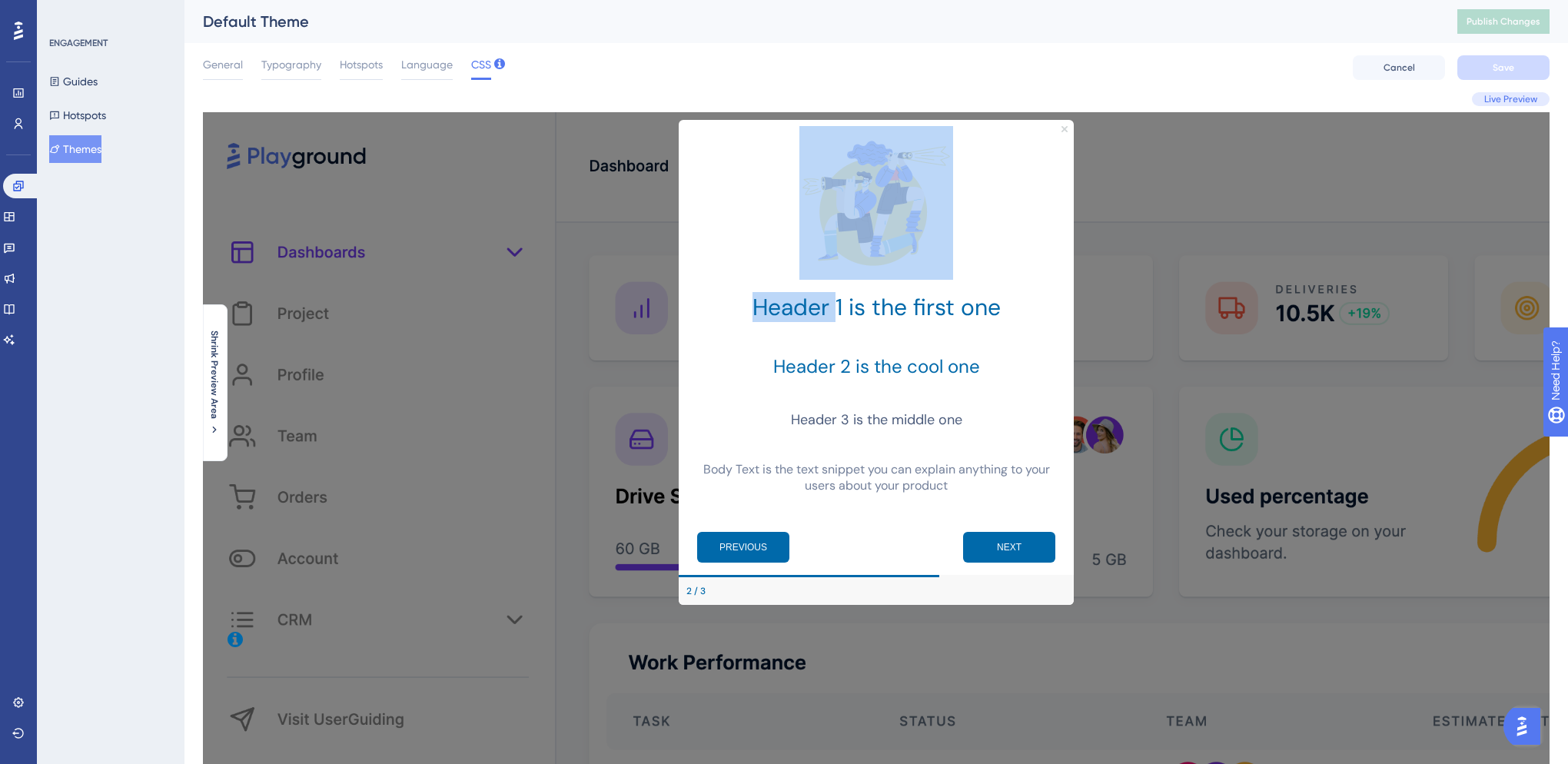
click at [1064, 131] on icon "Close Preview" at bounding box center [1064, 129] width 7 height 7
click at [1078, 280] on div "Header 1 is the first one Header 2 is the cool one Header 3 is the middle one B…" at bounding box center [876, 362] width 1347 height 501
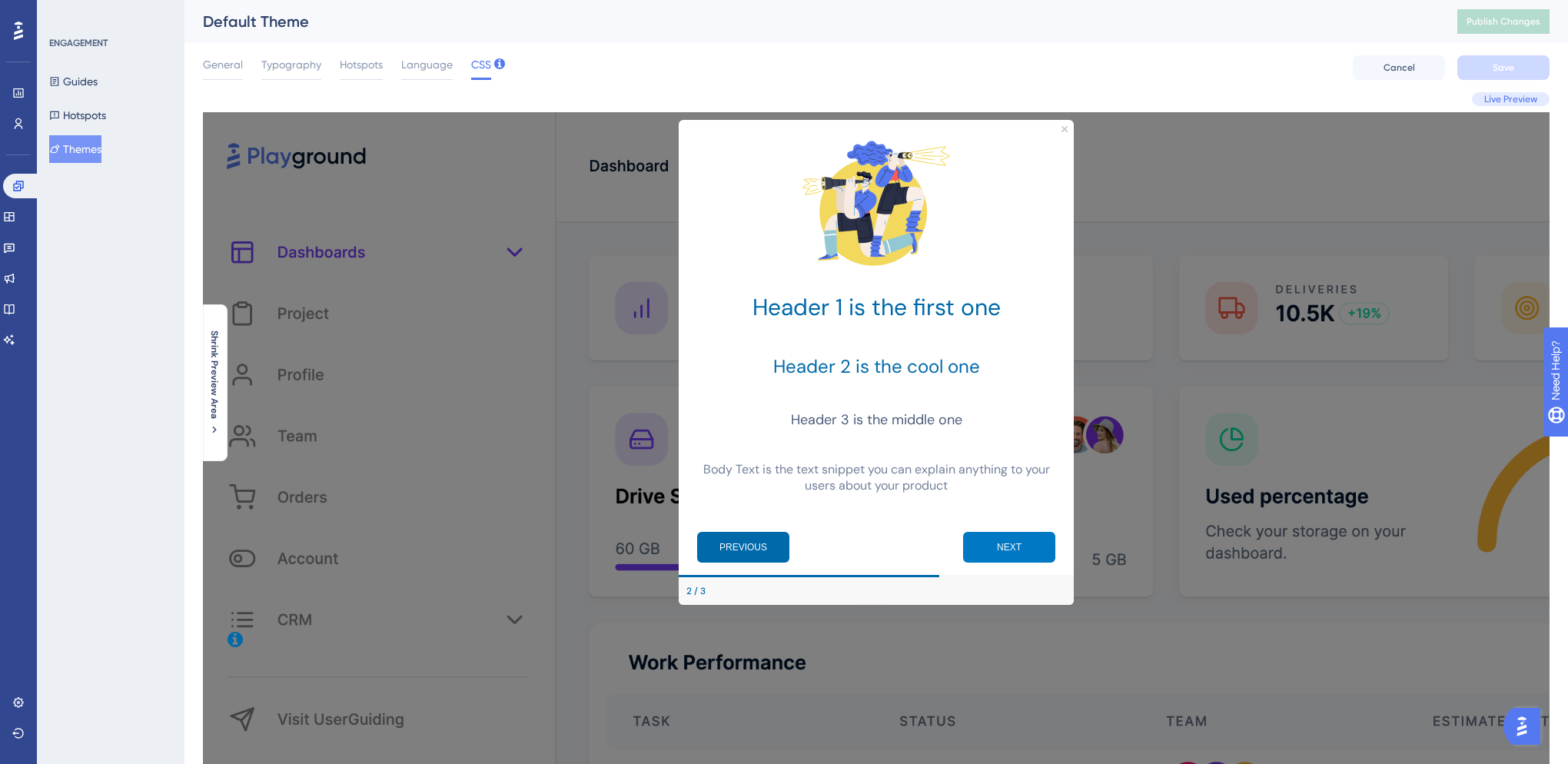
click at [1019, 542] on button "NEXT" at bounding box center [1009, 547] width 92 height 31
click at [766, 536] on button "PREVIOUS" at bounding box center [743, 547] width 92 height 31
drag, startPoint x: 853, startPoint y: 575, endPoint x: 978, endPoint y: 579, distance: 125.1
click at [978, 579] on div "Header 1 is the first one Header 2 is the cool one Header 3 is the middle one B…" at bounding box center [876, 362] width 395 height 485
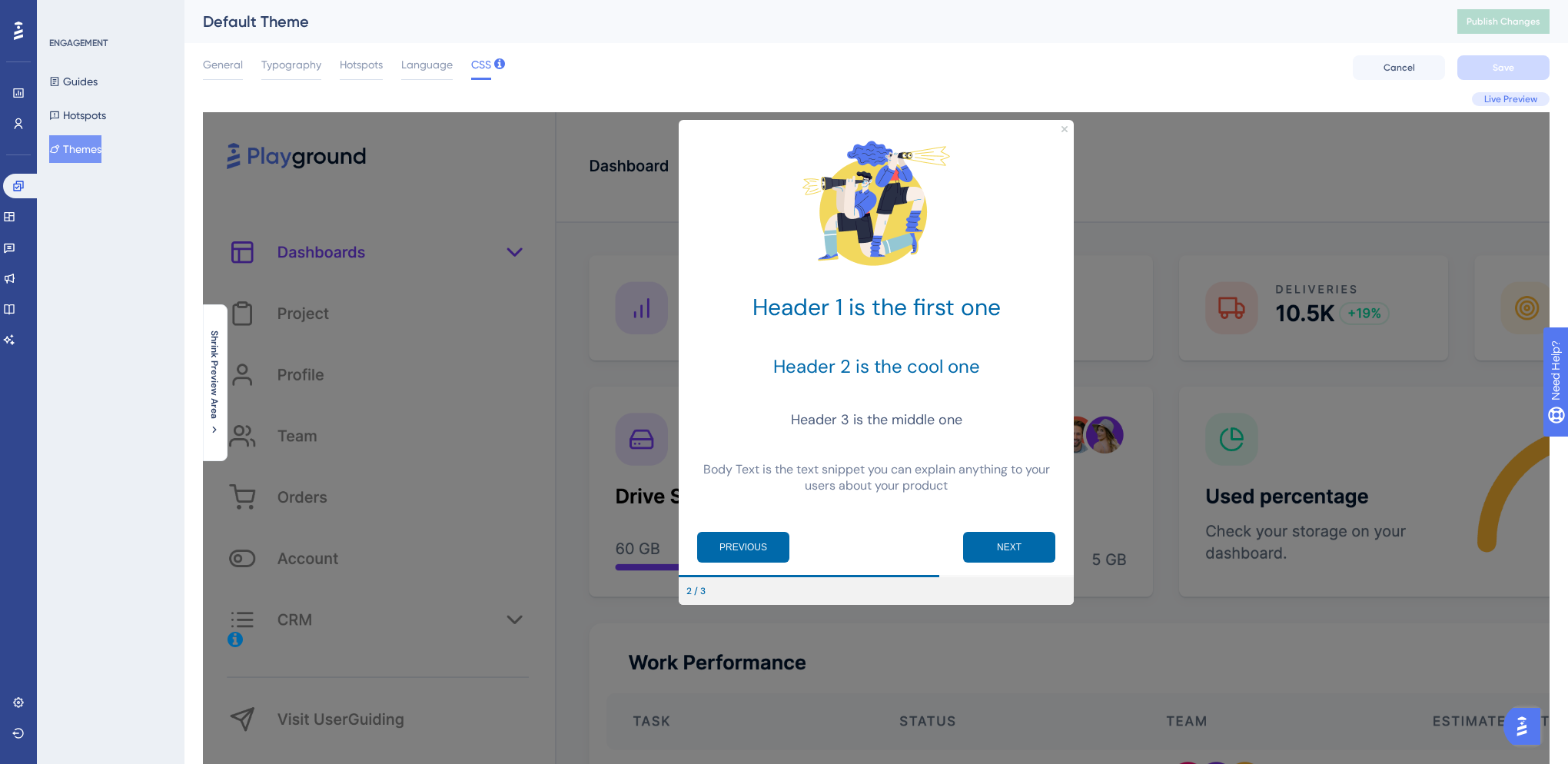
click at [978, 579] on div "2 / 3" at bounding box center [876, 590] width 395 height 27
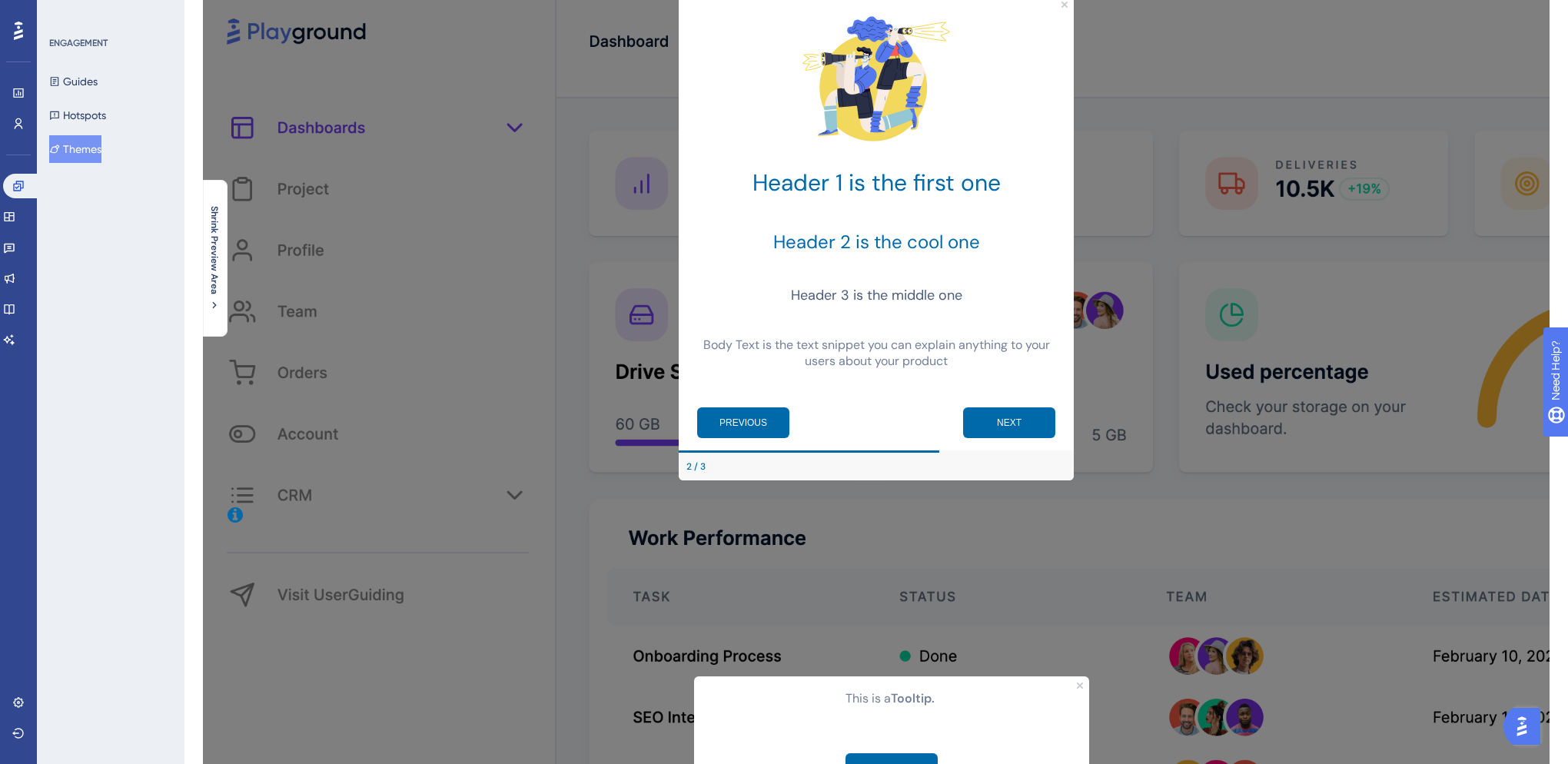
scroll to position [208, 0]
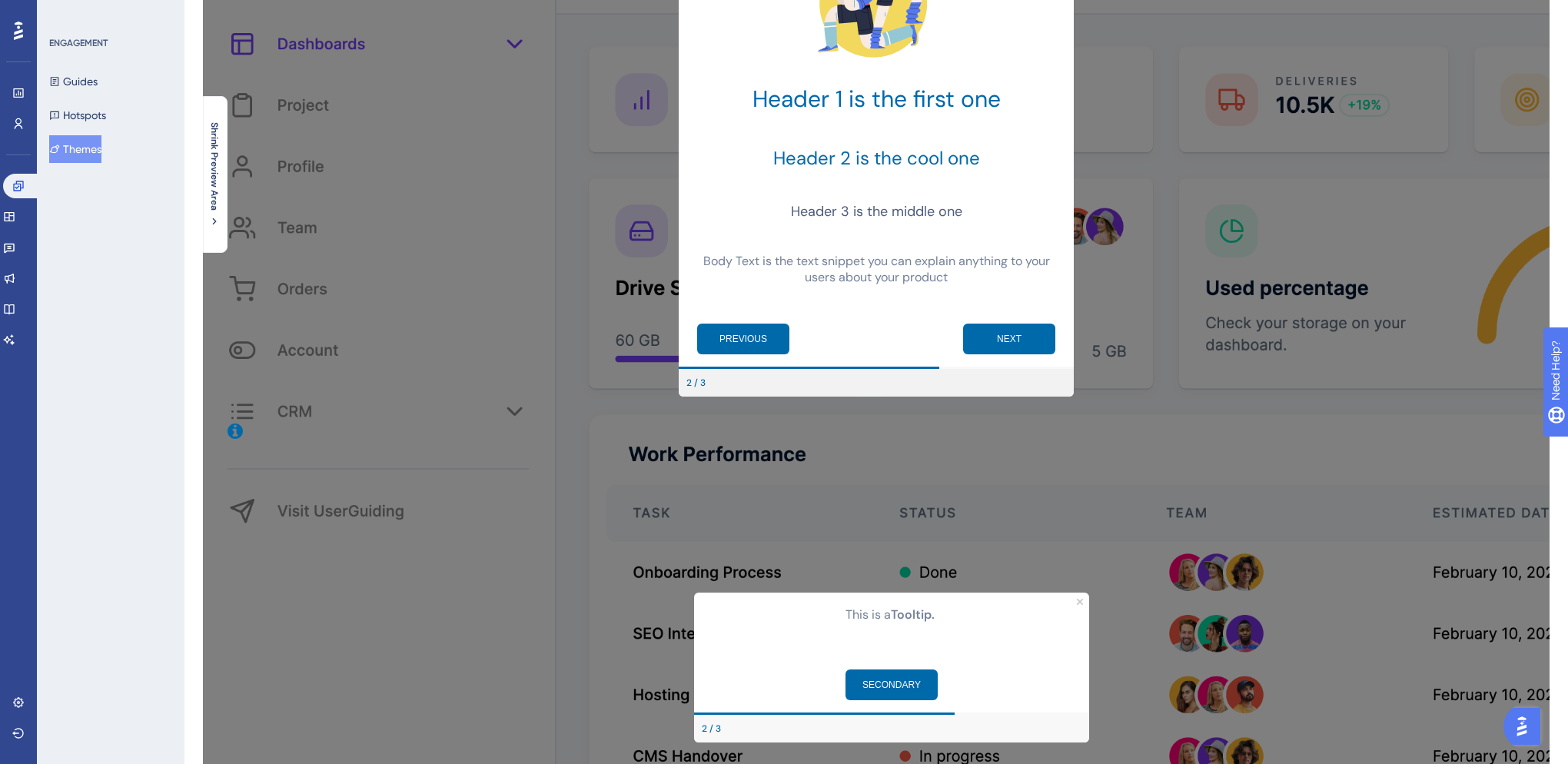
click at [704, 384] on div "2 / 3" at bounding box center [696, 382] width 19 height 12
drag, startPoint x: 706, startPoint y: 727, endPoint x: 872, endPoint y: 658, distance: 179.8
click at [711, 724] on div "2 / 3" at bounding box center [711, 728] width 19 height 12
click at [909, 618] on b "Tooltip." at bounding box center [912, 614] width 43 height 16
click at [909, 612] on b "Tooltip." at bounding box center [912, 614] width 43 height 16
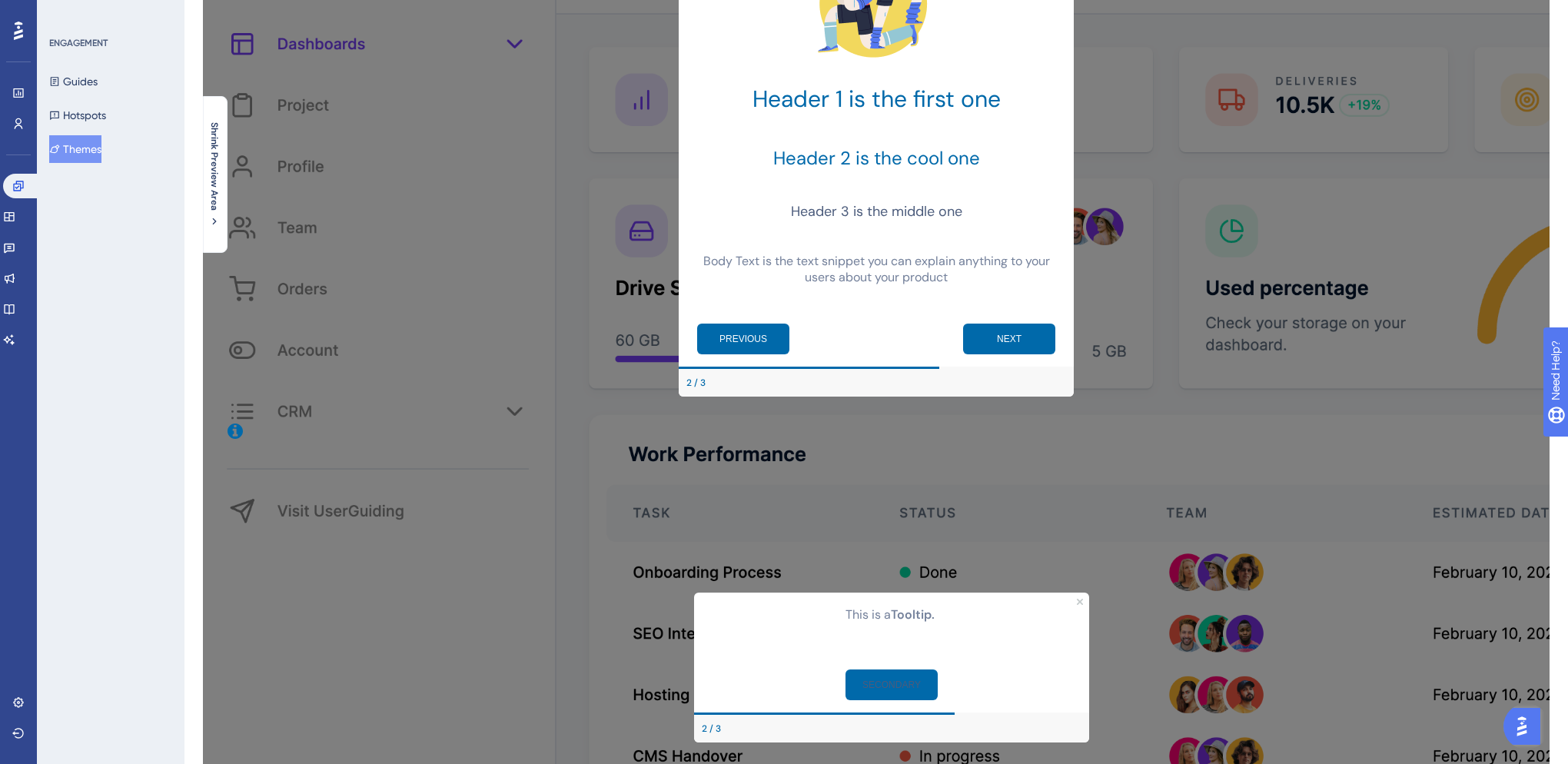
click at [909, 692] on button "SECONDARY" at bounding box center [892, 685] width 92 height 31
click at [909, 688] on button "SECONDARY" at bounding box center [892, 685] width 92 height 31
click at [804, 657] on div "SECONDARY" at bounding box center [892, 685] width 395 height 56
click at [745, 336] on button "PREVIOUS" at bounding box center [743, 339] width 92 height 31
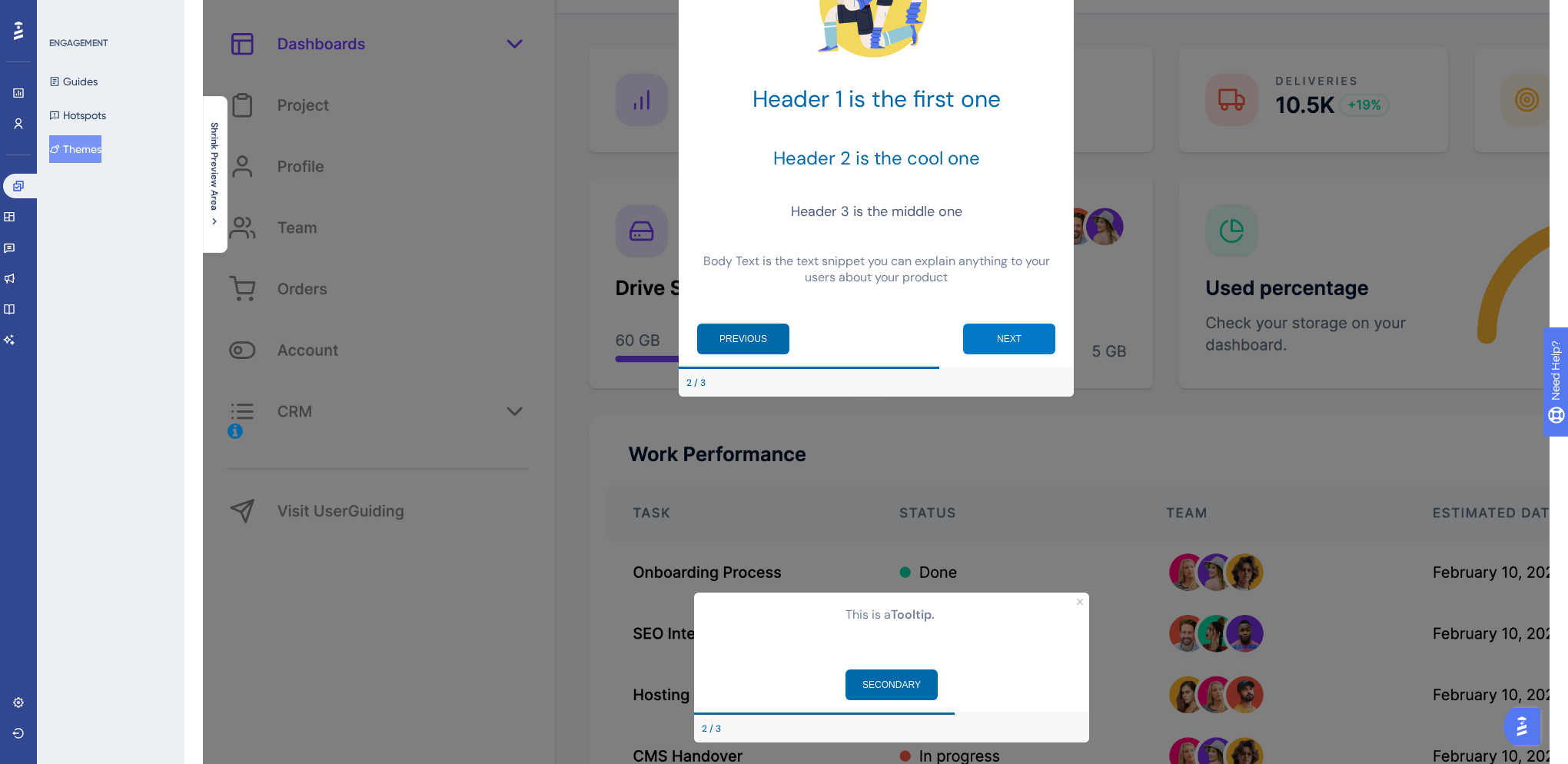
click at [1007, 340] on button "NEXT" at bounding box center [1009, 339] width 92 height 31
click at [1078, 600] on icon "Close Preview" at bounding box center [1080, 602] width 7 height 7
click at [887, 619] on p "This is a Tooltip." at bounding box center [892, 614] width 371 height 20
click at [901, 619] on b "Tooltip." at bounding box center [912, 614] width 43 height 16
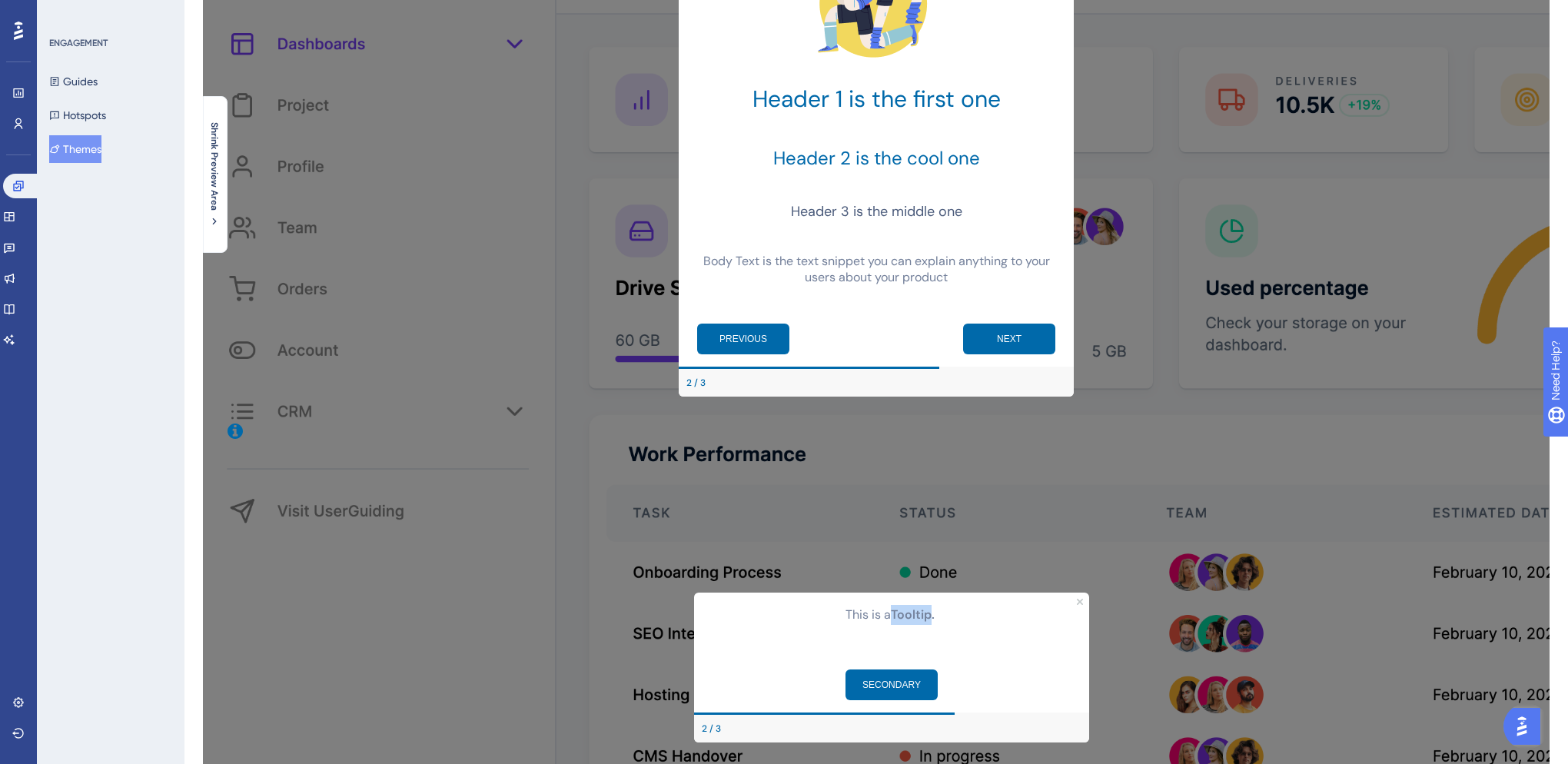
click at [901, 619] on b "Tooltip." at bounding box center [912, 614] width 43 height 16
click at [917, 612] on b "Tooltip." at bounding box center [912, 614] width 43 height 16
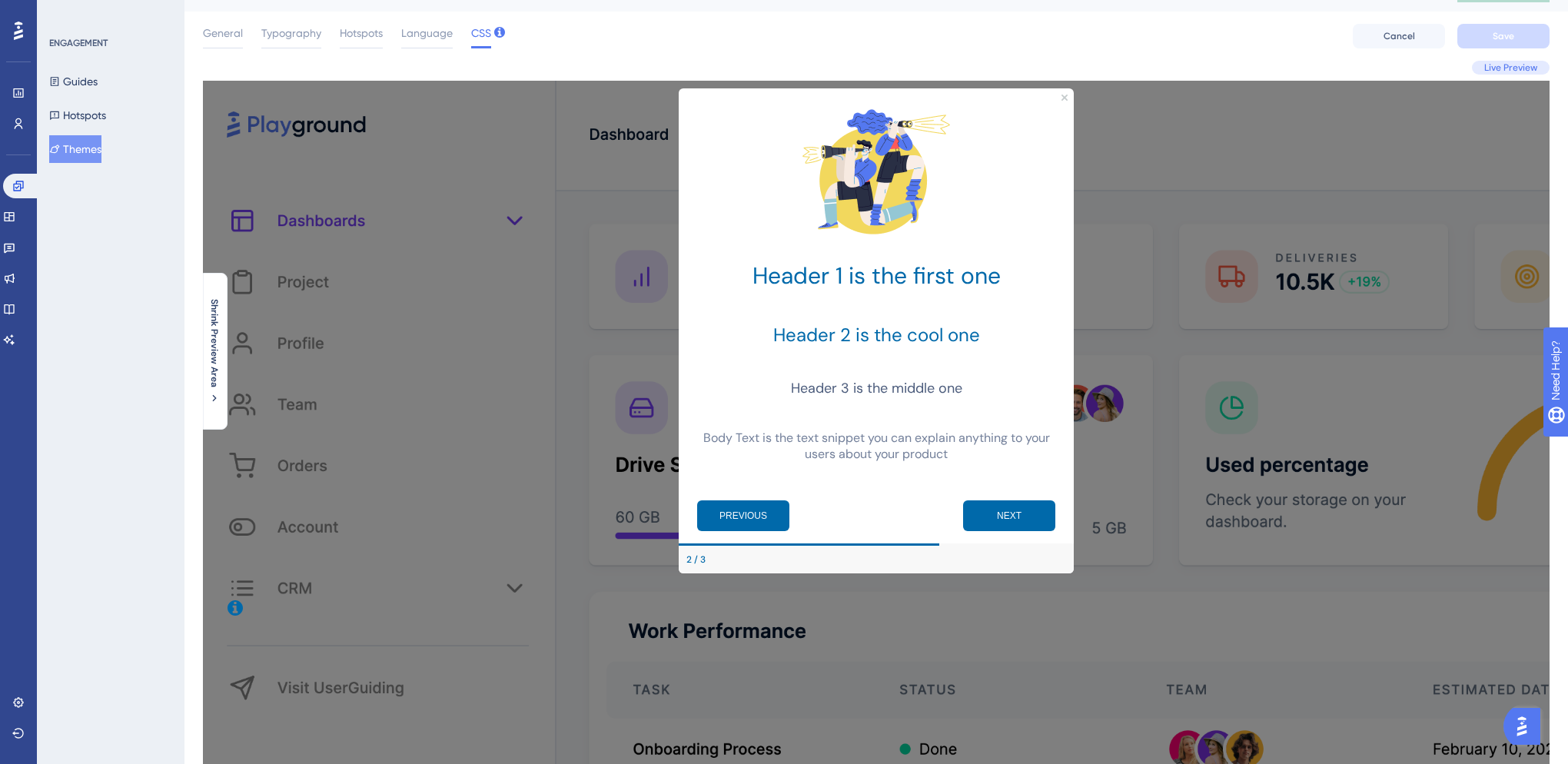
scroll to position [0, 0]
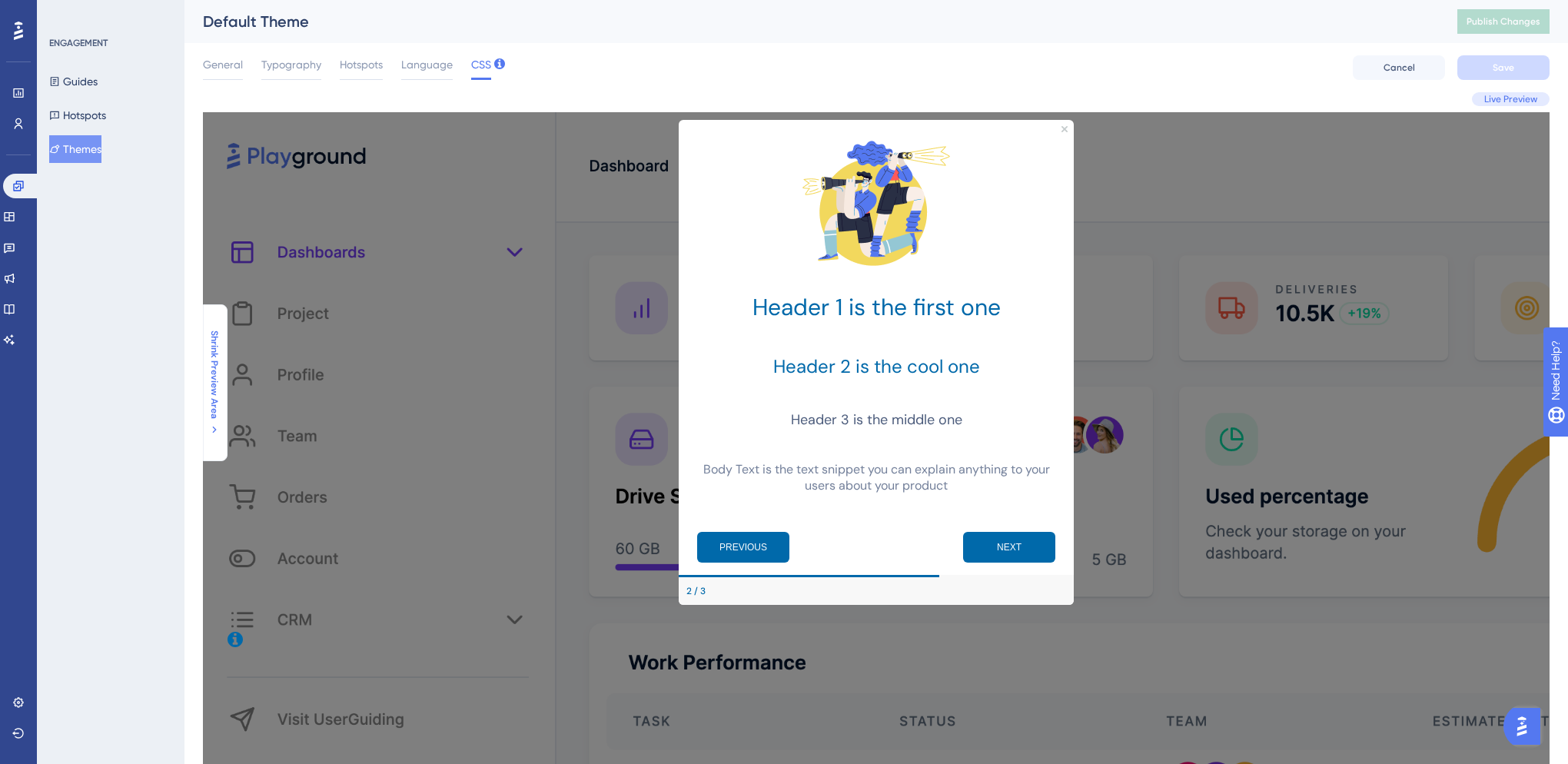
click at [213, 376] on span "Shrink Preview Area" at bounding box center [214, 374] width 12 height 89
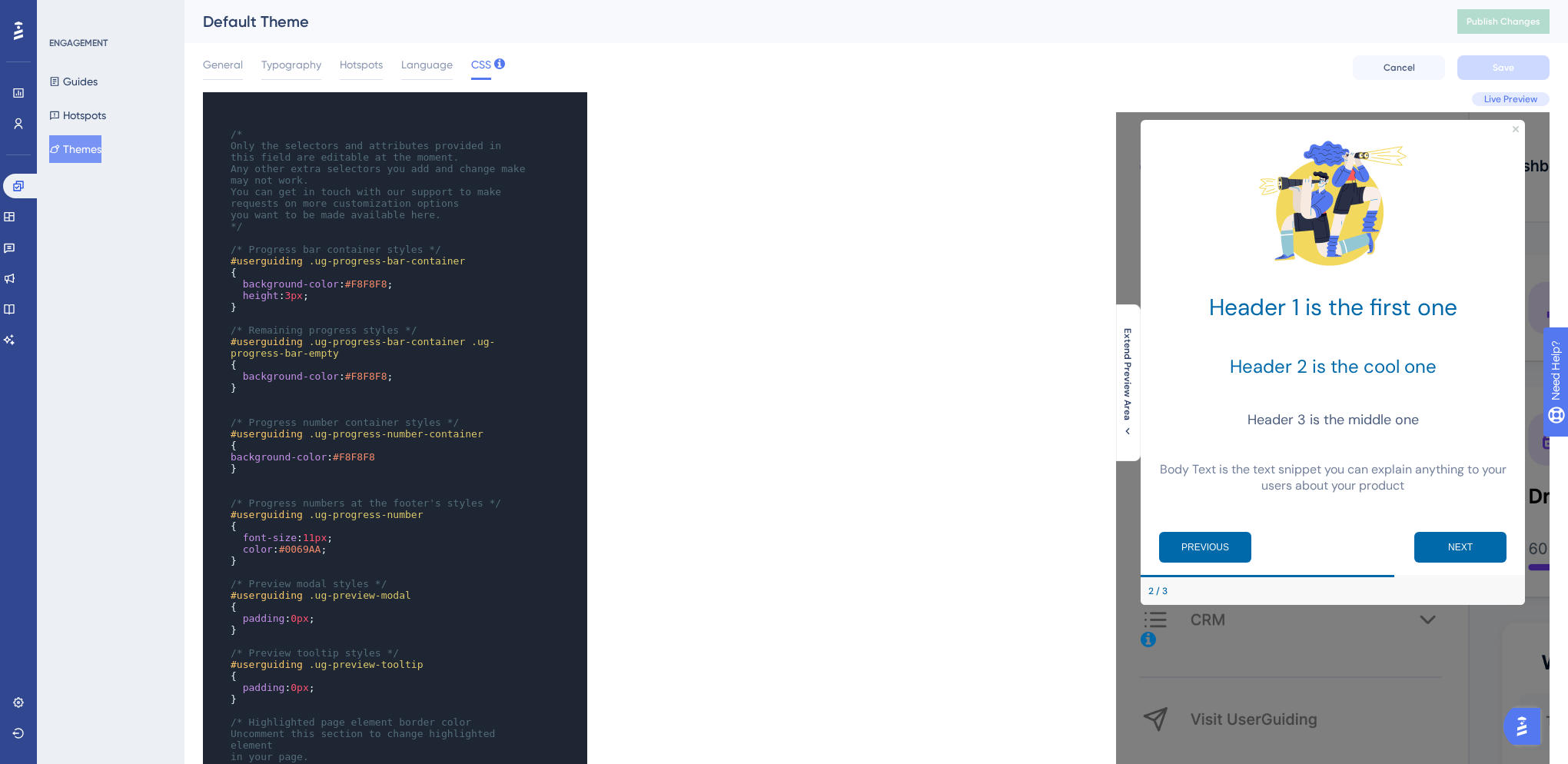
click at [852, 233] on div "xxxxxxxxxx ​ ​ /* Only the selectors and attributes provided in this field are …" at bounding box center [540, 523] width 674 height 861
click at [74, 143] on button "Themes" at bounding box center [75, 148] width 52 height 27
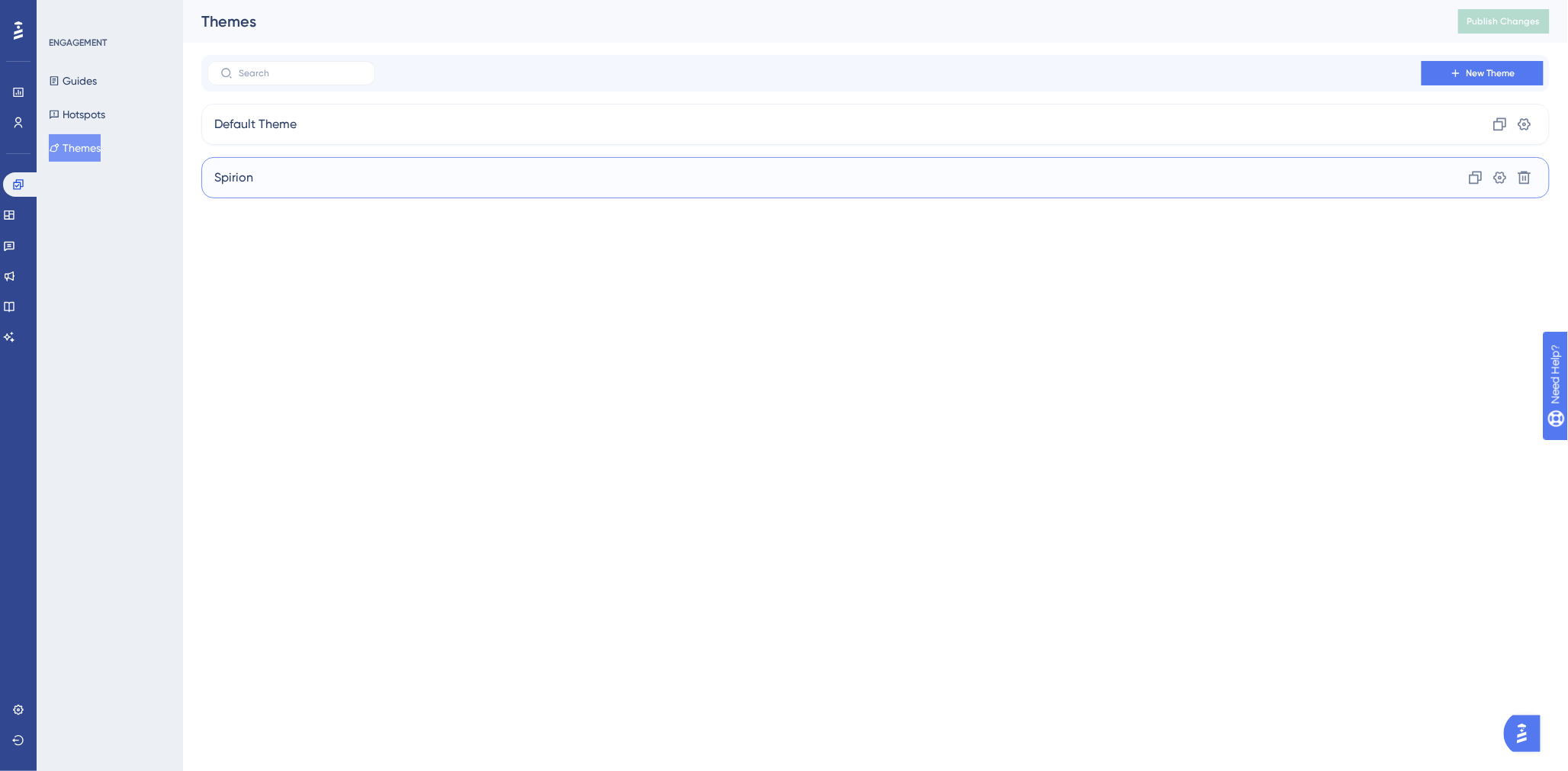
click at [314, 187] on div "Spirion Clone Settings Delete" at bounding box center [875, 178] width 1349 height 41
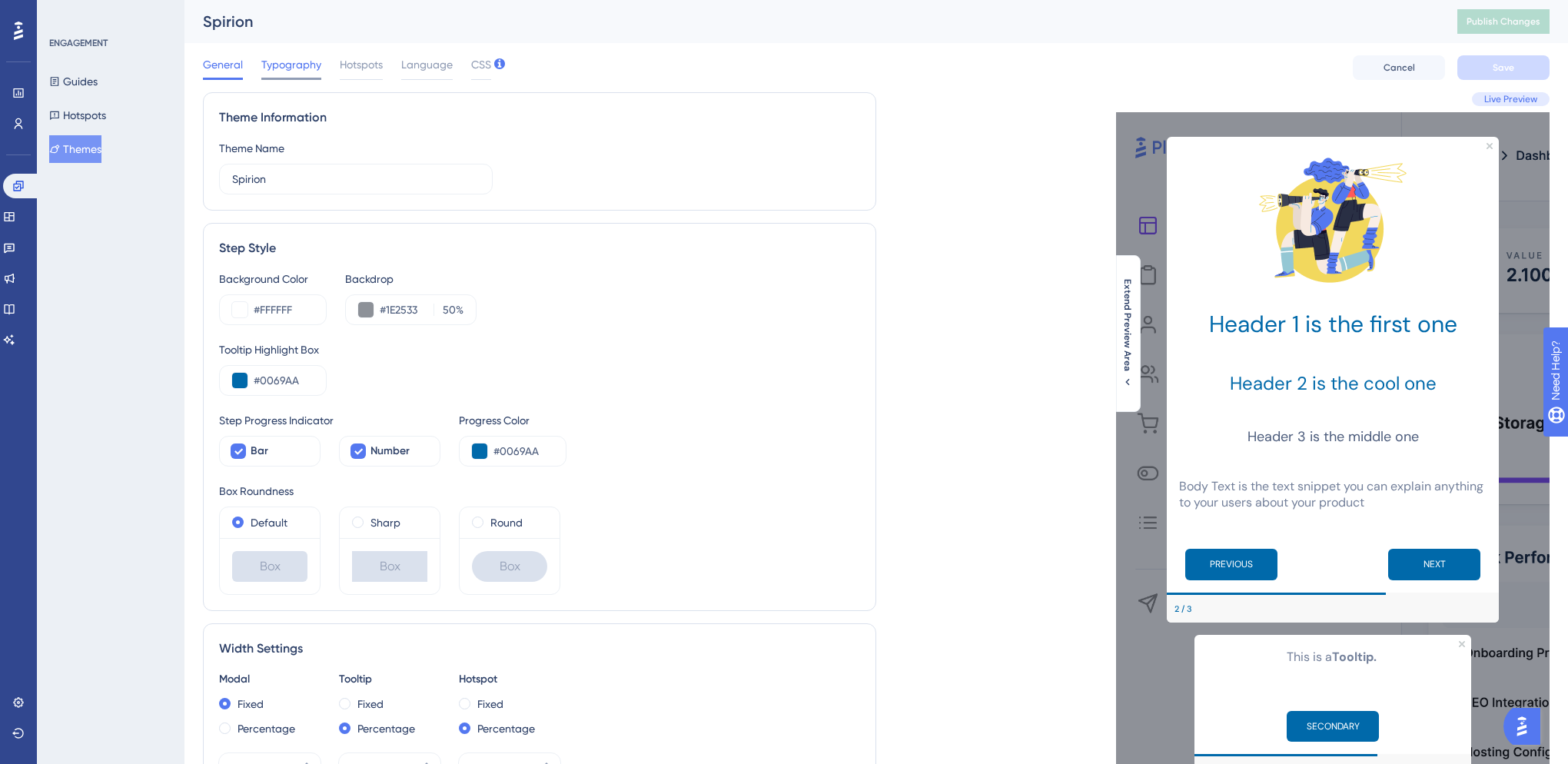
click at [272, 57] on span "Typography" at bounding box center [292, 65] width 60 height 19
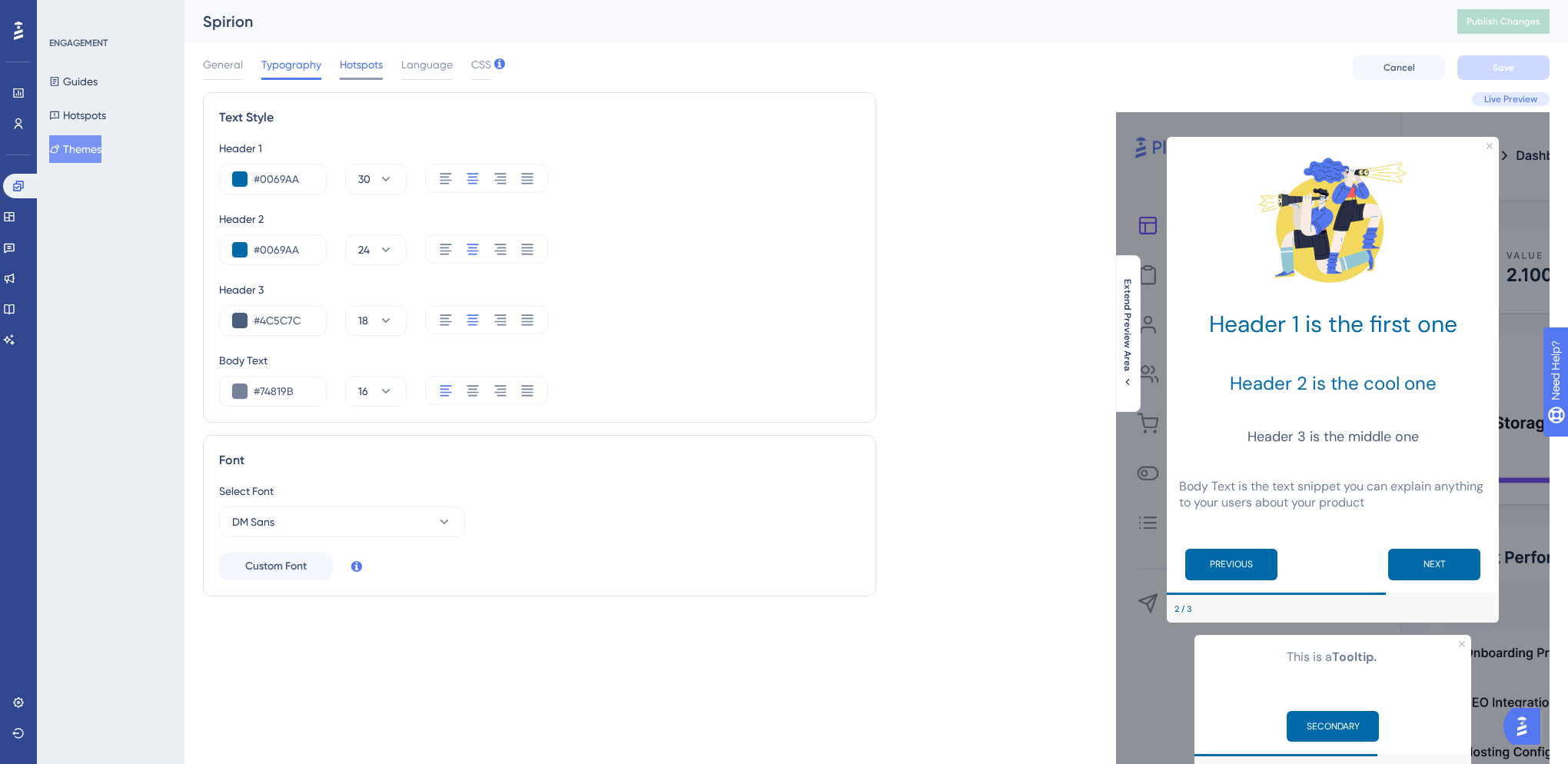
click at [352, 61] on span "Hotspots" at bounding box center [361, 65] width 43 height 19
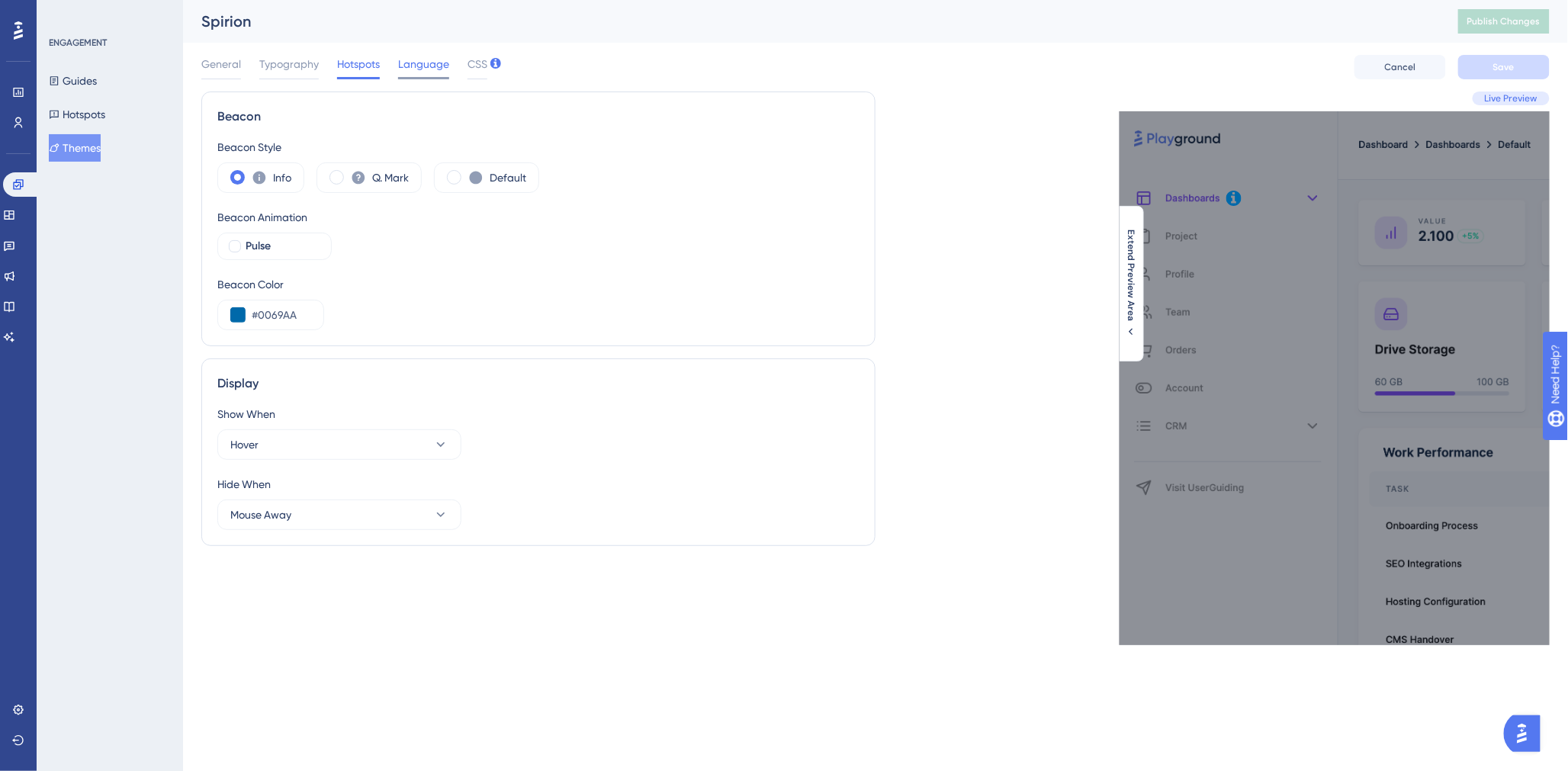
click at [415, 66] on span "Language" at bounding box center [423, 65] width 51 height 19
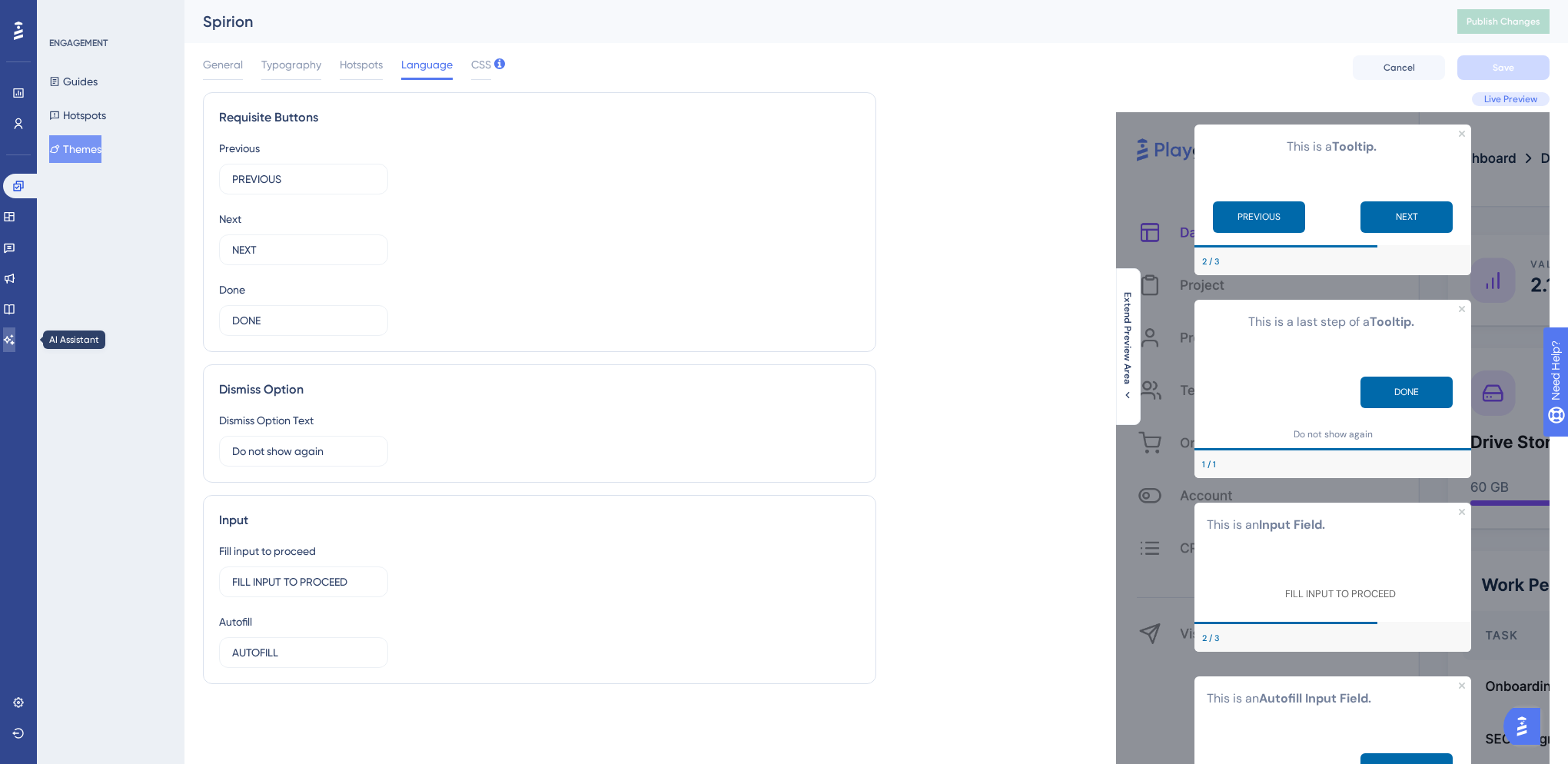
click at [15, 343] on icon at bounding box center [8, 340] width 12 height 12
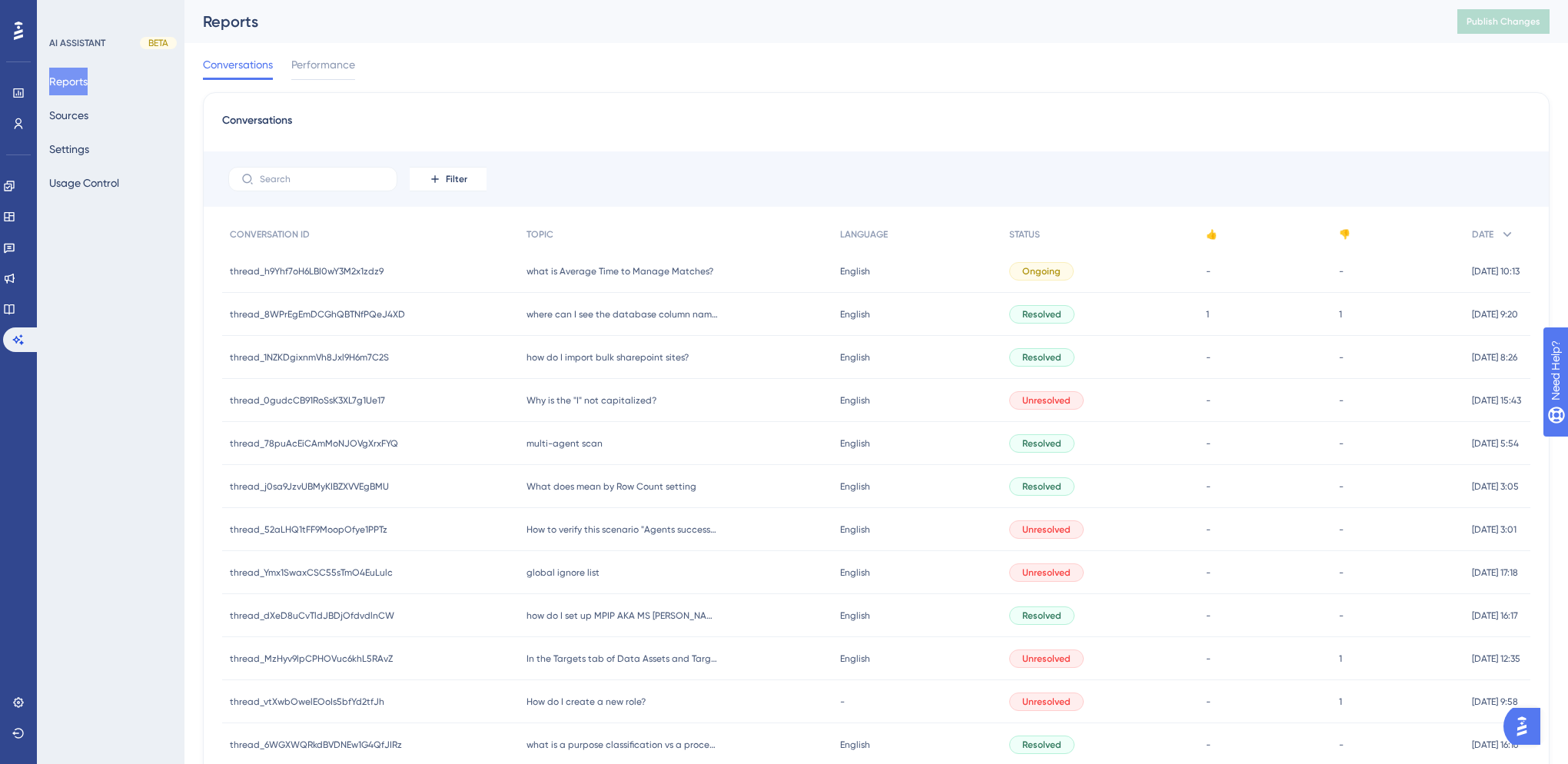
click at [626, 56] on div "Conversations Performance" at bounding box center [876, 68] width 1347 height 49
click at [342, 58] on span "Performance" at bounding box center [324, 65] width 64 height 19
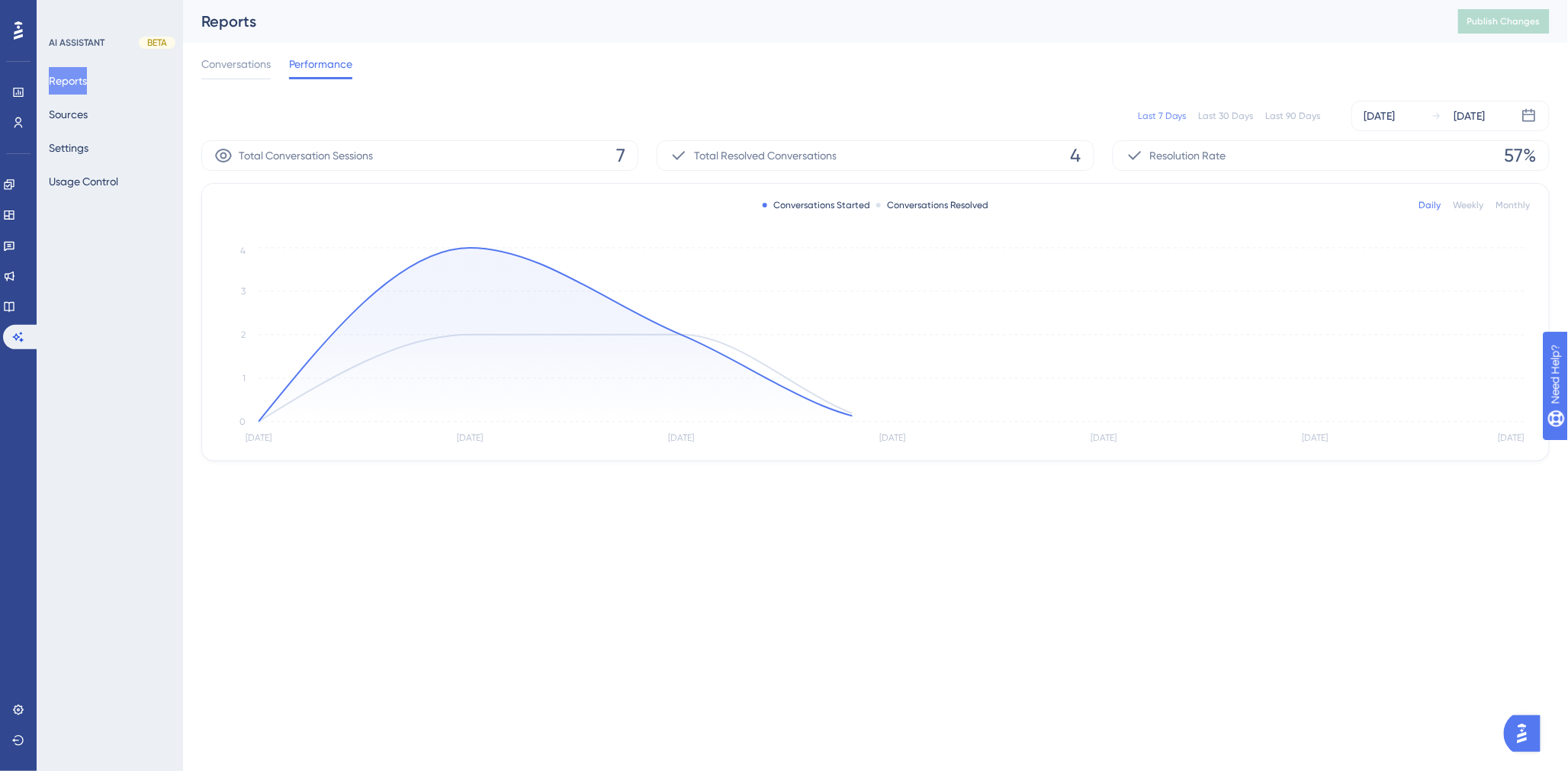
click at [614, 61] on div "Conversations Performance" at bounding box center [875, 67] width 1349 height 49
click at [1300, 123] on div "Last 7 Days Last 30 Days Last 90 Days [DATE] [DATE]" at bounding box center [875, 116] width 1349 height 31
click at [1300, 117] on div "Last 90 Days" at bounding box center [1294, 115] width 55 height 12
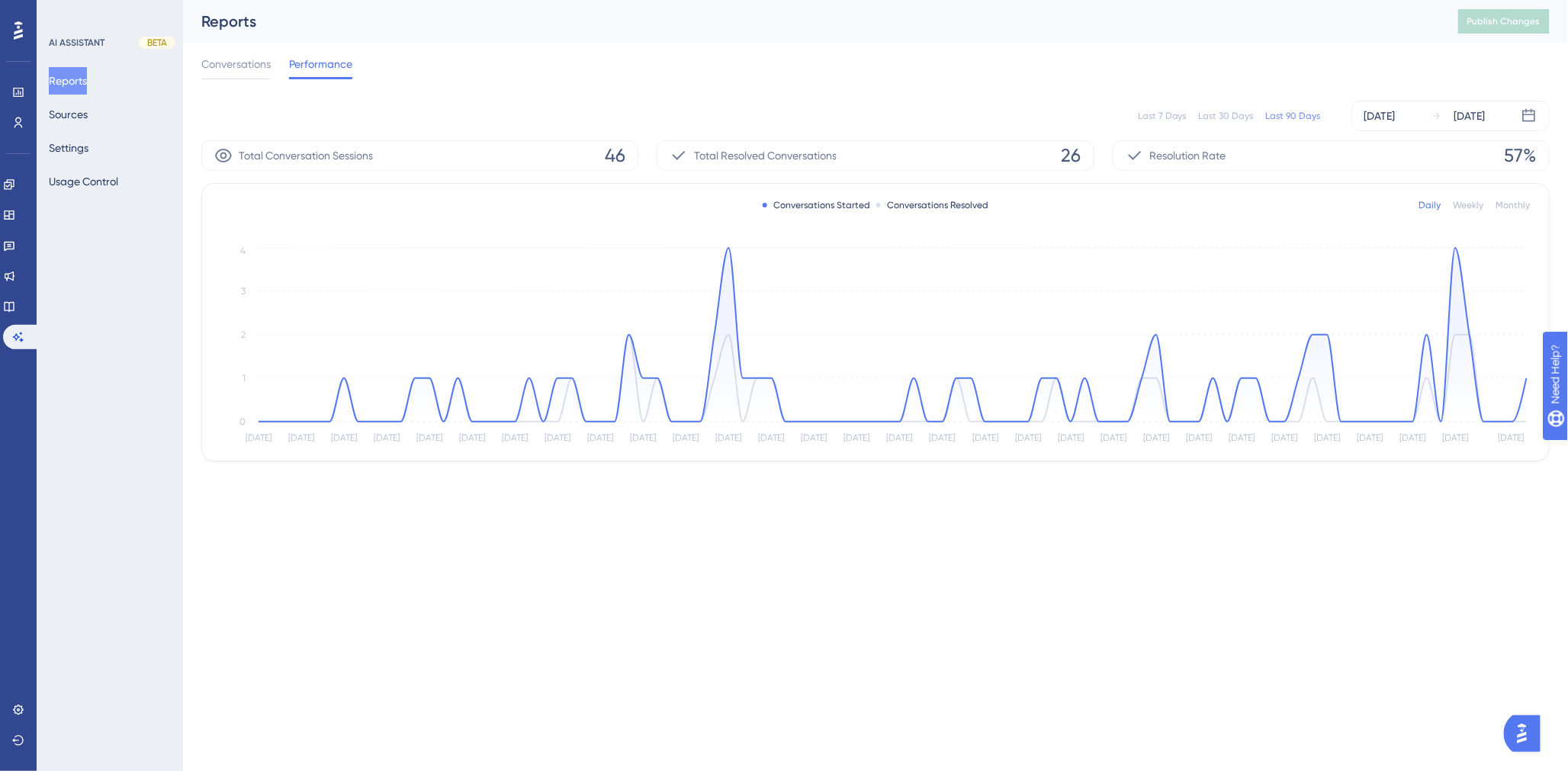
click at [989, 49] on div "Conversations Performance" at bounding box center [875, 67] width 1349 height 49
click at [66, 142] on button "Settings" at bounding box center [68, 147] width 39 height 27
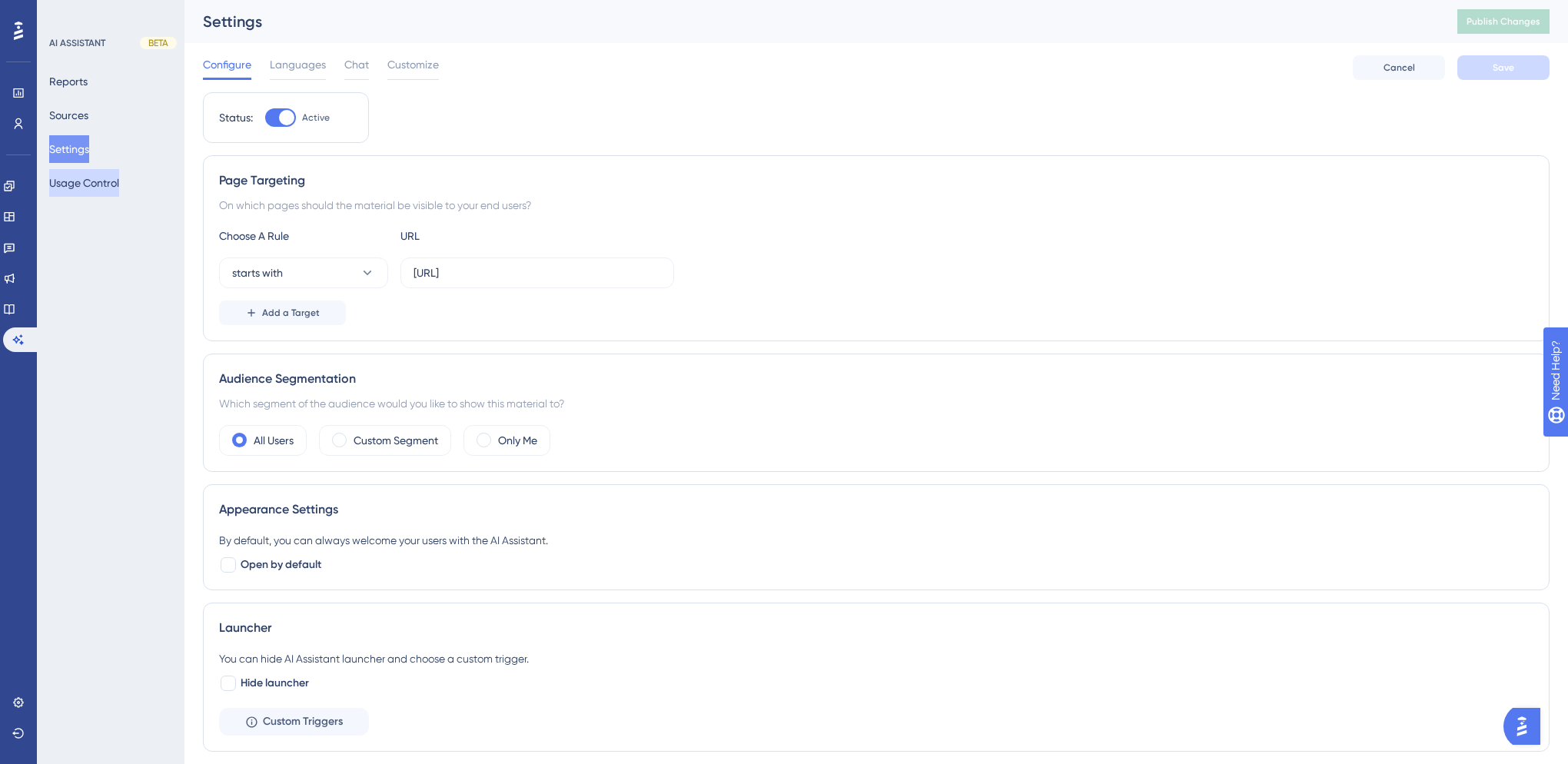
click at [97, 177] on button "Usage Control" at bounding box center [84, 182] width 70 height 27
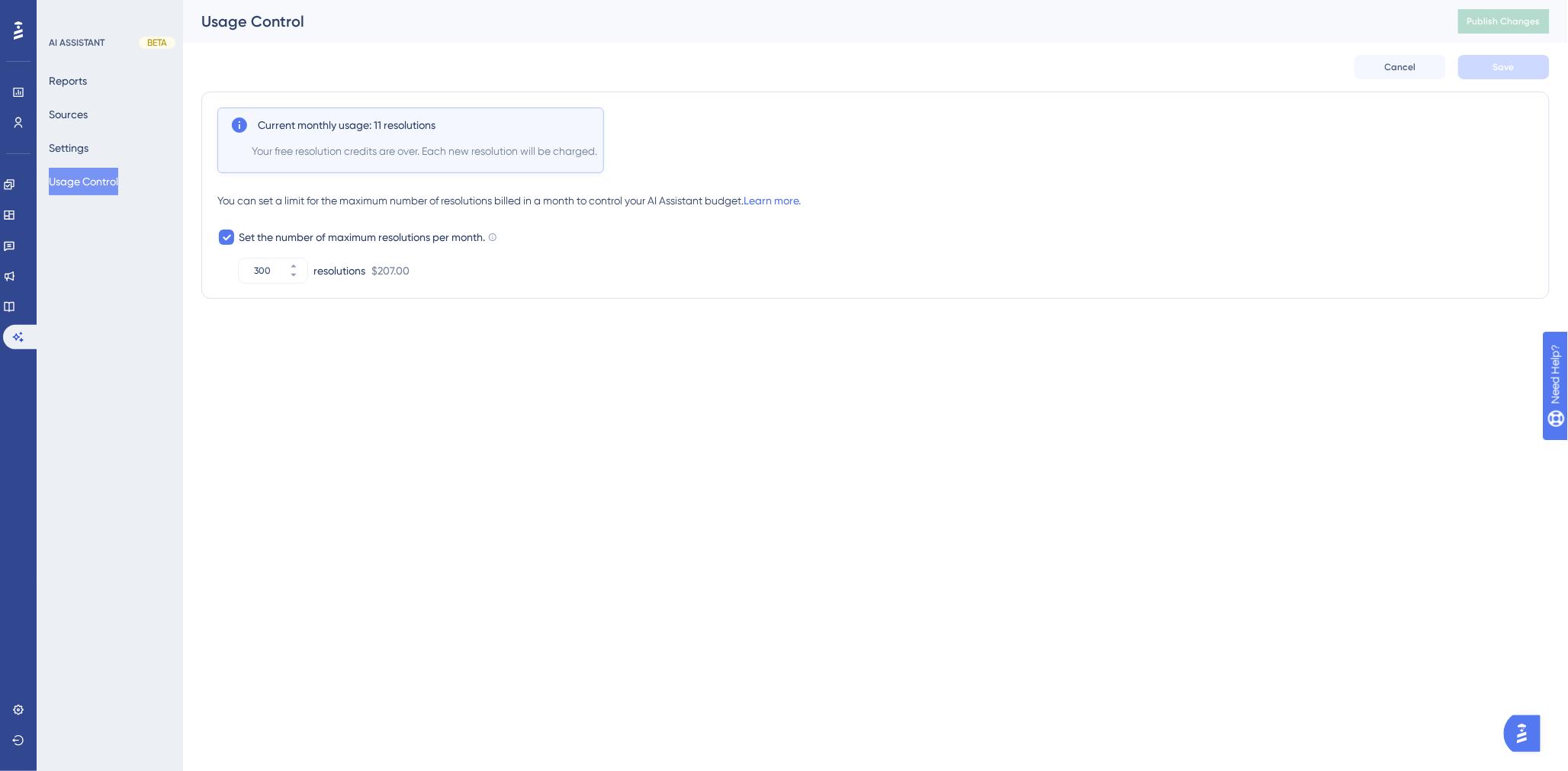
click at [844, 0] on html "Performance Users Engagement Widgets Feedback Product Updates Knowledge Base AI…" at bounding box center [784, 0] width 1568 height 0
click at [67, 145] on button "Settings" at bounding box center [68, 147] width 39 height 27
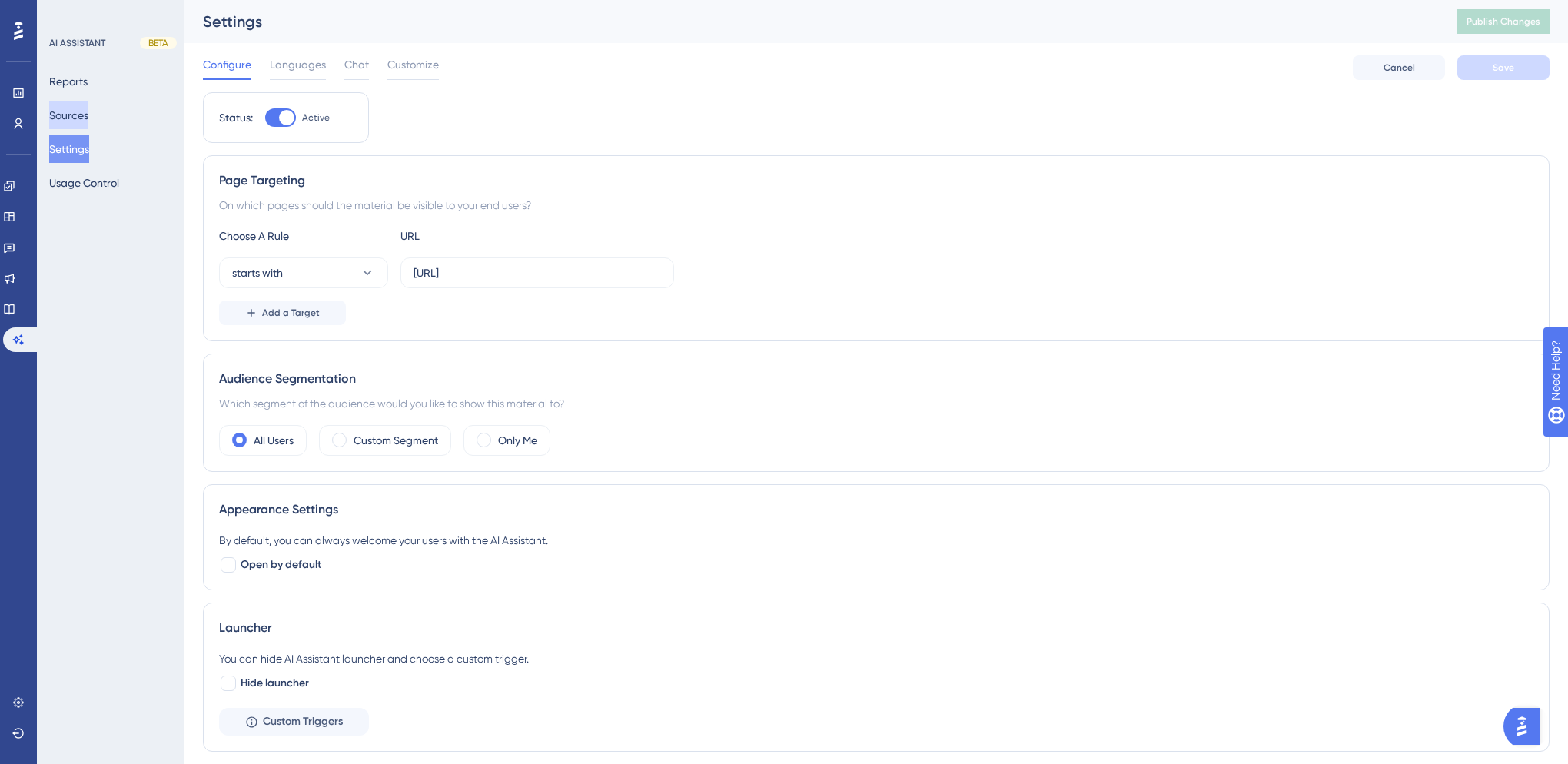
click at [77, 113] on button "Sources" at bounding box center [69, 115] width 40 height 27
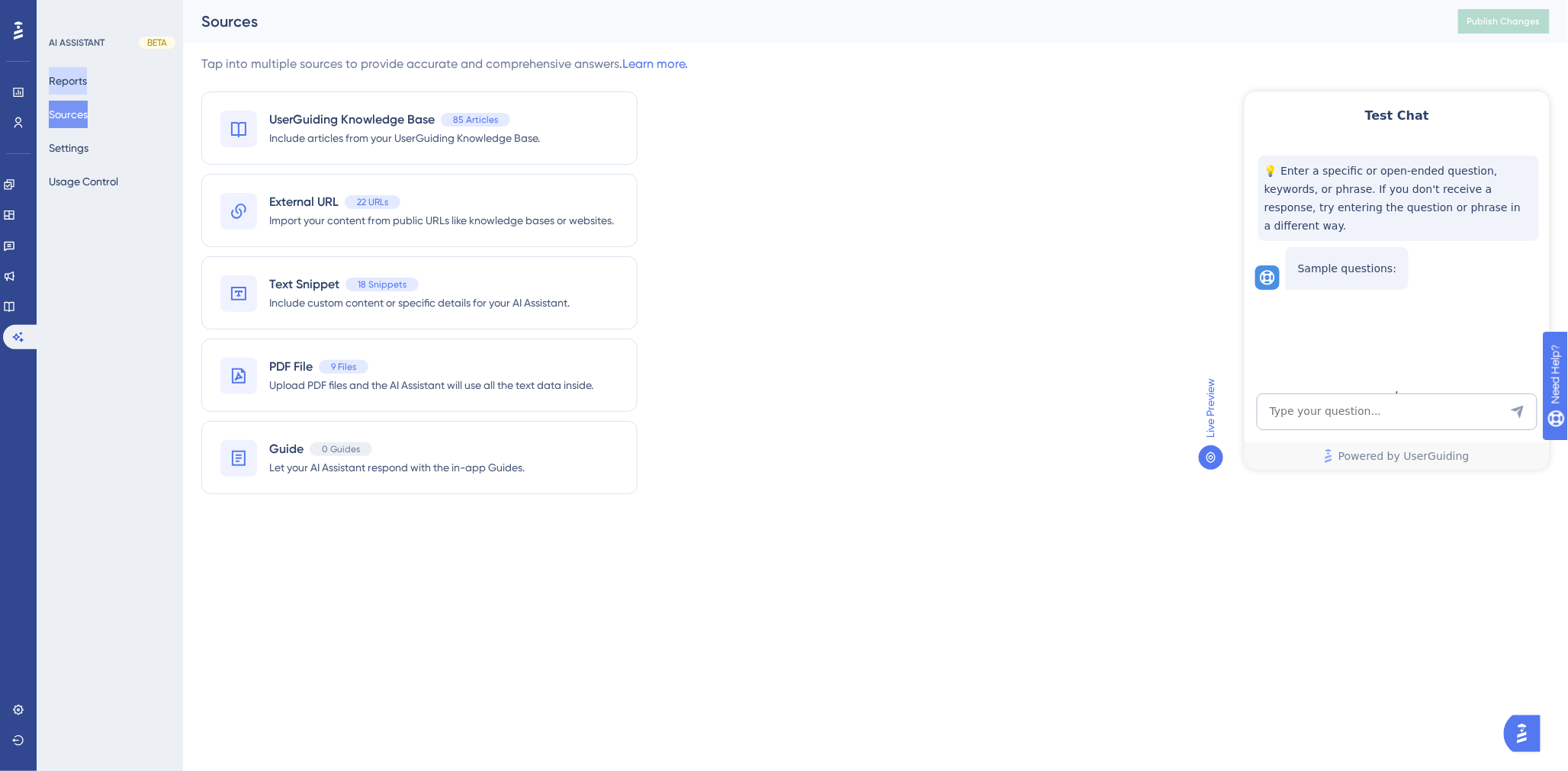
click at [81, 80] on button "Reports" at bounding box center [67, 80] width 38 height 27
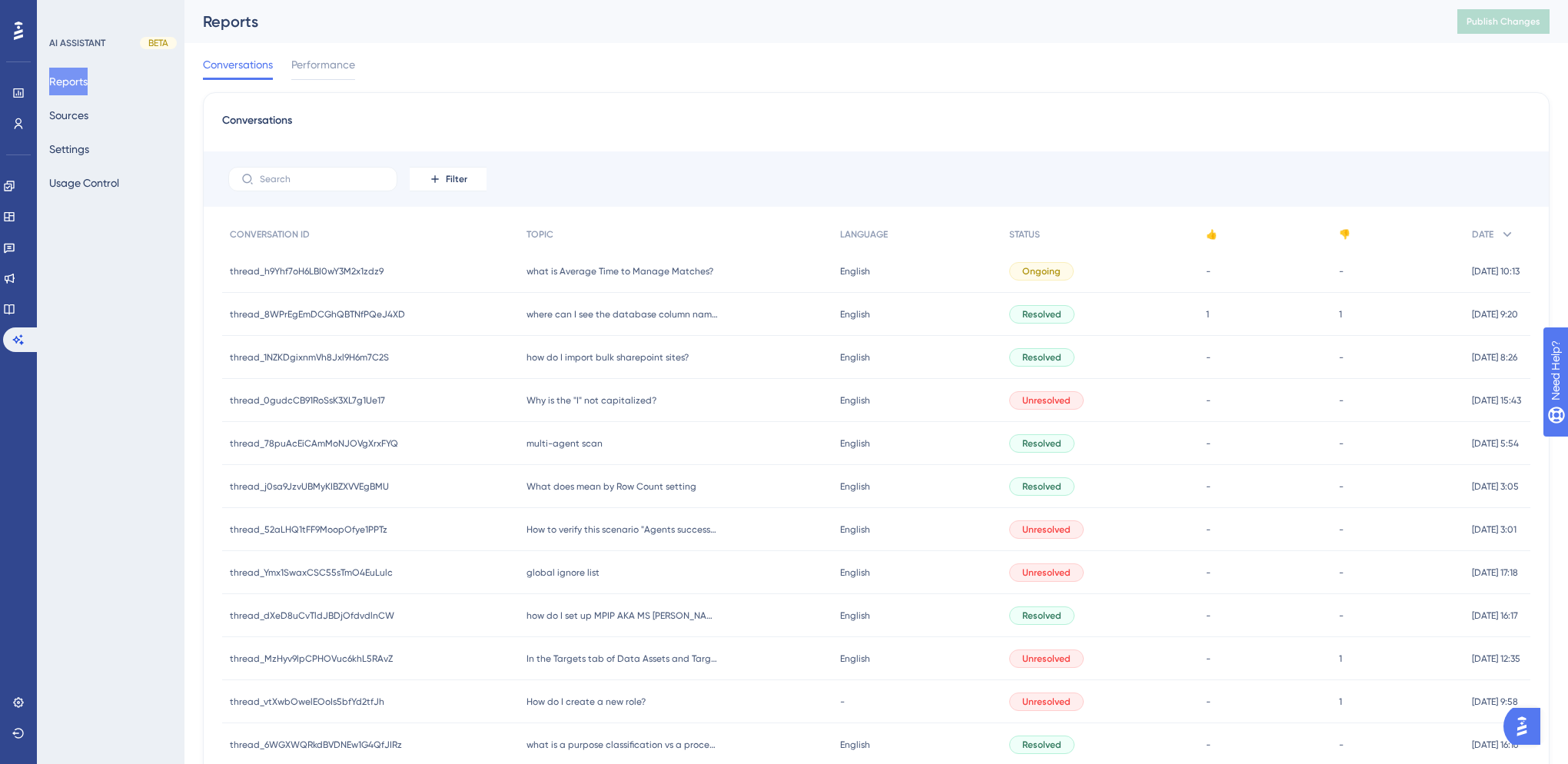
click at [751, 108] on div "Conversations Filter CONVERSATION ID TOPIC LANGUAGE STATUS 👍 👎 DATE thread_h9Yh…" at bounding box center [876, 636] width 1347 height 1087
click at [12, 700] on icon at bounding box center [18, 702] width 12 height 12
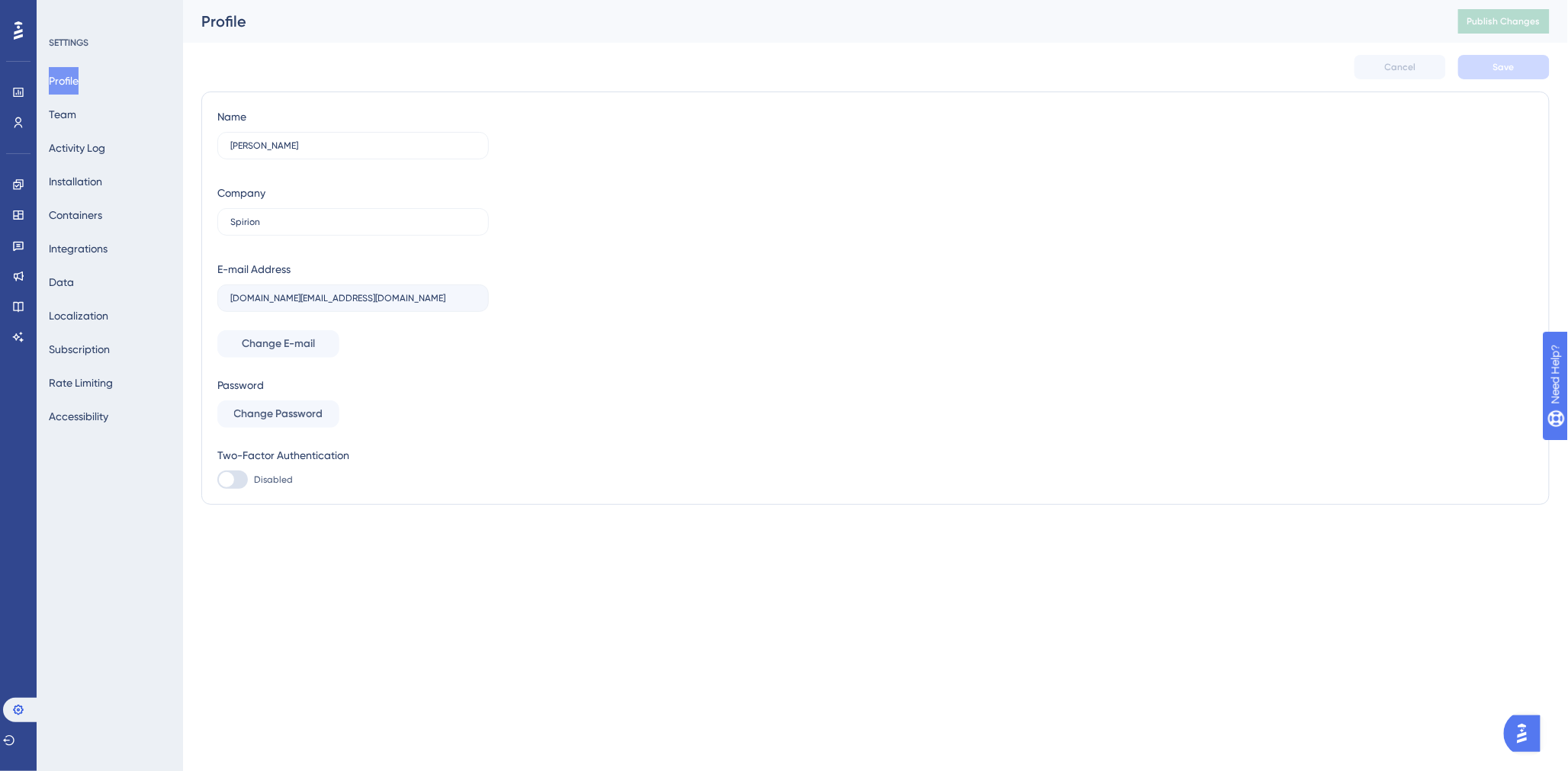
click at [253, 0] on html "Performance Users Engagement Widgets Feedback Product Updates Knowledge Base AI…" at bounding box center [784, 0] width 1568 height 0
click at [80, 253] on button "Integrations" at bounding box center [78, 248] width 59 height 27
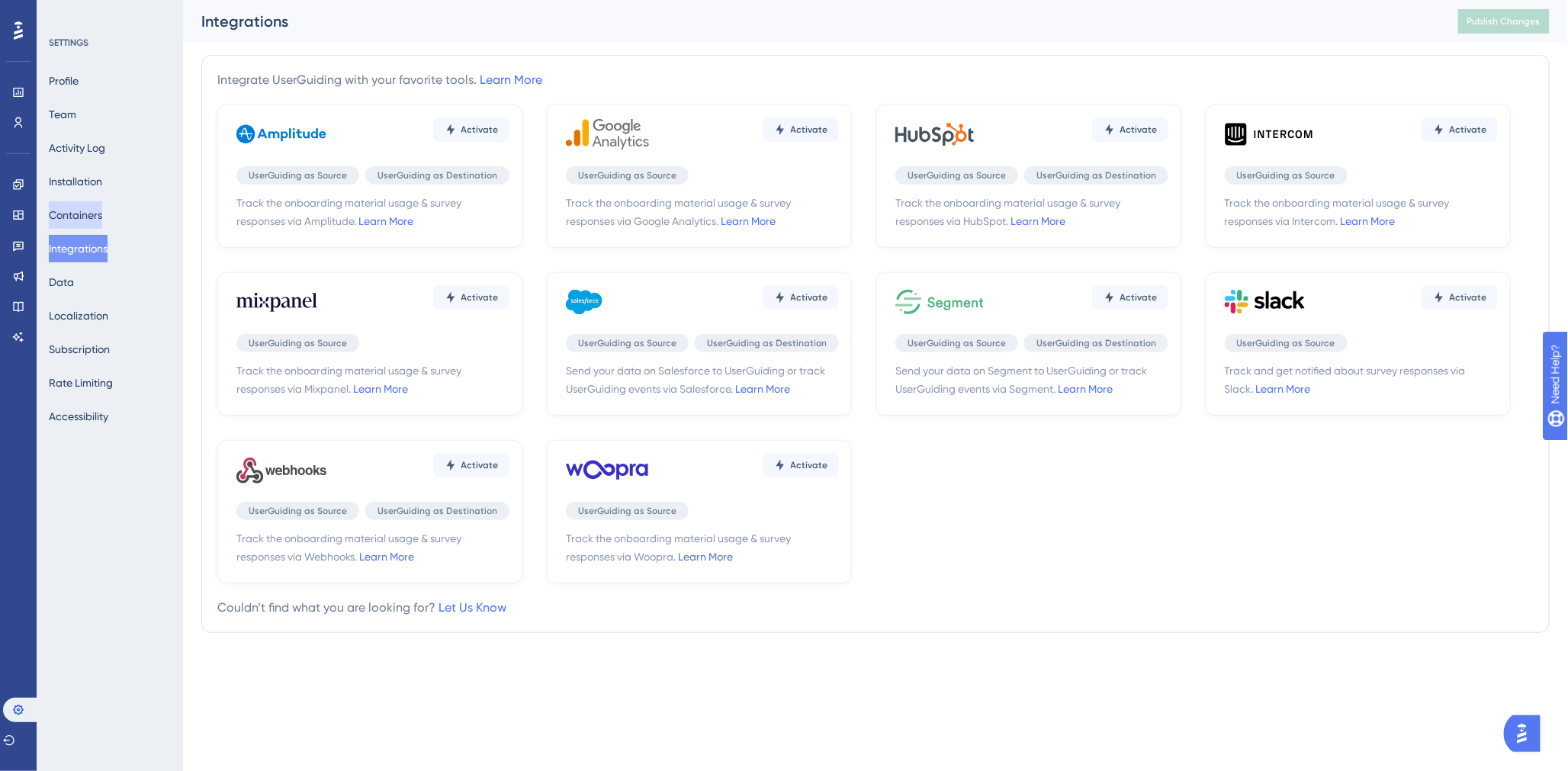
click at [80, 215] on button "Containers" at bounding box center [75, 214] width 53 height 27
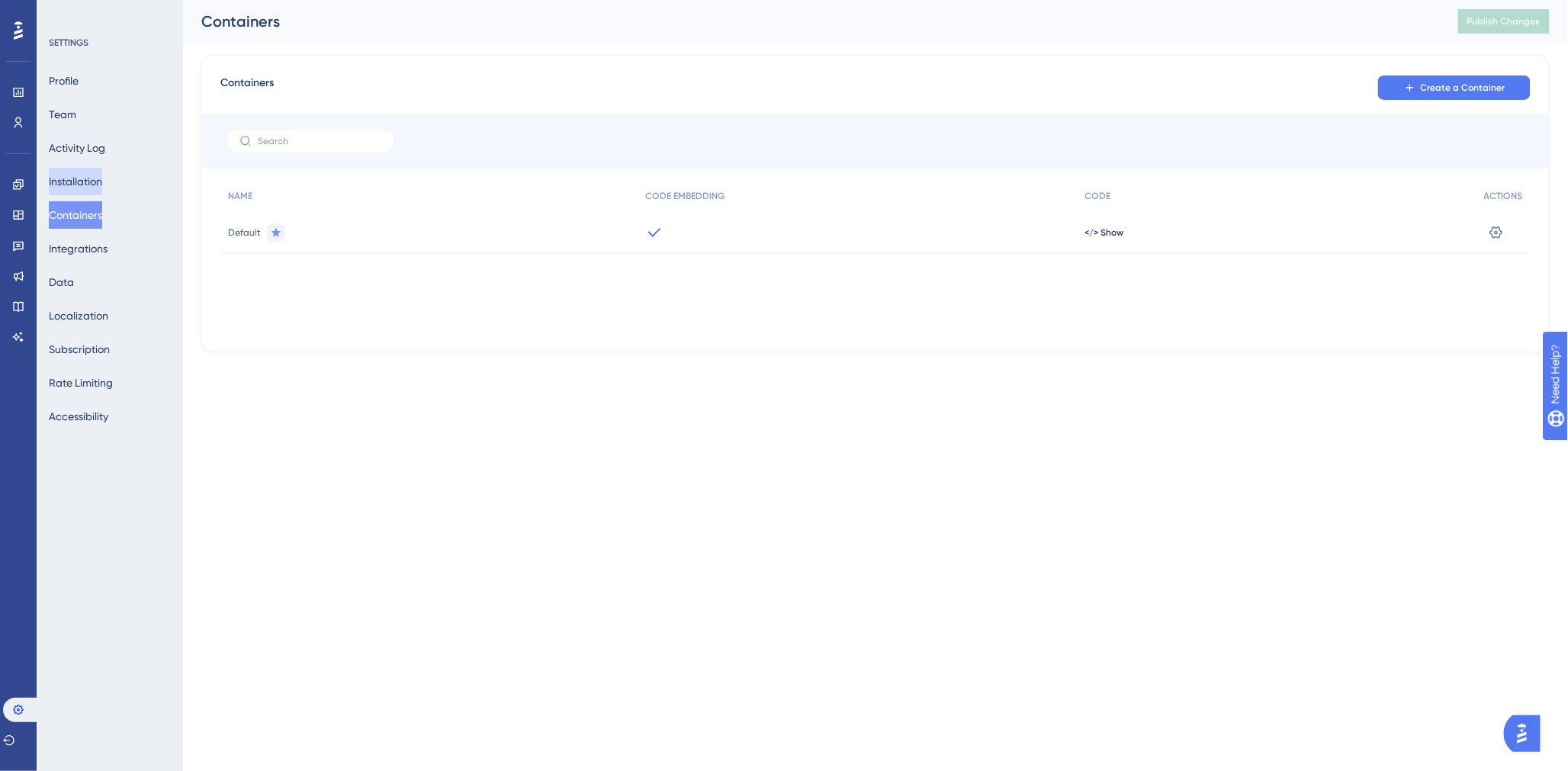
click at [89, 185] on button "Installation" at bounding box center [75, 181] width 53 height 27
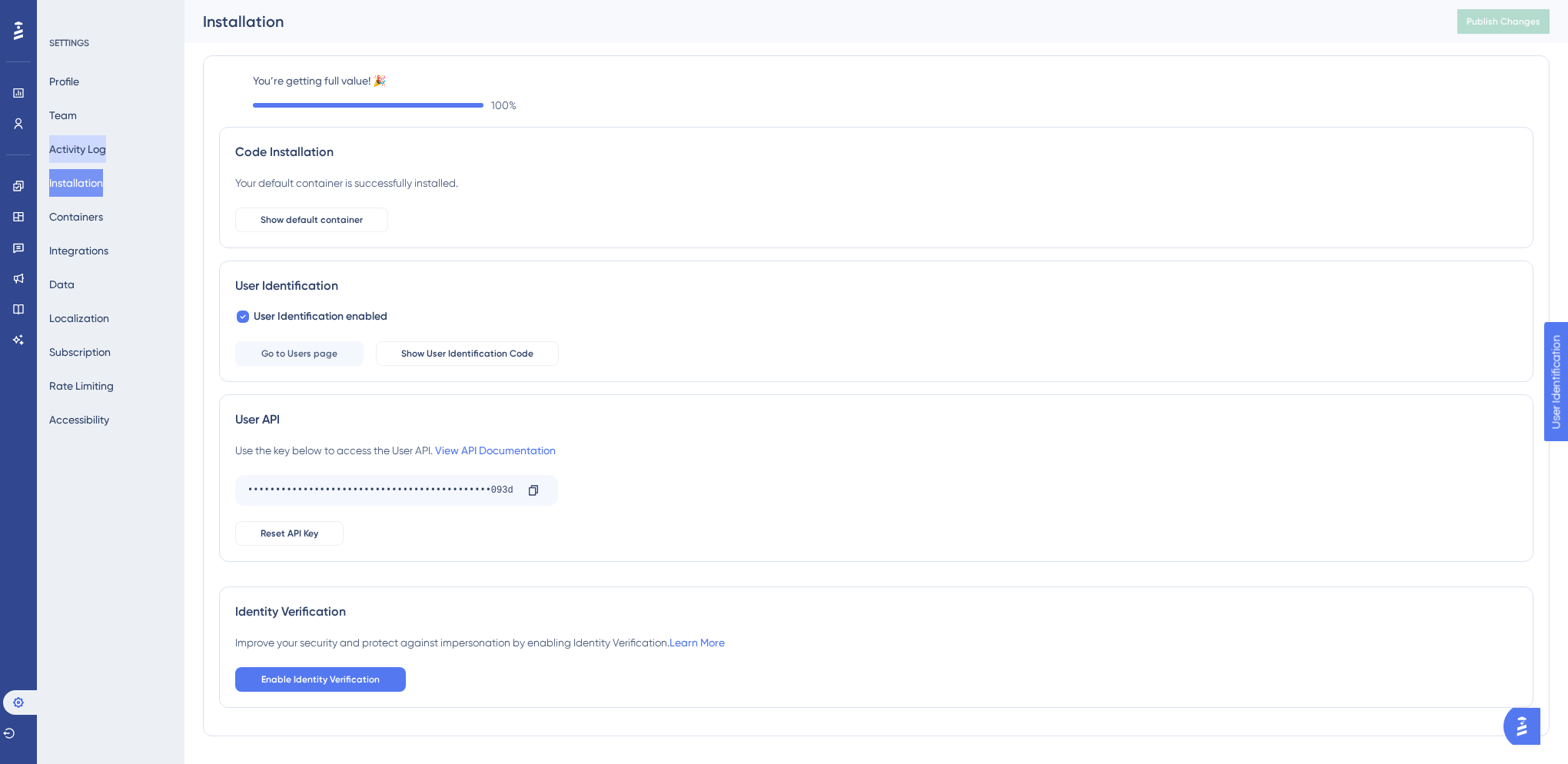
click at [94, 143] on button "Activity Log" at bounding box center [77, 148] width 57 height 27
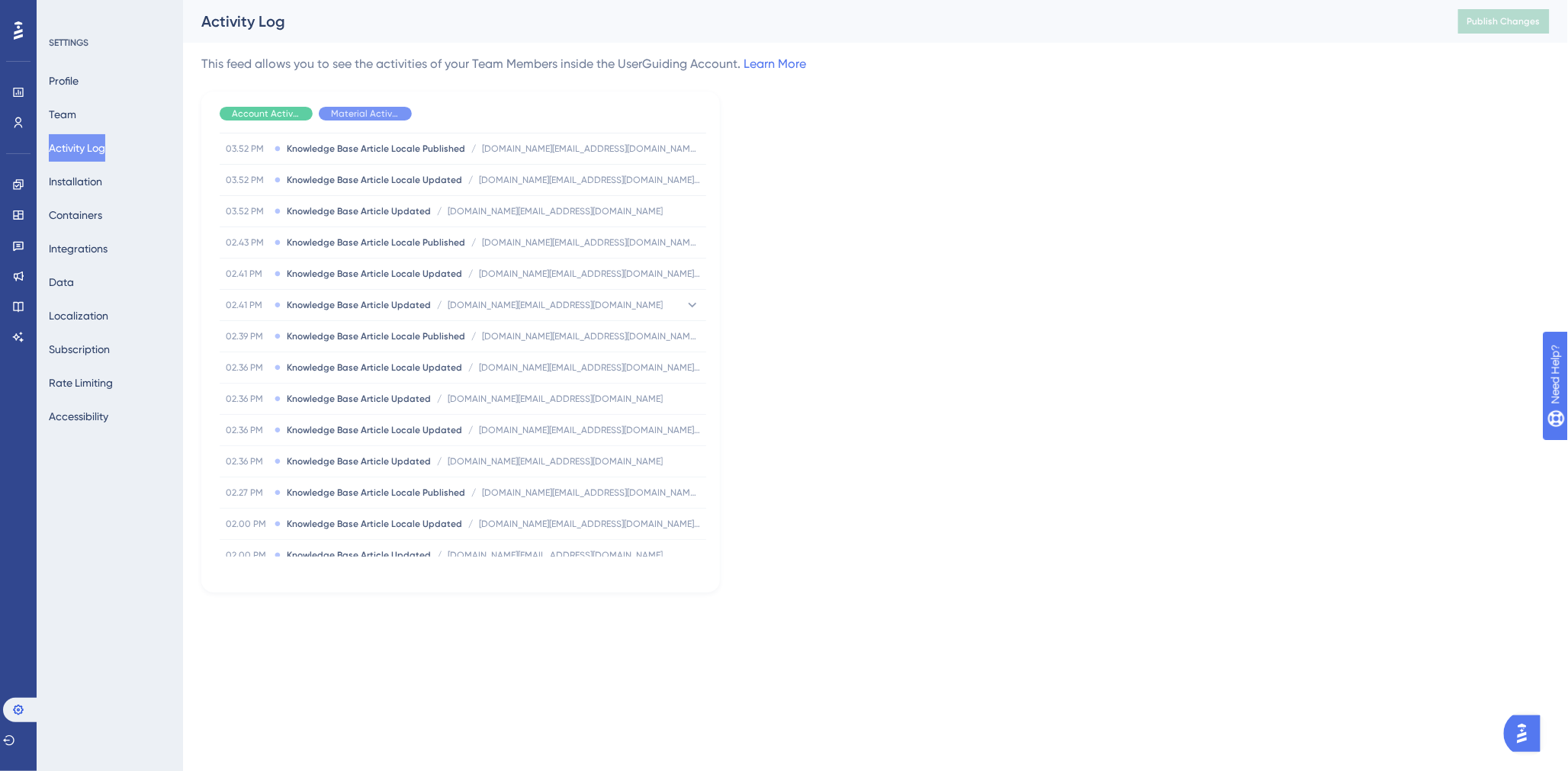
scroll to position [3948, 0]
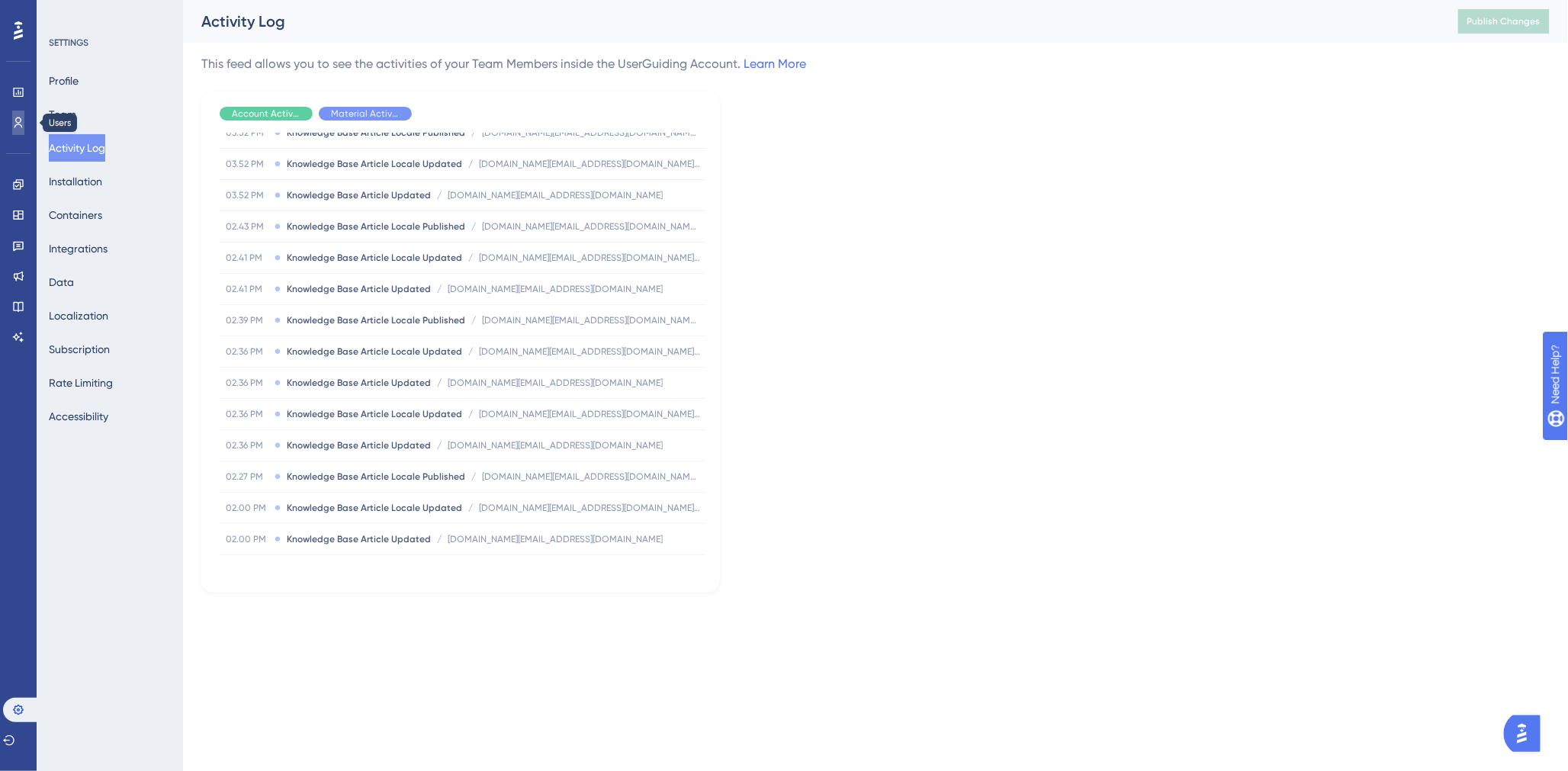
click at [18, 117] on icon at bounding box center [18, 123] width 12 height 12
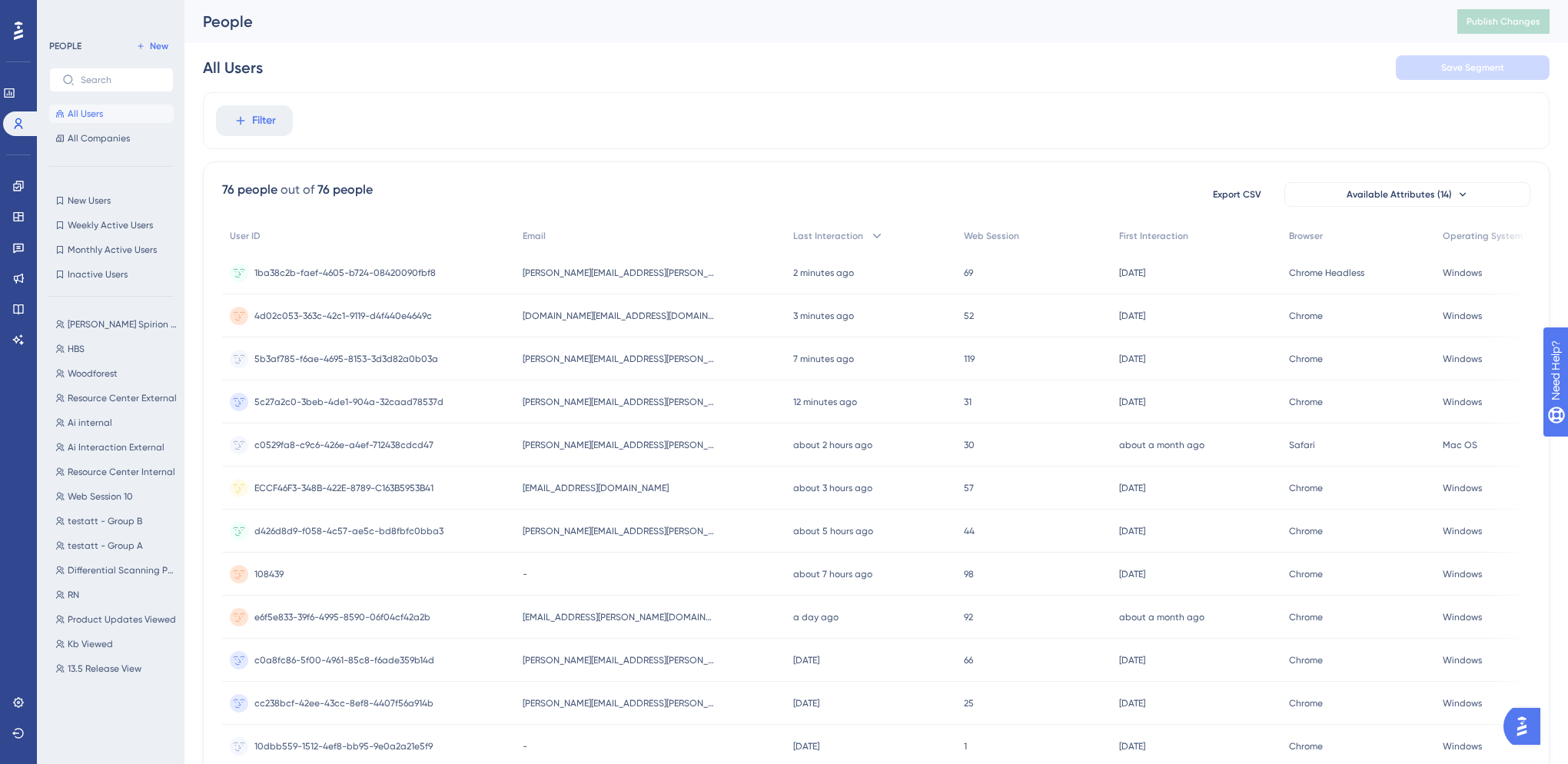
click at [816, 105] on div "Filter" at bounding box center [876, 121] width 1347 height 57
click at [698, 268] on div "[PERSON_NAME][EMAIL_ADDRESS][PERSON_NAME][DOMAIN_NAME] [PERSON_NAME][DOMAIN_NAM…" at bounding box center [651, 273] width 272 height 43
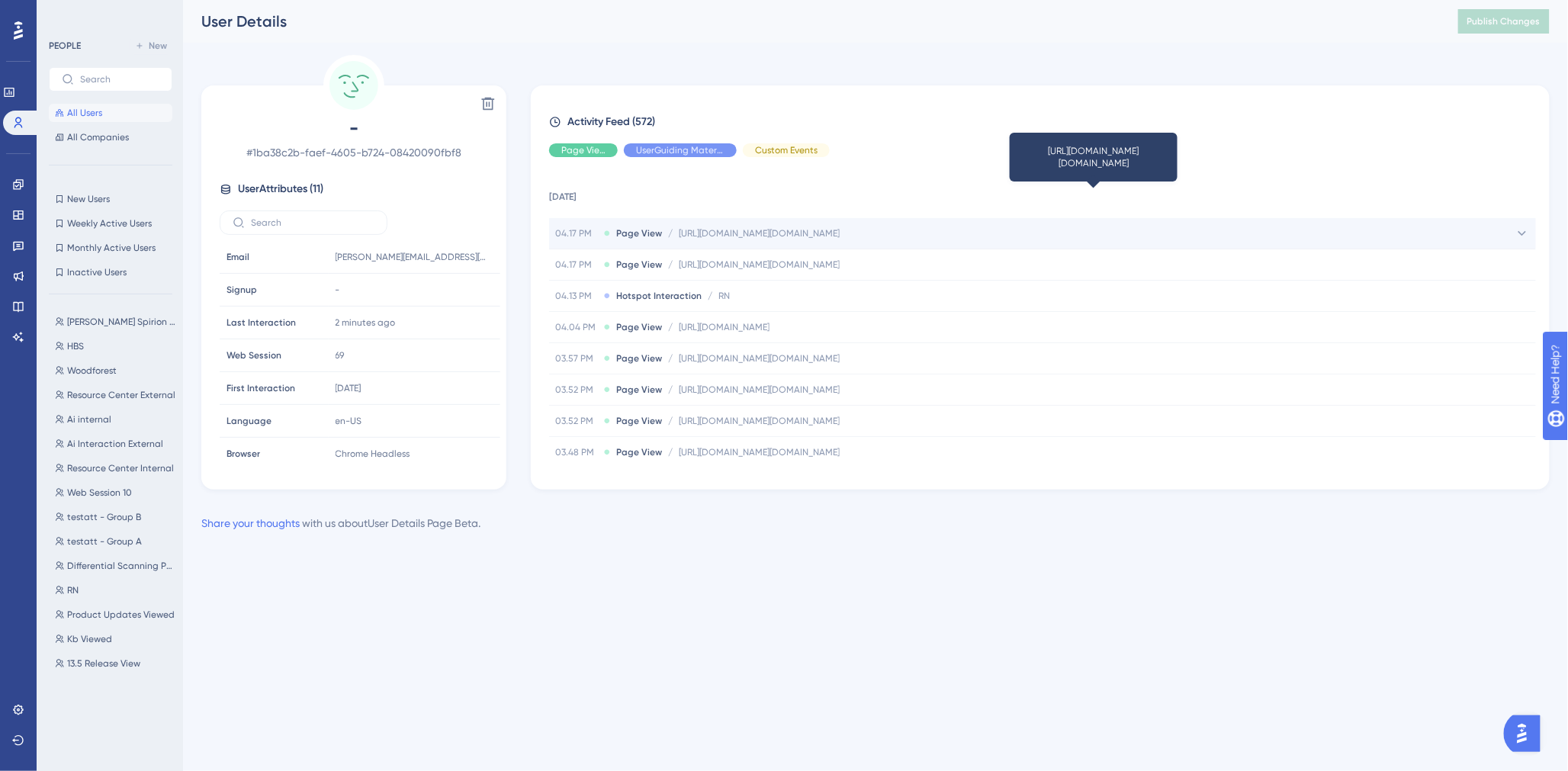
click at [840, 239] on span "[URL][DOMAIN_NAME][DOMAIN_NAME]" at bounding box center [759, 233] width 161 height 12
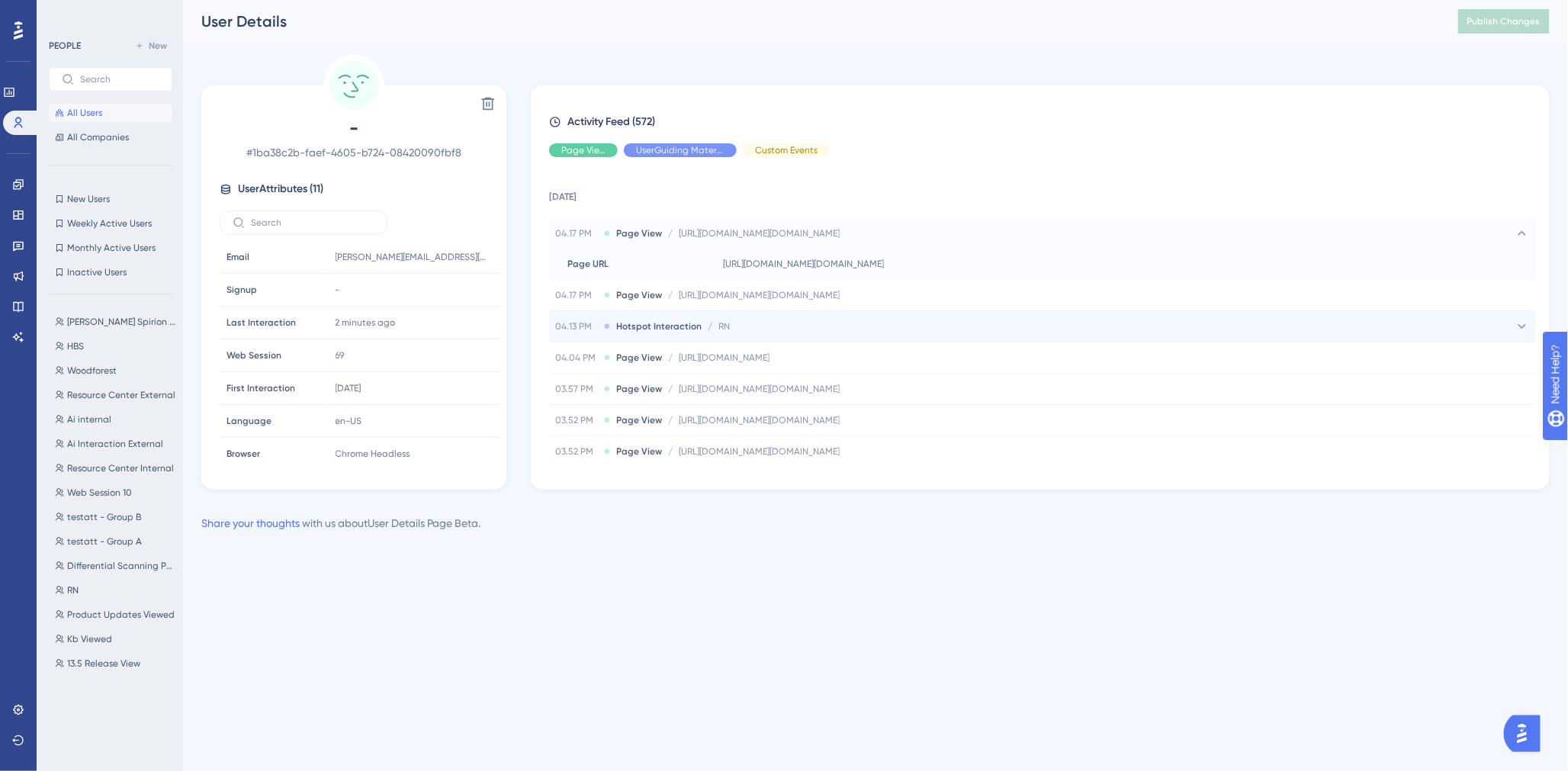
click at [989, 313] on div "04.13 PM Hotspot Interaction / RN RN" at bounding box center [1043, 326] width 988 height 31
click at [1302, 36] on div "User Details Publish Changes" at bounding box center [876, 22] width 1385 height 43
click at [1491, 22] on span "Publish Changes" at bounding box center [1504, 21] width 73 height 12
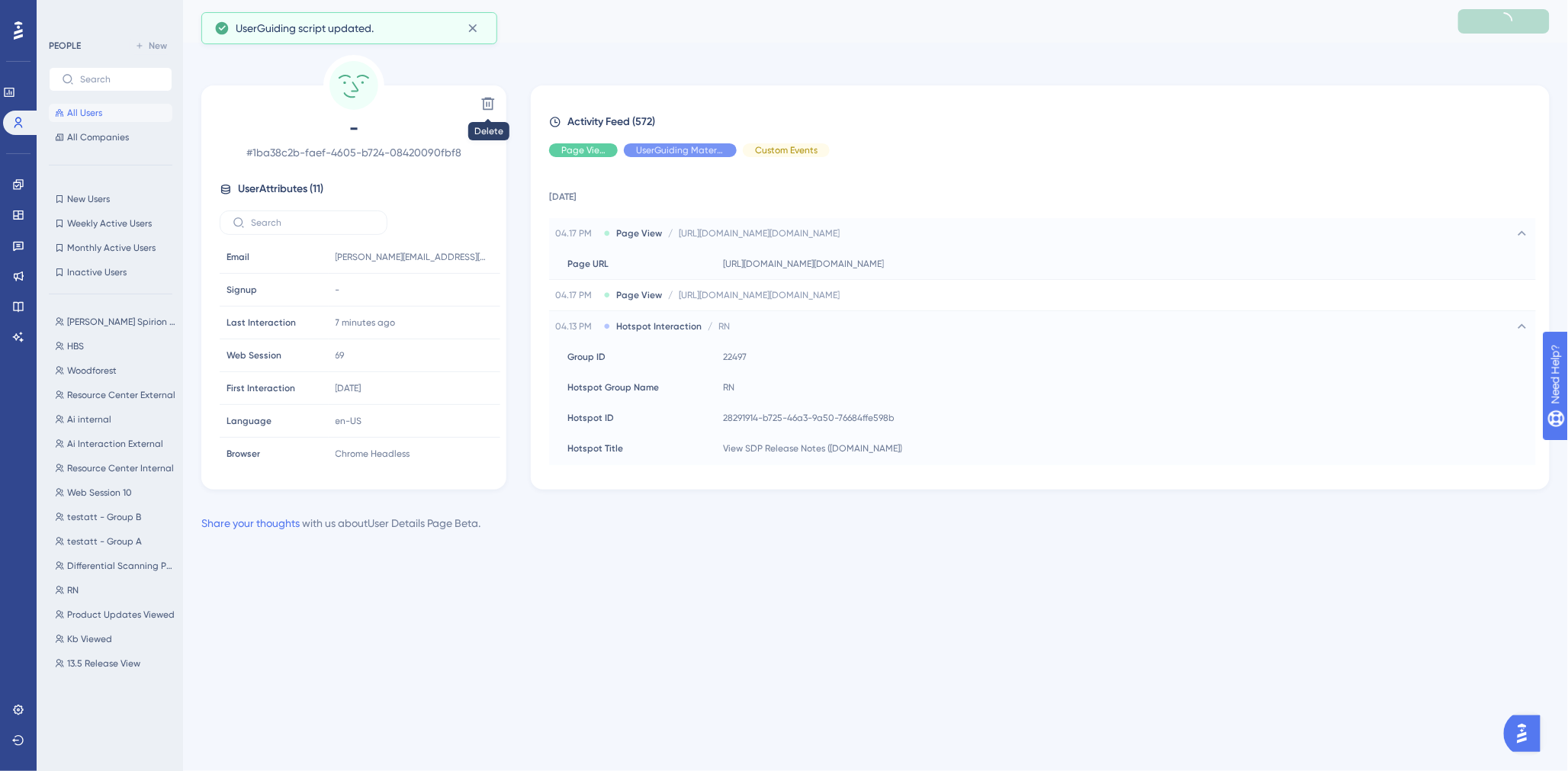
click at [79, 110] on span "All Users" at bounding box center [84, 112] width 35 height 12
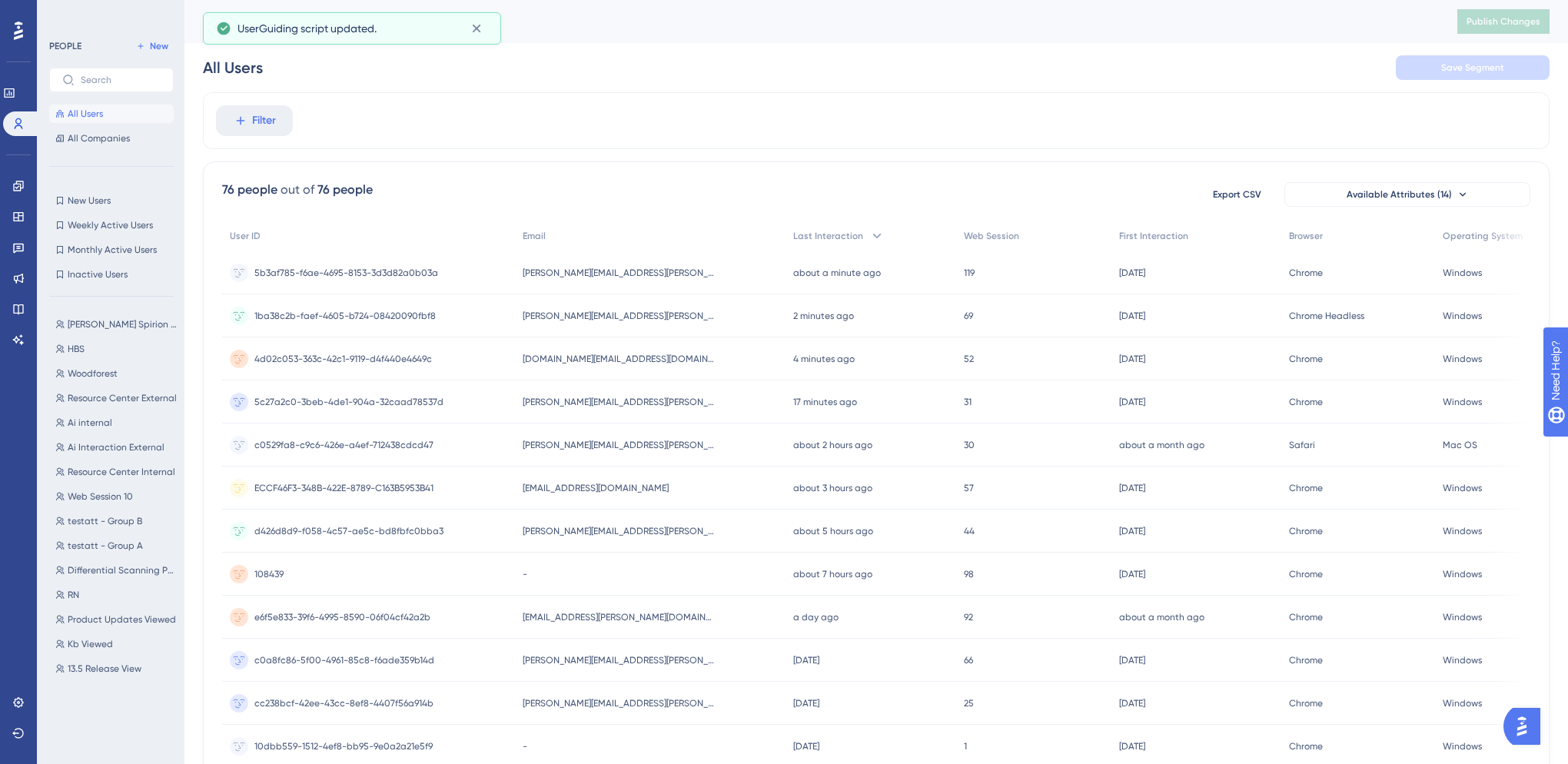
click at [1194, 51] on div "All Users Save Segment" at bounding box center [876, 68] width 1347 height 49
click at [696, 442] on div "[PERSON_NAME][EMAIL_ADDRESS][PERSON_NAME][DOMAIN_NAME] [PERSON_NAME][DOMAIN_NAM…" at bounding box center [651, 445] width 272 height 43
